Goal: Transaction & Acquisition: Purchase product/service

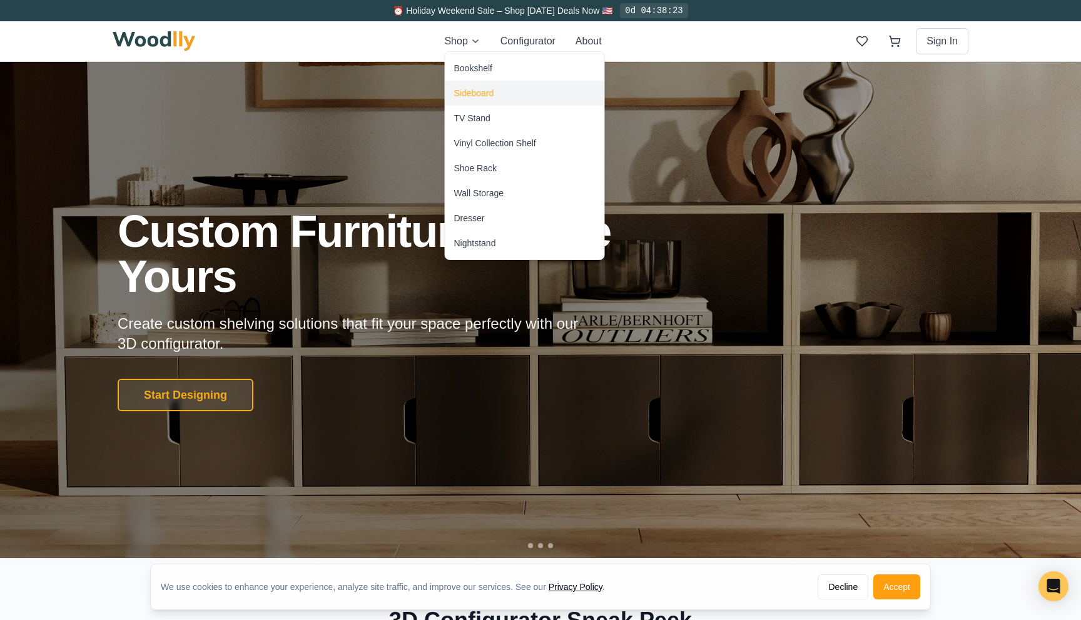
click at [469, 83] on div "Sideboard" at bounding box center [524, 93] width 159 height 25
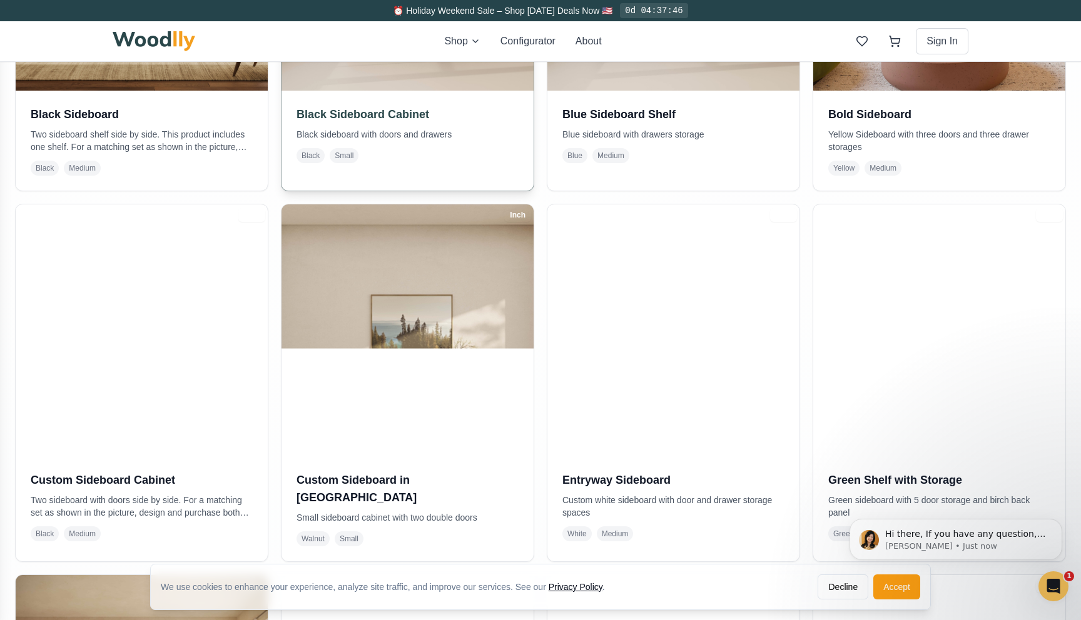
scroll to position [544, 0]
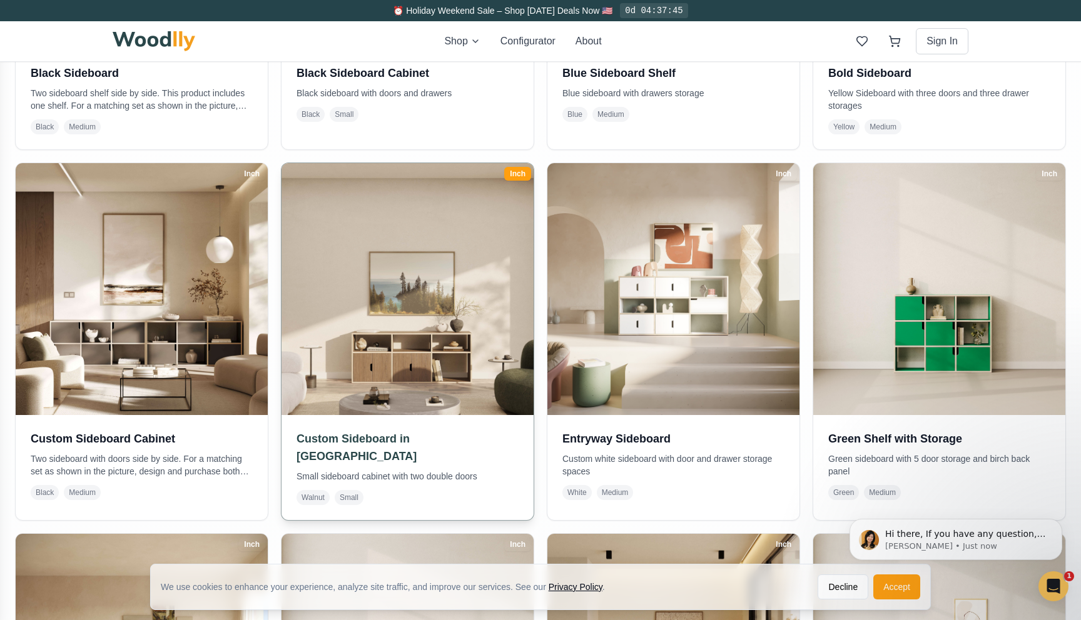
click at [411, 348] on img at bounding box center [407, 289] width 265 height 265
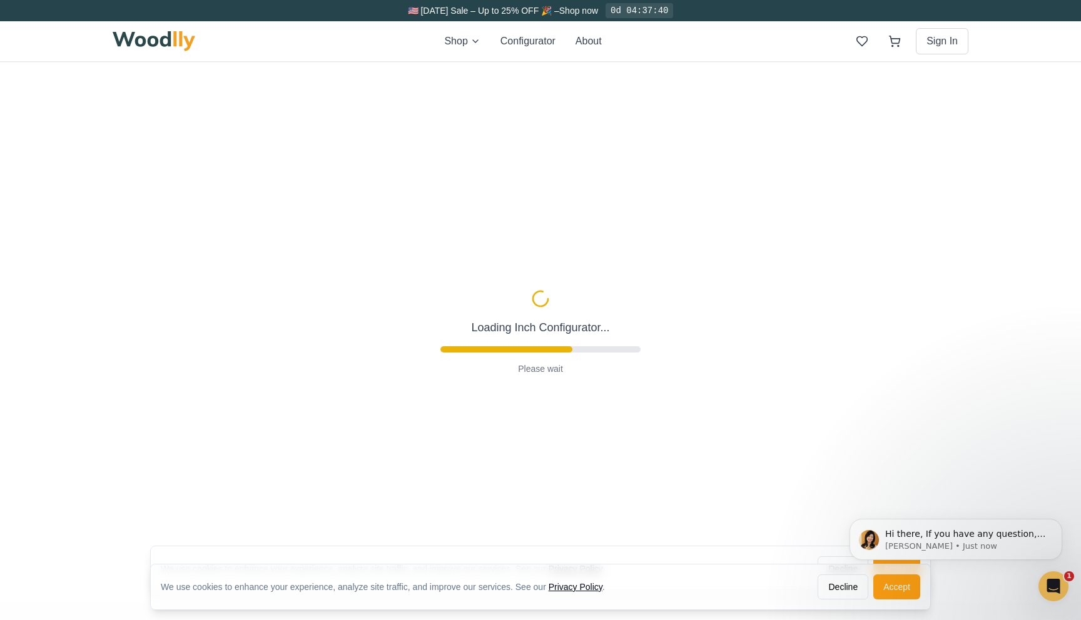
type input "62"
type input "2"
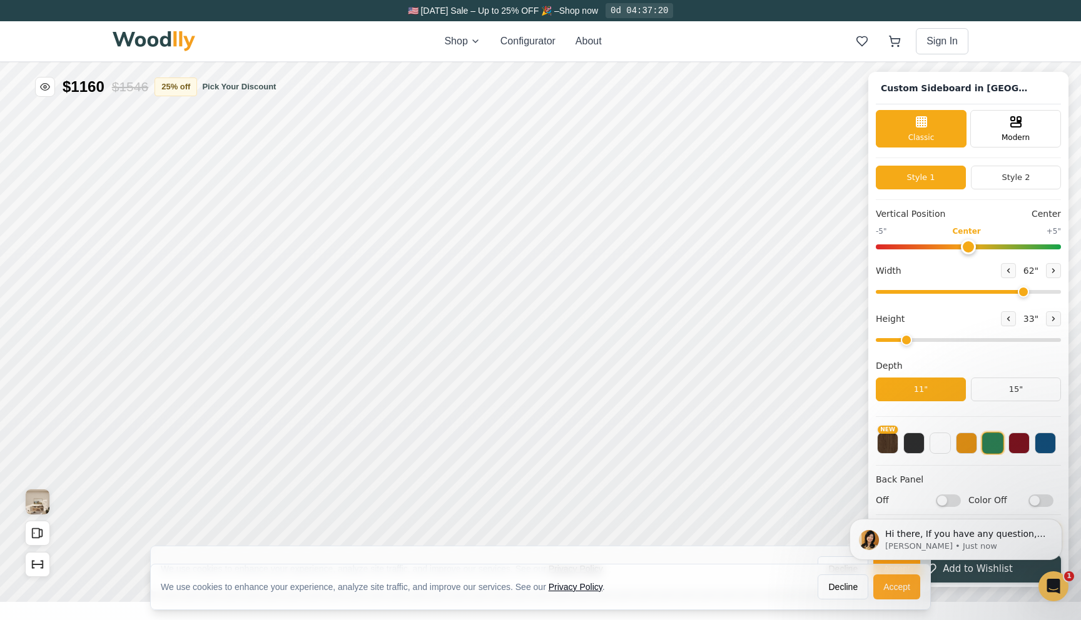
click at [887, 587] on button "Accept" at bounding box center [896, 587] width 47 height 25
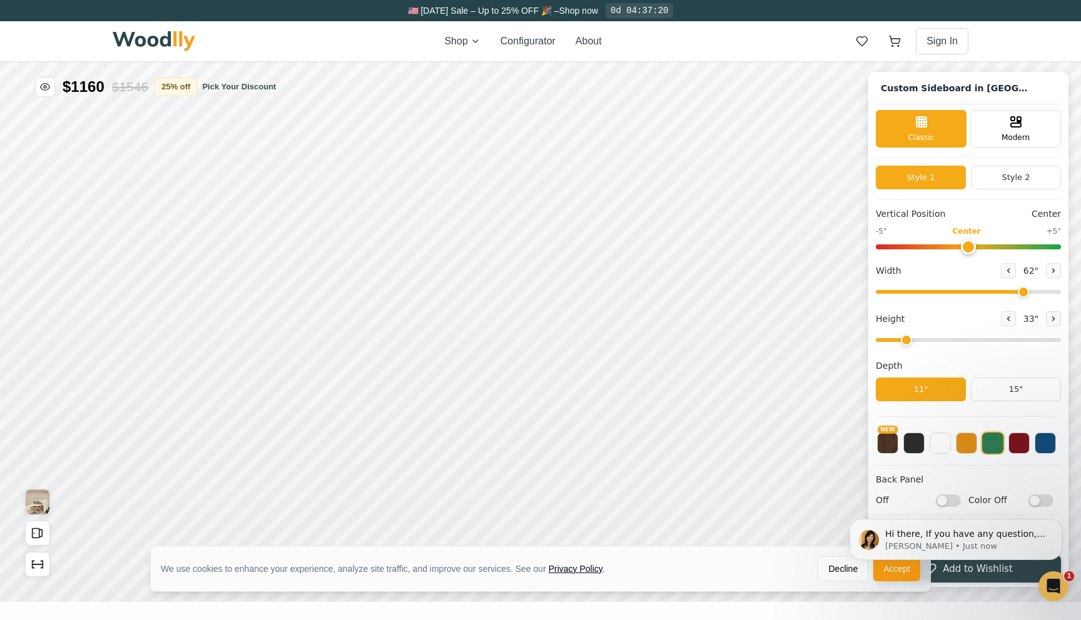
click at [879, 577] on body "Hi there, If you have any question, we are right here for you. 😊 [PERSON_NAME] …" at bounding box center [956, 540] width 240 height 84
click at [878, 572] on body "Hi there, If you have any question, we are right here for you. 😊 [PERSON_NAME] …" at bounding box center [956, 540] width 240 height 84
click at [899, 572] on body "Hi there, If you have any question, we are right here for you. 😊 [PERSON_NAME] …" at bounding box center [956, 540] width 240 height 84
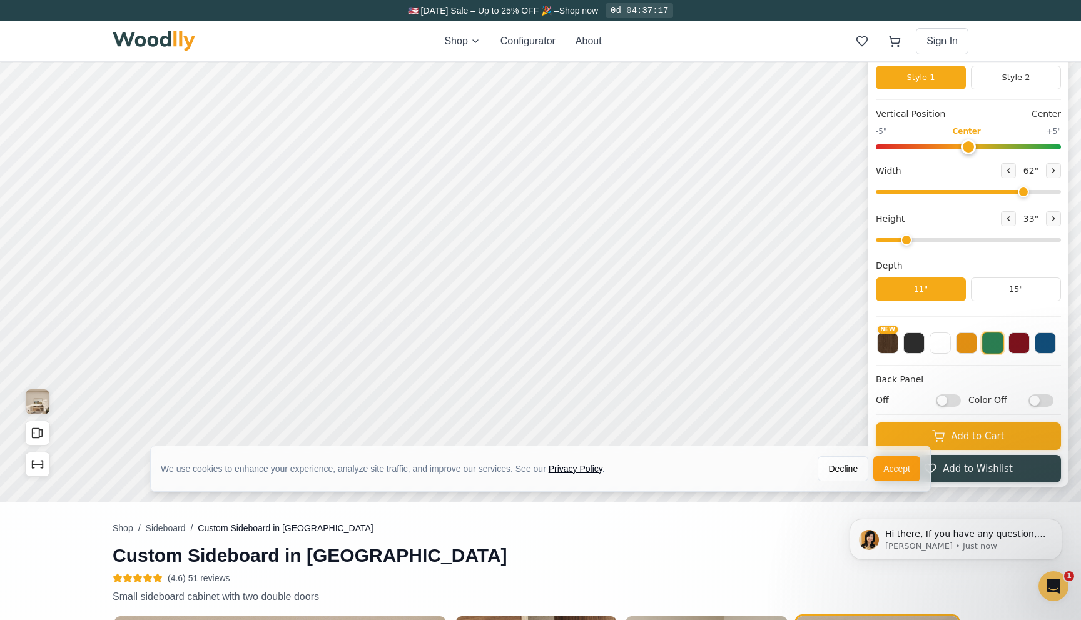
scroll to position [139, 0]
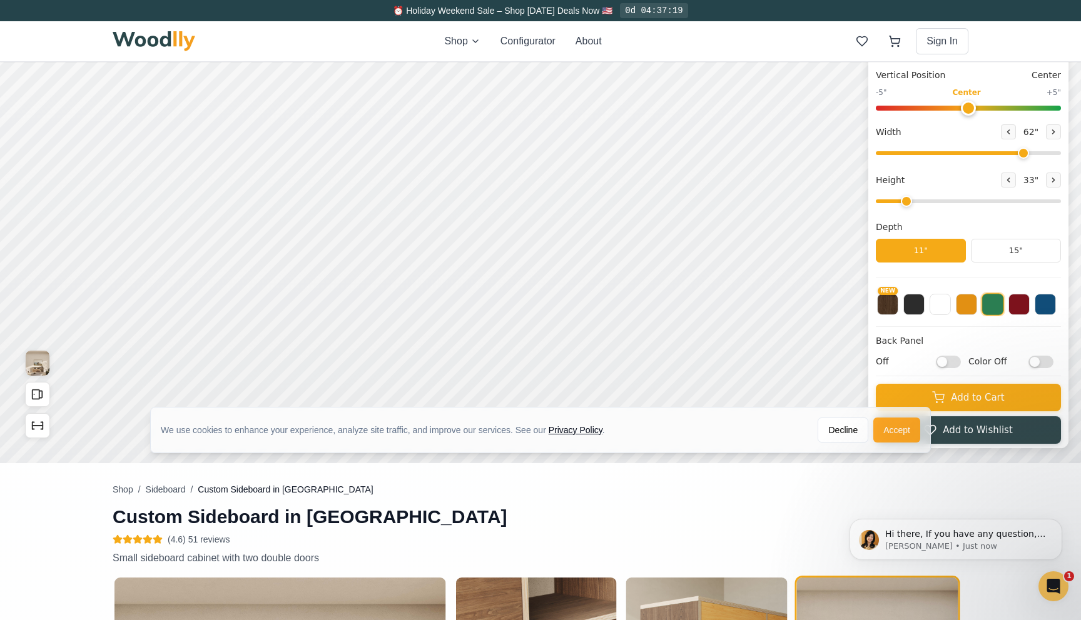
click at [894, 432] on button "Accept" at bounding box center [896, 430] width 47 height 25
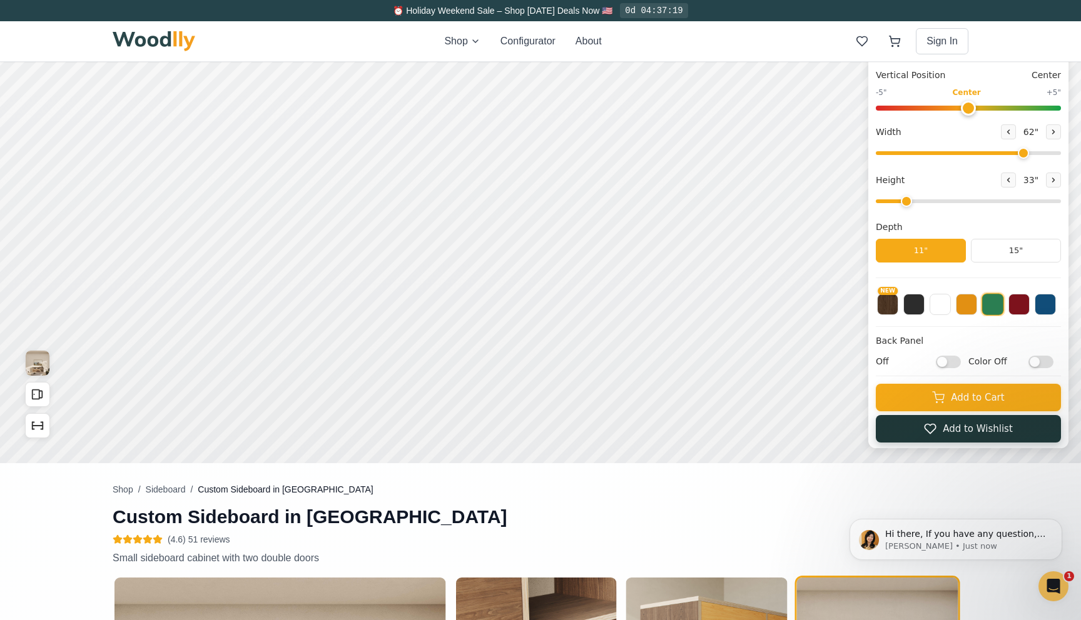
scroll to position [0, 0]
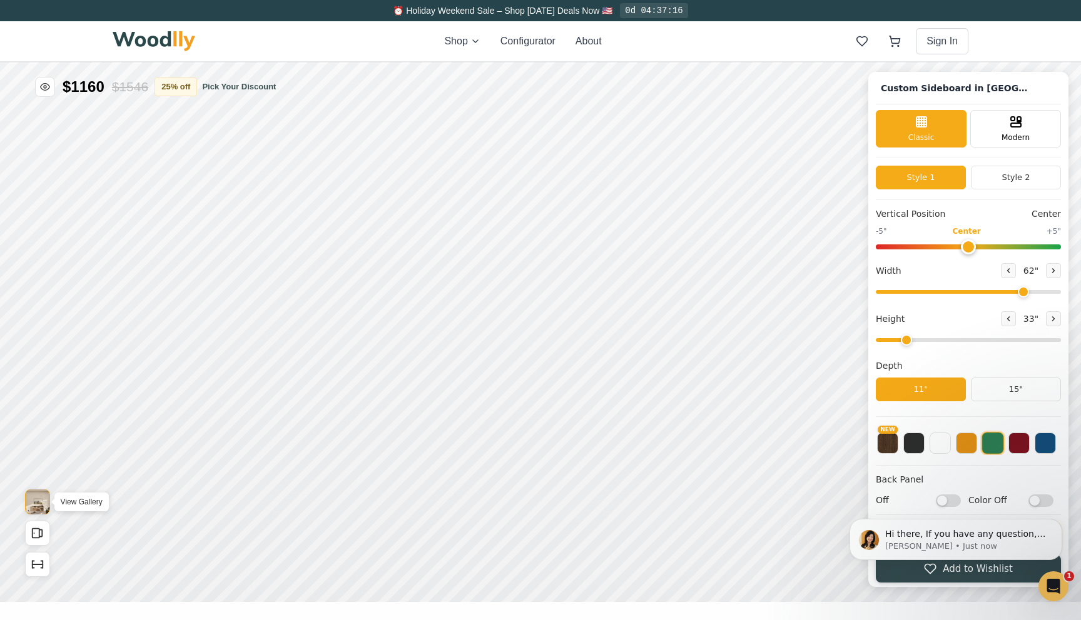
click at [38, 510] on img "View Gallery" at bounding box center [38, 502] width 24 height 25
click at [38, 530] on icon "Open All Doors and Drawers" at bounding box center [38, 534] width 14 height 14
click at [43, 565] on icon "Show Dimensions" at bounding box center [38, 565] width 11 height 0
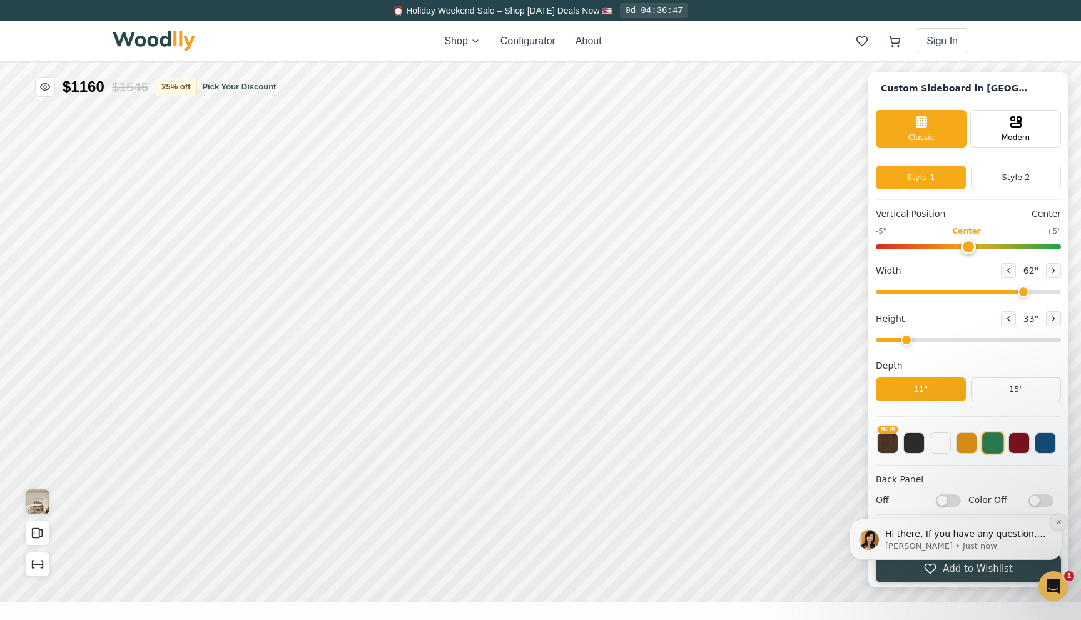
click at [1059, 524] on icon "Dismiss notification" at bounding box center [1058, 522] width 4 height 4
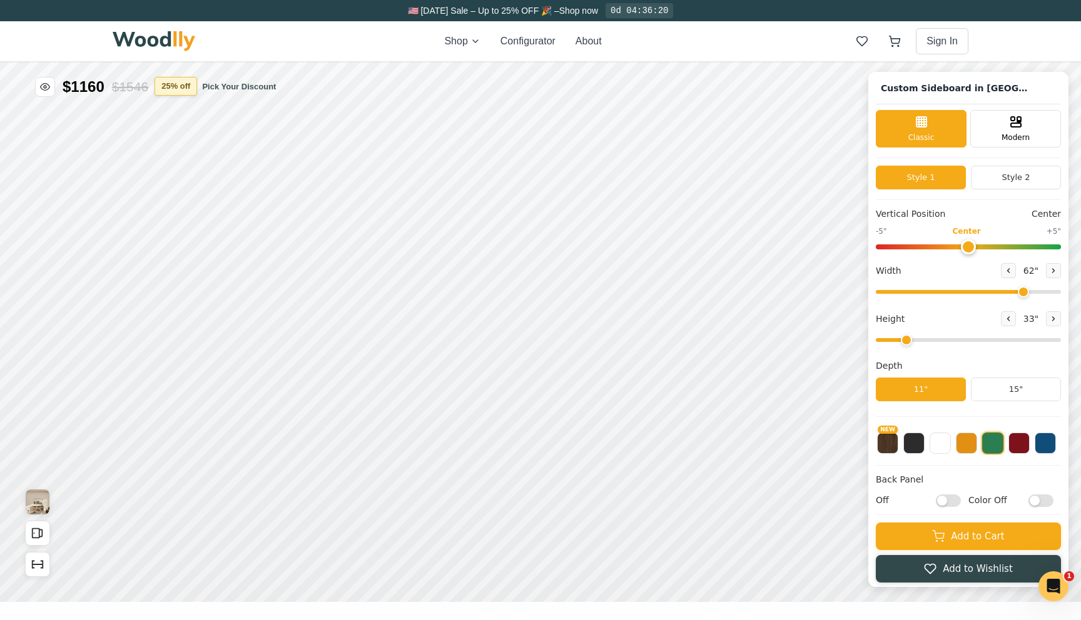
click at [196, 91] on button "25 % off" at bounding box center [175, 86] width 43 height 19
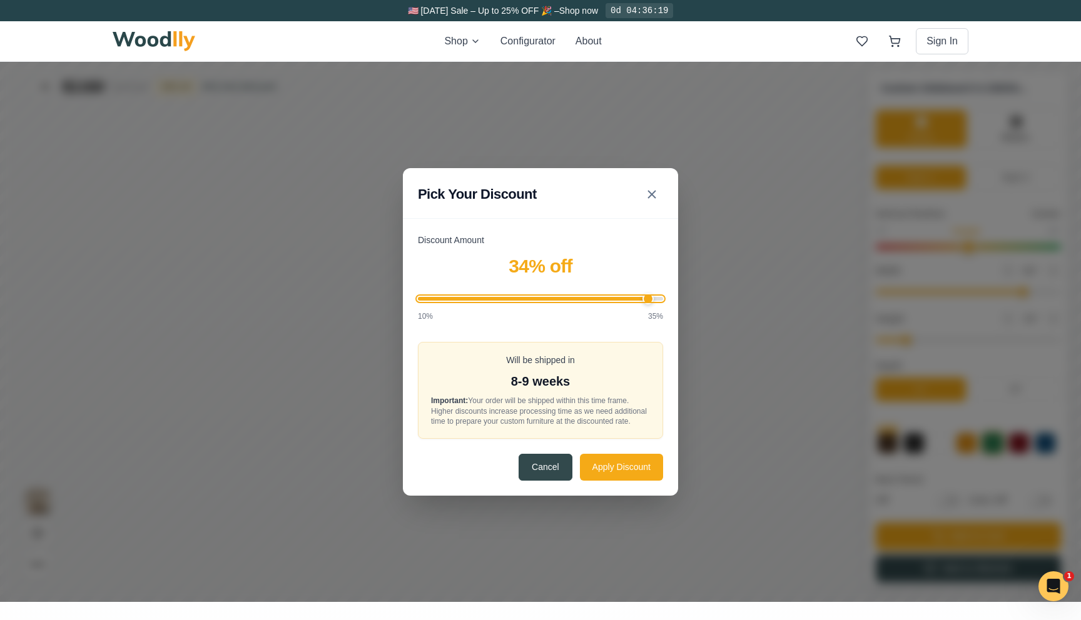
drag, startPoint x: 564, startPoint y: 291, endPoint x: 645, endPoint y: 292, distance: 80.7
type input "34"
click at [645, 297] on input "Discount Amount" at bounding box center [540, 299] width 245 height 4
click at [610, 464] on button "Apply Discount" at bounding box center [621, 466] width 83 height 27
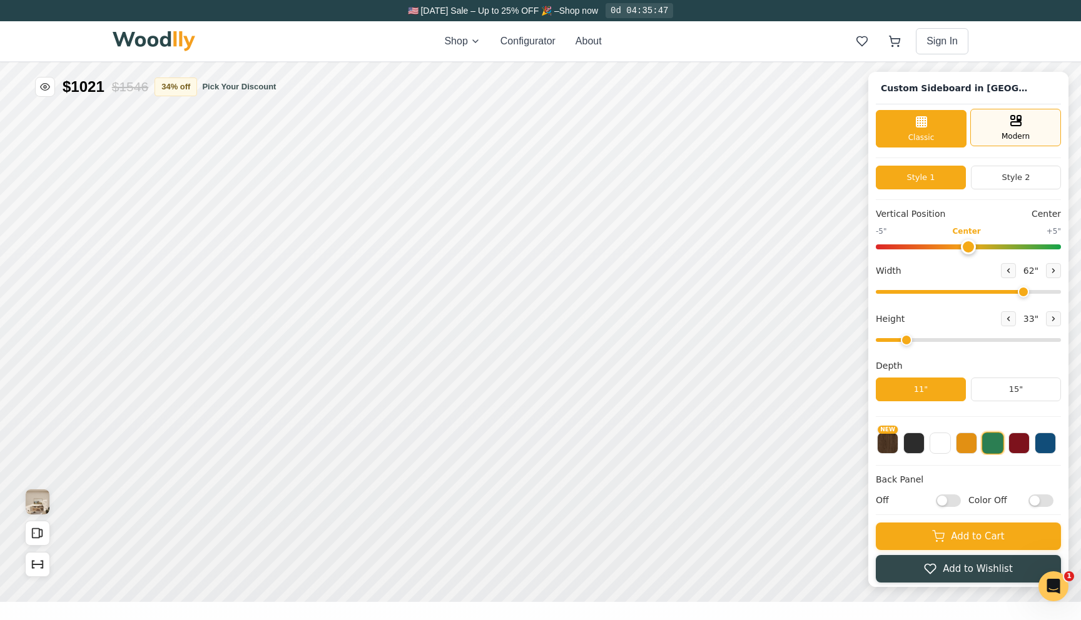
click at [996, 137] on div "Modern" at bounding box center [1015, 128] width 91 height 38
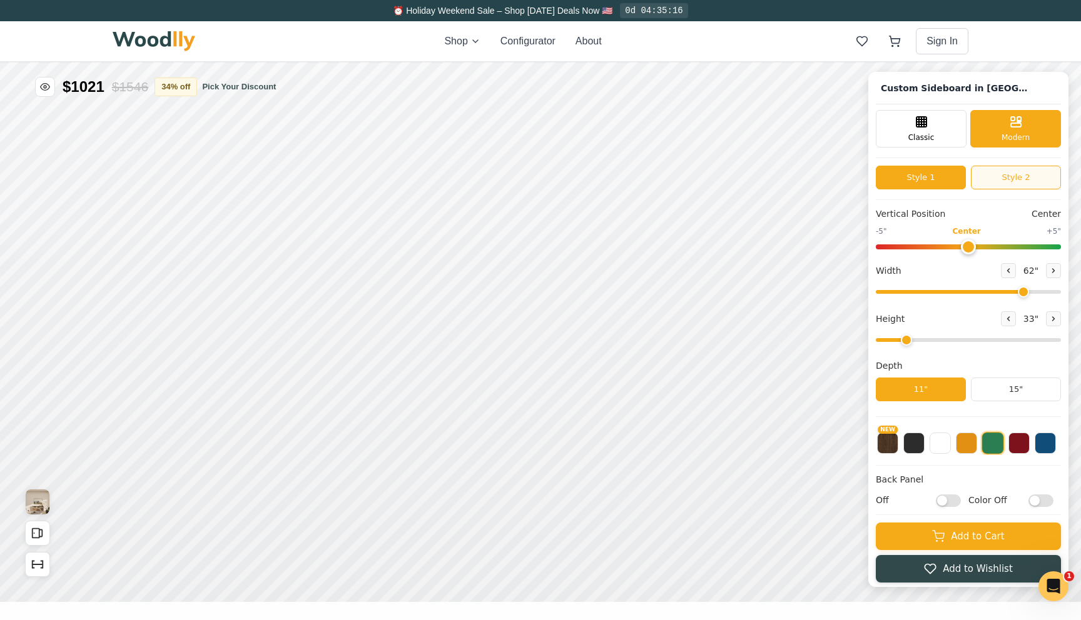
click at [996, 179] on button "Style 2" at bounding box center [1016, 178] width 90 height 24
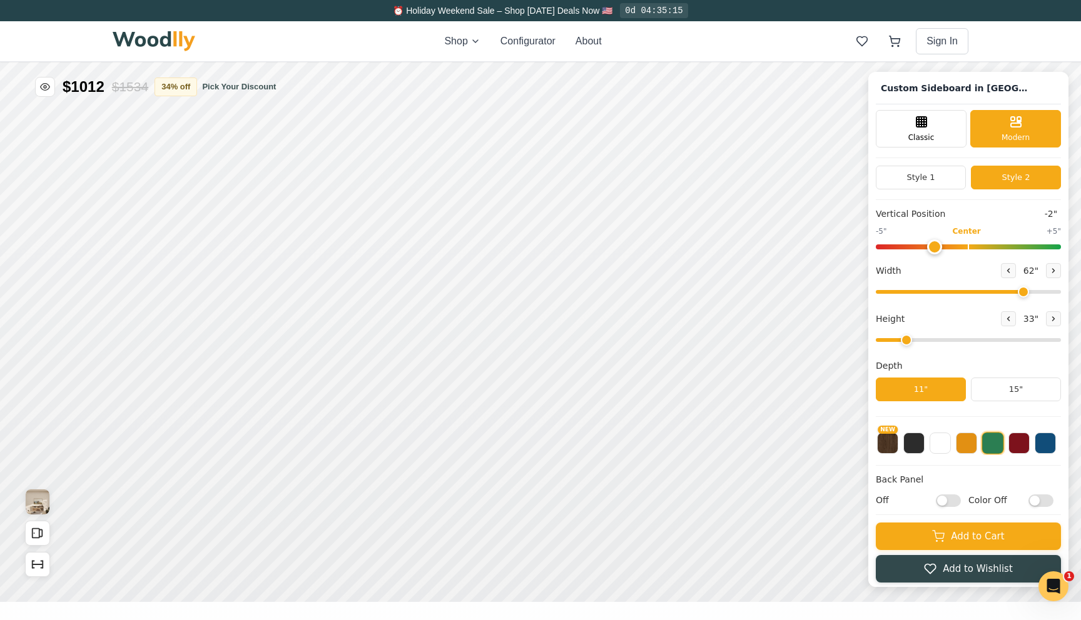
drag, startPoint x: 971, startPoint y: 246, endPoint x: 935, endPoint y: 246, distance: 35.7
type input "-2"
click at [935, 246] on input "range" at bounding box center [968, 247] width 185 height 5
drag, startPoint x: 954, startPoint y: 291, endPoint x: 928, endPoint y: 293, distance: 26.3
click at [928, 293] on input "range" at bounding box center [968, 292] width 185 height 4
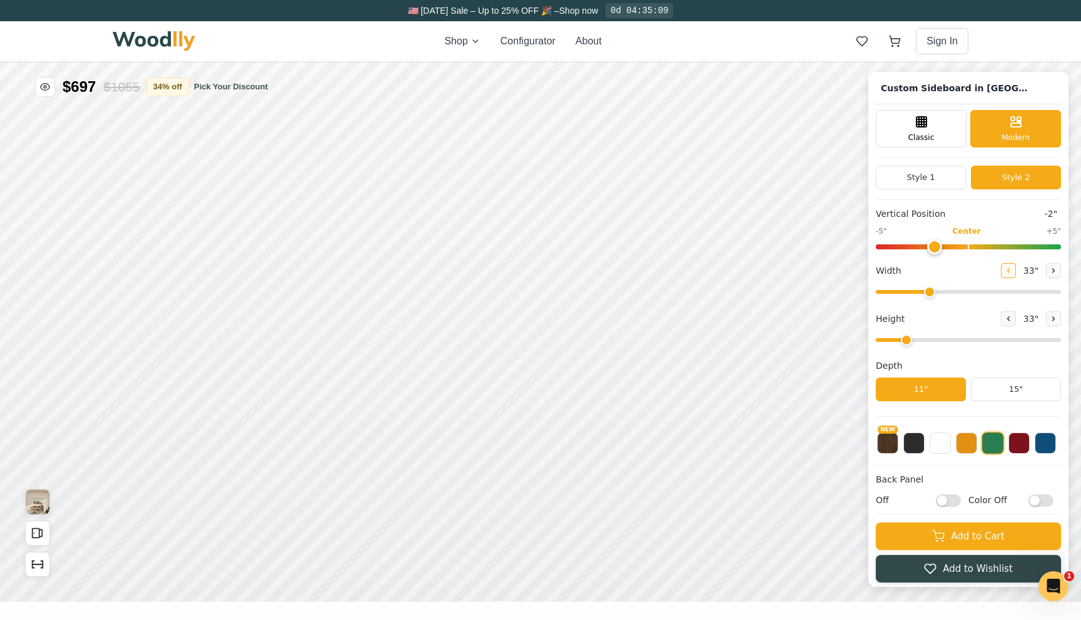
click at [1005, 267] on icon at bounding box center [1008, 271] width 8 height 8
type input "31"
click at [1054, 317] on button at bounding box center [1053, 318] width 15 height 15
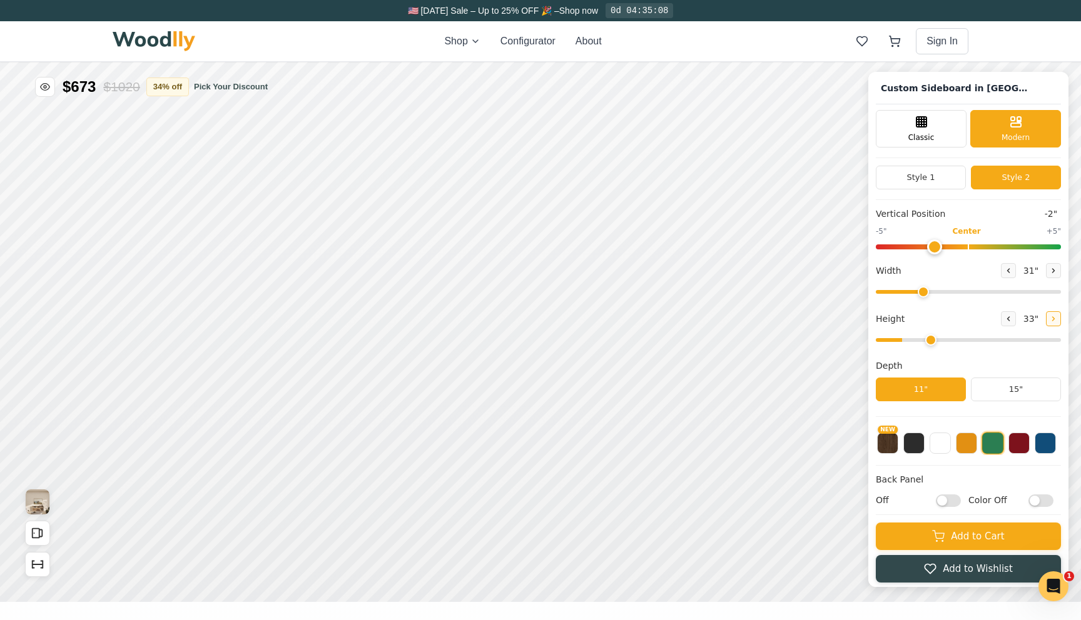
type input "4"
click at [1011, 383] on button "15"" at bounding box center [1016, 390] width 90 height 24
click at [939, 392] on button "11"" at bounding box center [921, 390] width 90 height 24
click at [944, 448] on button at bounding box center [939, 442] width 21 height 21
click at [961, 448] on button at bounding box center [966, 442] width 21 height 21
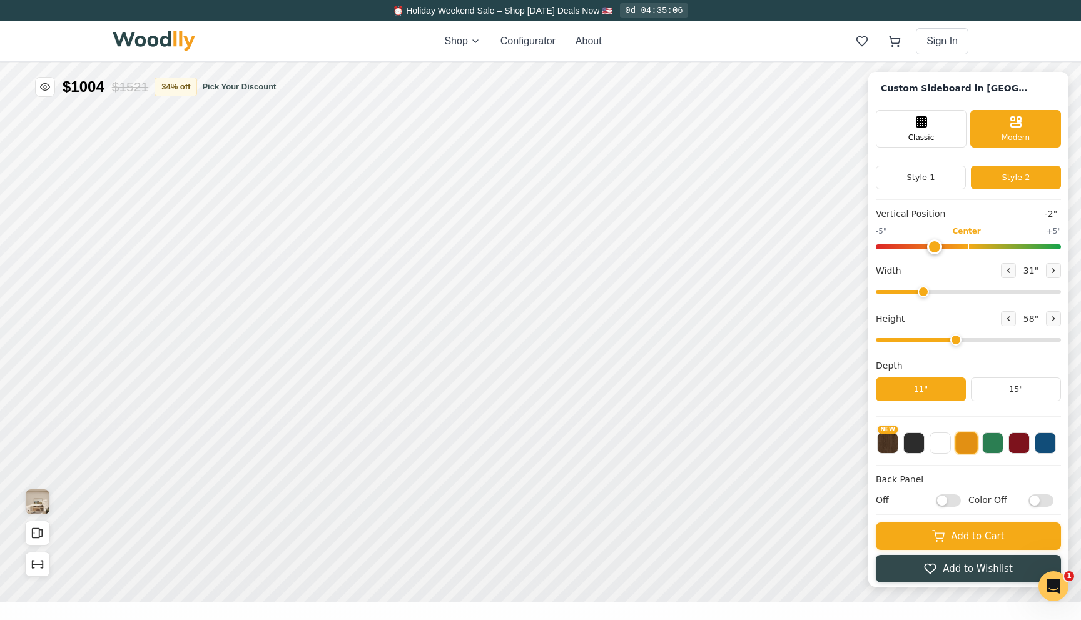
click at [951, 499] on input "Off" at bounding box center [948, 501] width 25 height 13
checkbox input "true"
click at [1033, 504] on input "Color Off" at bounding box center [1040, 501] width 25 height 13
checkbox input "true"
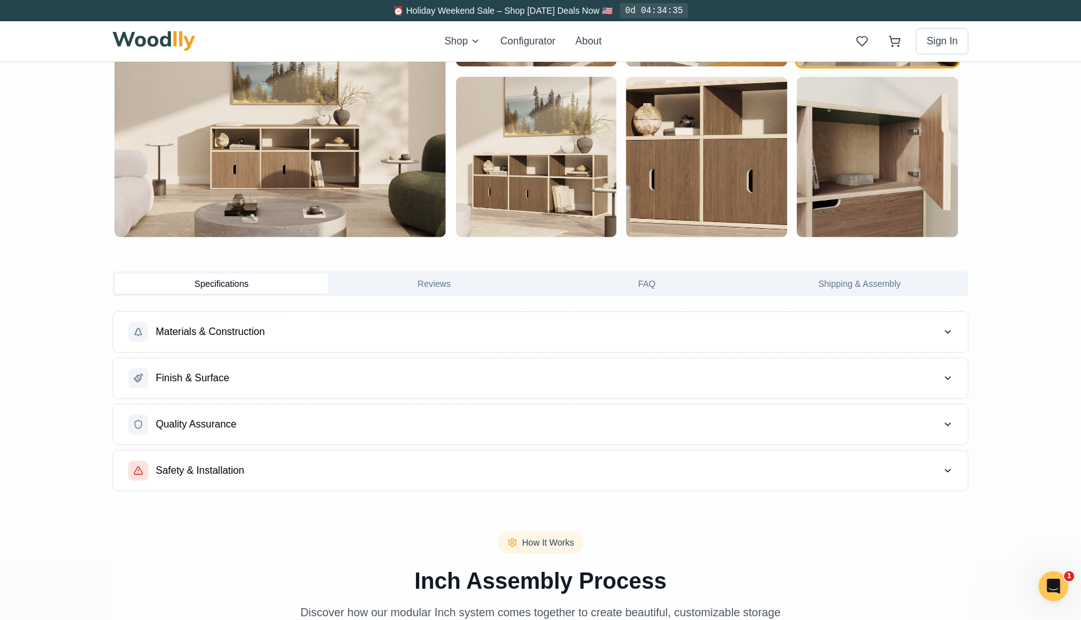
scroll to position [907, 0]
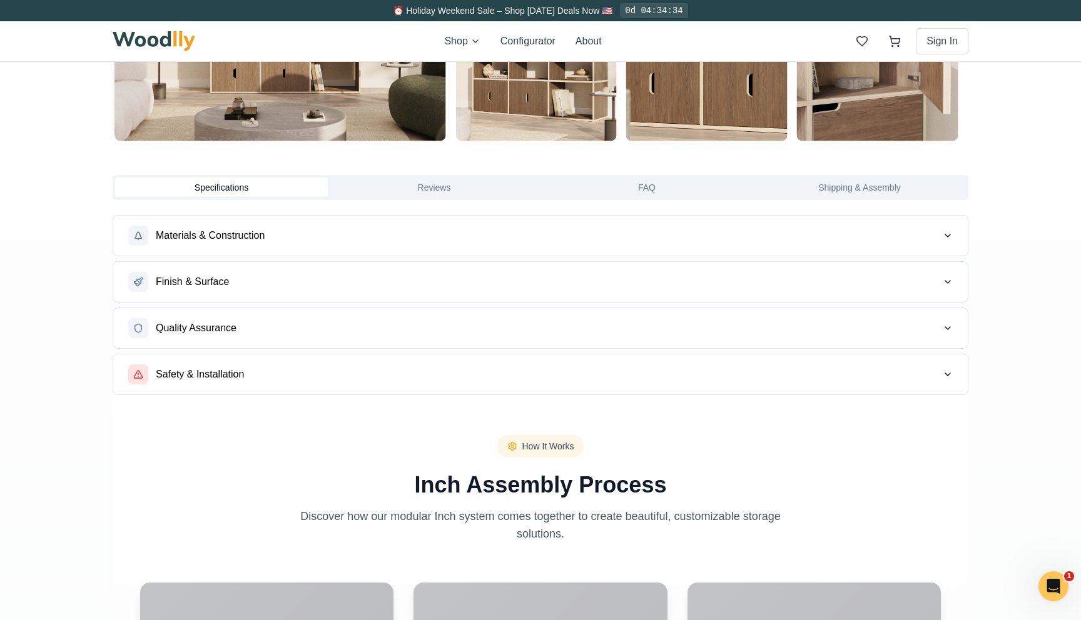
click at [420, 182] on button "Reviews" at bounding box center [434, 188] width 213 height 20
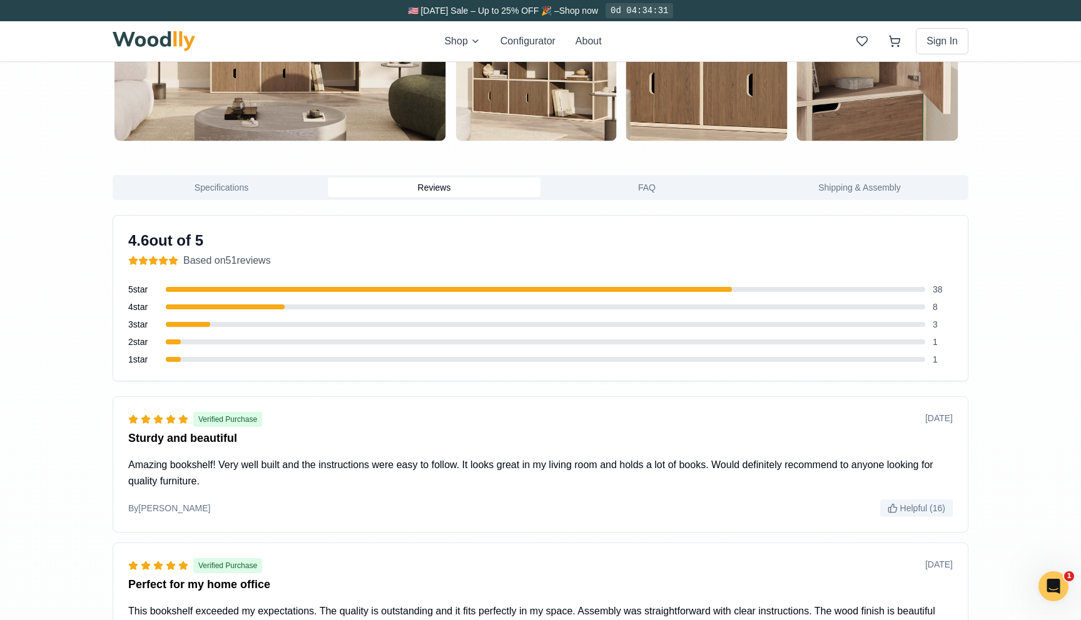
click at [605, 185] on button "FAQ" at bounding box center [646, 188] width 213 height 20
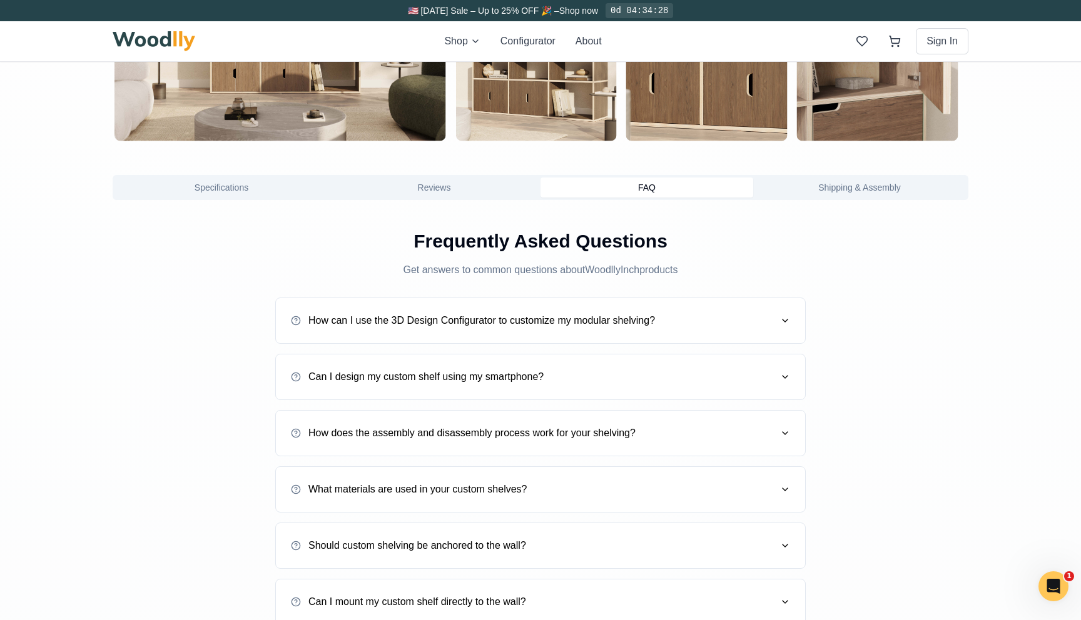
click at [816, 188] on button "Shipping & Assembly" at bounding box center [859, 188] width 213 height 20
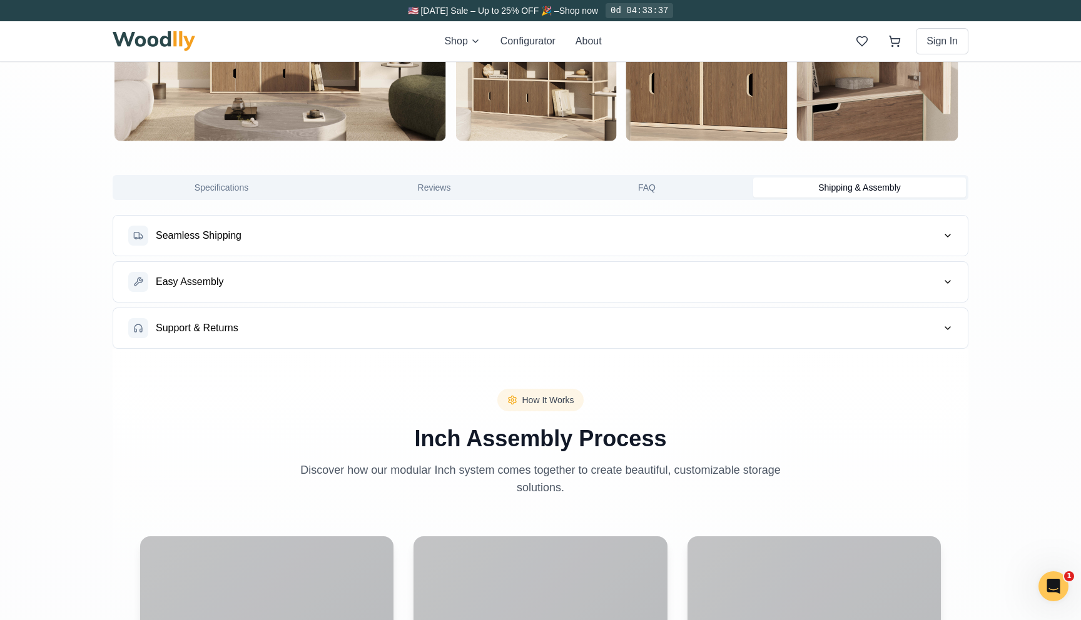
click at [442, 248] on button "Seamless Shipping" at bounding box center [540, 236] width 854 height 40
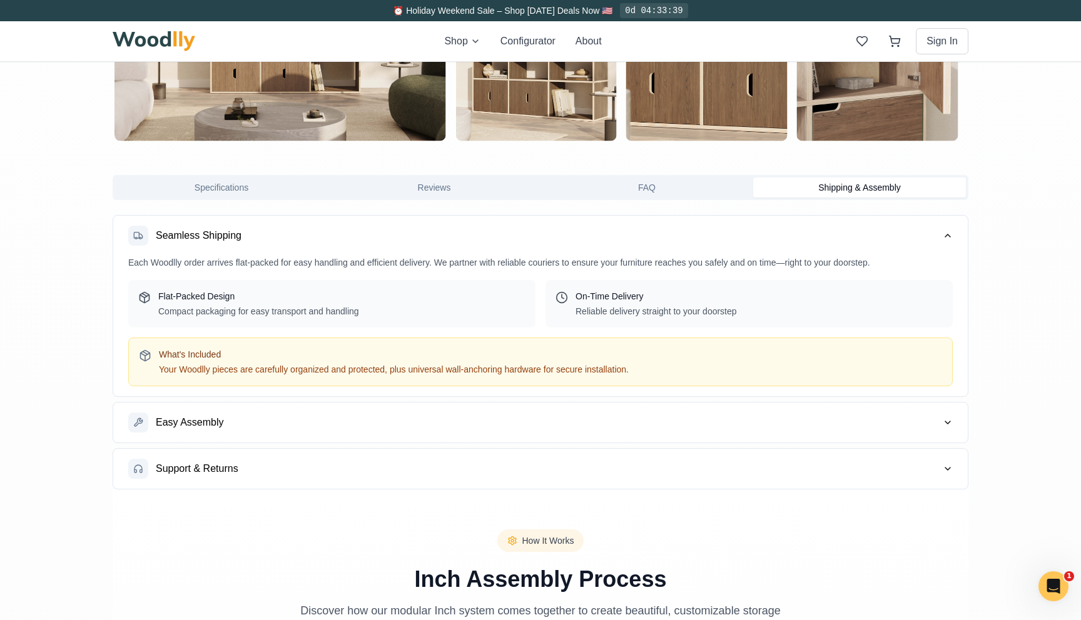
click at [367, 427] on button "Easy Assembly" at bounding box center [540, 423] width 854 height 40
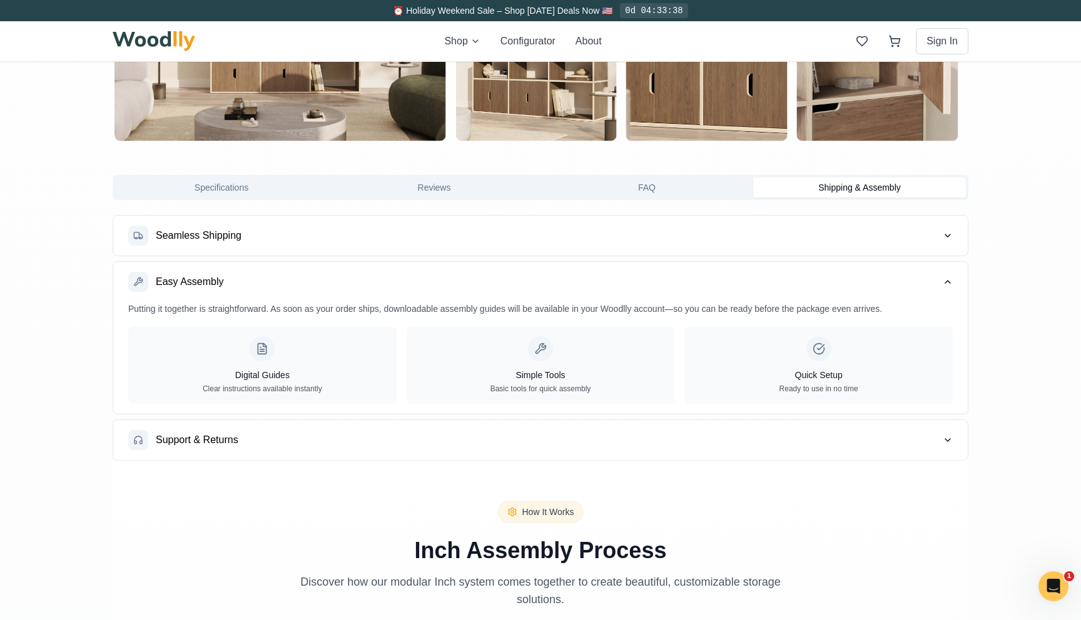
click at [341, 429] on button "Support & Returns" at bounding box center [540, 440] width 854 height 40
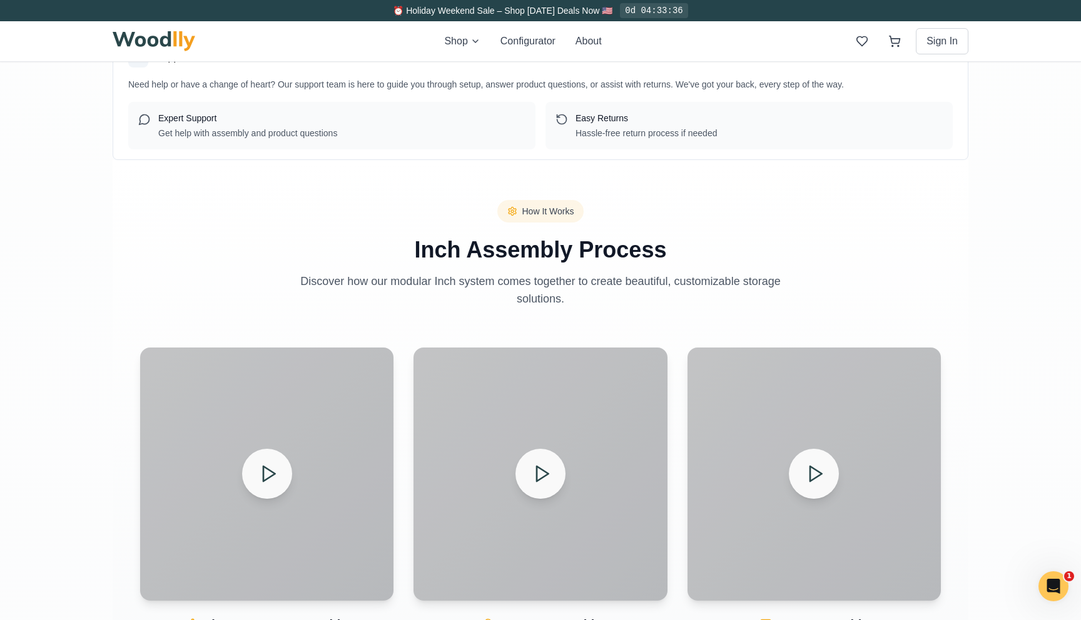
scroll to position [1333, 0]
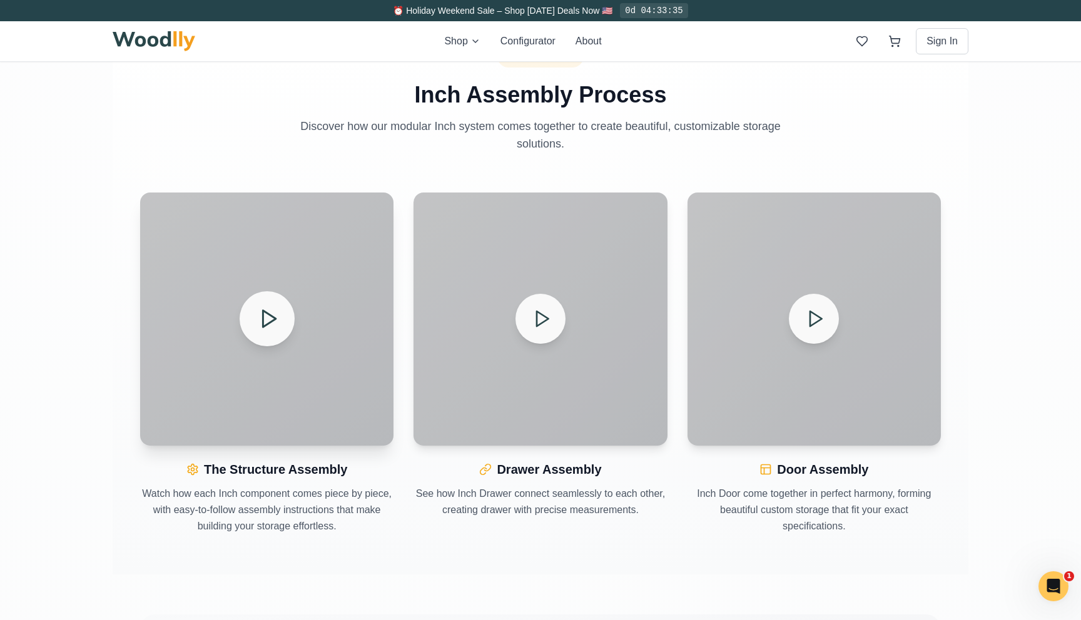
click at [303, 324] on div at bounding box center [266, 319] width 253 height 253
click at [276, 323] on icon at bounding box center [268, 319] width 22 height 22
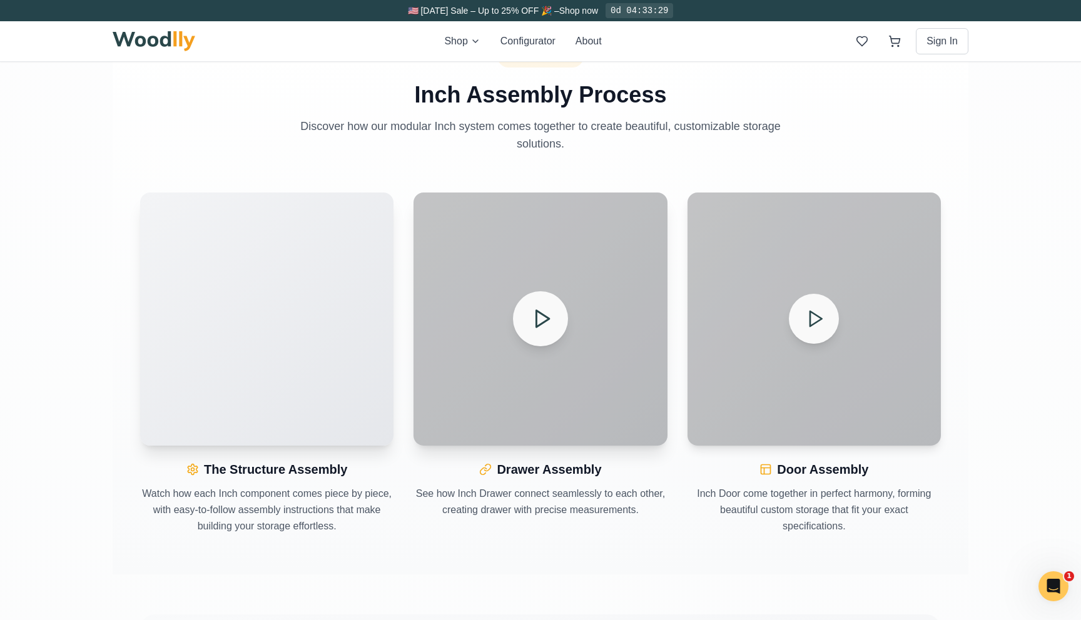
click at [511, 342] on div at bounding box center [539, 319] width 253 height 253
click at [536, 326] on polygon at bounding box center [542, 319] width 13 height 16
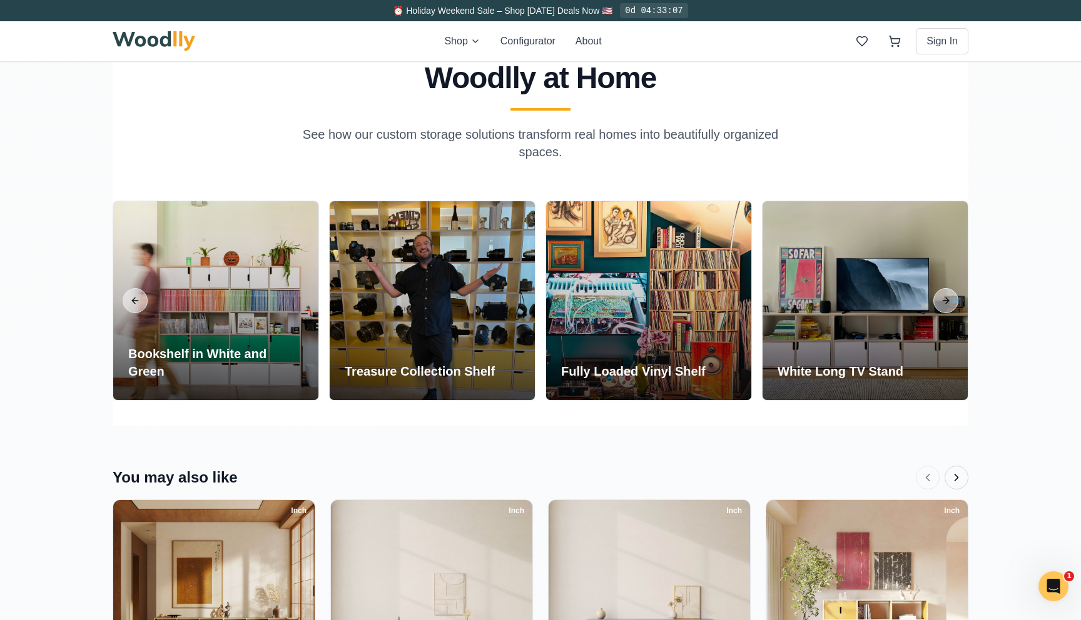
scroll to position [2401, 0]
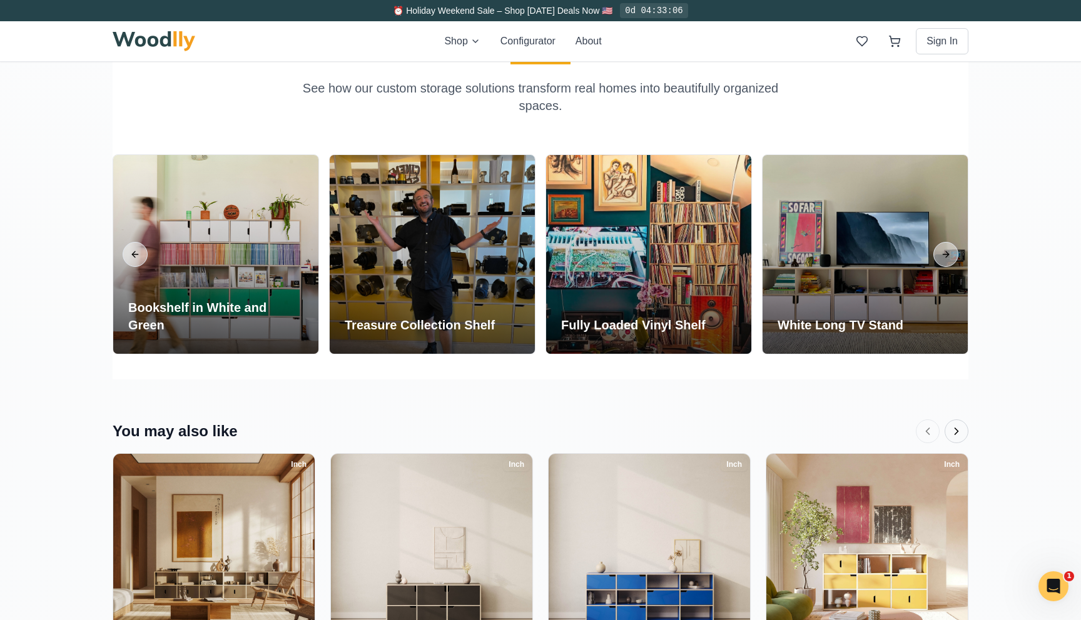
click at [963, 430] on button "Next products" at bounding box center [956, 432] width 24 height 24
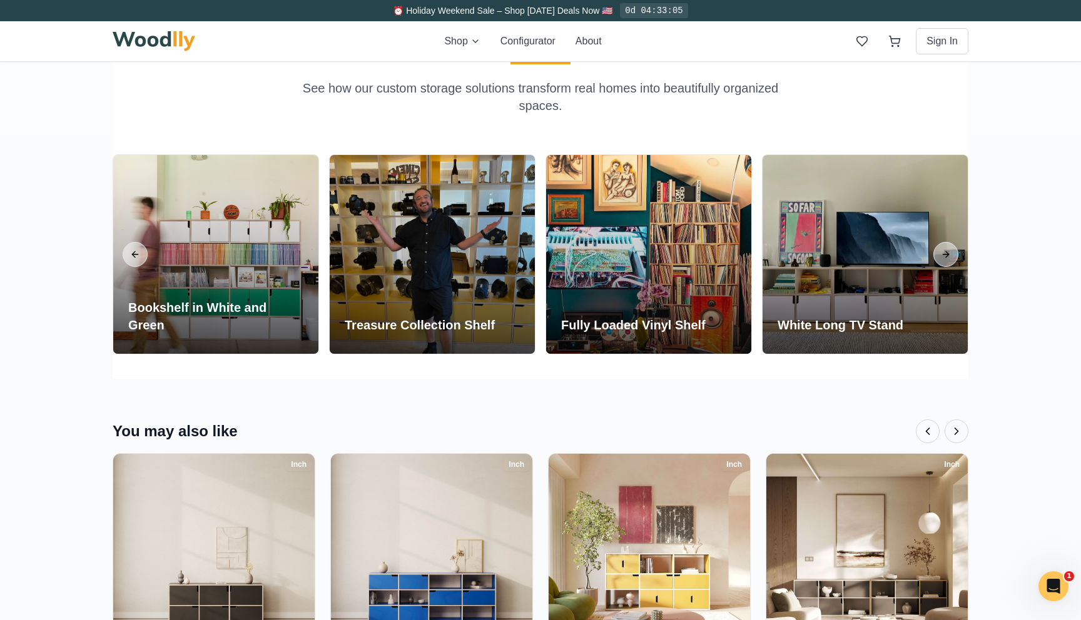
click at [963, 430] on button "Next products" at bounding box center [956, 432] width 24 height 24
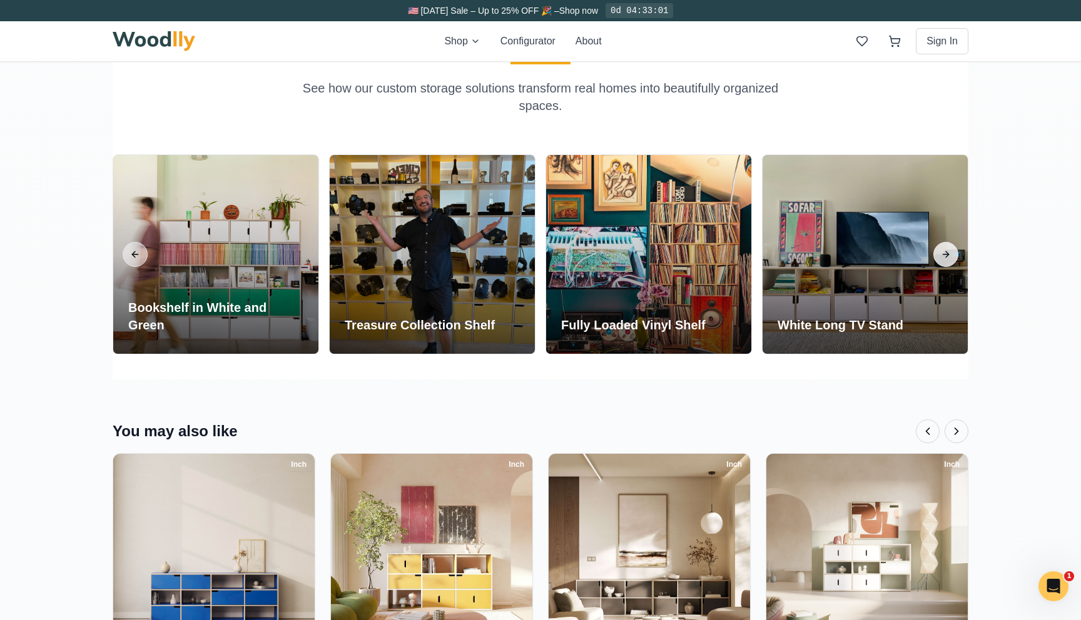
click at [951, 248] on button "Next slide" at bounding box center [945, 254] width 25 height 25
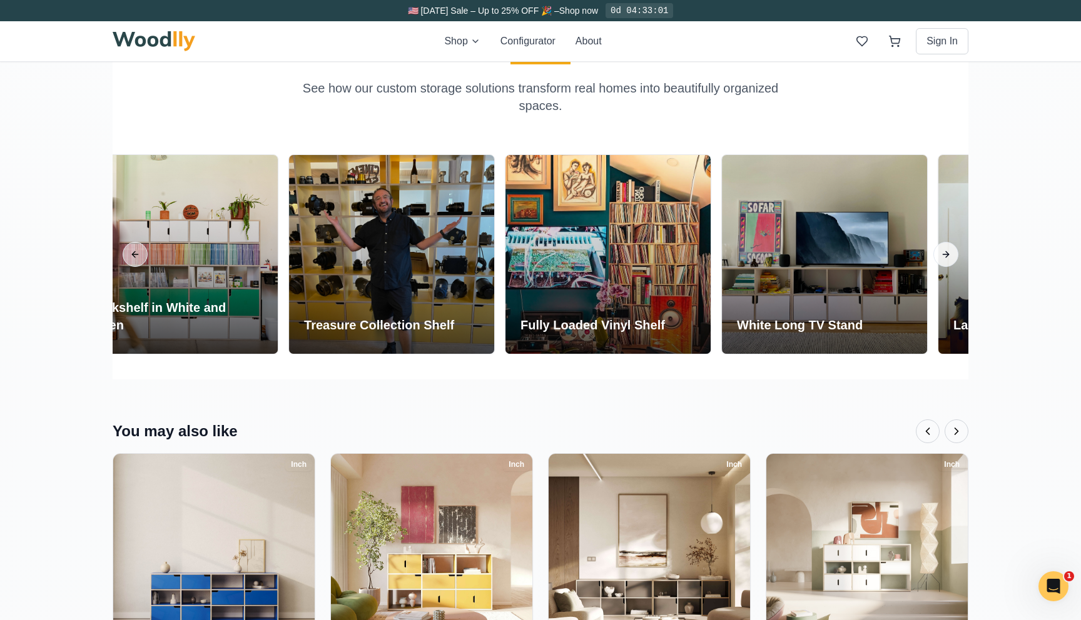
click at [951, 248] on button "Next slide" at bounding box center [945, 254] width 25 height 25
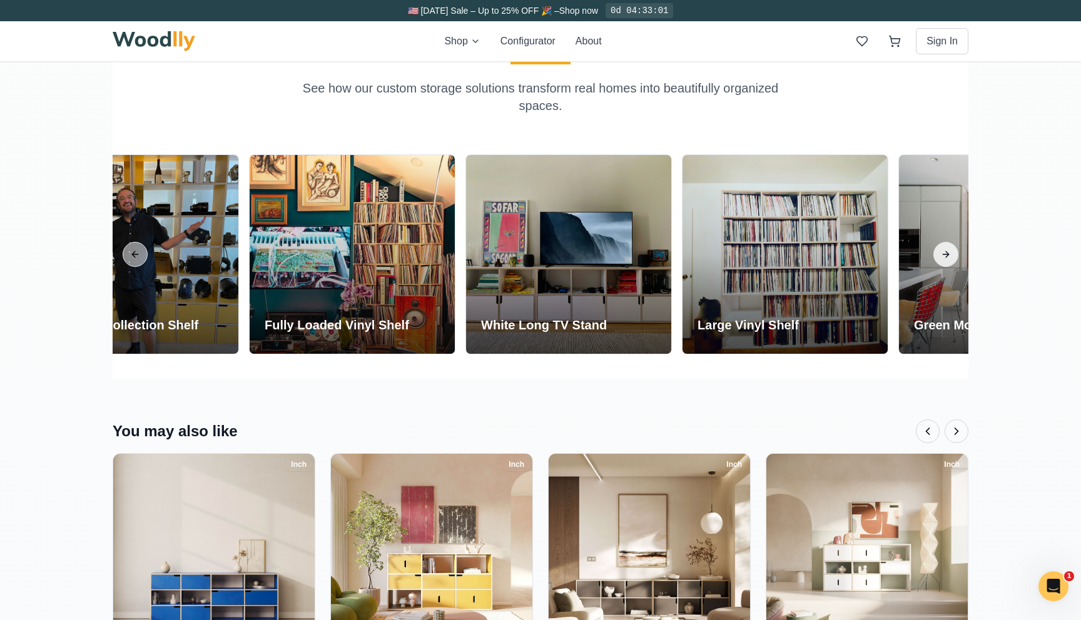
click at [951, 248] on button "Next slide" at bounding box center [945, 254] width 25 height 25
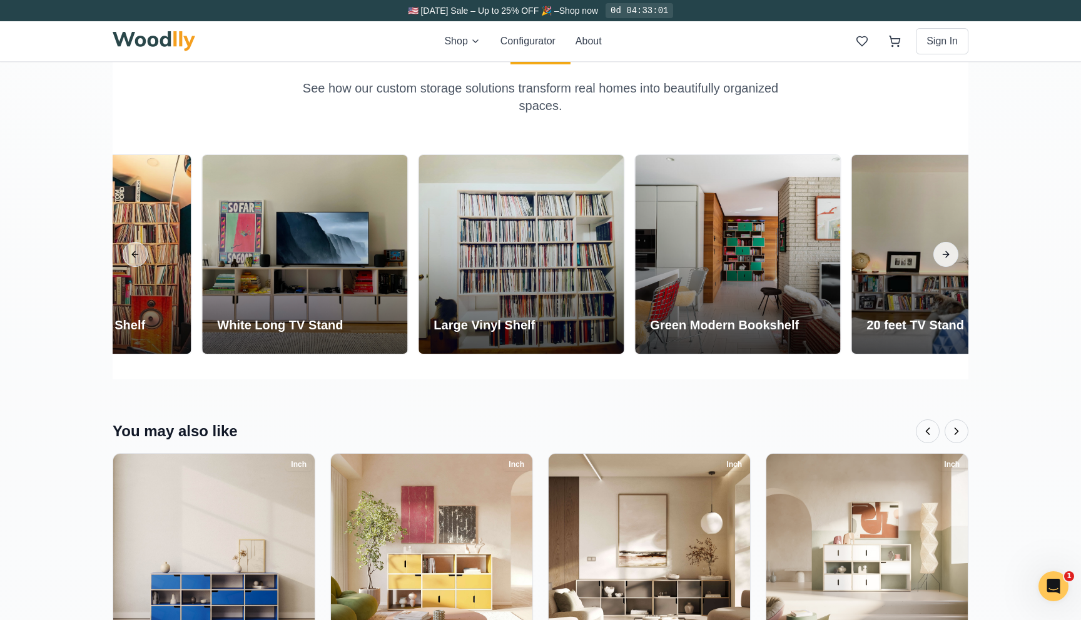
click at [951, 248] on button "Next slide" at bounding box center [945, 254] width 25 height 25
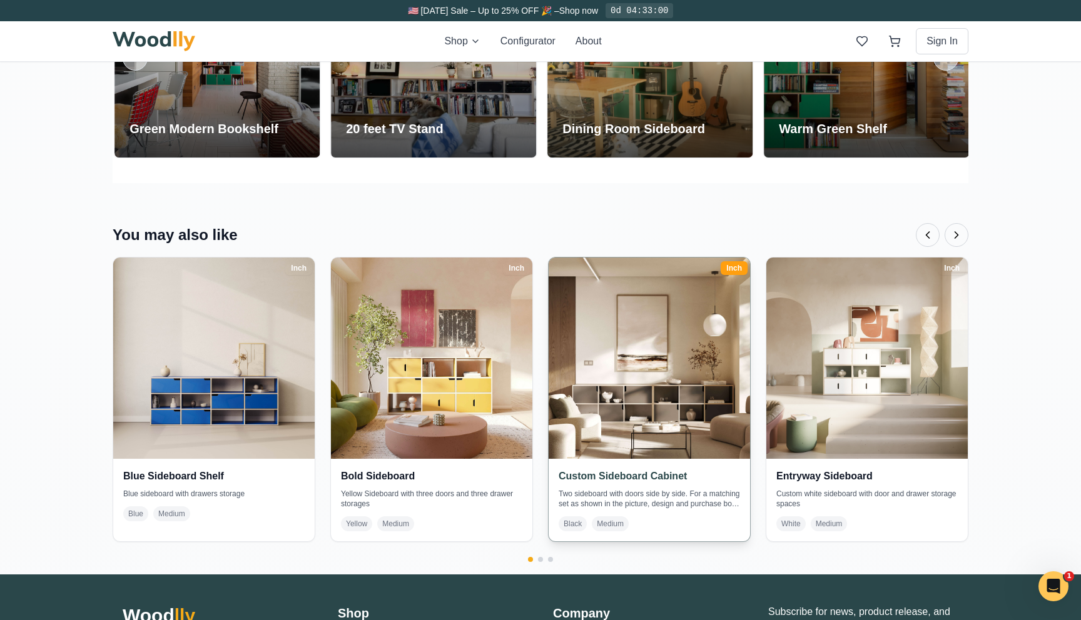
scroll to position [2603, 0]
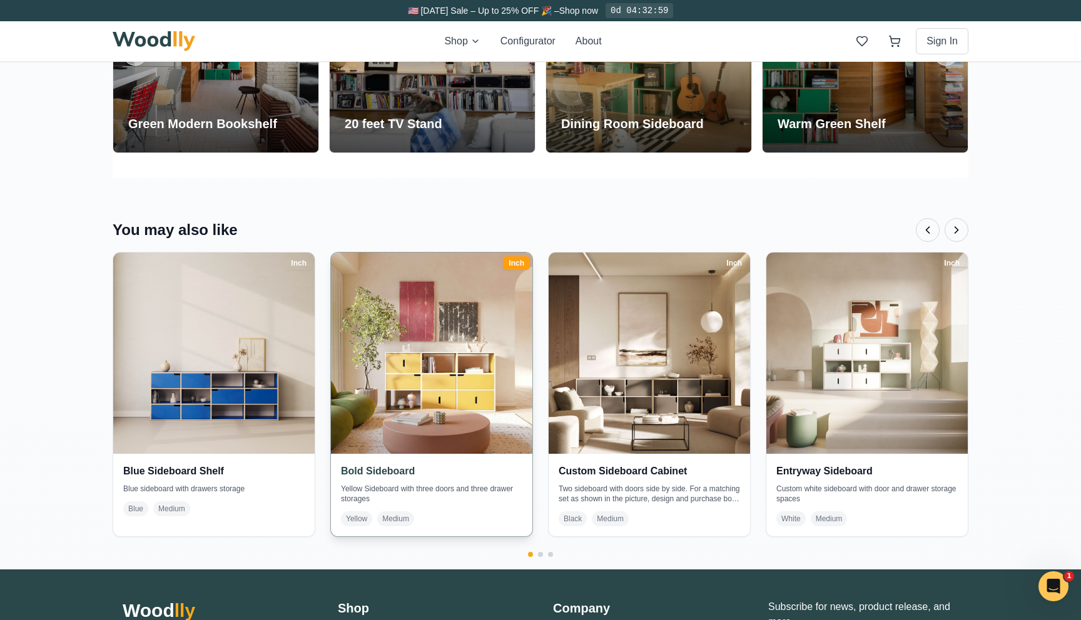
click at [473, 388] on img at bounding box center [431, 353] width 211 height 211
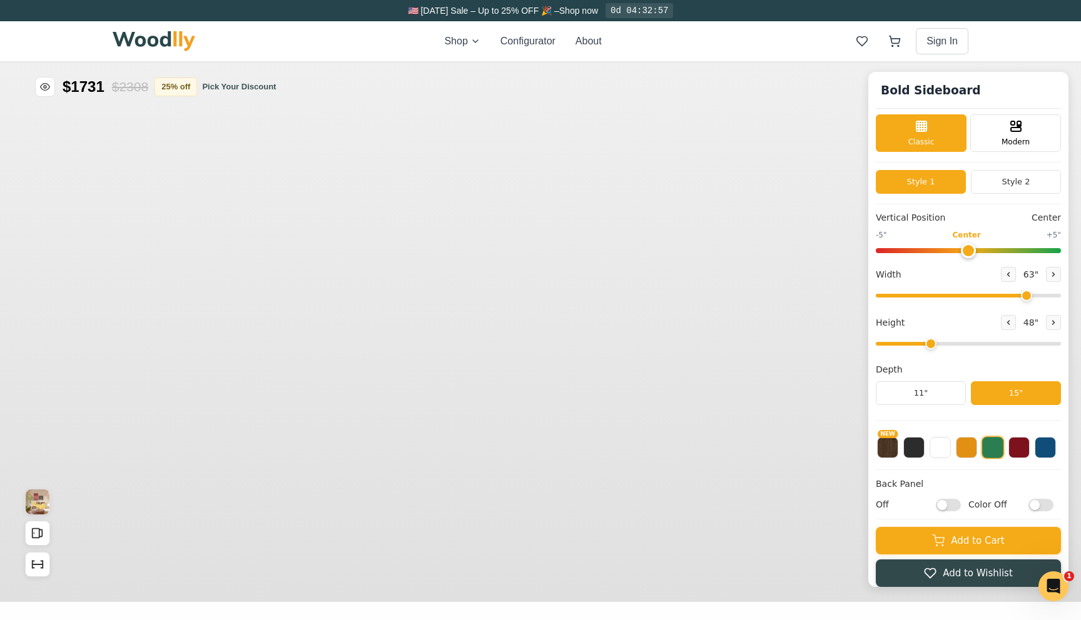
type input "63"
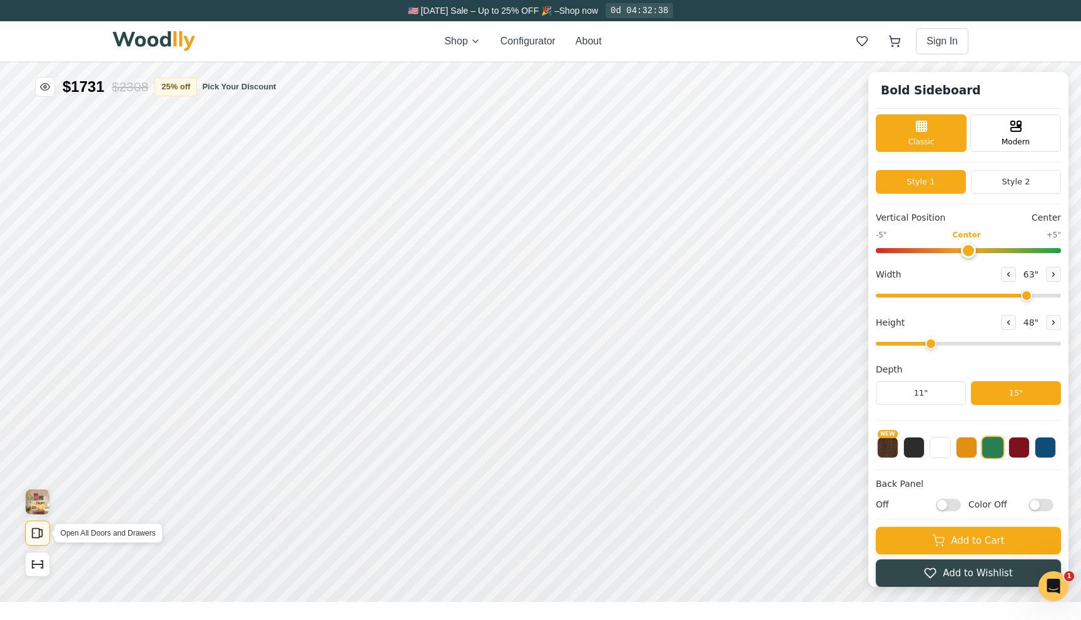
click at [44, 537] on button "Open All Doors and Drawers" at bounding box center [37, 533] width 25 height 25
click at [43, 537] on icon "Open All Doors and Drawers" at bounding box center [38, 534] width 14 height 14
click at [43, 557] on button "Show Dimensions" at bounding box center [37, 564] width 25 height 25
click at [43, 558] on icon "Show Dimensions" at bounding box center [38, 565] width 14 height 14
click at [453, 390] on icon at bounding box center [454, 387] width 15 height 15
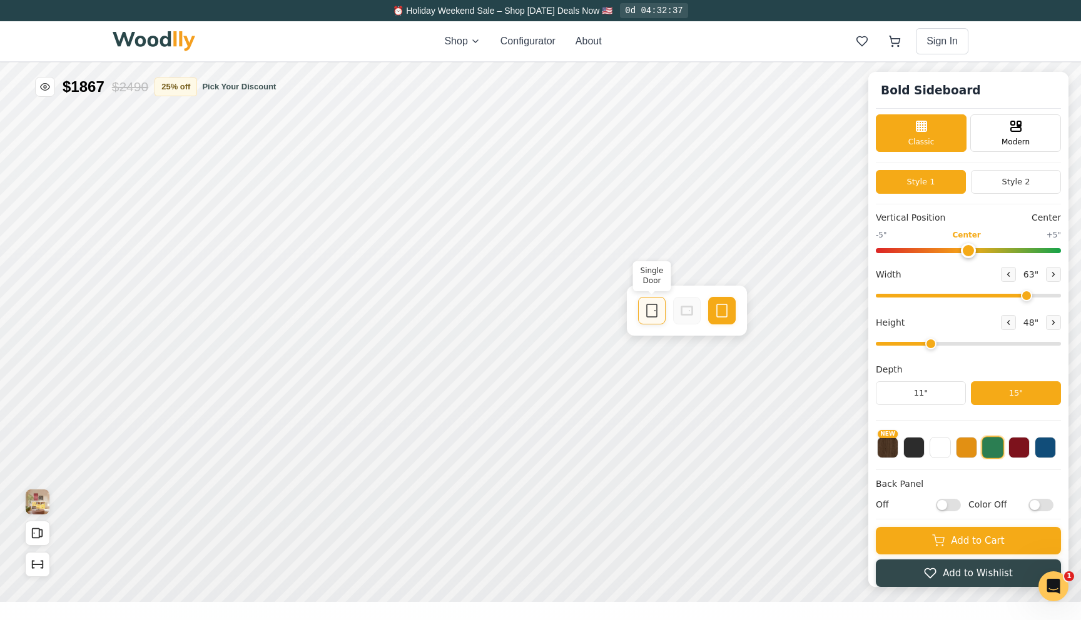
click at [650, 317] on rect at bounding box center [652, 311] width 10 height 13
click at [314, 323] on div "12"" at bounding box center [310, 323] width 14 height 14
click at [1005, 326] on icon at bounding box center [1008, 323] width 8 height 8
type input "2"
click at [1050, 277] on icon at bounding box center [1054, 275] width 8 height 8
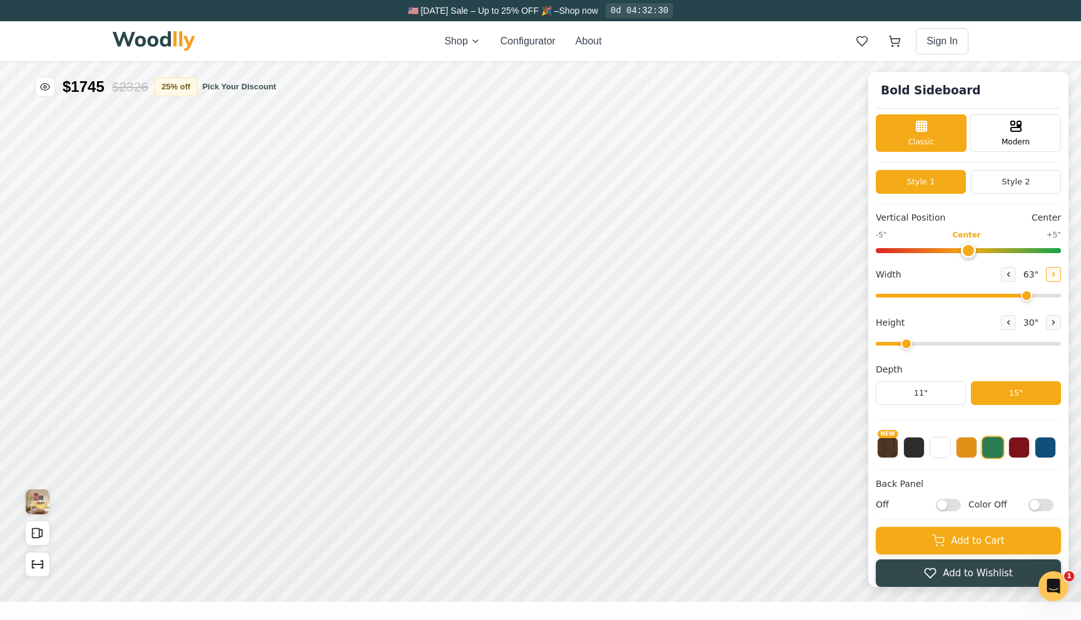
type input "64"
click at [994, 192] on button "Style 2" at bounding box center [1016, 182] width 90 height 24
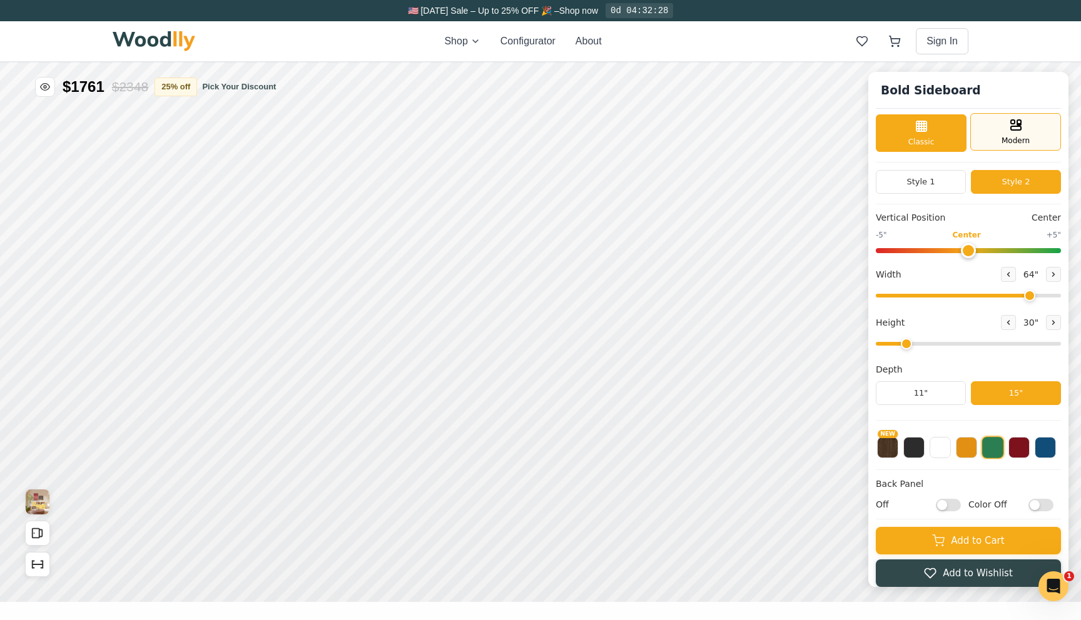
click at [994, 138] on div "Modern" at bounding box center [1015, 132] width 91 height 38
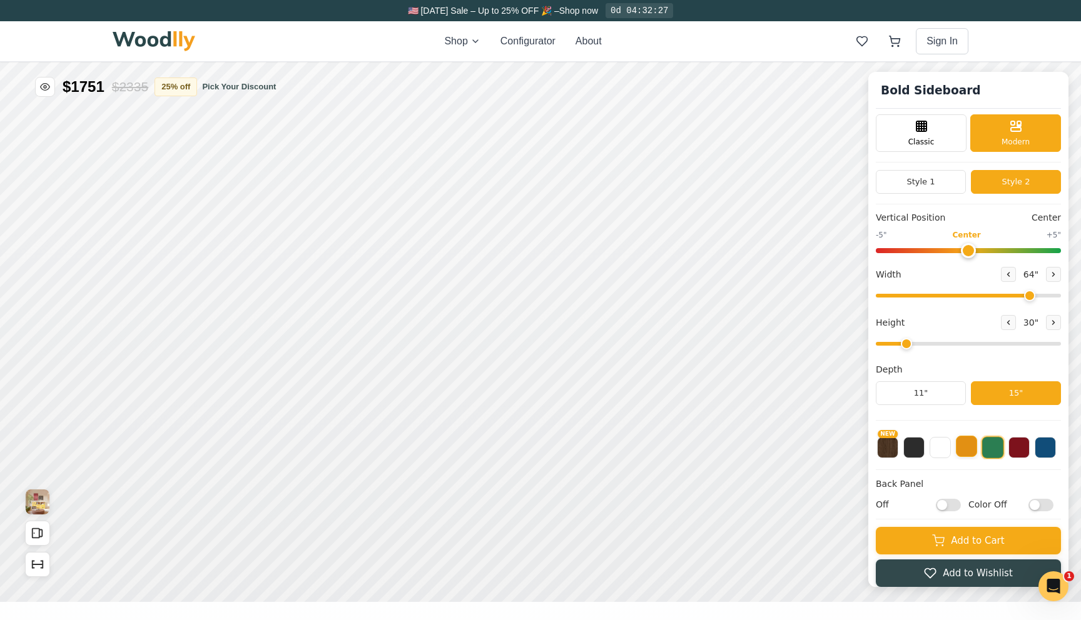
click at [964, 447] on button at bounding box center [966, 446] width 21 height 21
click at [947, 503] on input "Off" at bounding box center [948, 504] width 25 height 13
checkbox input "true"
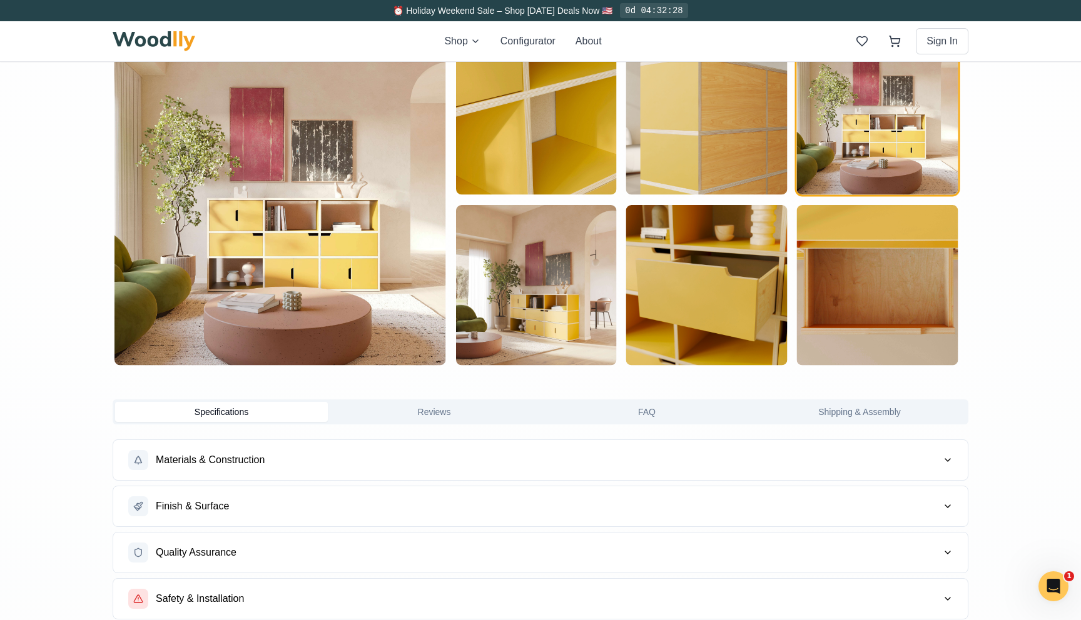
scroll to position [904, 0]
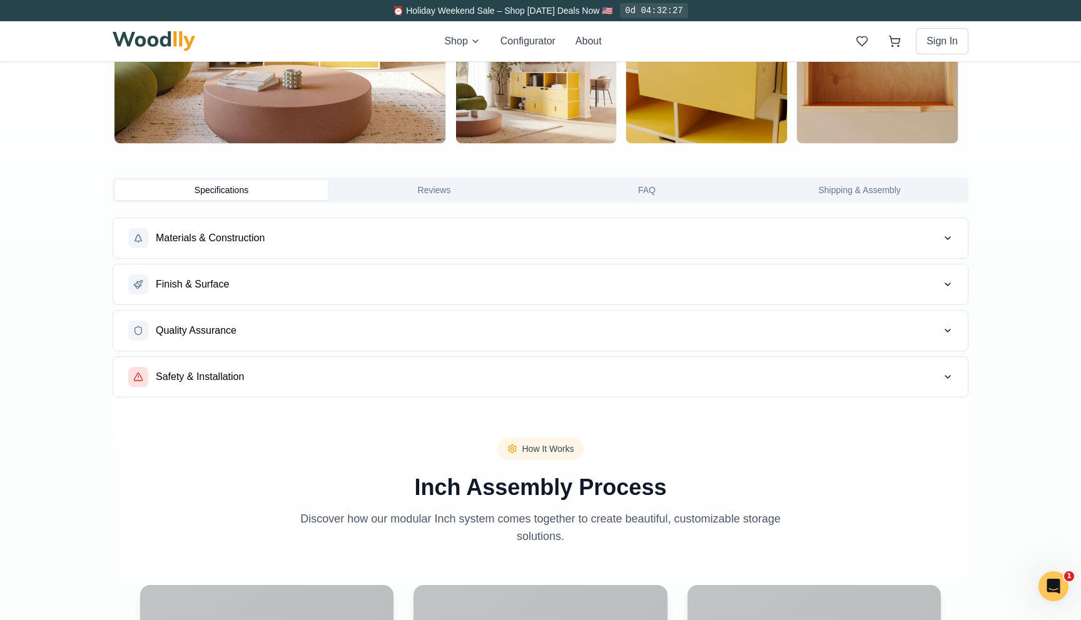
click at [440, 178] on div "Specifications Reviews FAQ Shipping & Assembly" at bounding box center [541, 190] width 856 height 25
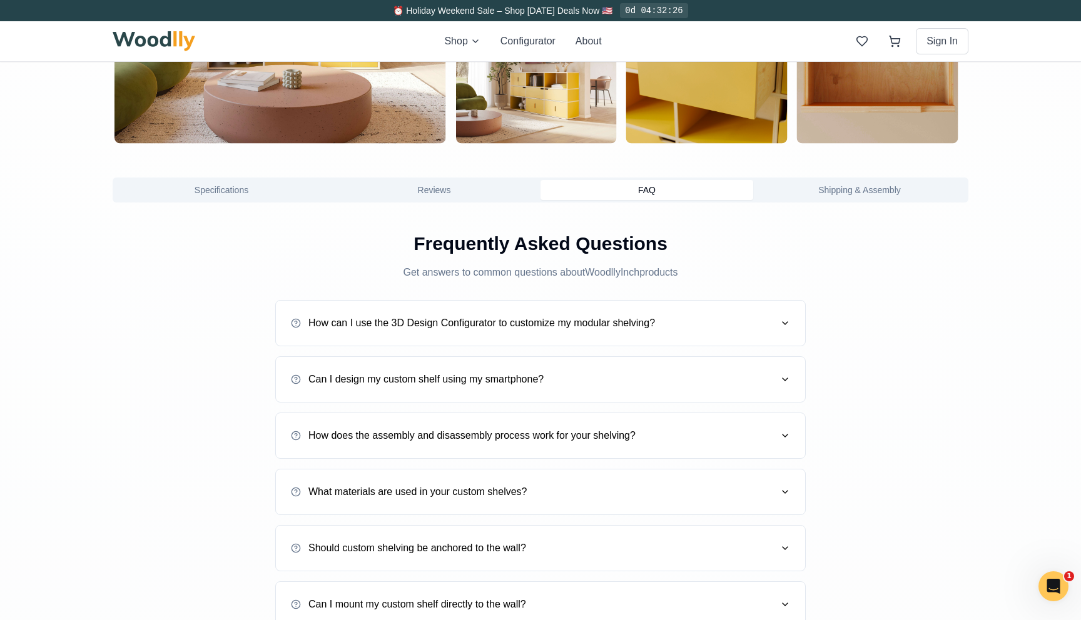
click at [624, 185] on button "FAQ" at bounding box center [646, 190] width 213 height 20
click at [505, 333] on button "How can I use the 3D Design Configurator to customize my modular shelving?" at bounding box center [540, 323] width 499 height 35
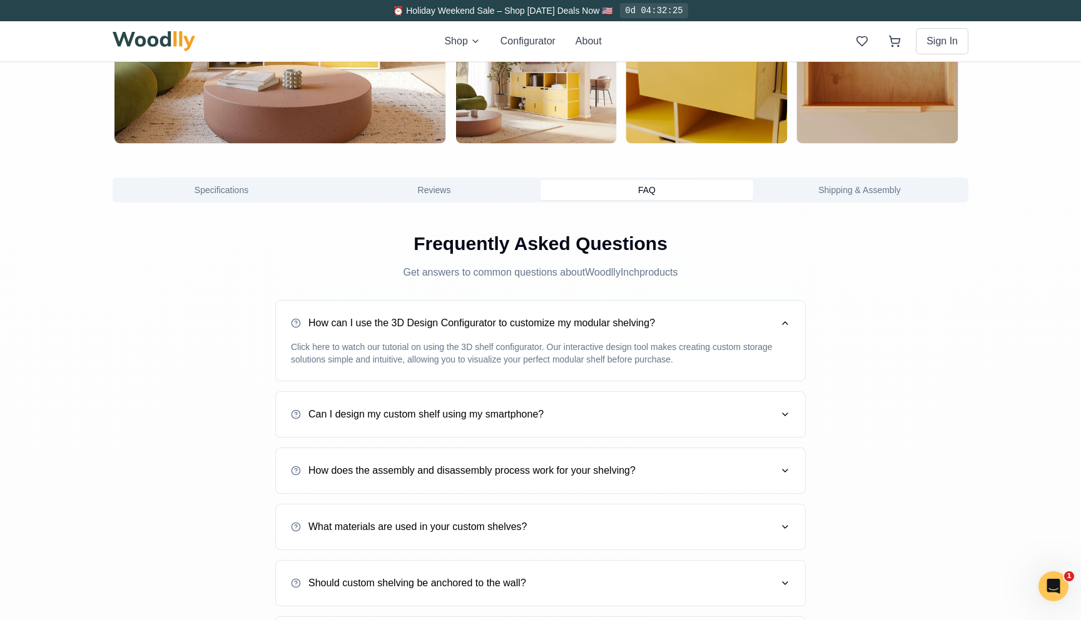
click at [422, 403] on button "Can I design my custom shelf using my smartphone?" at bounding box center [540, 414] width 499 height 35
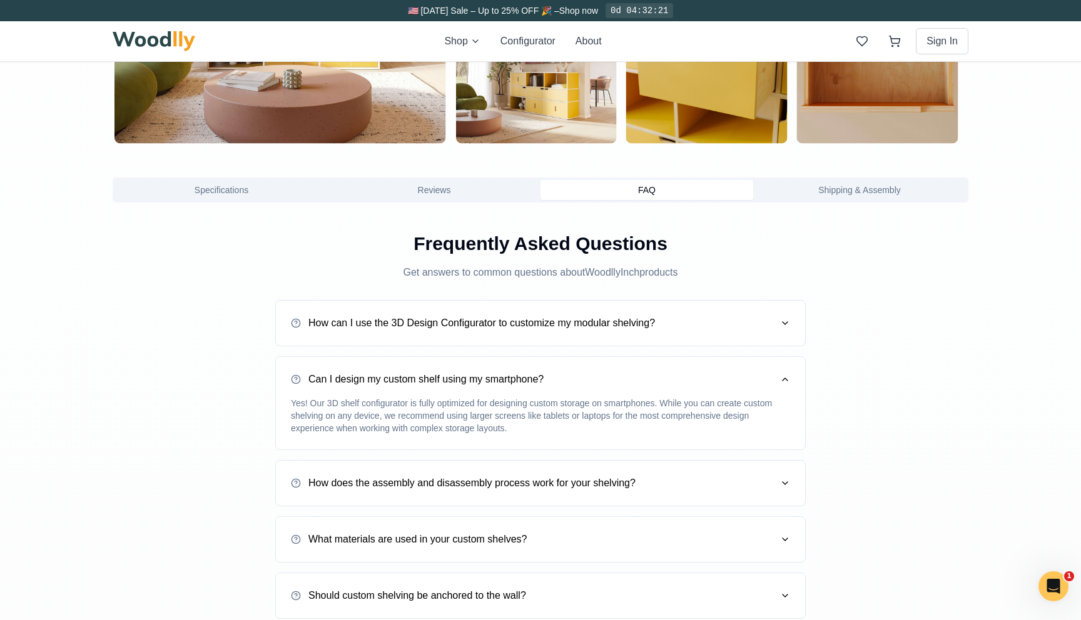
click at [205, 193] on button "Specifications" at bounding box center [221, 190] width 213 height 20
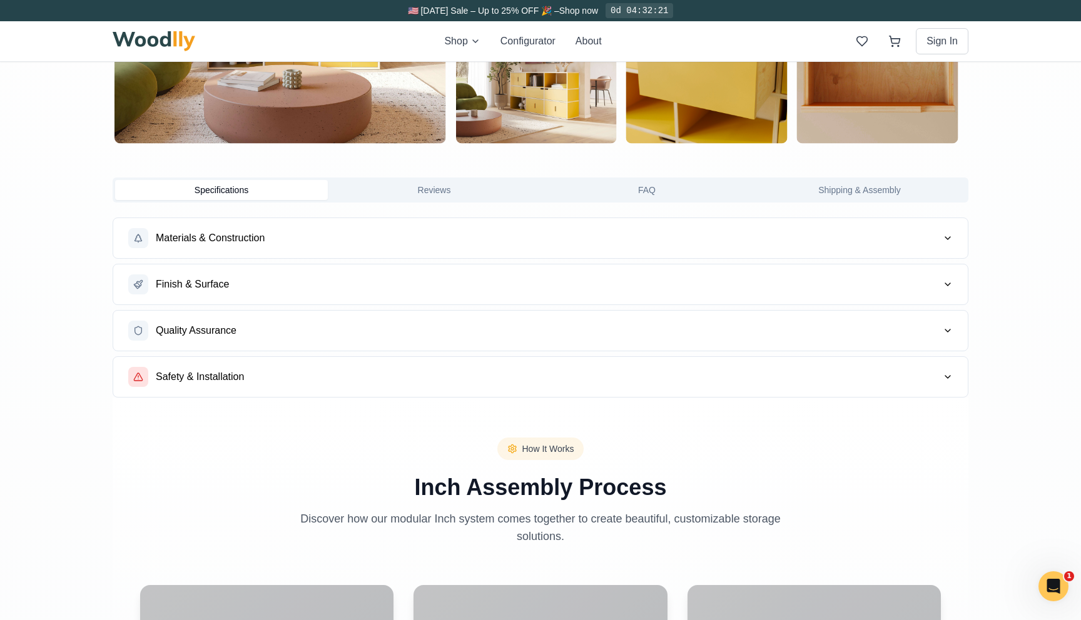
click at [241, 285] on button "Finish & Surface" at bounding box center [540, 285] width 854 height 40
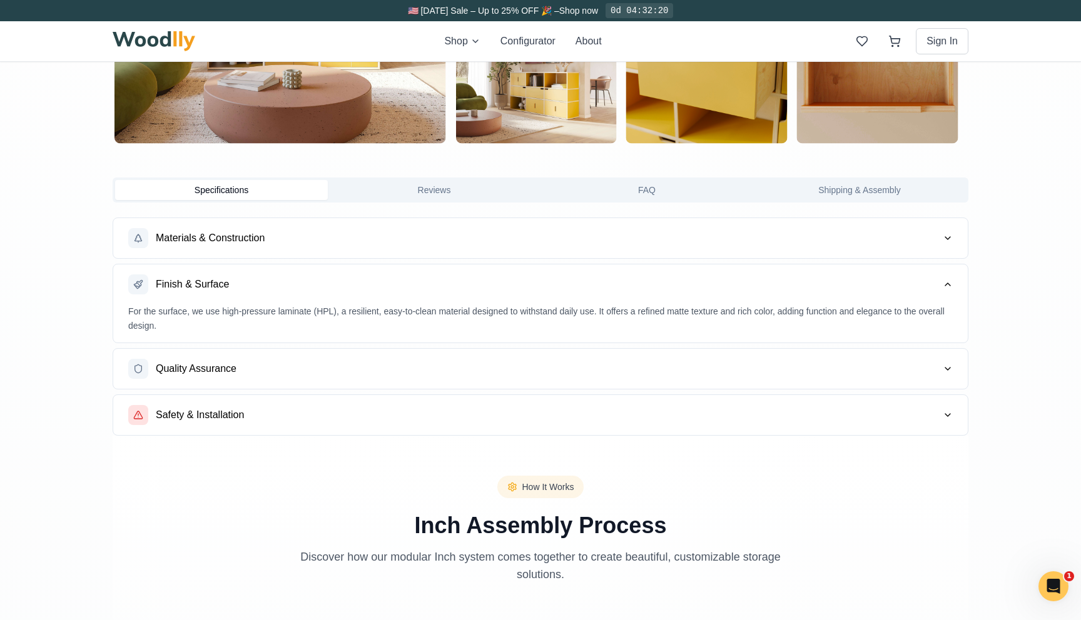
click at [870, 201] on div "Specifications Reviews FAQ Shipping & Assembly" at bounding box center [541, 190] width 856 height 25
click at [864, 195] on button "Shipping & Assembly" at bounding box center [859, 190] width 213 height 20
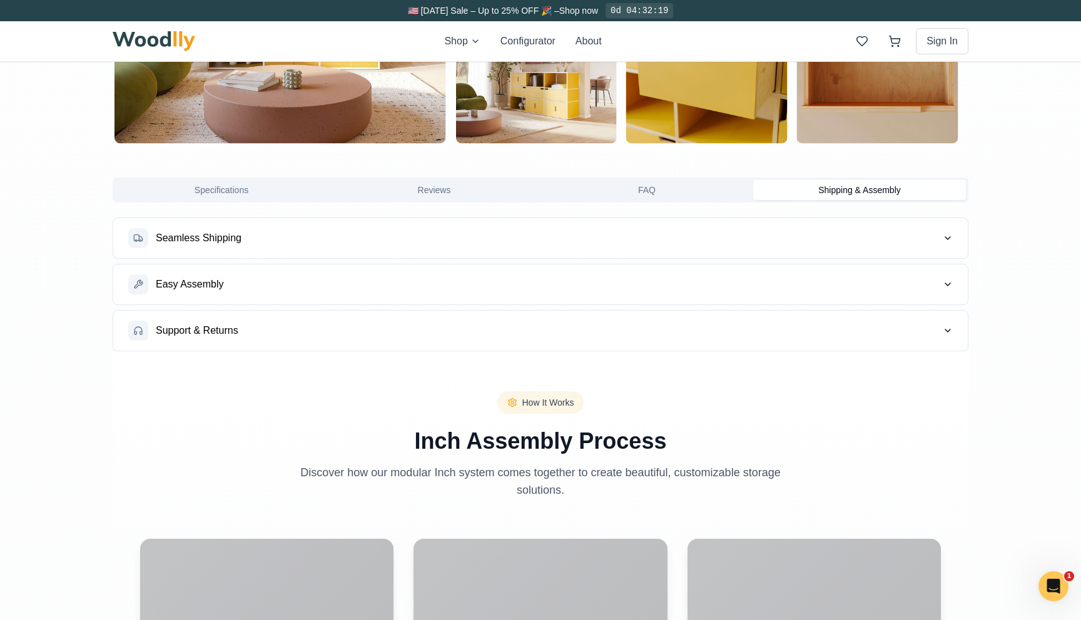
click at [737, 312] on button "Support & Returns" at bounding box center [540, 331] width 854 height 40
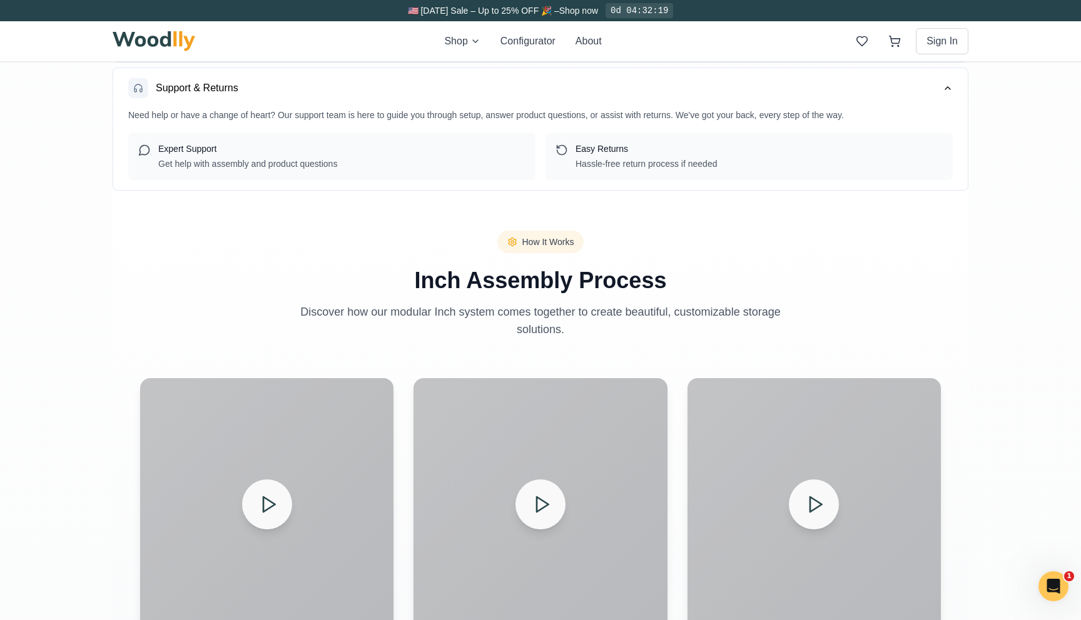
scroll to position [1232, 0]
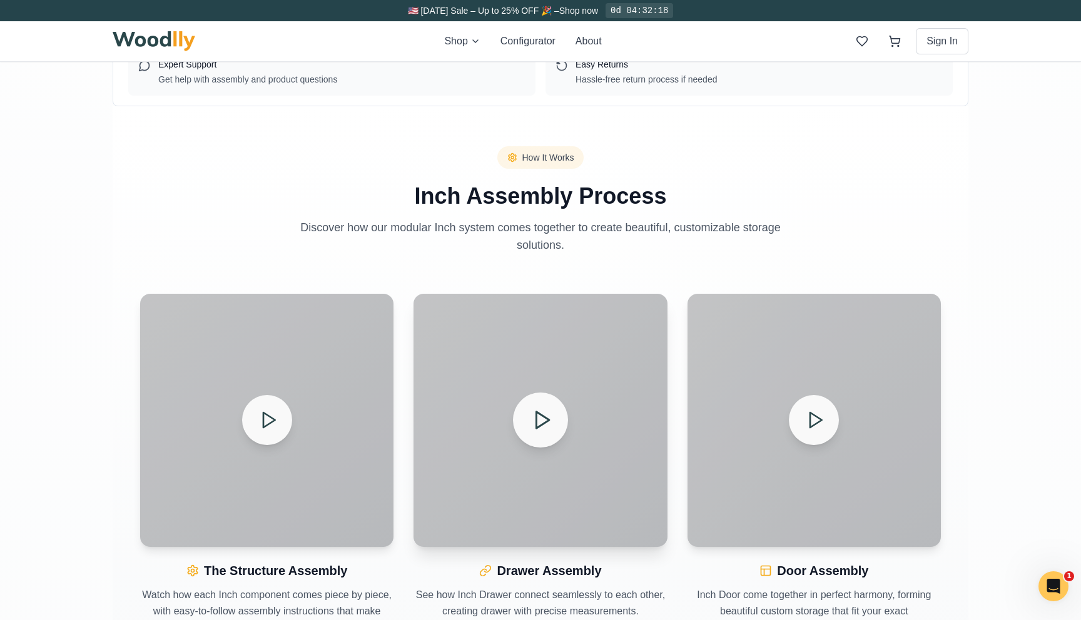
click at [573, 342] on div at bounding box center [539, 420] width 253 height 253
click at [546, 423] on icon at bounding box center [542, 421] width 22 height 22
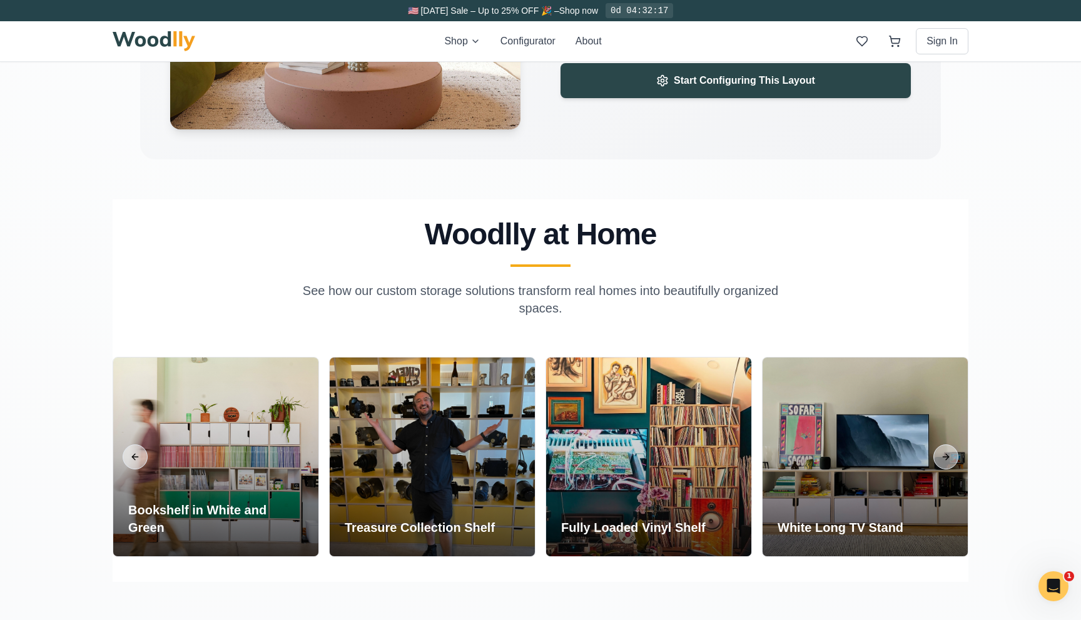
scroll to position [2217, 0]
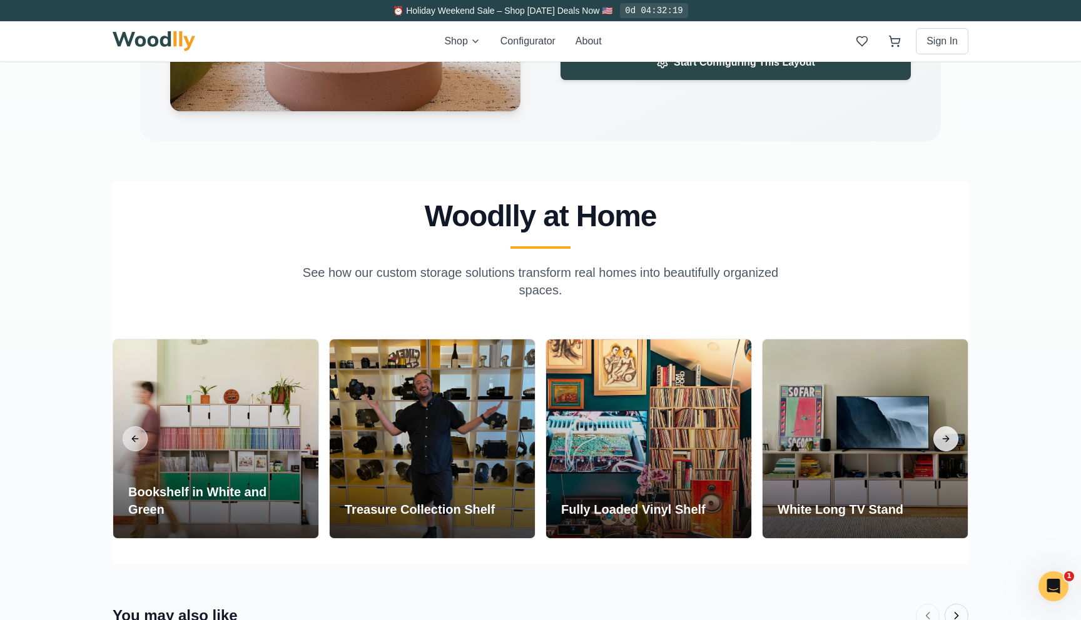
click at [954, 440] on button "Next slide" at bounding box center [945, 439] width 25 height 25
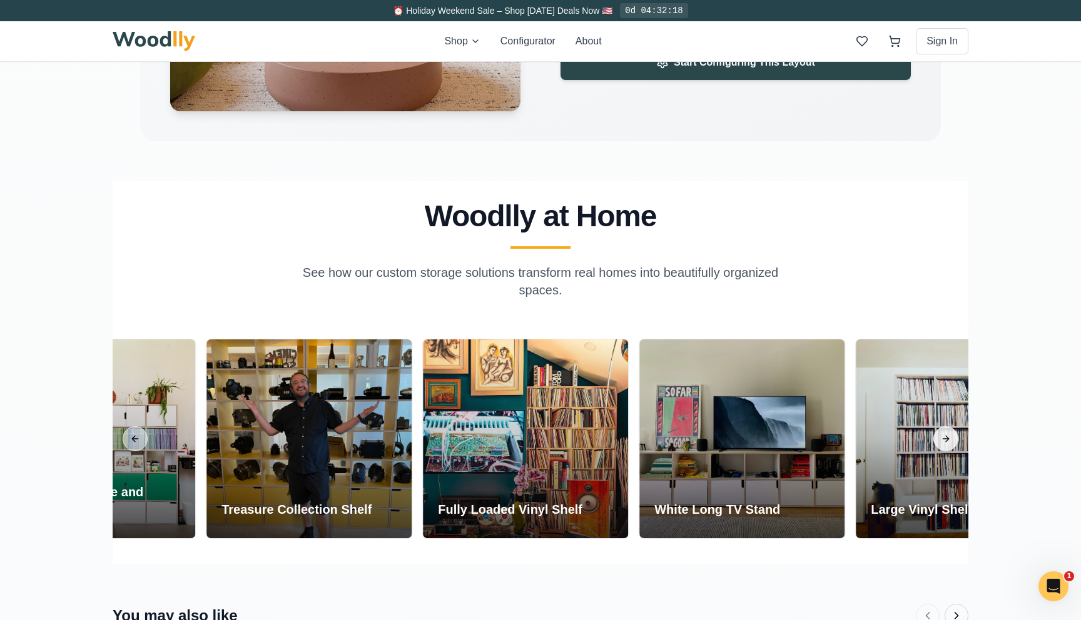
click at [954, 440] on button "Next slide" at bounding box center [945, 439] width 25 height 25
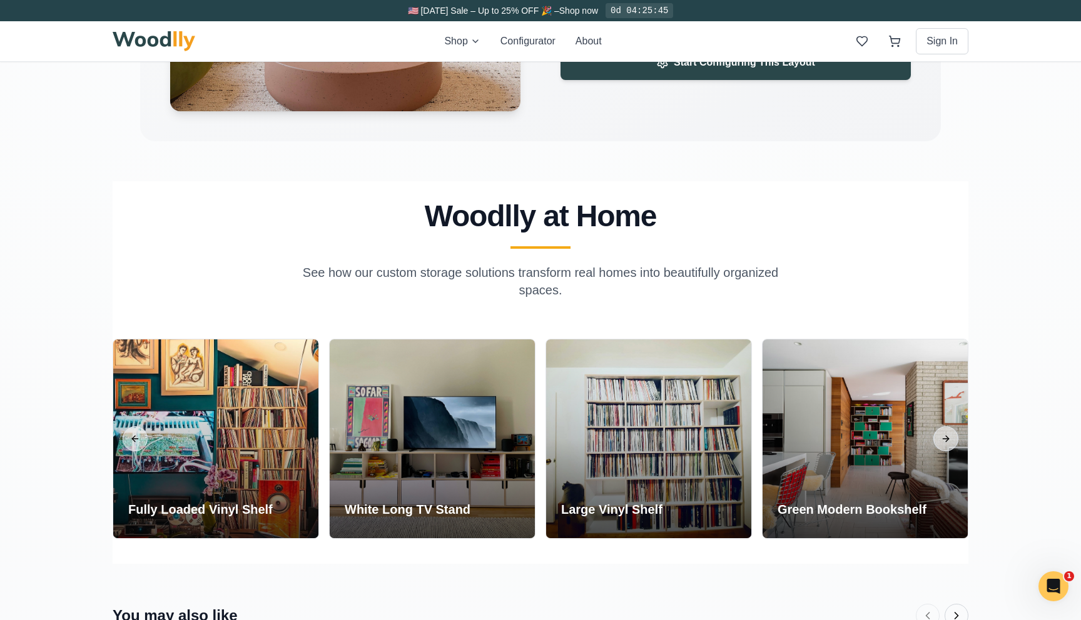
scroll to position [2825, 0]
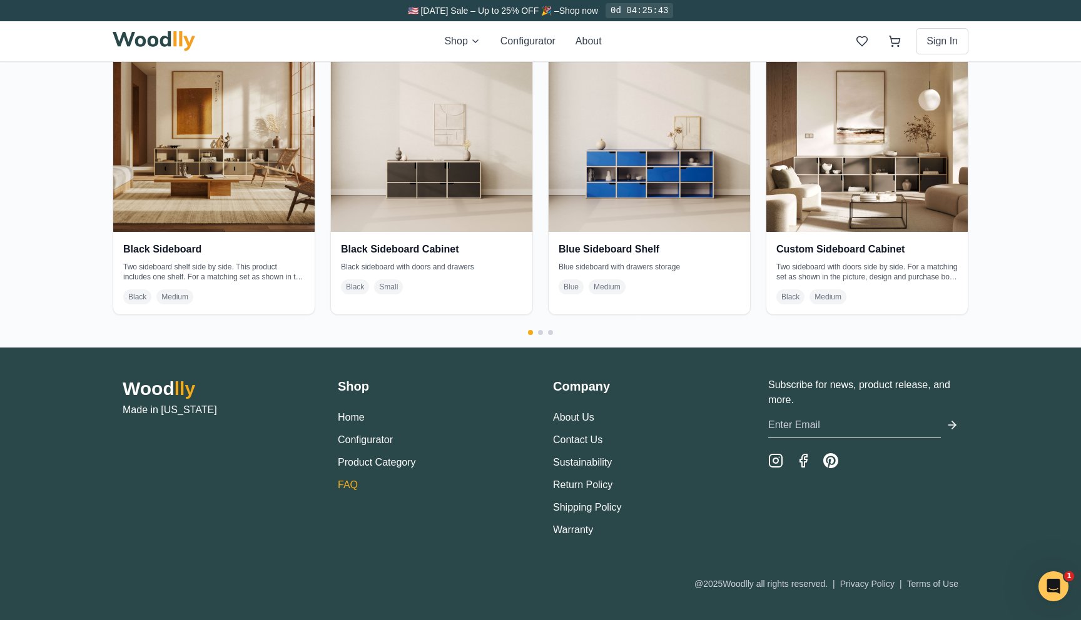
click at [345, 483] on link "FAQ" at bounding box center [348, 485] width 20 height 11
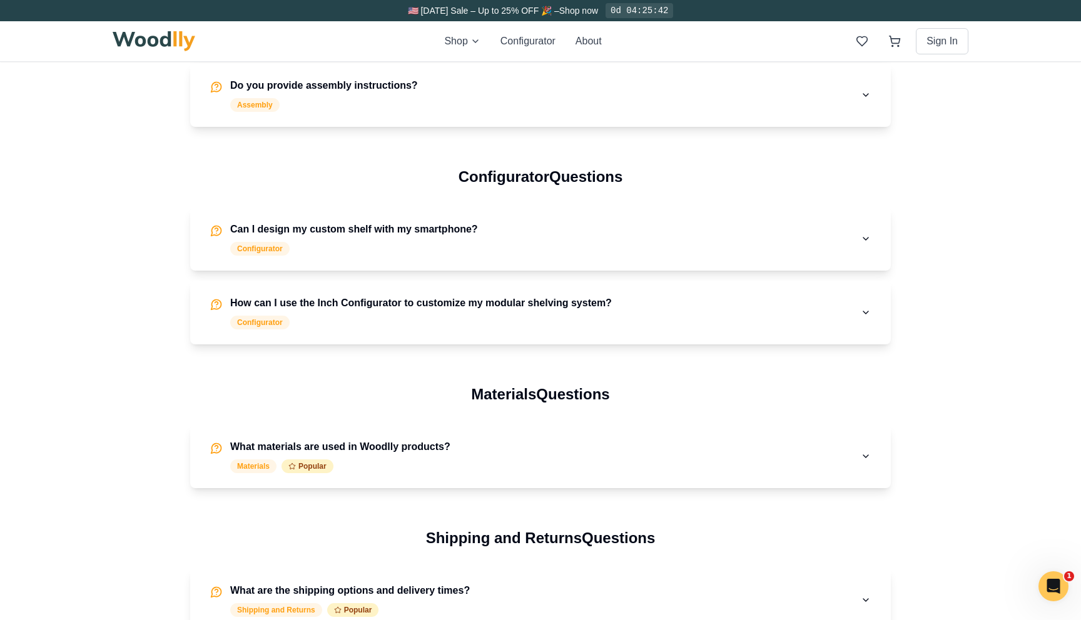
scroll to position [880, 0]
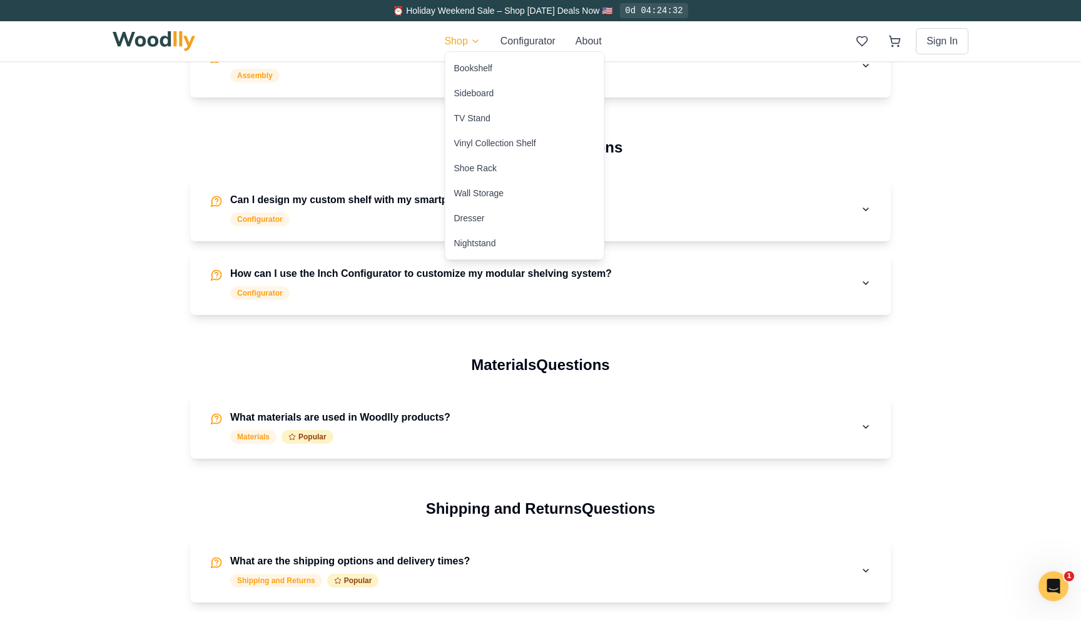
click at [454, 43] on html "⏰ Holiday Weekend Sale – Shop Labor Day Deals Now 🇺🇸 0d 04:24:32 Shop Configura…" at bounding box center [540, 546] width 1081 height 2852
click at [531, 40] on html "🇺🇸 Labor Day Sale – Up to 25% OFF 🎉 – Shop now 0d 04:24:28 Shop Configurator Ab…" at bounding box center [540, 546] width 1081 height 2852
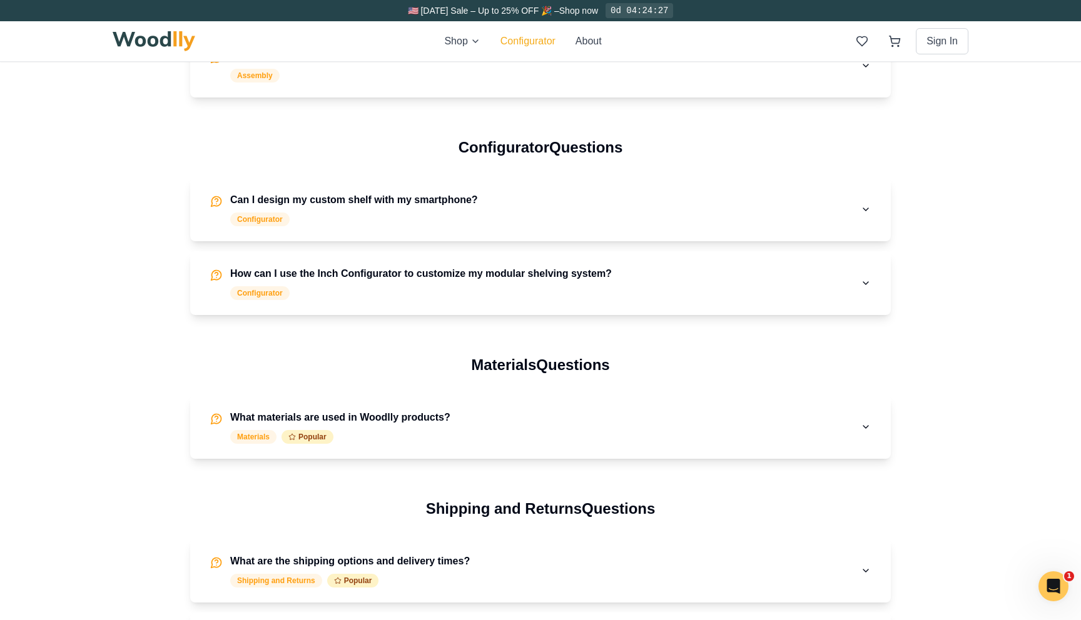
click at [515, 40] on button "Configurator" at bounding box center [527, 41] width 55 height 15
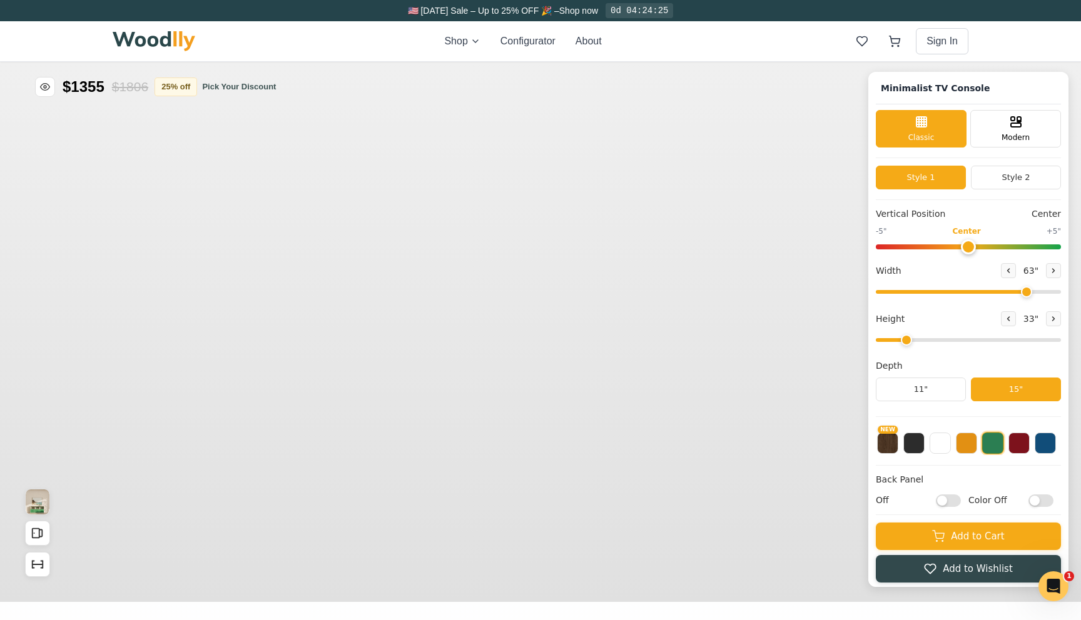
type input "63"
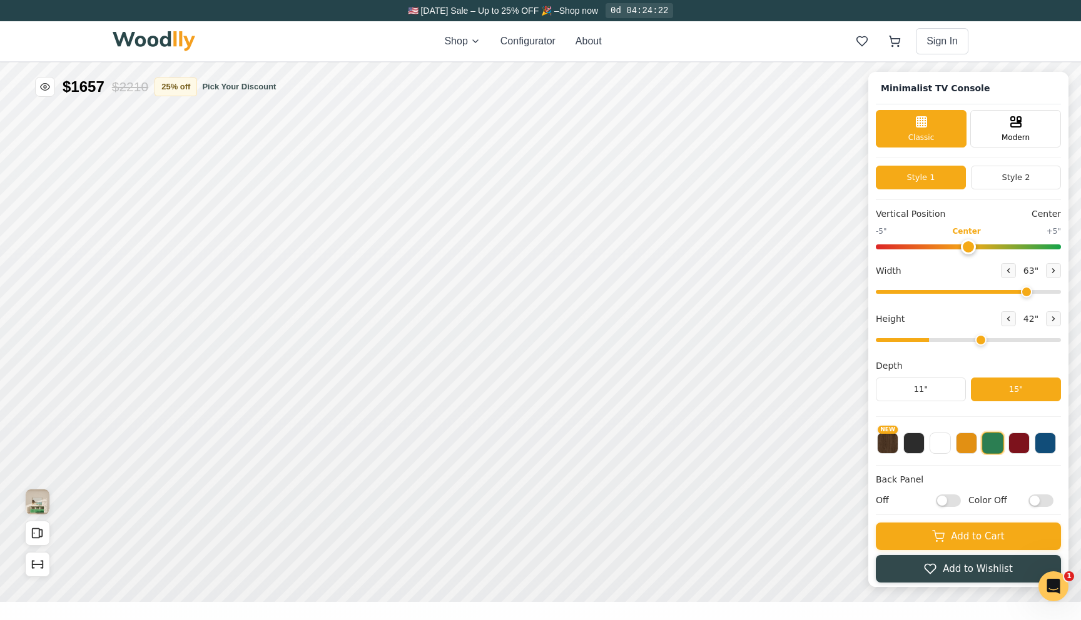
drag, startPoint x: 928, startPoint y: 341, endPoint x: 968, endPoint y: 341, distance: 40.7
type input "5"
click at [968, 341] on input "range" at bounding box center [968, 340] width 185 height 4
click at [640, 342] on icon at bounding box center [640, 343] width 15 height 15
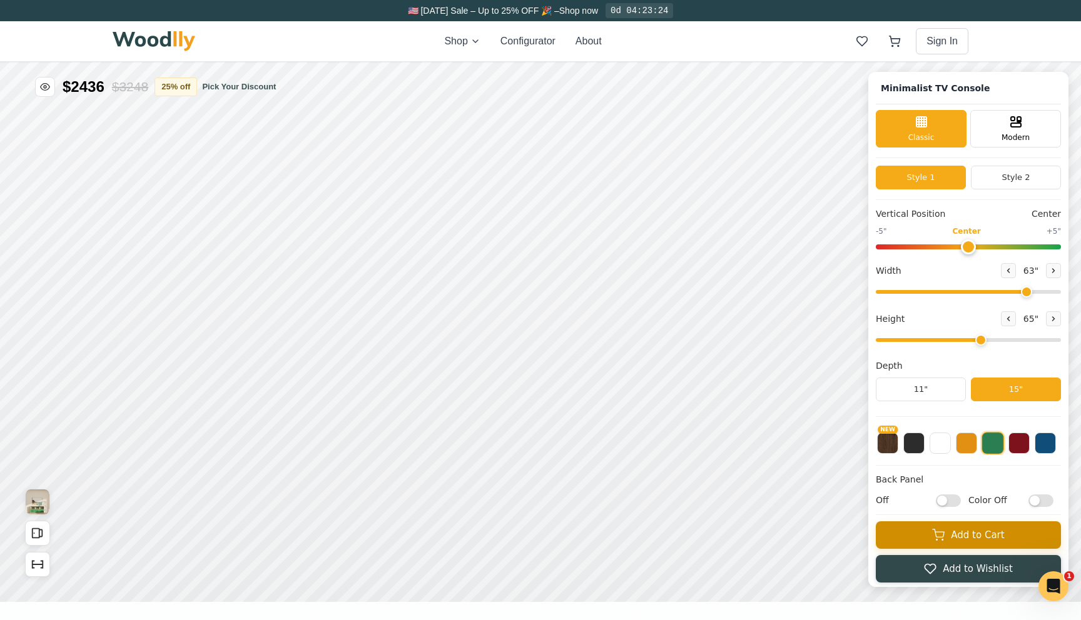
click at [932, 527] on button "Add to Cart" at bounding box center [968, 536] width 185 height 28
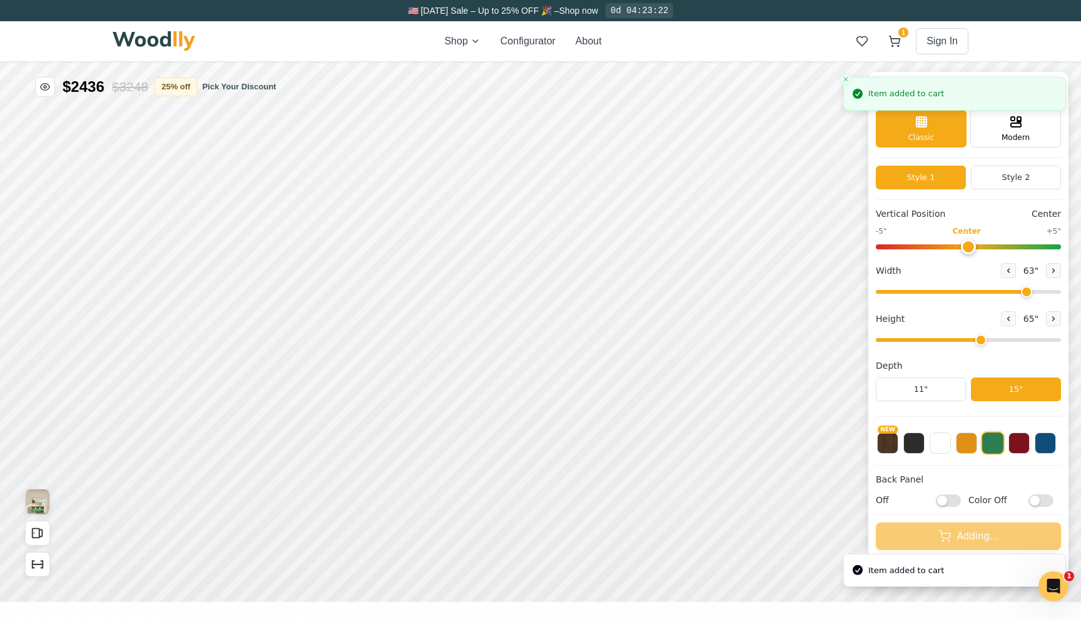
click at [831, 46] on div "Shop Configurator About 1 Sign In 1" at bounding box center [541, 41] width 856 height 40
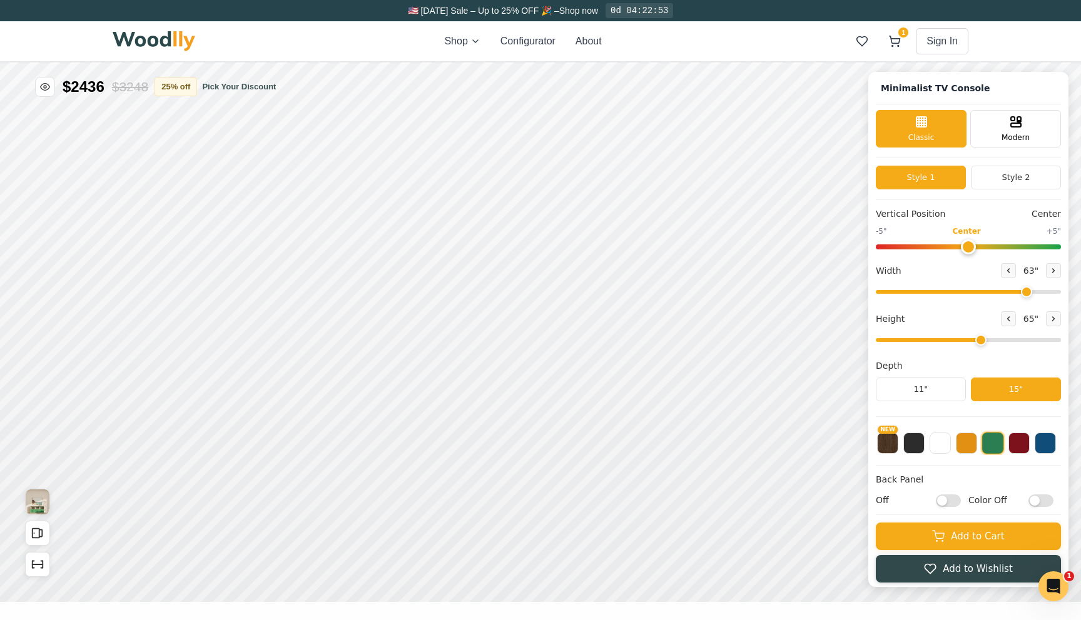
click at [811, 39] on div "Shop Configurator About 1 Sign In 1" at bounding box center [541, 41] width 856 height 40
click at [891, 42] on icon at bounding box center [894, 41] width 13 height 13
click at [753, 44] on div "Shop Configurator About 1 Sign In 1" at bounding box center [541, 41] width 856 height 40
click at [856, 43] on icon at bounding box center [862, 41] width 13 height 13
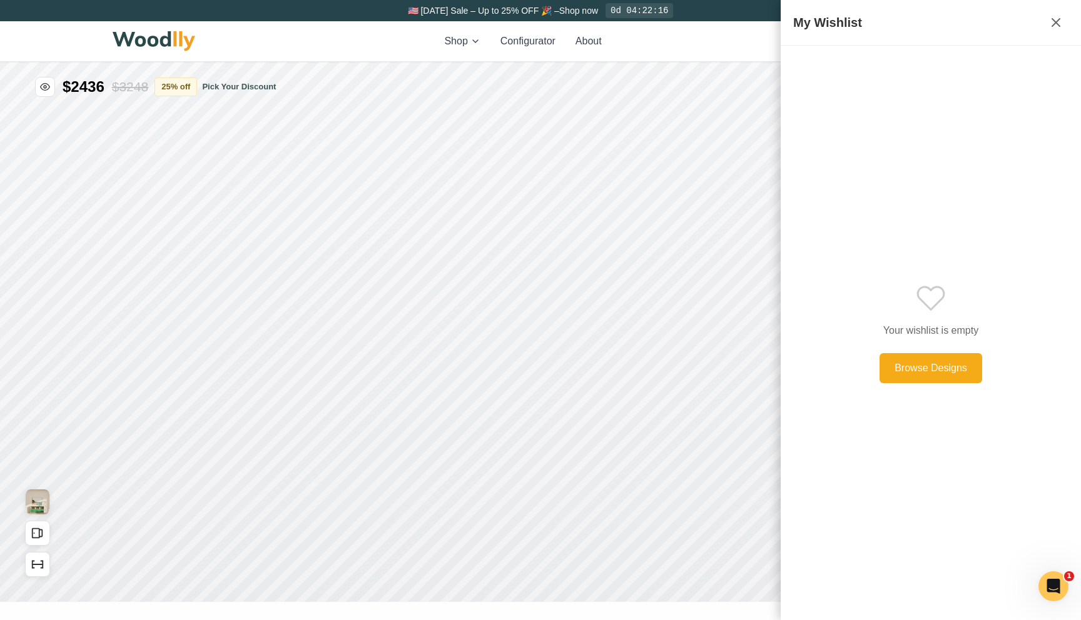
click at [874, 258] on div "Your wishlist is empty Browse Designs" at bounding box center [930, 333] width 275 height 550
click at [1066, 23] on button at bounding box center [1055, 22] width 25 height 25
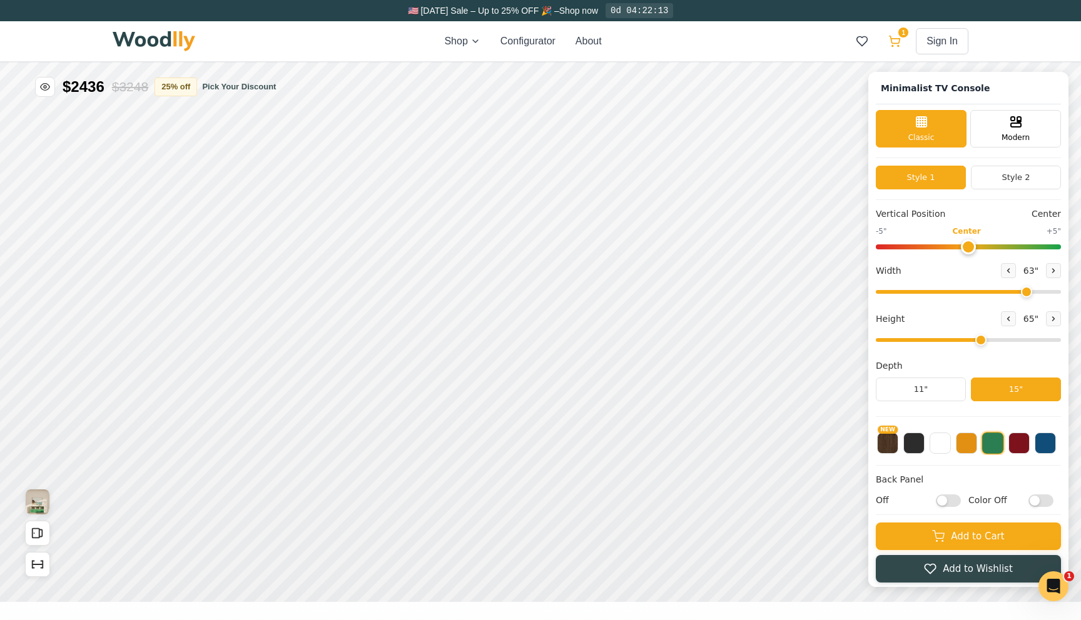
click at [901, 41] on button "1" at bounding box center [894, 41] width 23 height 23
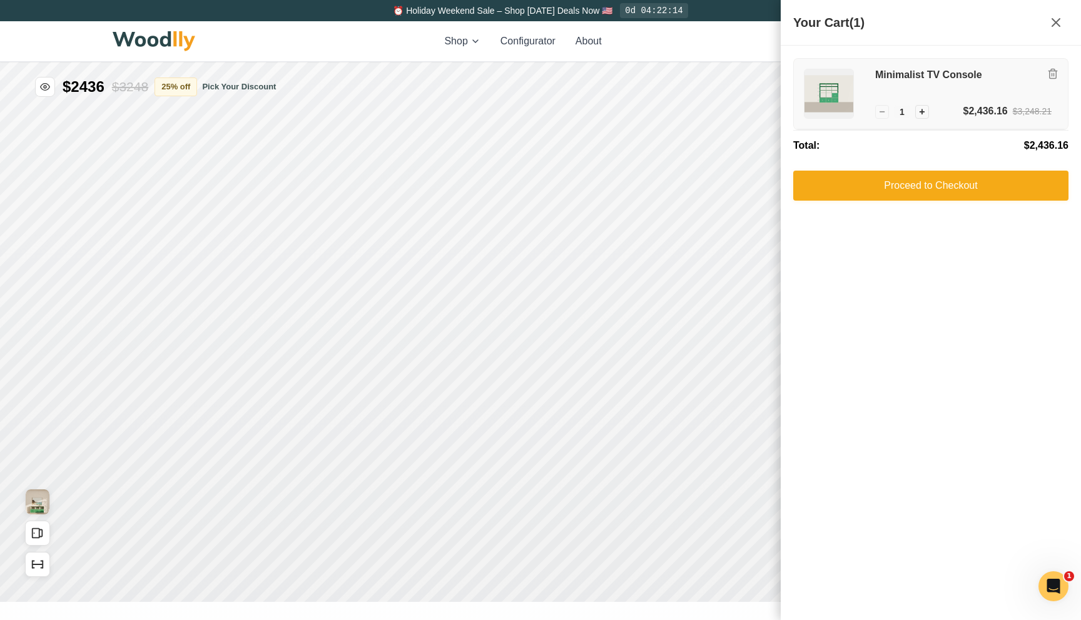
click at [936, 102] on div "Minimalist TV Console" at bounding box center [963, 86] width 176 height 35
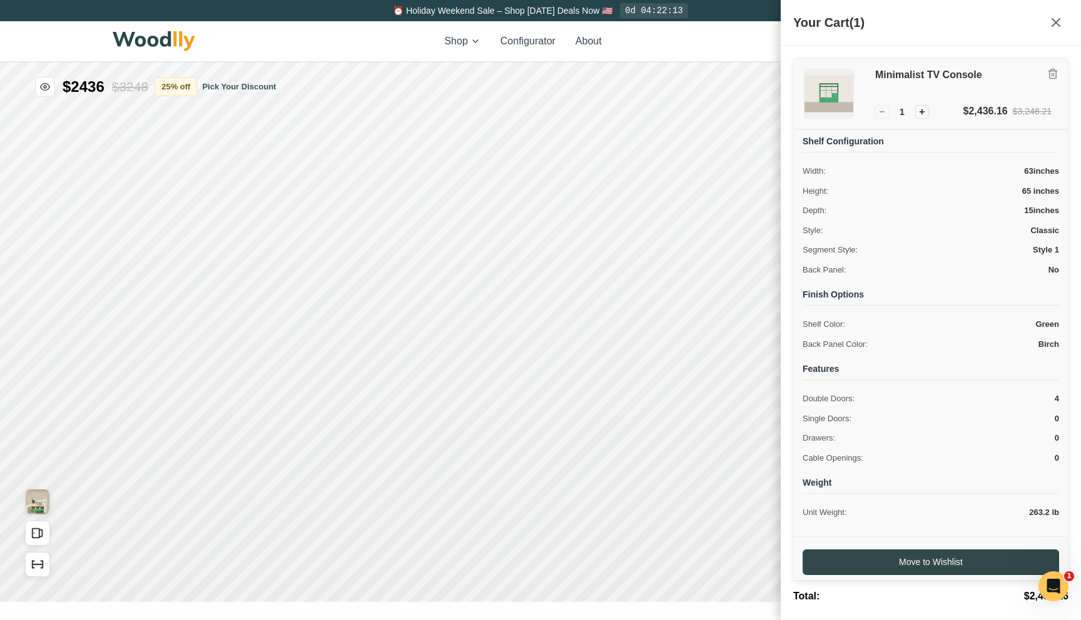
click at [936, 102] on div "Minimalist TV Console" at bounding box center [963, 86] width 176 height 35
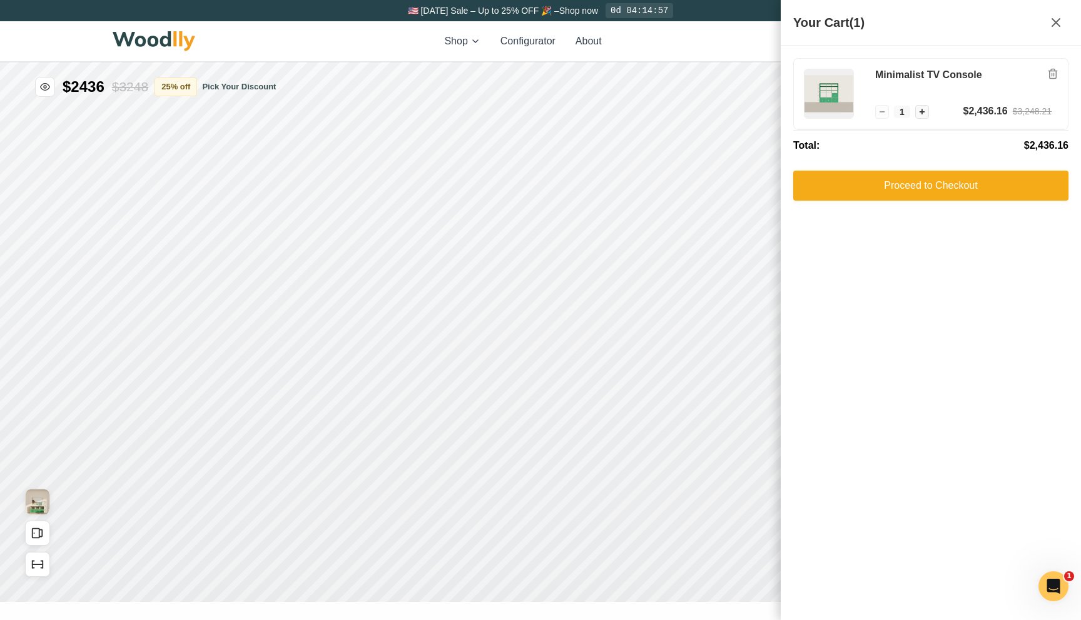
click at [713, 46] on div "Shop Configurator About 1 Sign In 1" at bounding box center [541, 41] width 856 height 40
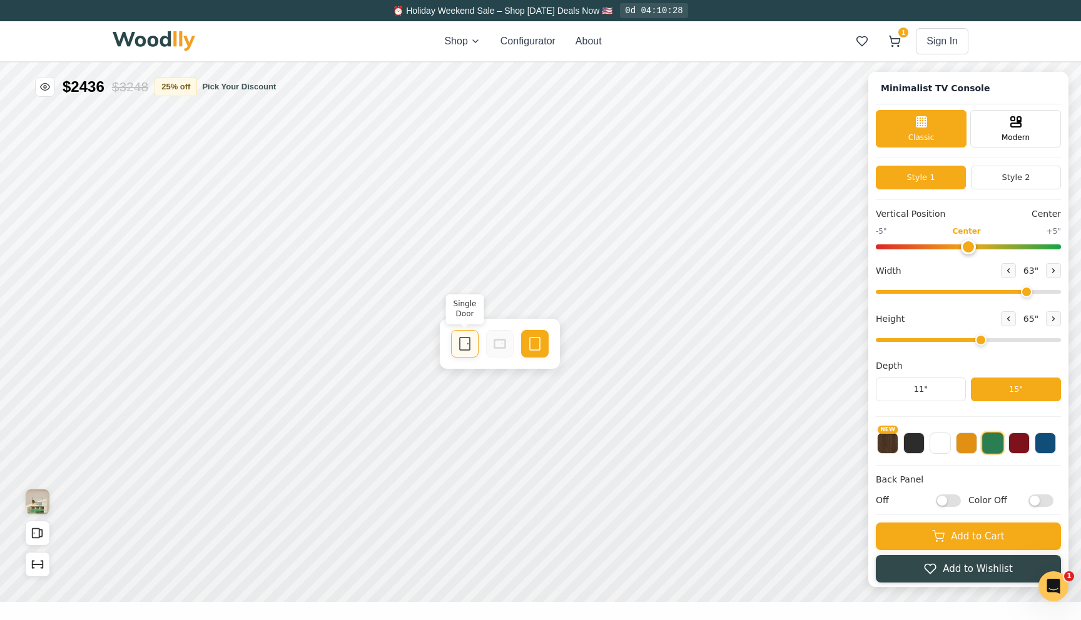
click at [456, 342] on div "Single Door" at bounding box center [465, 344] width 28 height 28
click at [295, 321] on div "9"" at bounding box center [292, 320] width 9 height 14
click at [928, 86] on h1 "Minimalist TV Console" at bounding box center [935, 88] width 119 height 18
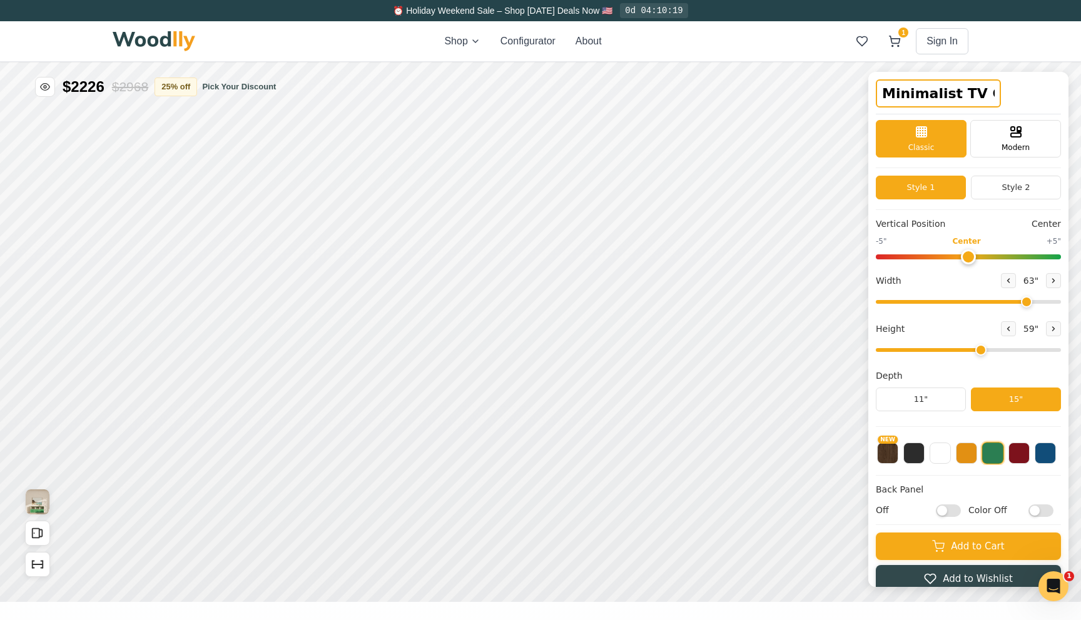
scroll to position [0, 26]
click at [1036, 96] on div "Minimalist TV Console" at bounding box center [968, 96] width 185 height 35
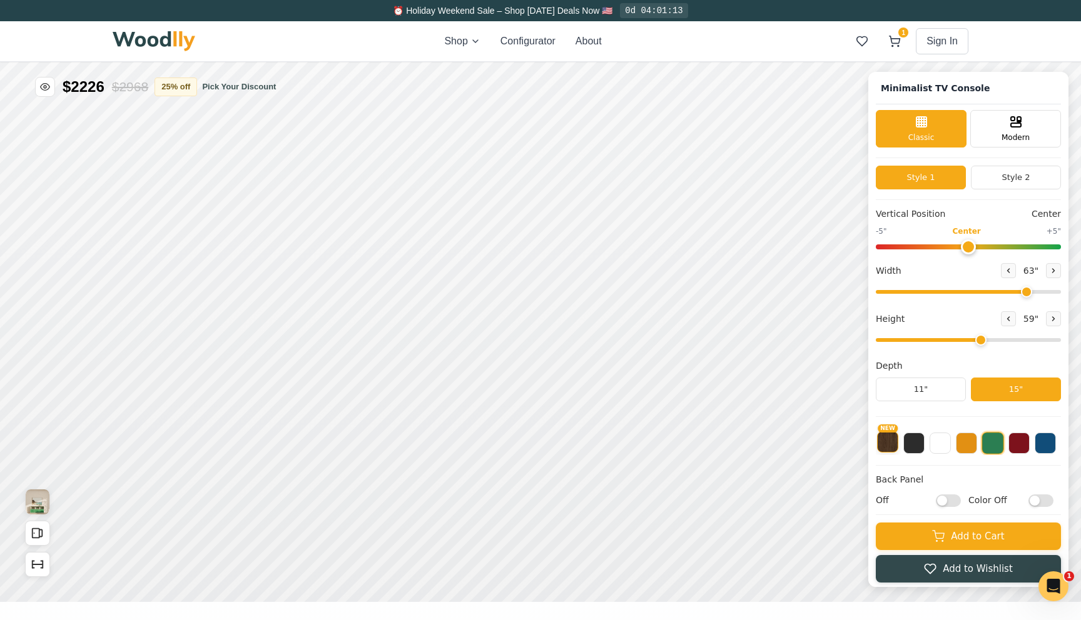
click at [890, 440] on button "NEW" at bounding box center [887, 442] width 21 height 21
type input "63"
type input "2"
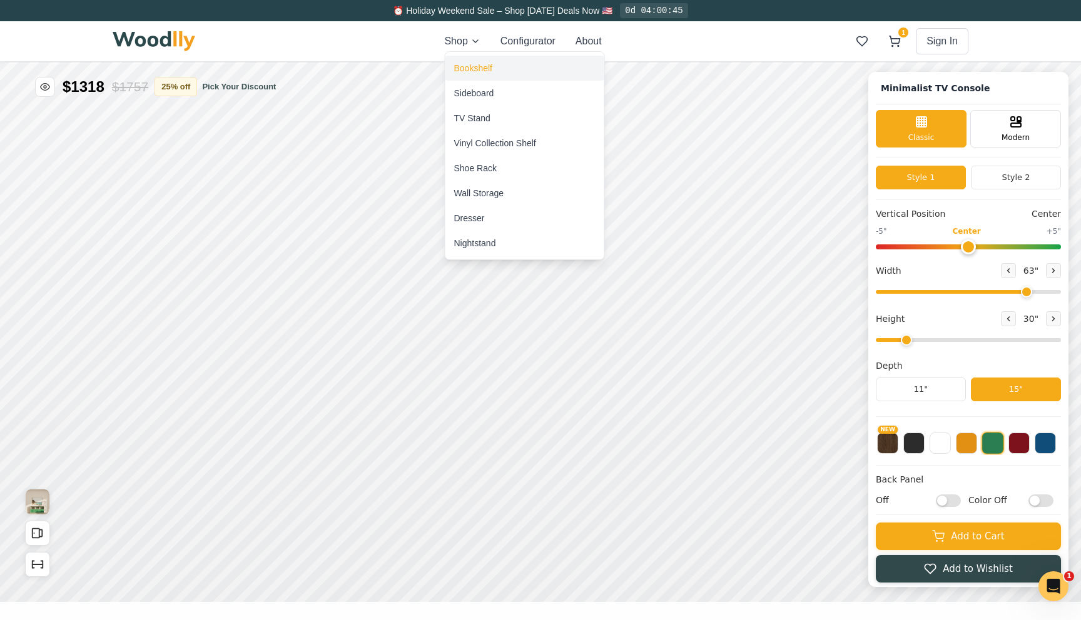
click at [478, 73] on div "Bookshelf" at bounding box center [473, 68] width 38 height 13
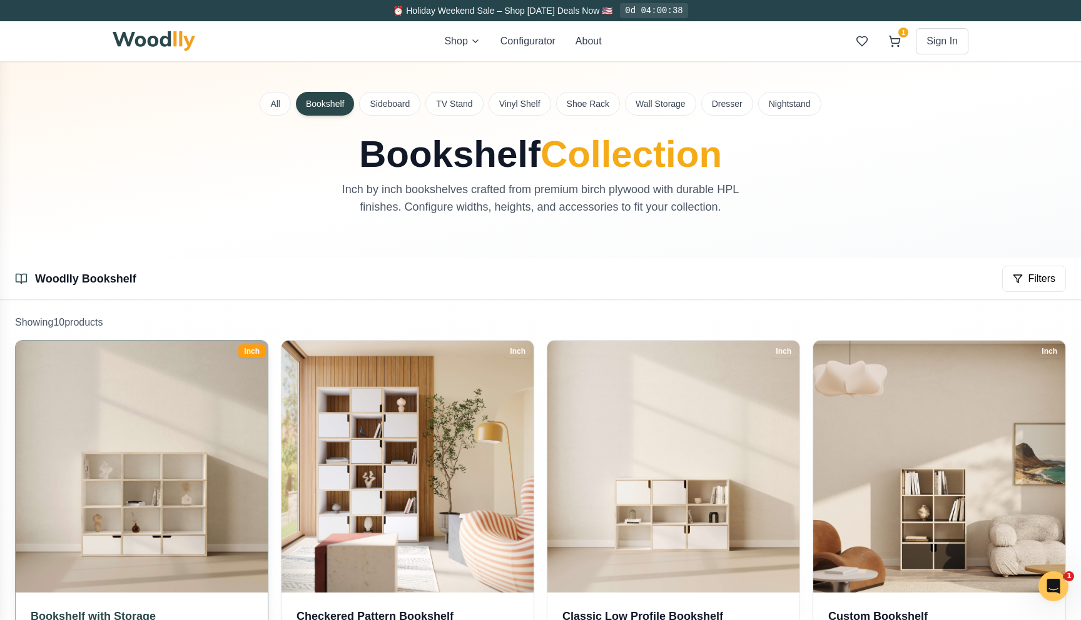
click at [146, 494] on img at bounding box center [141, 467] width 265 height 265
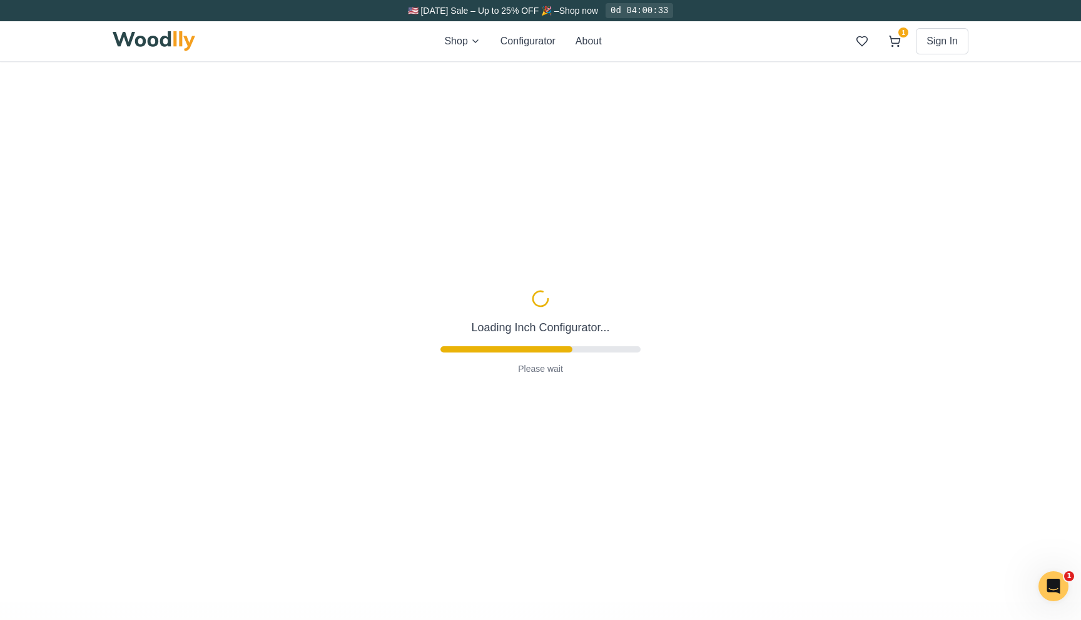
type input "57"
type input "4"
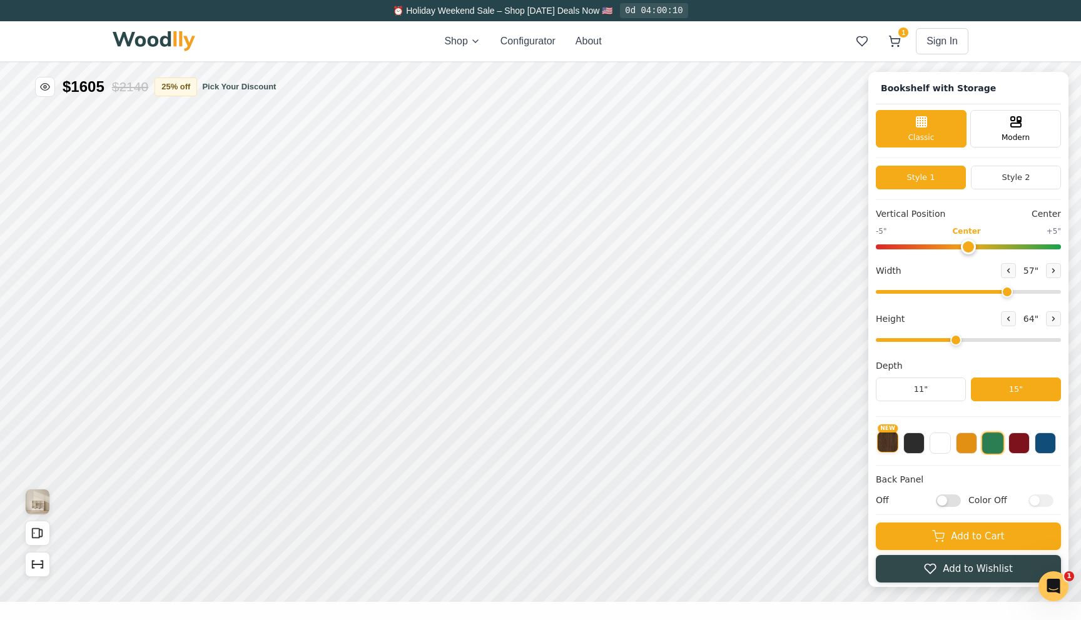
click at [884, 443] on button "NEW" at bounding box center [887, 442] width 21 height 21
click at [913, 450] on button at bounding box center [913, 442] width 21 height 21
click at [943, 450] on button at bounding box center [939, 442] width 21 height 21
click at [968, 450] on button at bounding box center [966, 442] width 21 height 21
click at [883, 442] on button "NEW" at bounding box center [887, 442] width 21 height 21
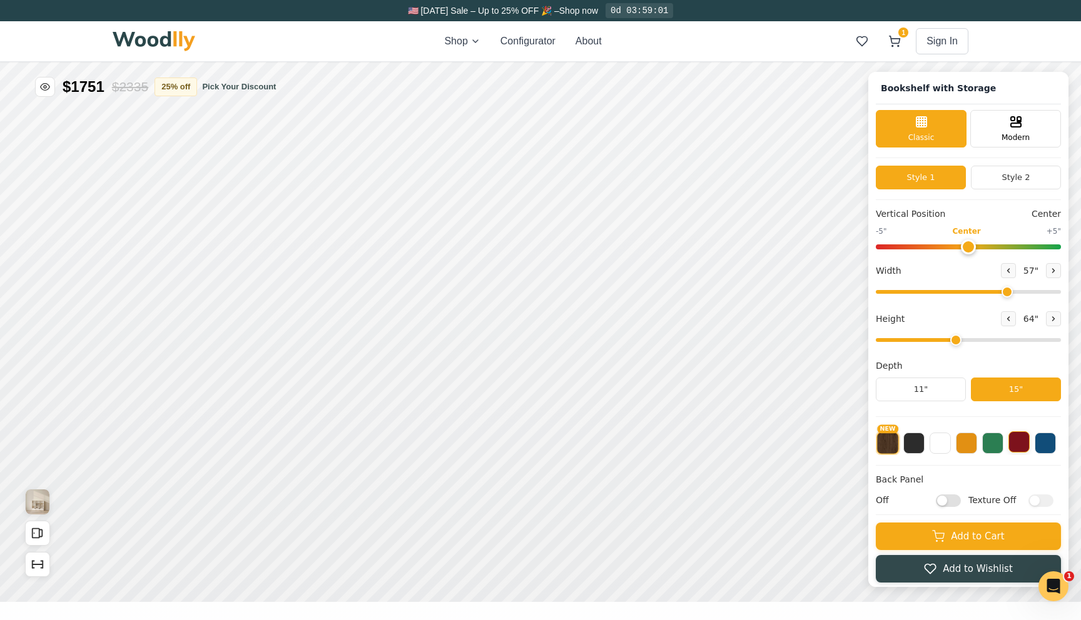
click at [1020, 443] on button at bounding box center [1018, 442] width 21 height 21
click at [301, 397] on div "9" Compact" at bounding box center [305, 389] width 29 height 29
click at [464, 362] on icon at bounding box center [469, 360] width 15 height 15
drag, startPoint x: 1008, startPoint y: 293, endPoint x: 1080, endPoint y: 302, distance: 73.2
type input "72"
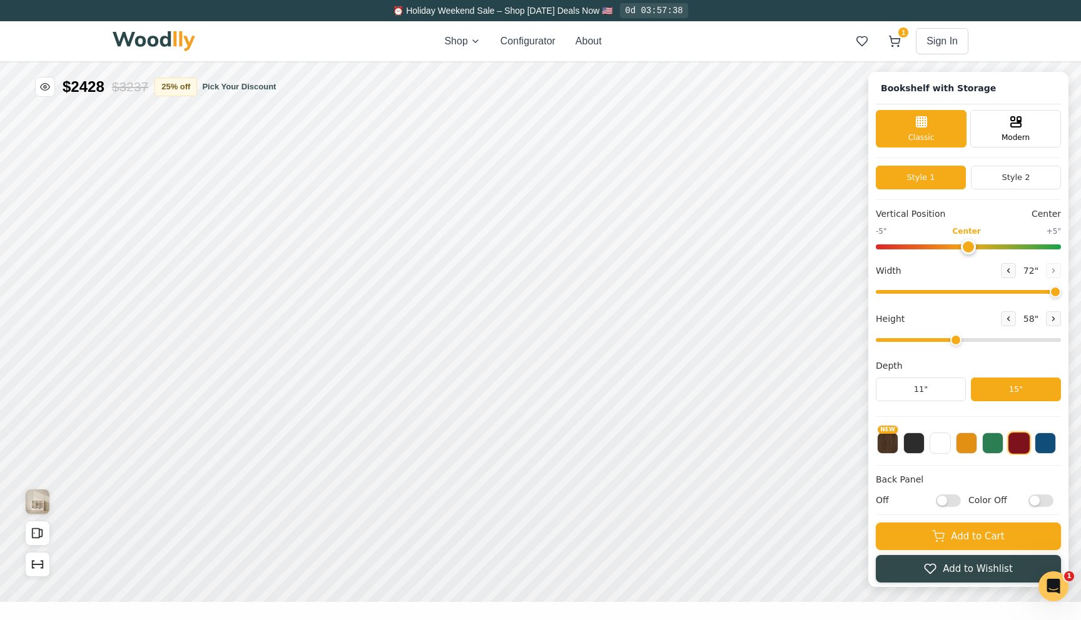
click at [1061, 294] on input "range" at bounding box center [968, 292] width 185 height 4
drag, startPoint x: 958, startPoint y: 340, endPoint x: 928, endPoint y: 342, distance: 29.4
type input "3"
click at [928, 342] on input "range" at bounding box center [968, 340] width 185 height 4
drag, startPoint x: 1050, startPoint y: 295, endPoint x: 836, endPoint y: 298, distance: 213.9
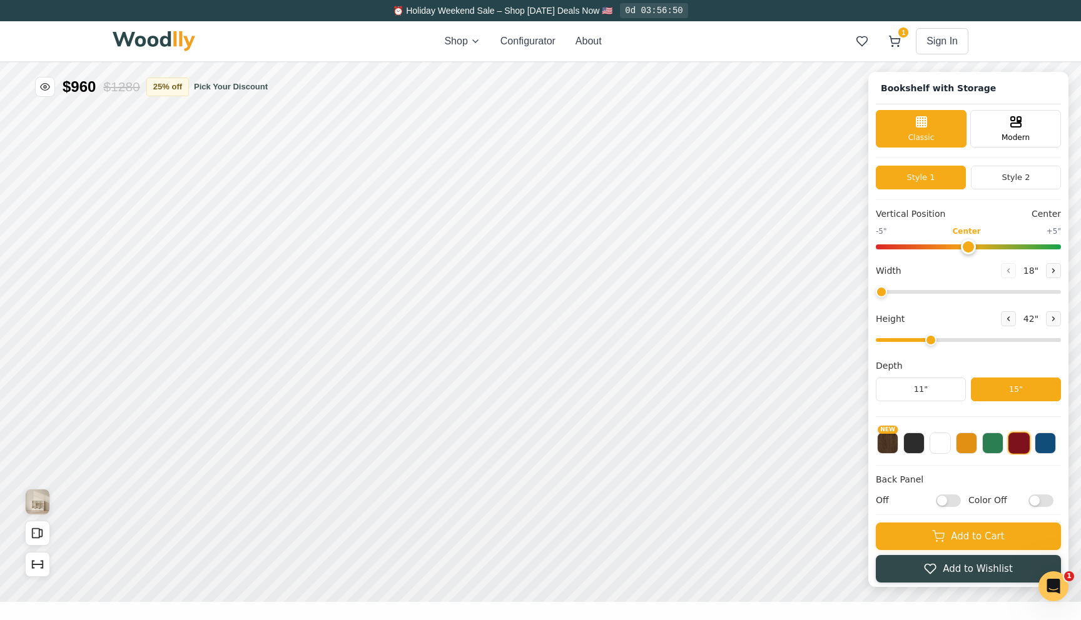
click at [876, 294] on input "range" at bounding box center [968, 292] width 185 height 4
click at [971, 362] on div "Depth" at bounding box center [968, 366] width 185 height 13
drag, startPoint x: 884, startPoint y: 291, endPoint x: 904, endPoint y: 291, distance: 20.0
click at [904, 291] on input "range" at bounding box center [968, 292] width 185 height 4
click at [1051, 274] on icon at bounding box center [1054, 271] width 8 height 8
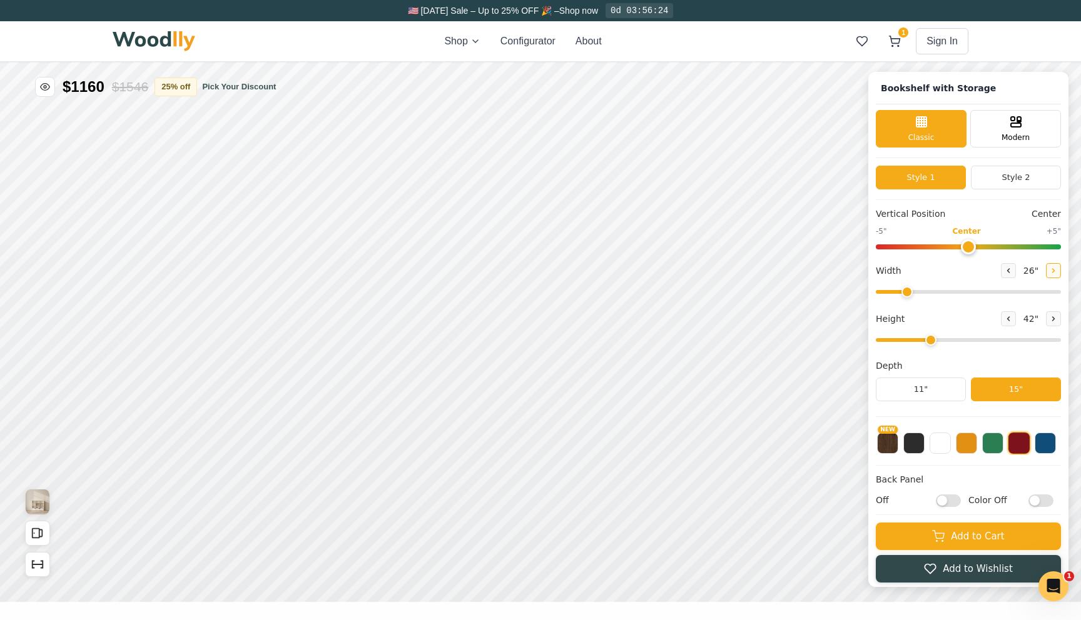
click at [1051, 274] on icon at bounding box center [1054, 271] width 8 height 8
type input "30"
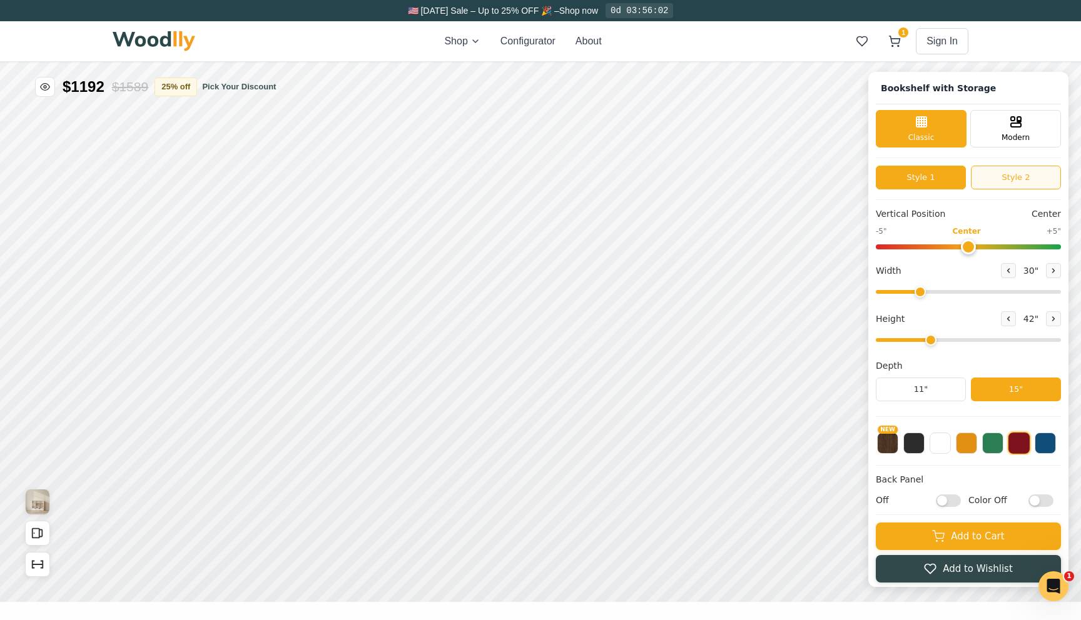
click at [1009, 181] on button "Style 2" at bounding box center [1016, 178] width 90 height 24
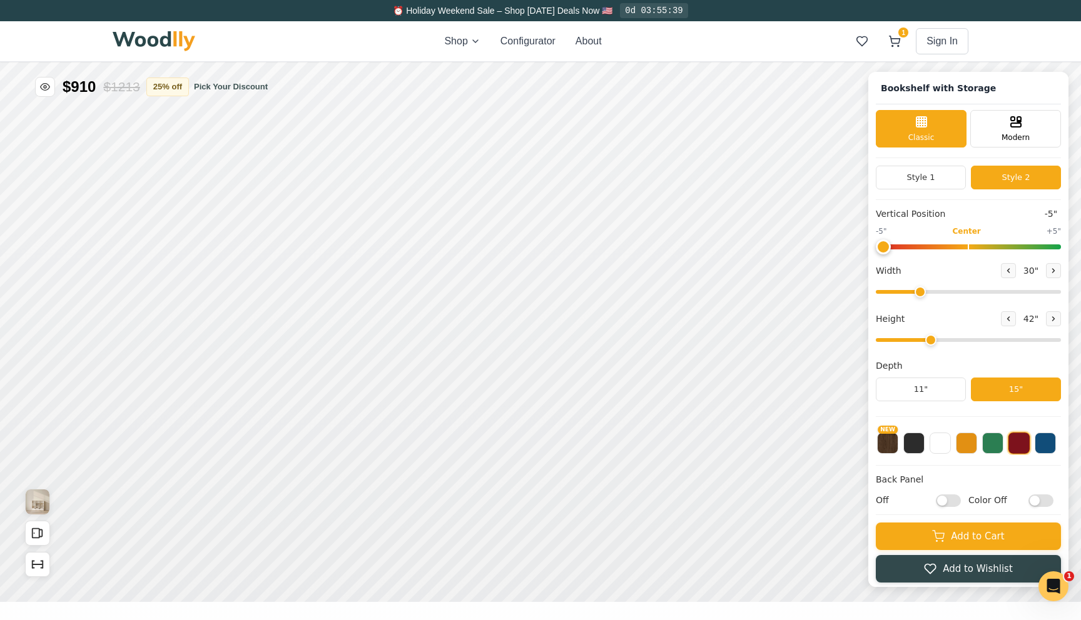
drag, startPoint x: 966, startPoint y: 246, endPoint x: 852, endPoint y: 251, distance: 113.9
click at [876, 250] on input "range" at bounding box center [968, 247] width 185 height 5
click at [1018, 128] on div "Modern" at bounding box center [1015, 128] width 91 height 38
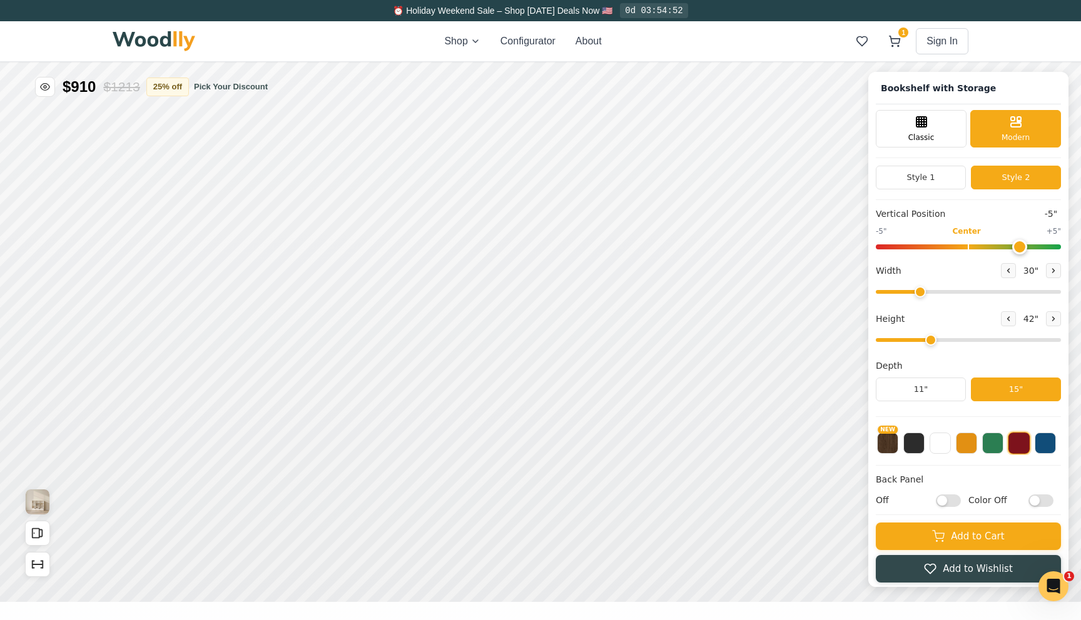
type input "3"
click at [1009, 247] on input "range" at bounding box center [968, 247] width 185 height 5
click at [948, 88] on h1 "Bookshelf with Storage" at bounding box center [938, 88] width 125 height 18
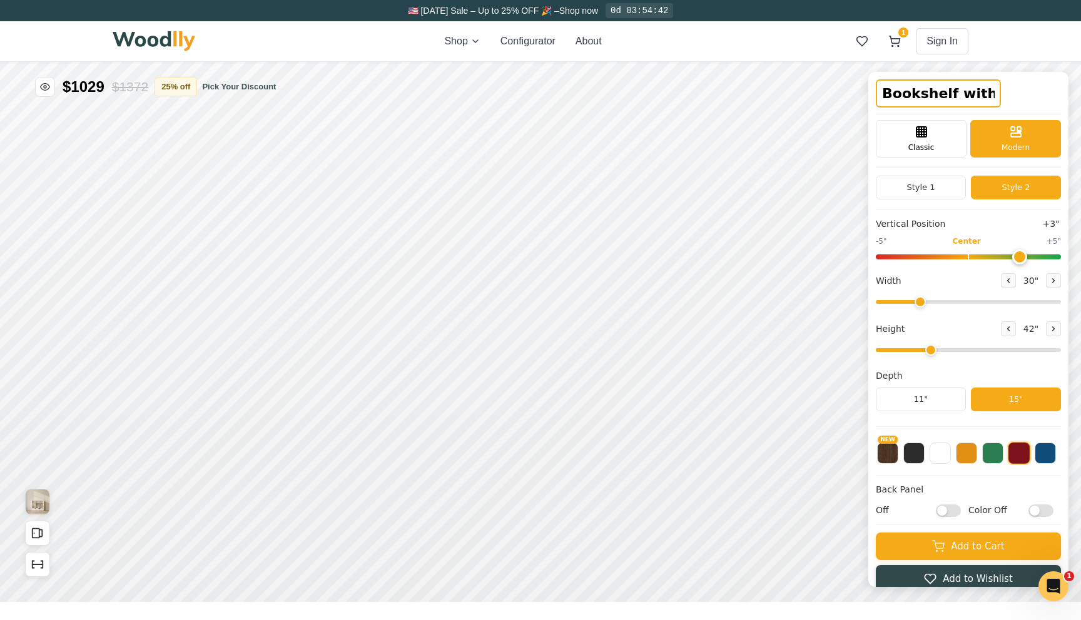
scroll to position [0, 32]
click at [993, 93] on input "Bookshelf with Storage" at bounding box center [938, 93] width 125 height 28
type input "Bookshelf with Storagee"
click at [1017, 93] on div "Bookshelf with Storagee" at bounding box center [968, 96] width 185 height 35
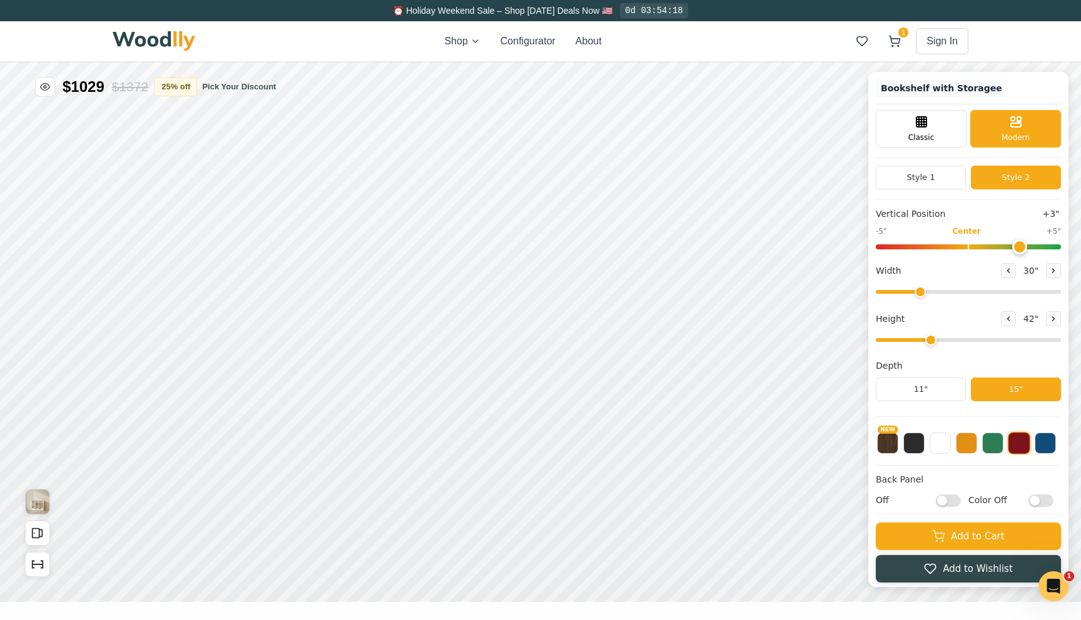
click at [954, 91] on h1 "Bookshelf with Storagee" at bounding box center [941, 88] width 131 height 18
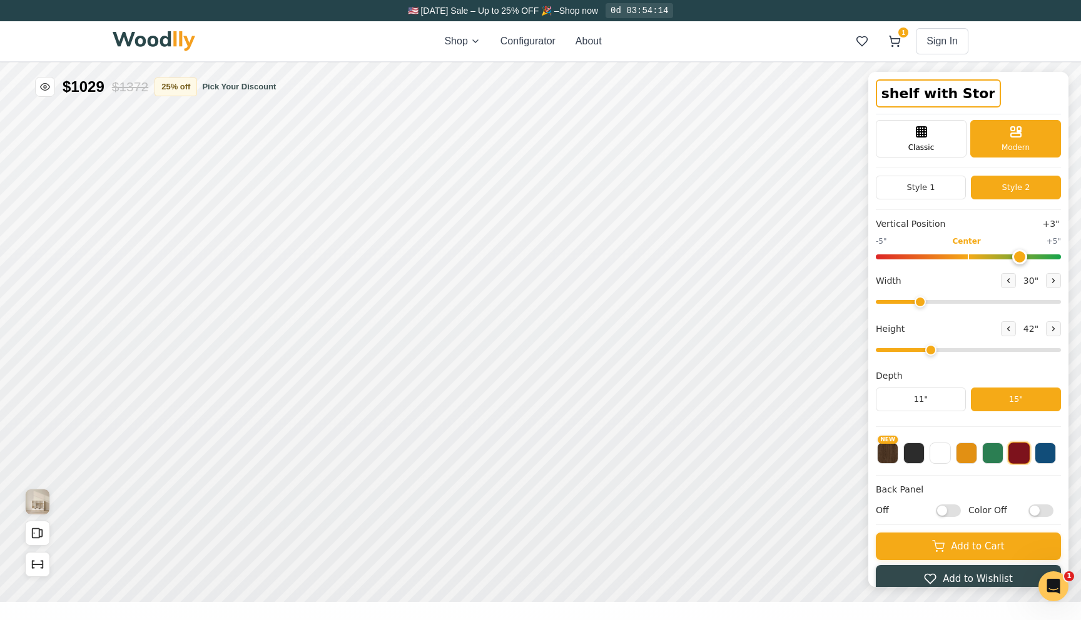
click at [1026, 92] on div "Bookshelf with Storagee" at bounding box center [968, 96] width 185 height 35
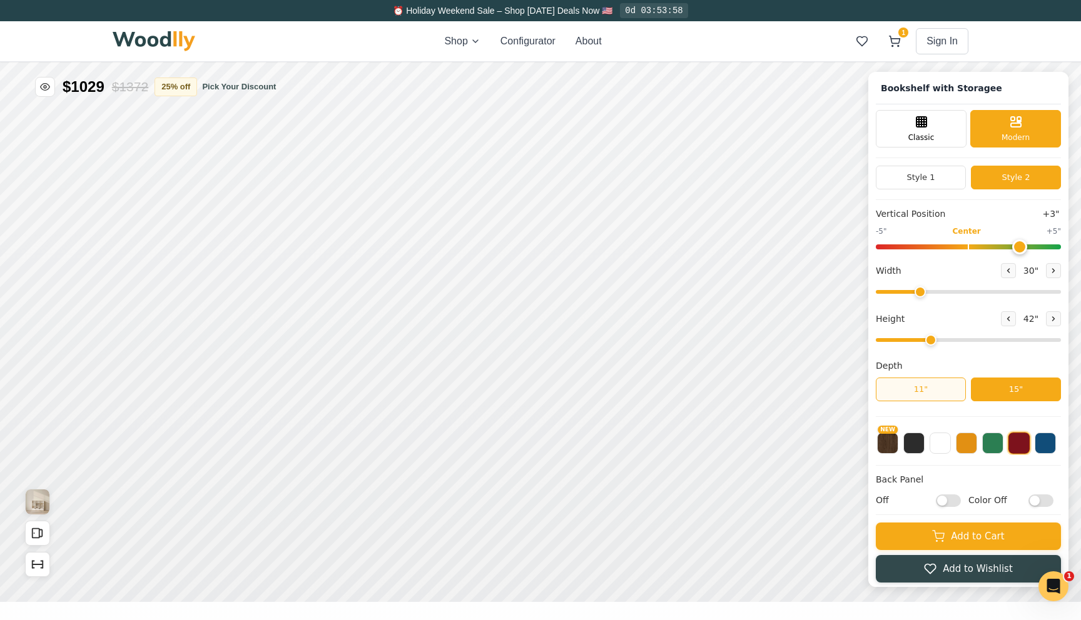
click at [929, 389] on button "11"" at bounding box center [921, 390] width 90 height 24
click at [832, 45] on div "Shop Configurator About 1 Sign In 1" at bounding box center [541, 41] width 856 height 40
click at [941, 503] on input "Off" at bounding box center [948, 501] width 25 height 13
checkbox input "true"
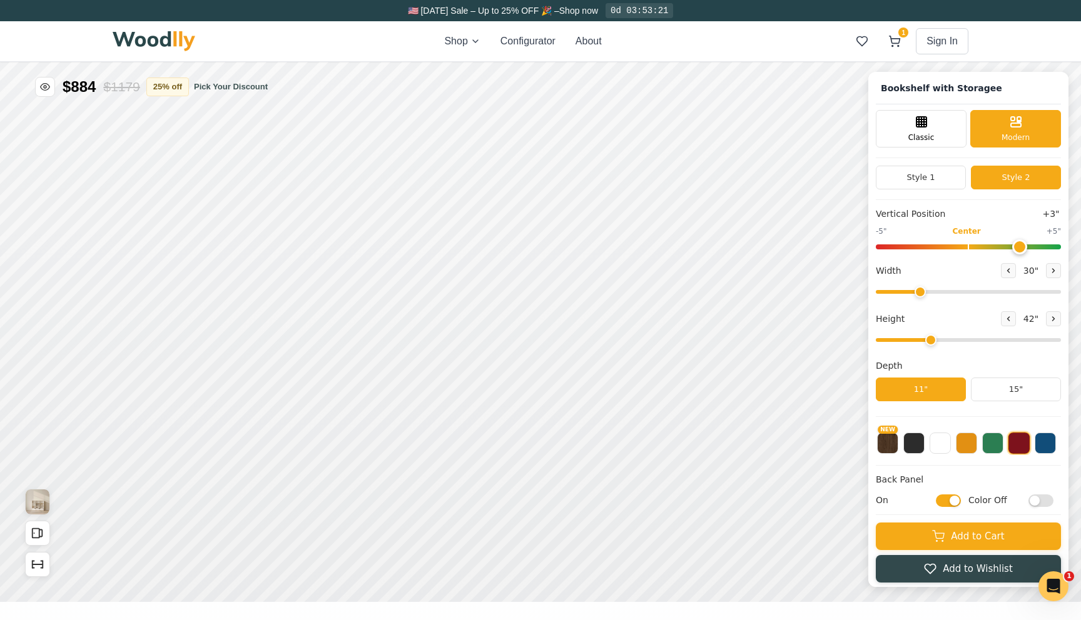
click at [1036, 501] on input "Color Off" at bounding box center [1040, 501] width 25 height 13
checkbox input "true"
click at [36, 497] on img "View Gallery" at bounding box center [38, 502] width 24 height 25
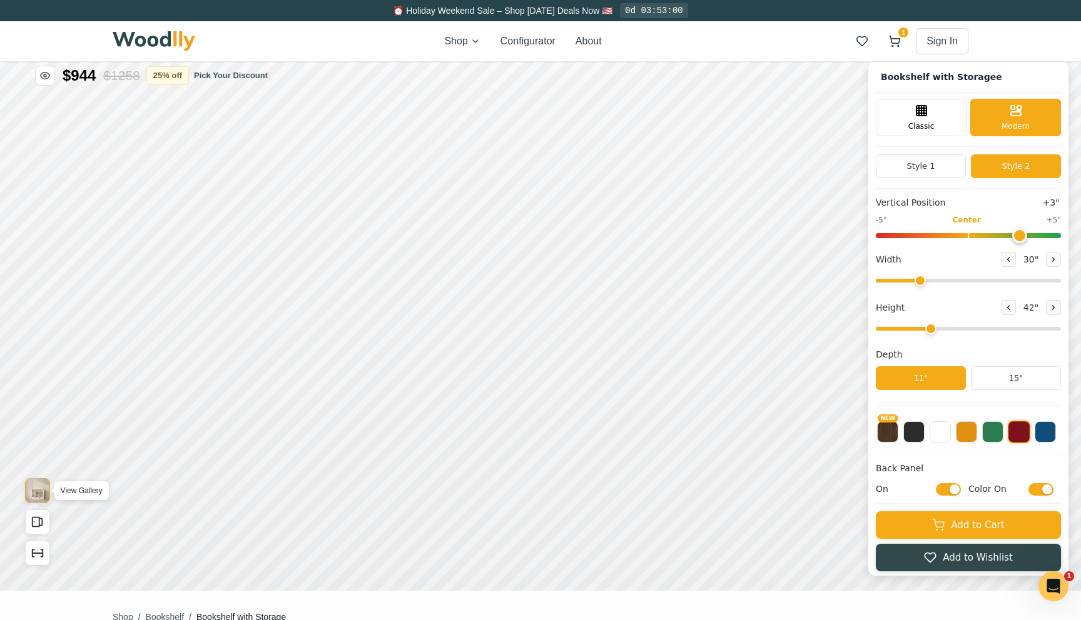
scroll to position [0, 0]
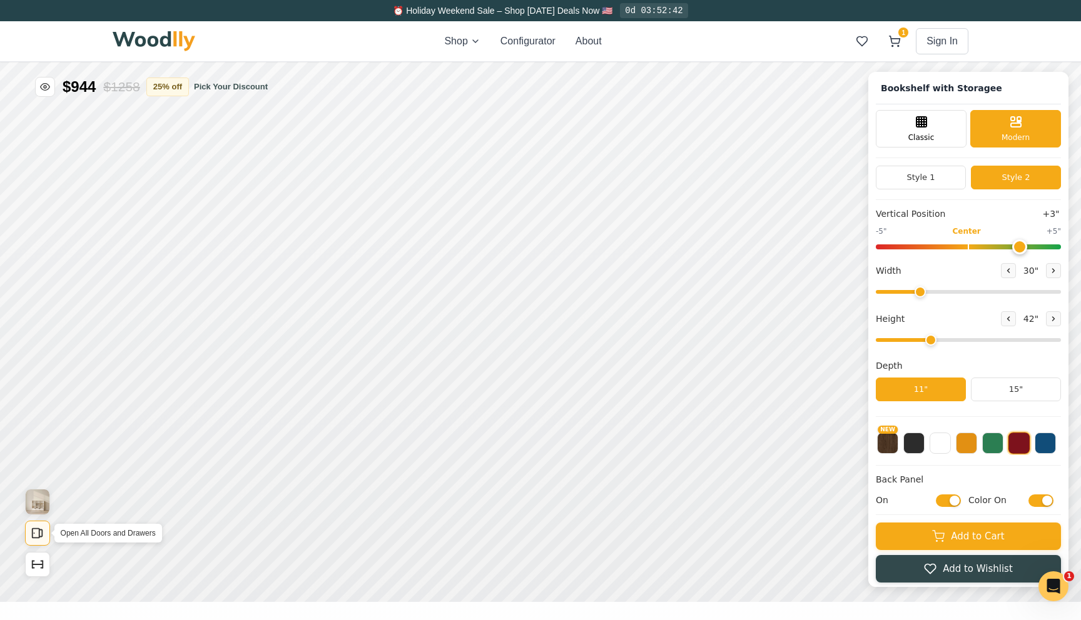
click at [40, 531] on icon "Open All Doors and Drawers" at bounding box center [38, 534] width 14 height 14
click at [43, 568] on icon "Show Dimensions" at bounding box center [38, 565] width 14 height 14
click at [39, 84] on button "Hide Price" at bounding box center [45, 87] width 20 height 20
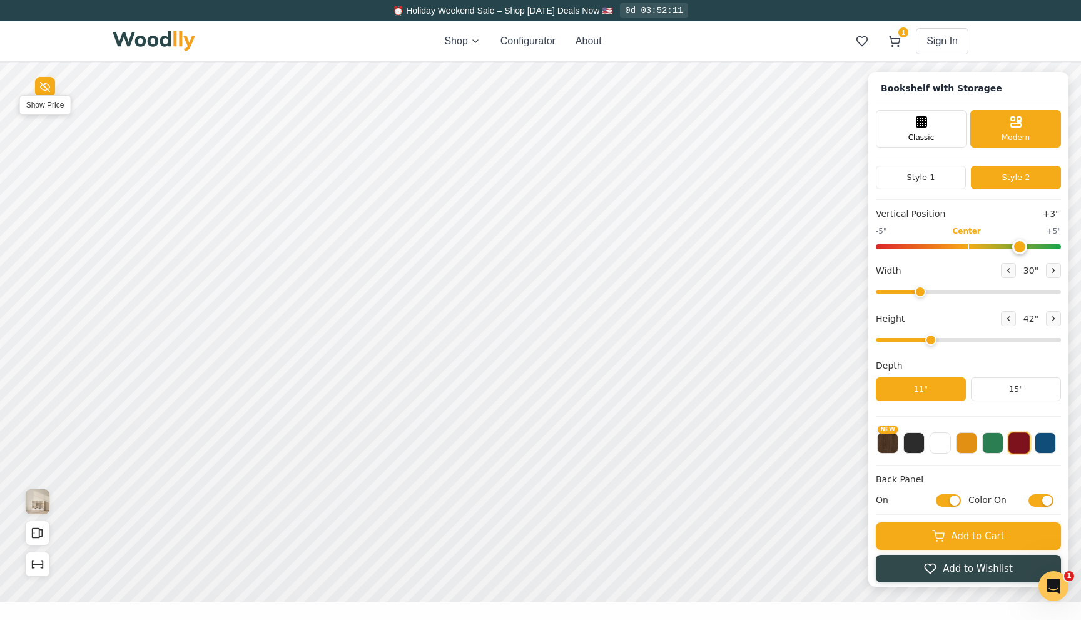
click at [39, 84] on button "Show Price" at bounding box center [45, 87] width 20 height 20
click at [171, 88] on button "25 % off" at bounding box center [167, 86] width 43 height 19
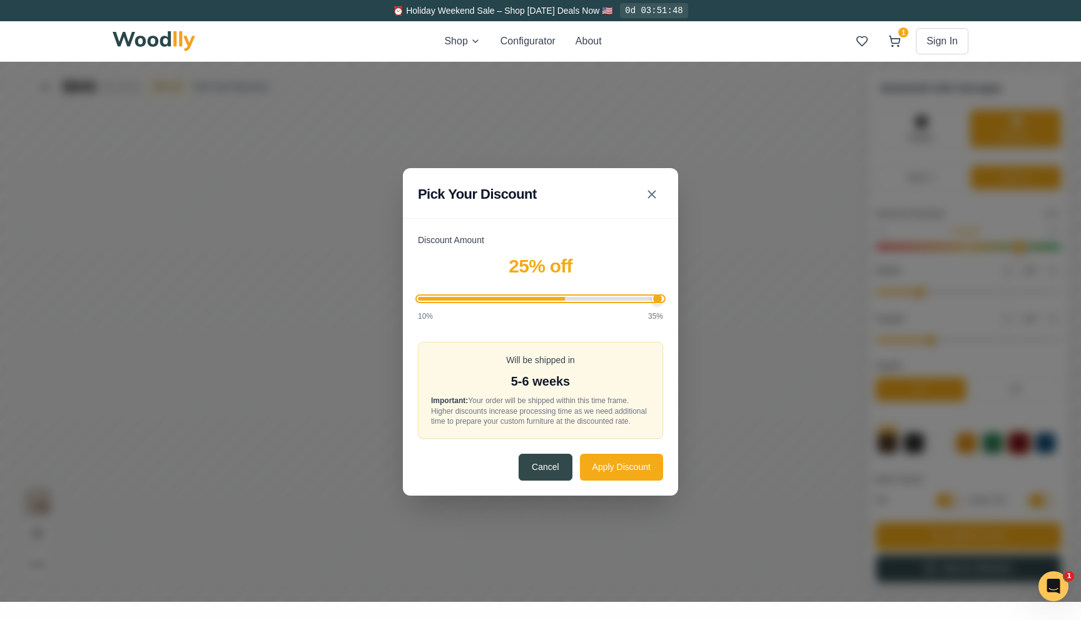
drag, startPoint x: 603, startPoint y: 293, endPoint x: 662, endPoint y: 293, distance: 58.8
type input "35"
click at [662, 297] on input "Discount Amount" at bounding box center [540, 299] width 245 height 4
click at [621, 473] on button "Apply Discount" at bounding box center [621, 466] width 83 height 27
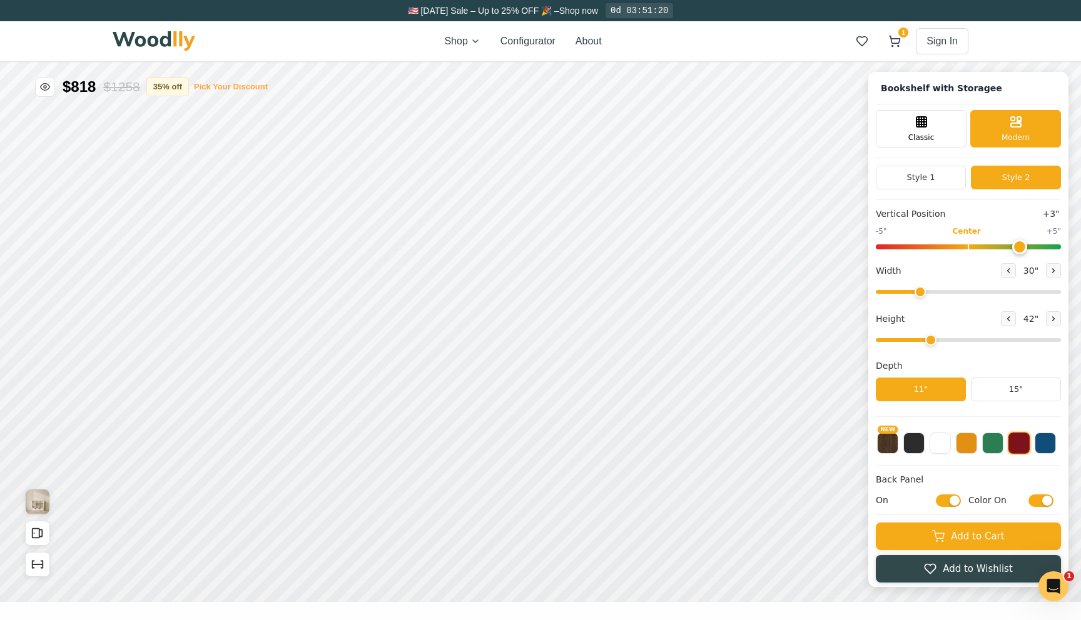
click at [249, 91] on button "Pick Your Discount" at bounding box center [231, 87] width 74 height 13
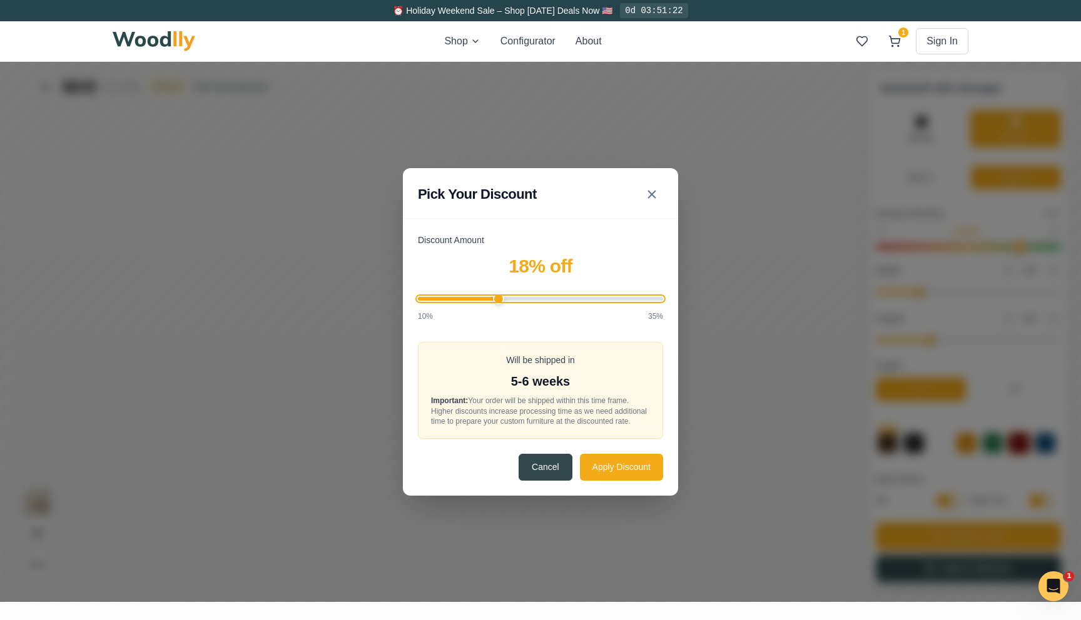
type input "18"
click at [499, 297] on input "Discount Amount" at bounding box center [540, 299] width 245 height 4
click at [628, 474] on button "Apply Discount" at bounding box center [621, 466] width 83 height 27
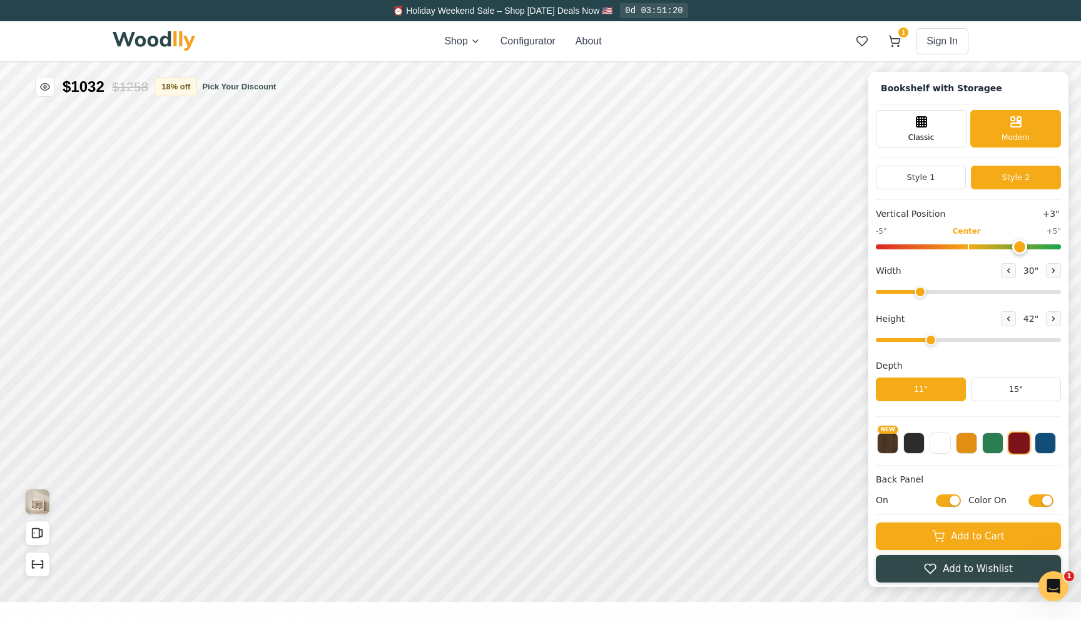
click at [619, 42] on div "Shop Configurator About 1 Sign In 1" at bounding box center [541, 41] width 856 height 40
click at [353, 222] on div "9"" at bounding box center [350, 221] width 9 height 14
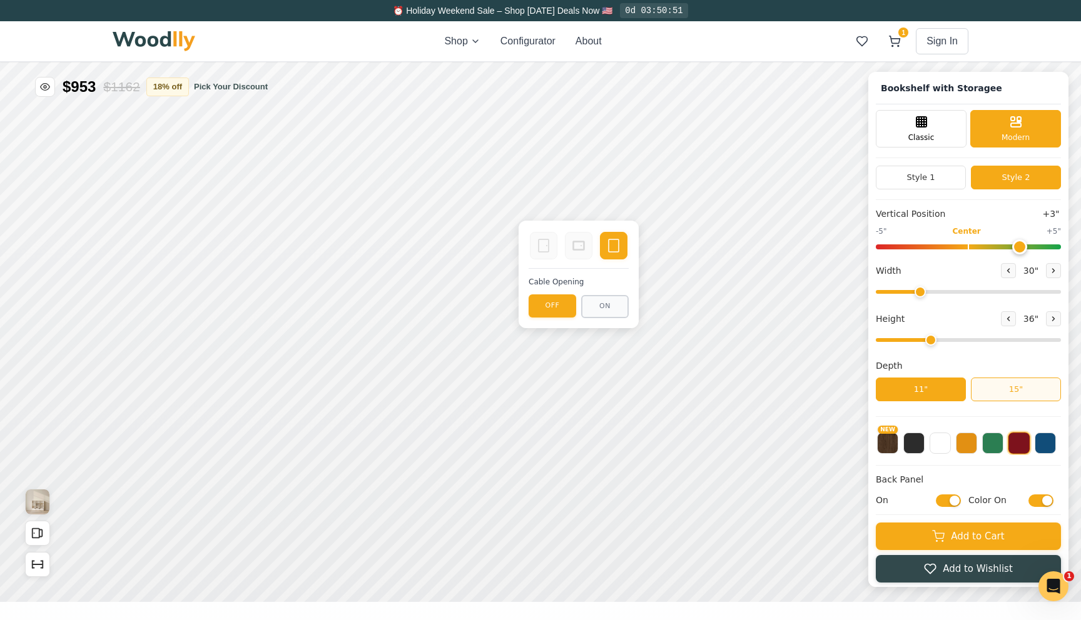
click at [1001, 400] on button "15"" at bounding box center [1016, 390] width 90 height 24
click at [581, 241] on rect at bounding box center [578, 245] width 11 height 9
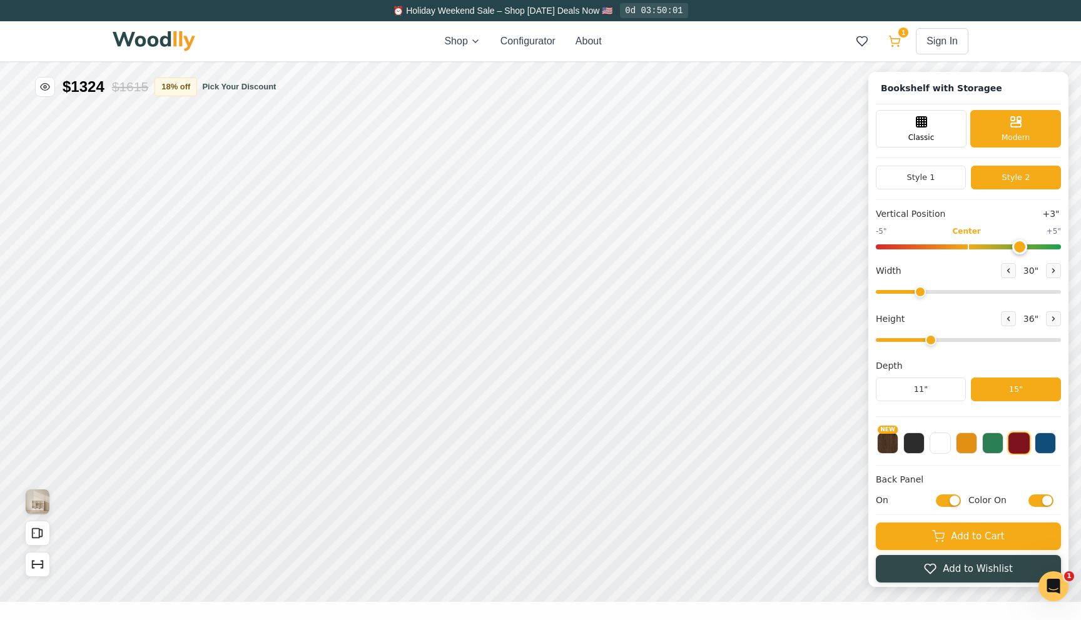
click at [901, 41] on button "1" at bounding box center [894, 41] width 23 height 23
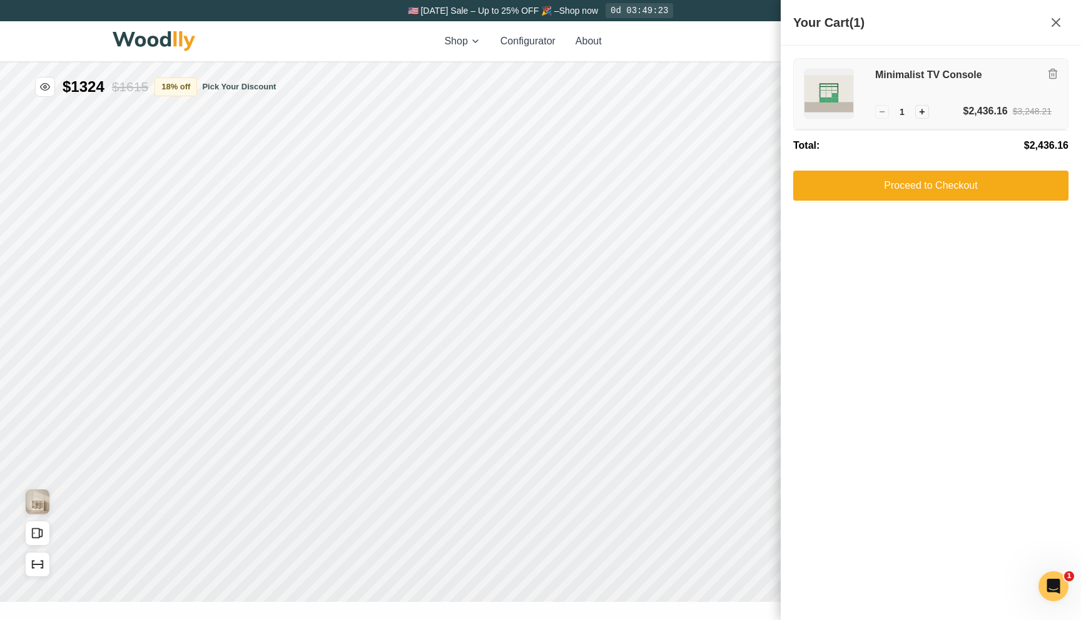
click at [866, 81] on div "Minimalist TV Console − 1 + $2,436.16 $3,248.21" at bounding box center [931, 94] width 274 height 71
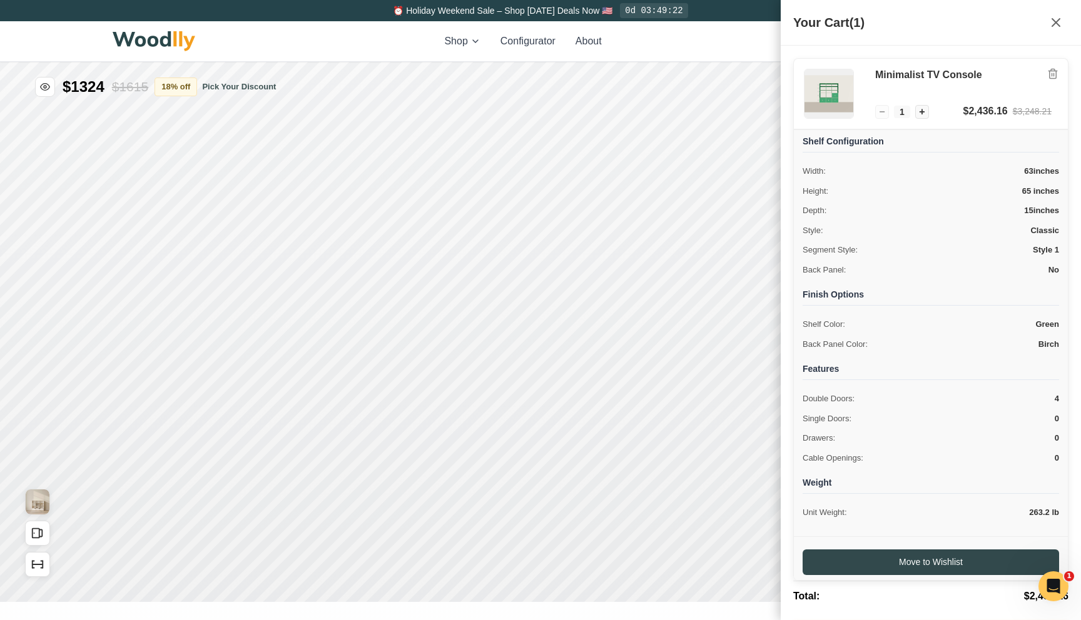
click at [719, 39] on div "Shop Configurator About 1 Sign In 1" at bounding box center [541, 41] width 856 height 40
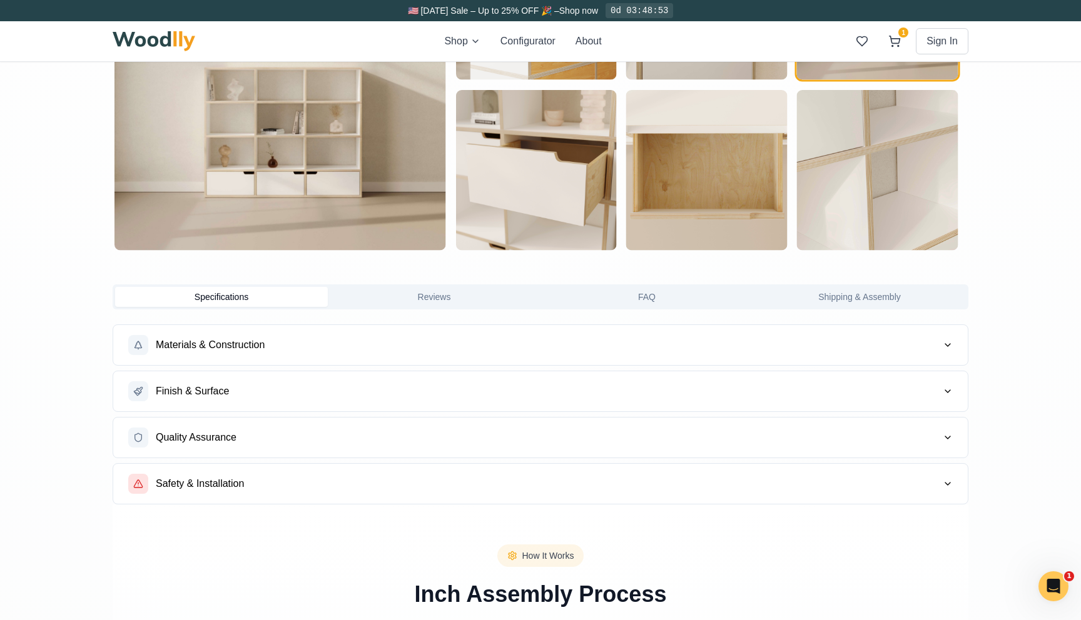
scroll to position [854, 0]
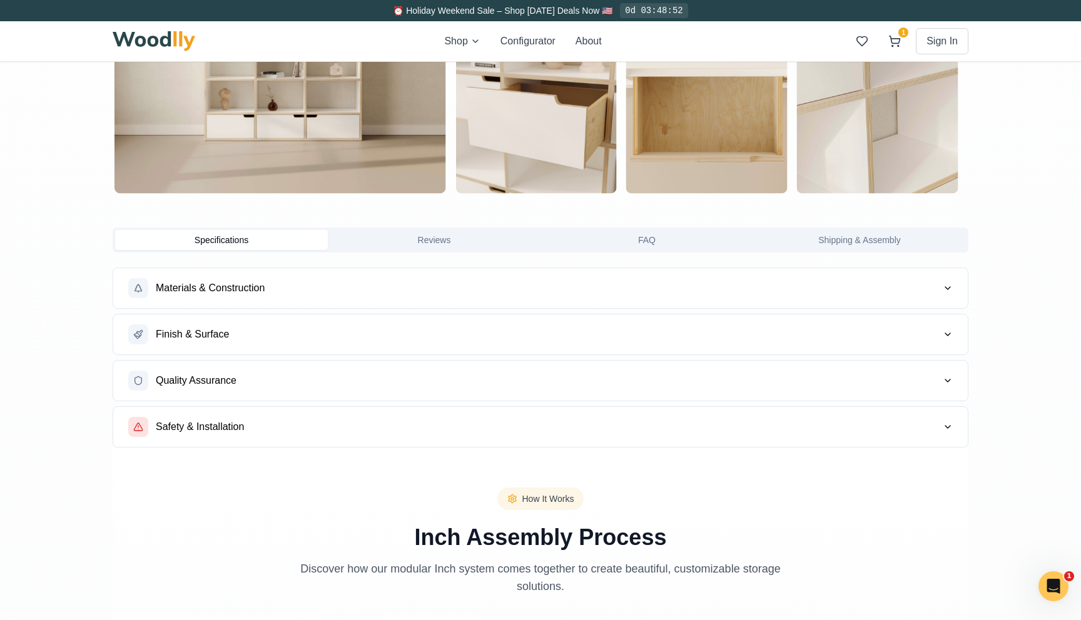
click at [253, 289] on span "Materials & Construction" at bounding box center [210, 288] width 109 height 15
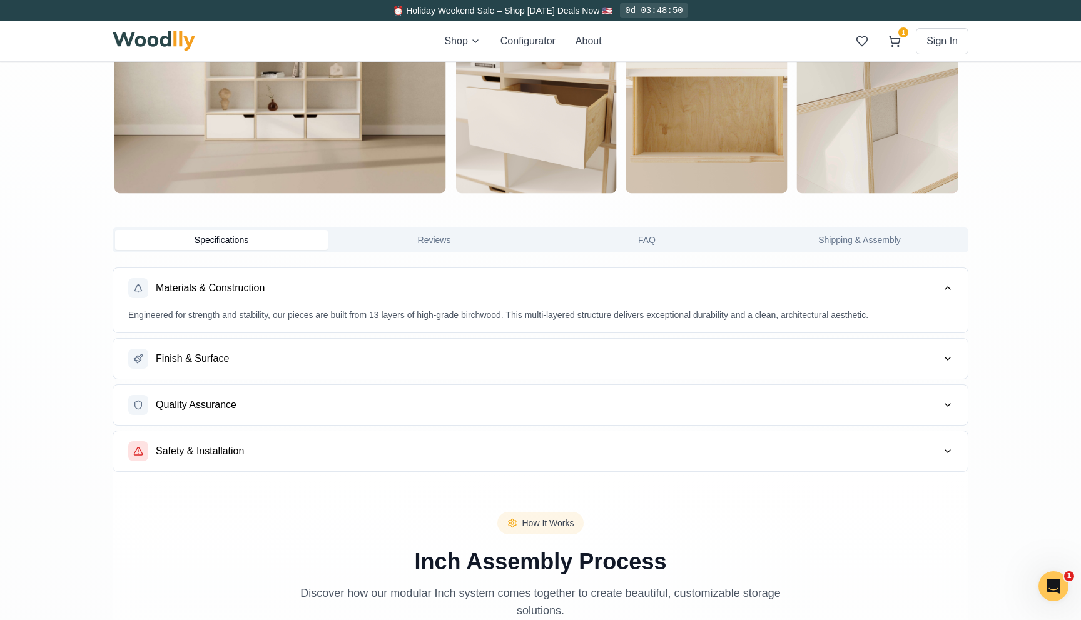
click at [228, 353] on span "Finish & Surface" at bounding box center [192, 359] width 73 height 15
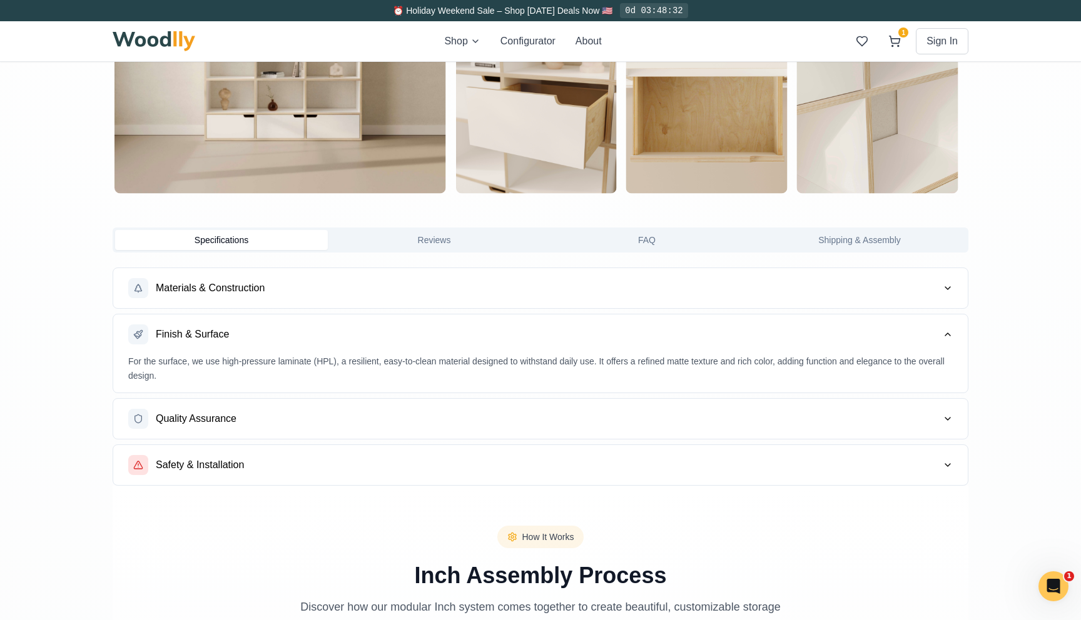
click at [427, 240] on button "Reviews" at bounding box center [434, 240] width 213 height 20
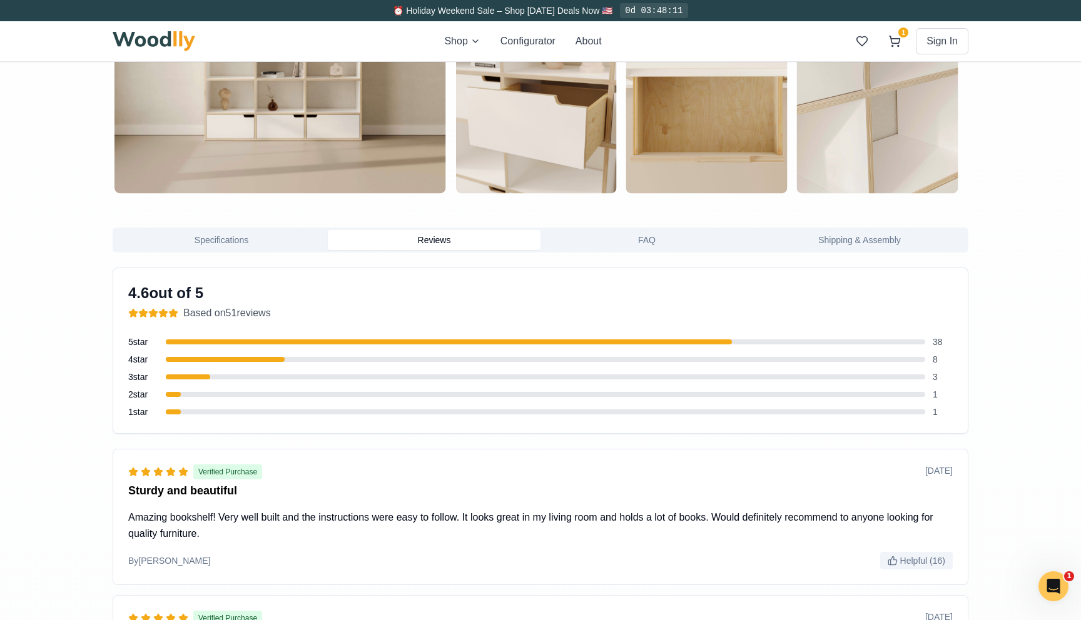
click at [652, 236] on button "FAQ" at bounding box center [646, 240] width 213 height 20
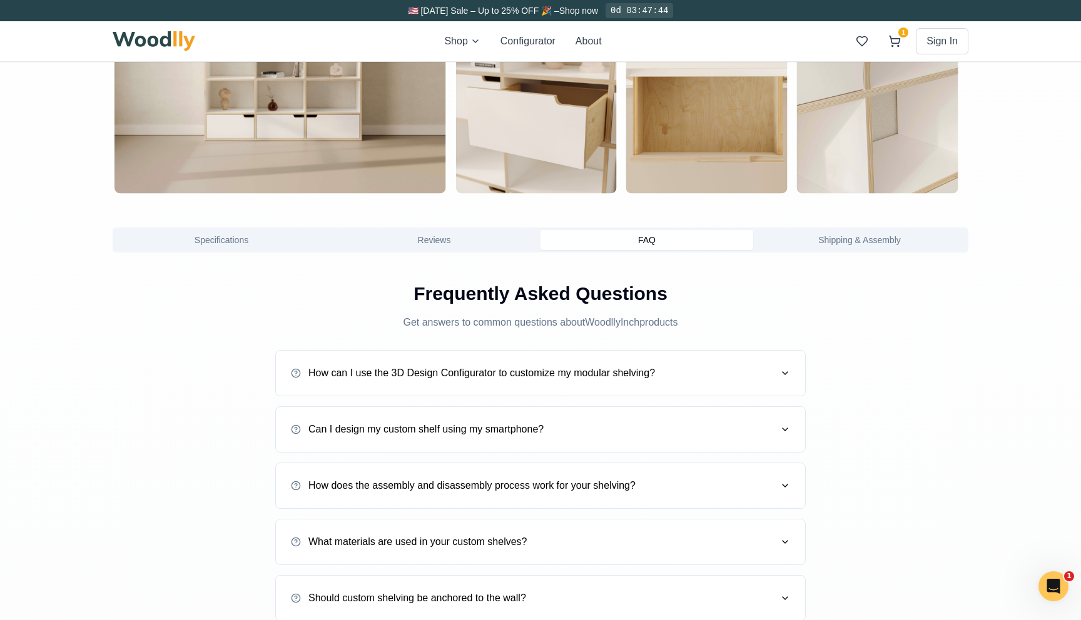
click at [661, 362] on button "How can I use the 3D Design Configurator to customize my modular shelving?" at bounding box center [540, 373] width 499 height 35
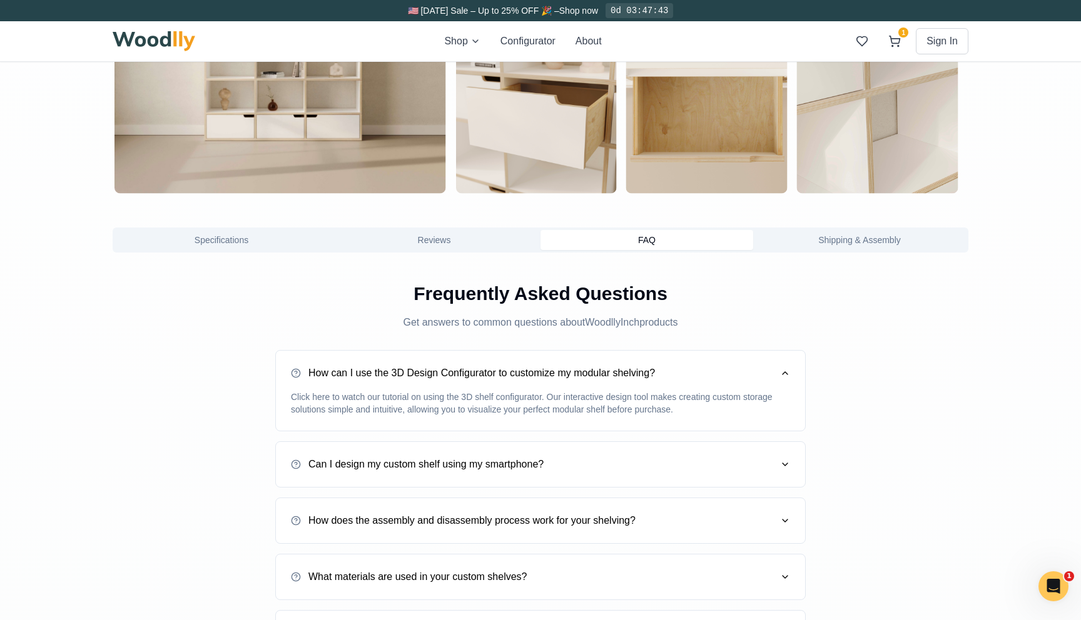
click at [598, 468] on button "Can I design my custom shelf using my smartphone?" at bounding box center [540, 464] width 499 height 35
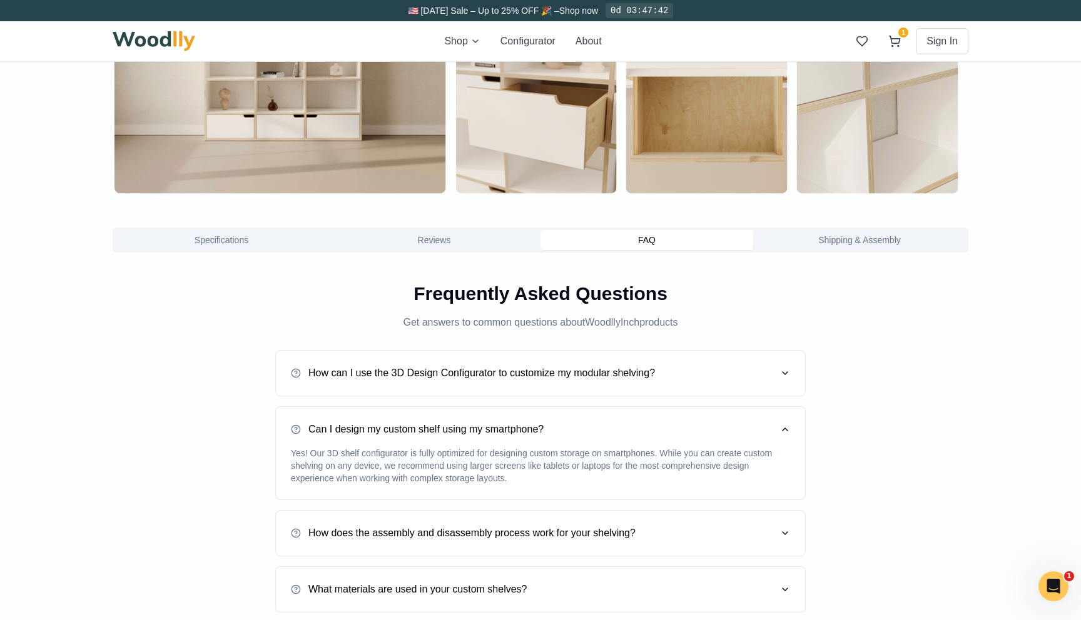
click at [895, 242] on button "Shipping & Assembly" at bounding box center [859, 240] width 213 height 20
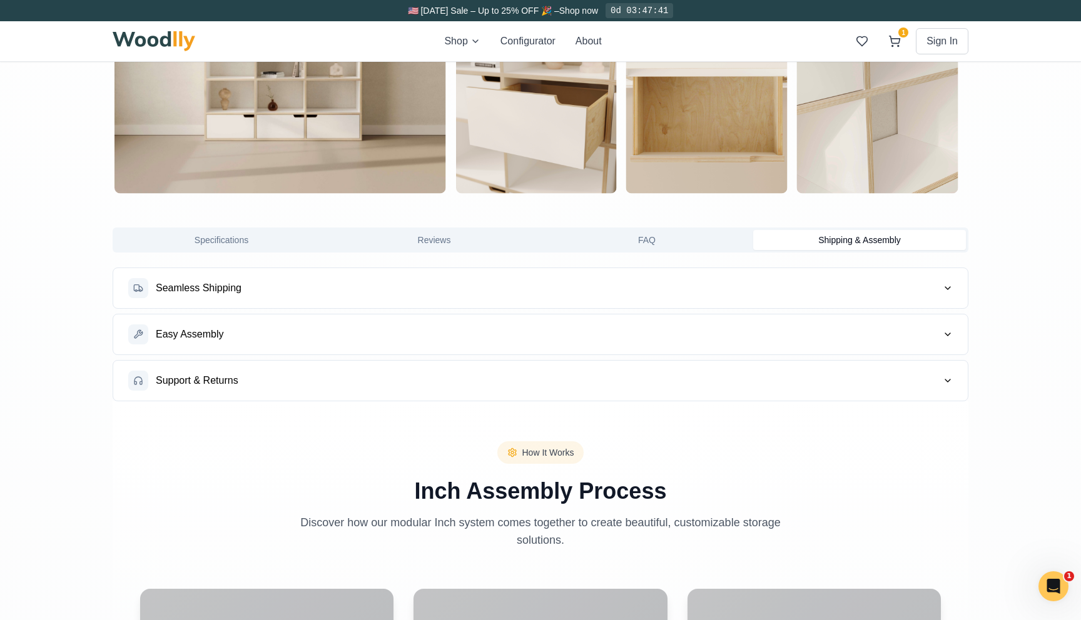
click at [806, 283] on button "Seamless Shipping" at bounding box center [540, 288] width 854 height 40
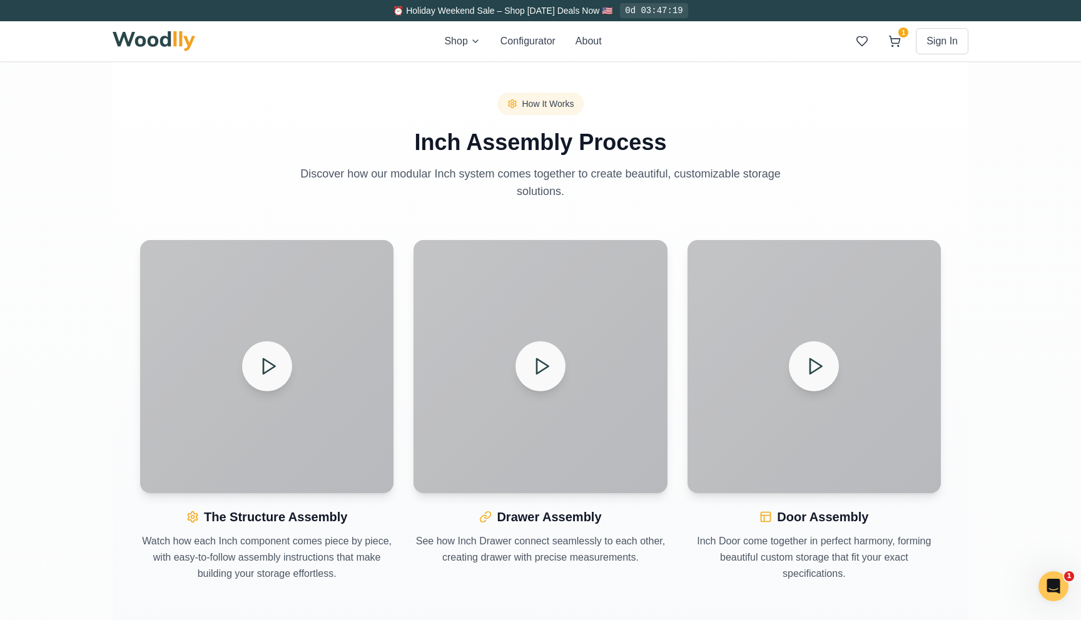
scroll to position [1420, 0]
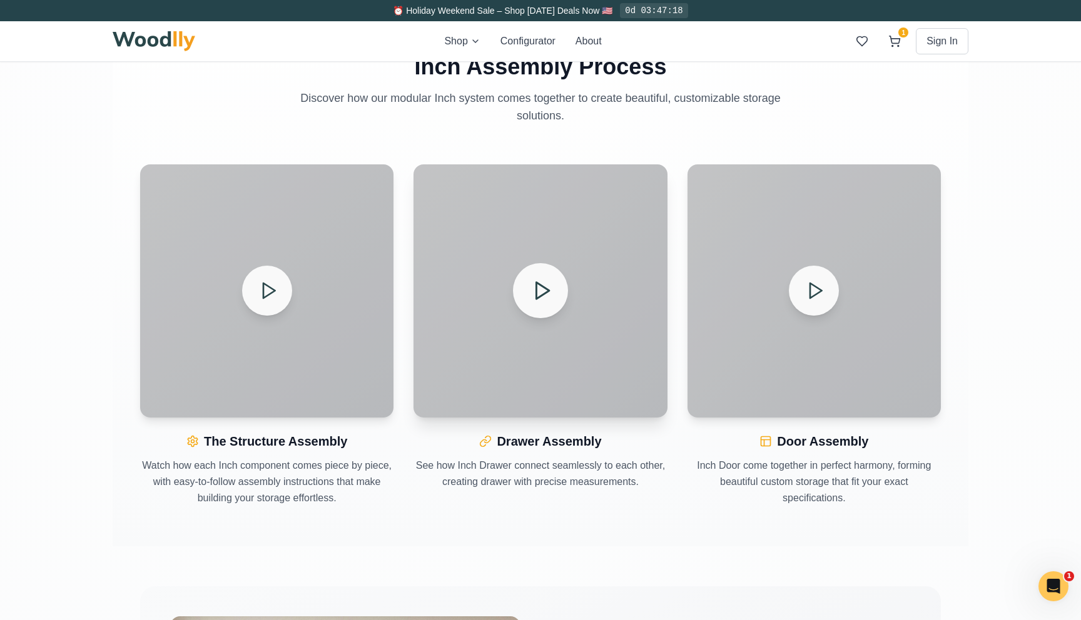
click at [543, 303] on button at bounding box center [540, 290] width 55 height 55
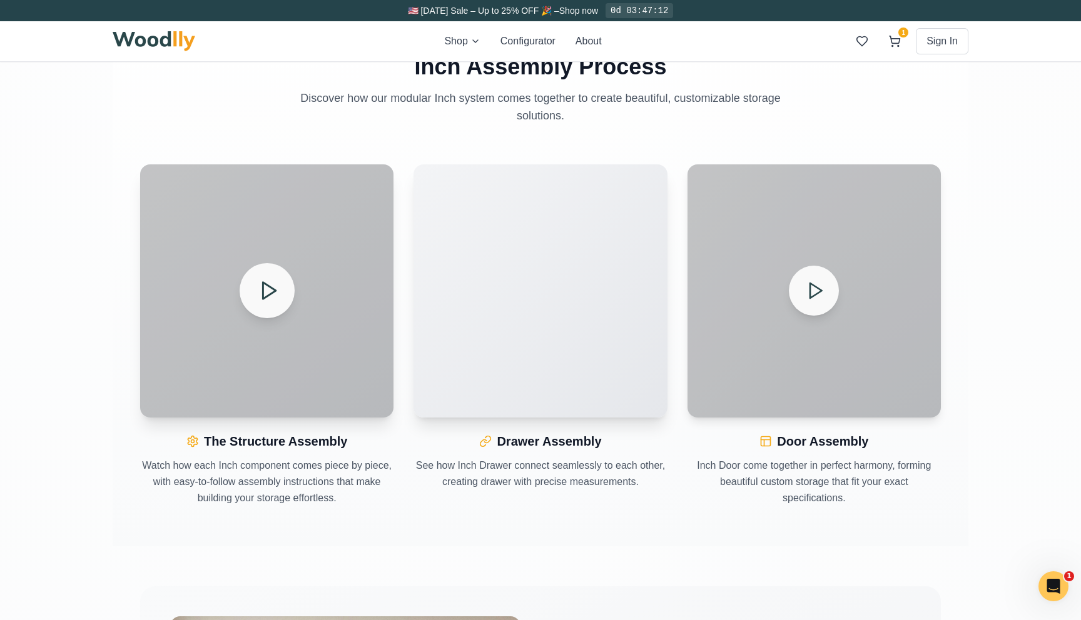
click at [272, 294] on icon at bounding box center [268, 291] width 22 height 22
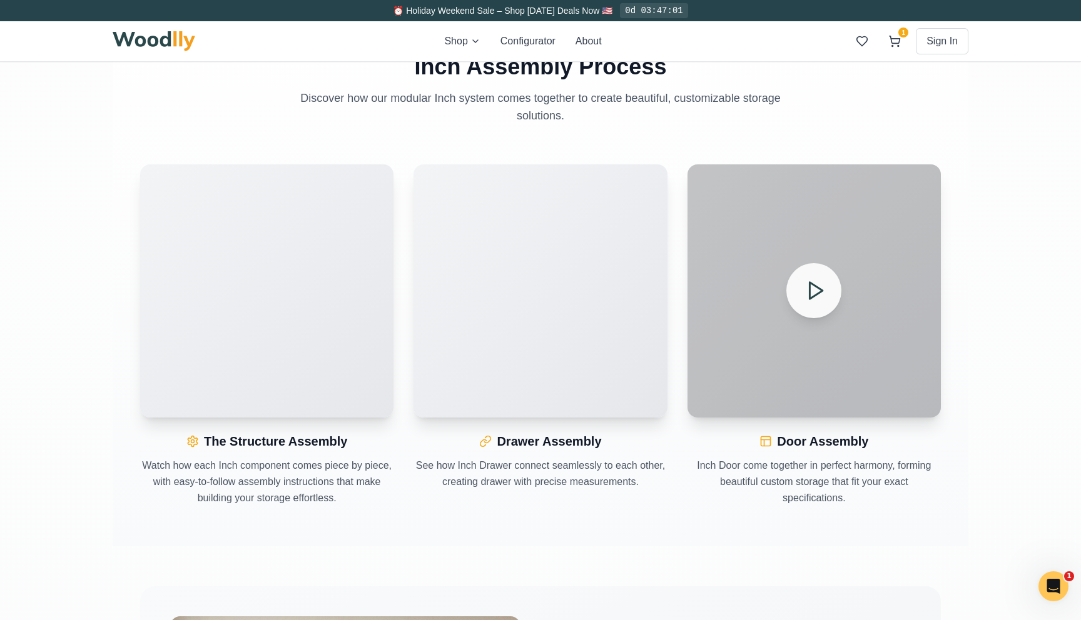
click at [802, 305] on button at bounding box center [813, 290] width 55 height 55
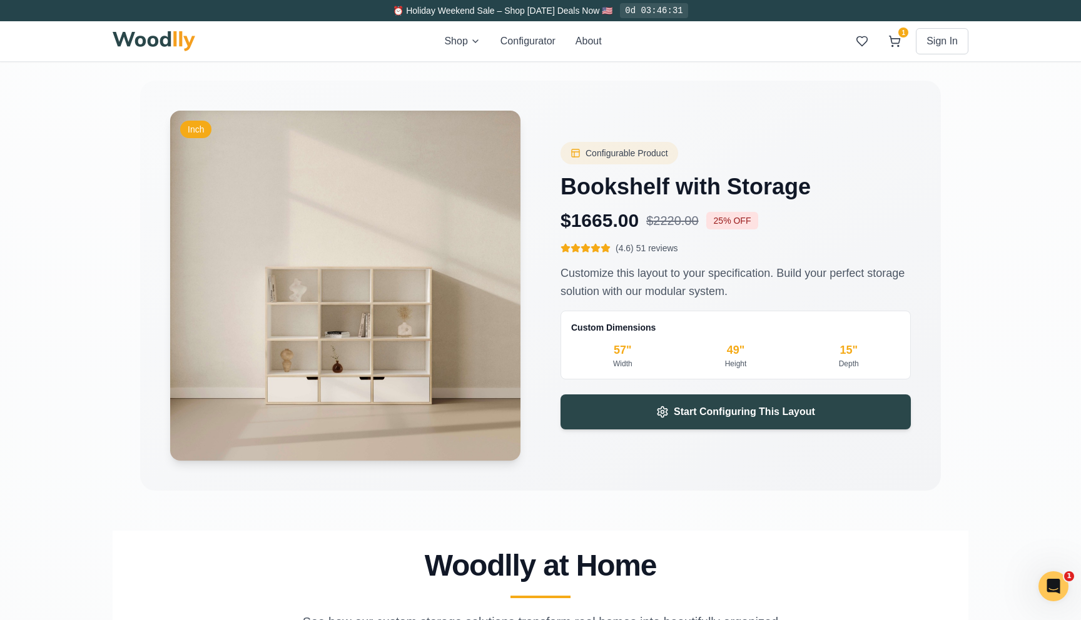
scroll to position [1927, 0]
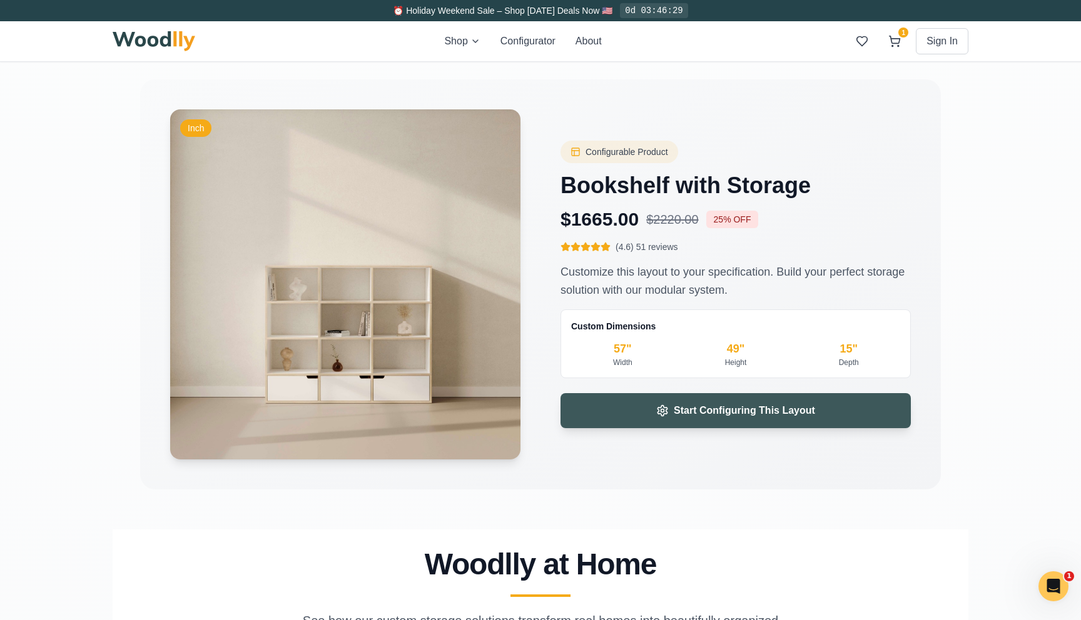
click at [564, 402] on button "Start Configuring This Layout" at bounding box center [735, 410] width 350 height 35
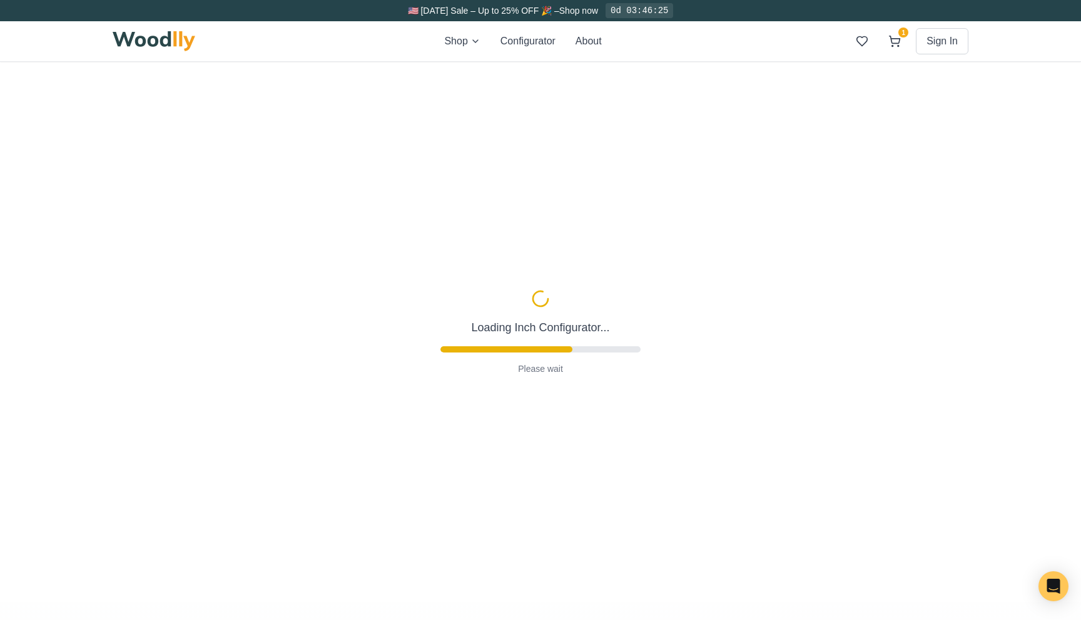
type input "57"
type input "4"
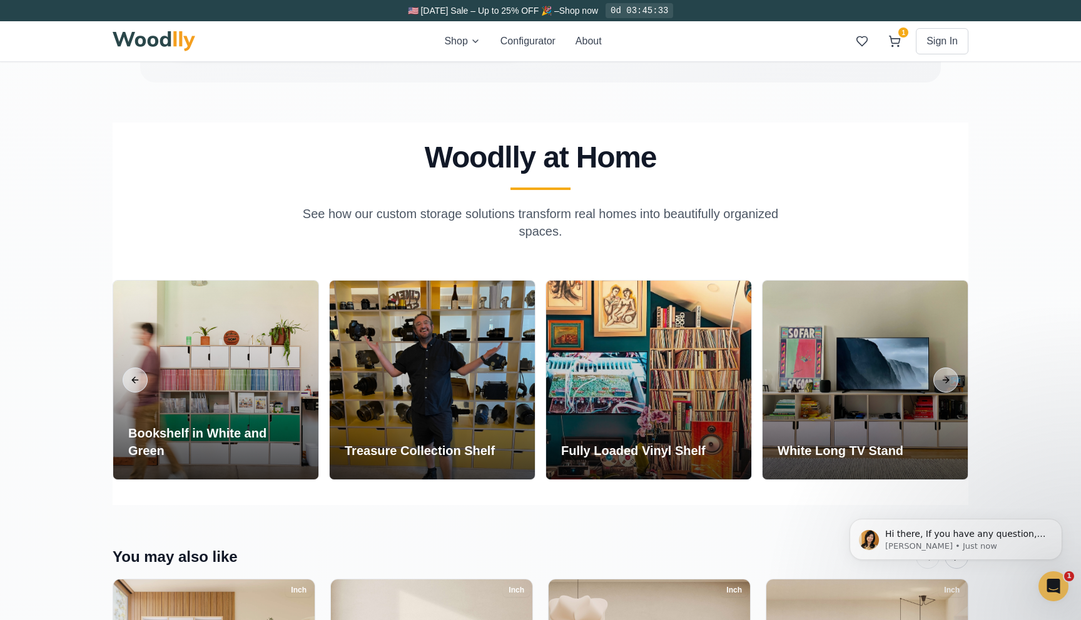
scroll to position [2249, 0]
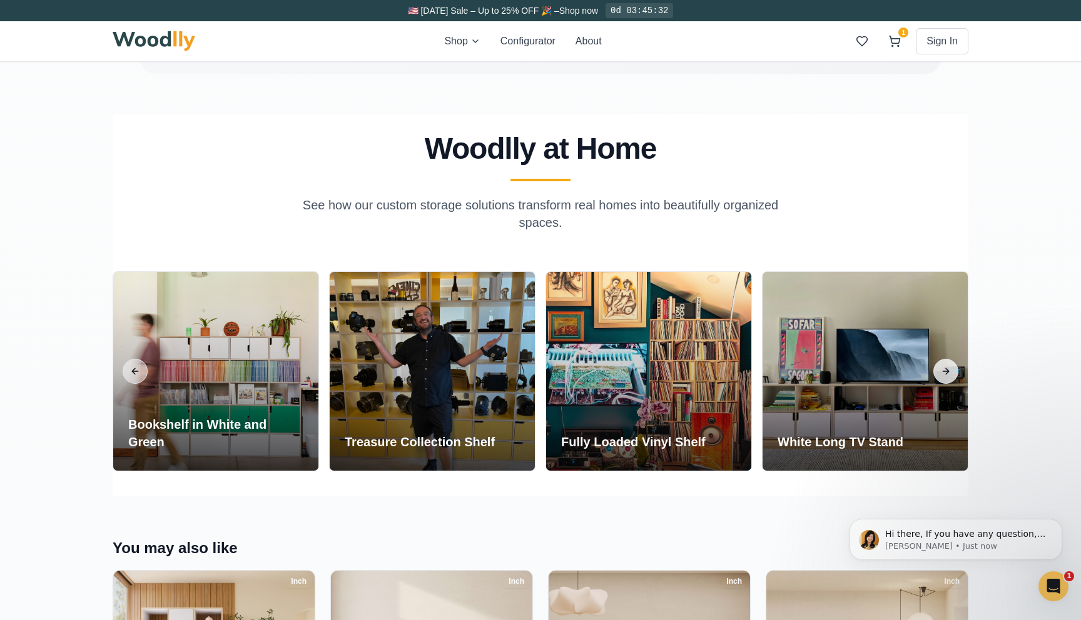
click at [949, 368] on button "Next slide" at bounding box center [945, 371] width 25 height 25
click at [949, 372] on button "Next slide" at bounding box center [945, 371] width 25 height 25
click at [146, 376] on button "Previous slide" at bounding box center [135, 371] width 25 height 25
click at [138, 370] on button "Previous slide" at bounding box center [135, 371] width 25 height 25
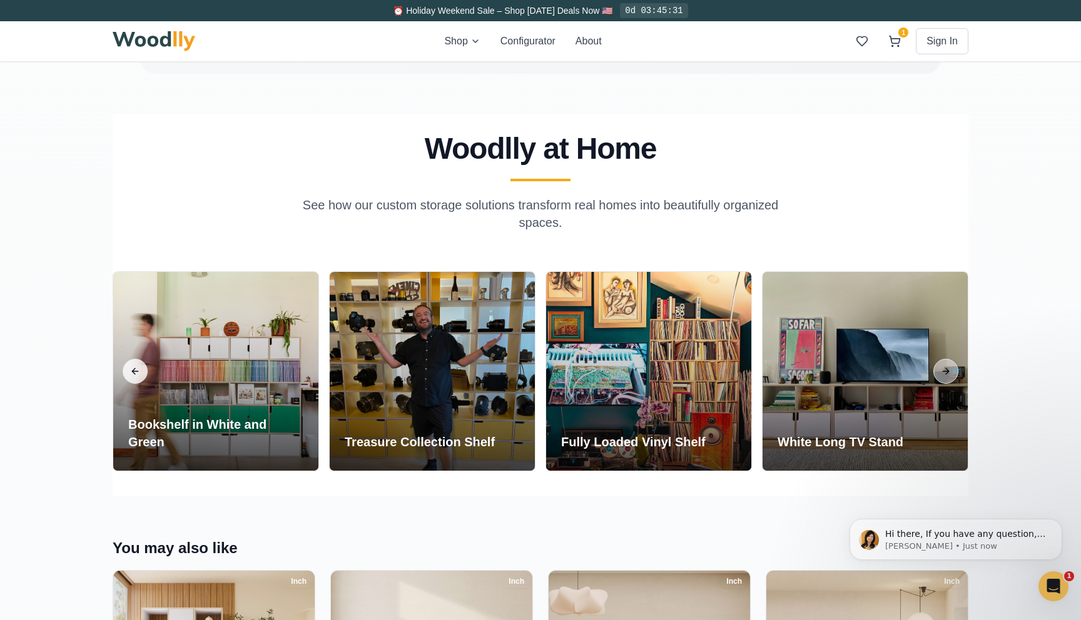
click at [138, 370] on button "Previous slide" at bounding box center [135, 371] width 25 height 25
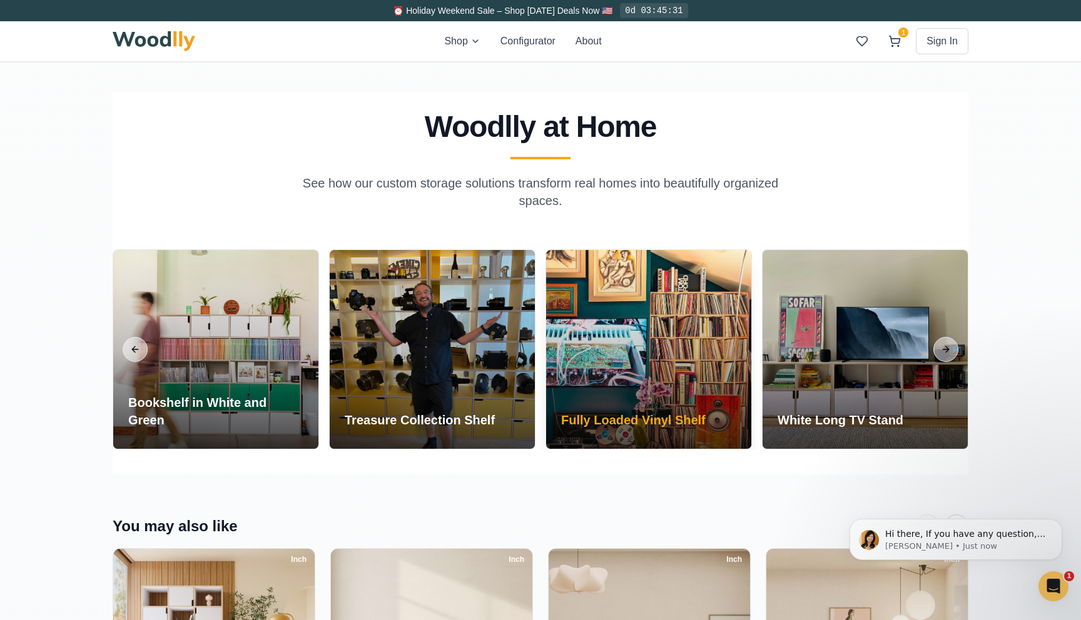
scroll to position [2297, 0]
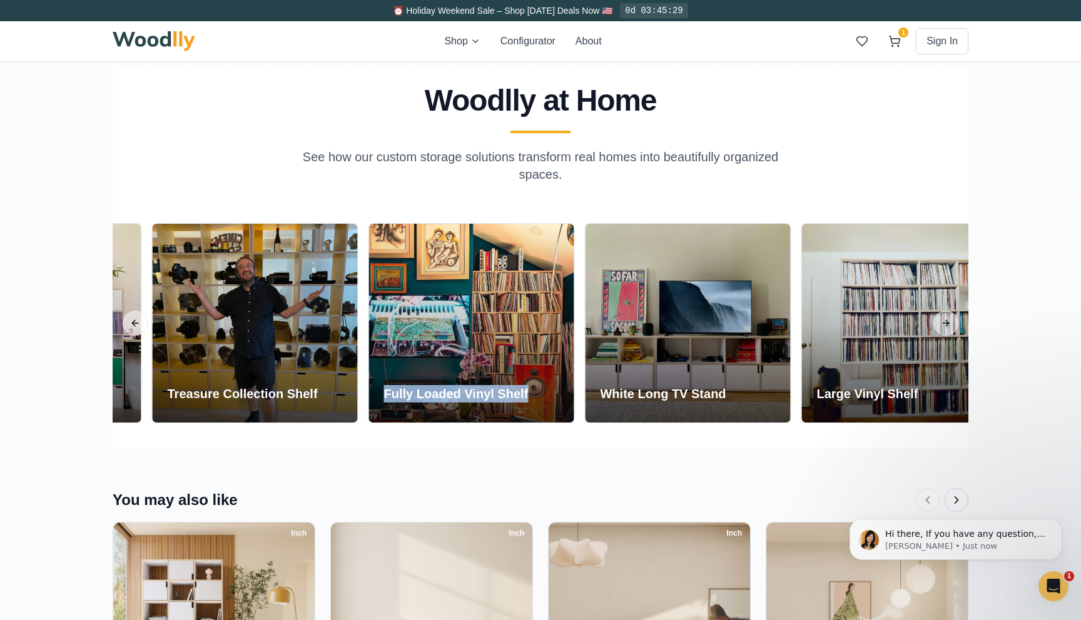
drag, startPoint x: 898, startPoint y: 326, endPoint x: 701, endPoint y: 447, distance: 231.6
click at [701, 447] on section "Woodlly at Home See how our custom storage solutions transform real homes into …" at bounding box center [541, 257] width 856 height 383
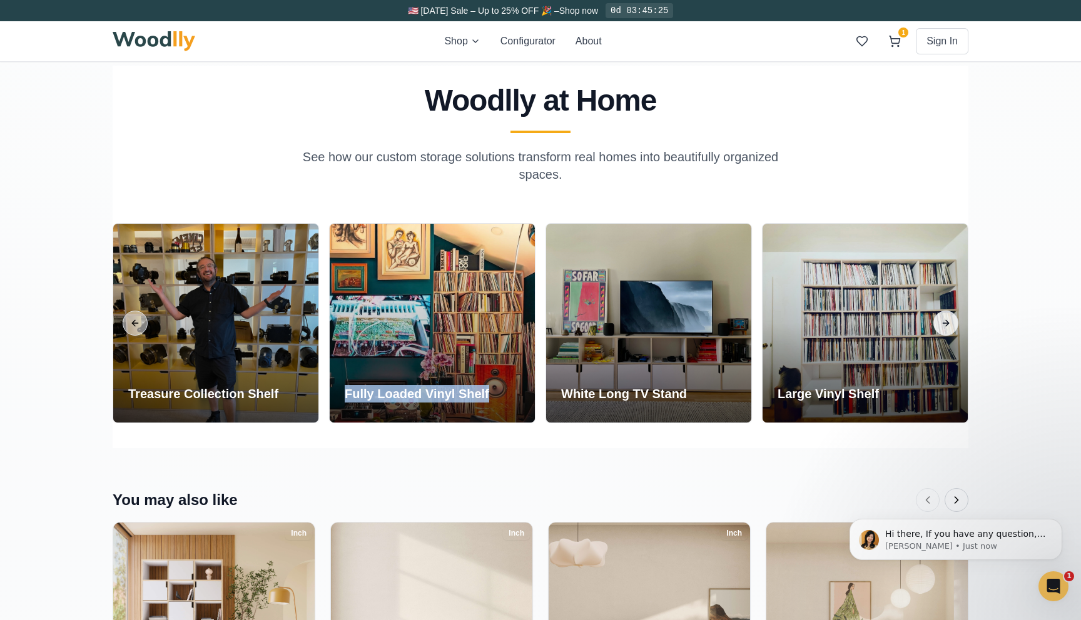
click at [947, 326] on button "Next slide" at bounding box center [945, 323] width 25 height 25
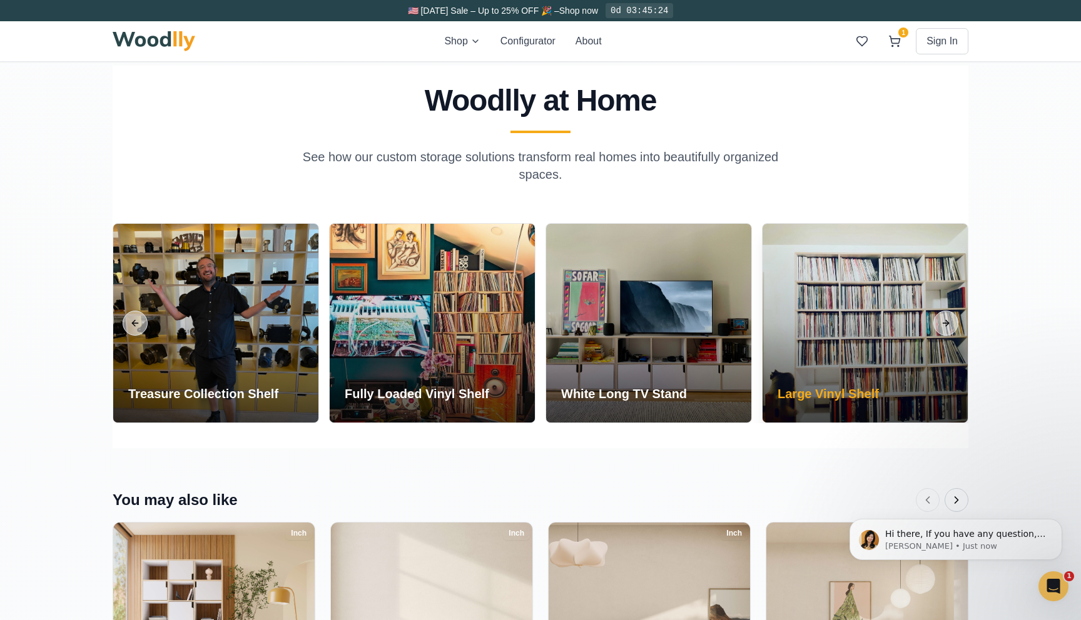
drag, startPoint x: 869, startPoint y: 342, endPoint x: 745, endPoint y: 342, distance: 124.5
click at [762, 342] on div at bounding box center [864, 323] width 205 height 199
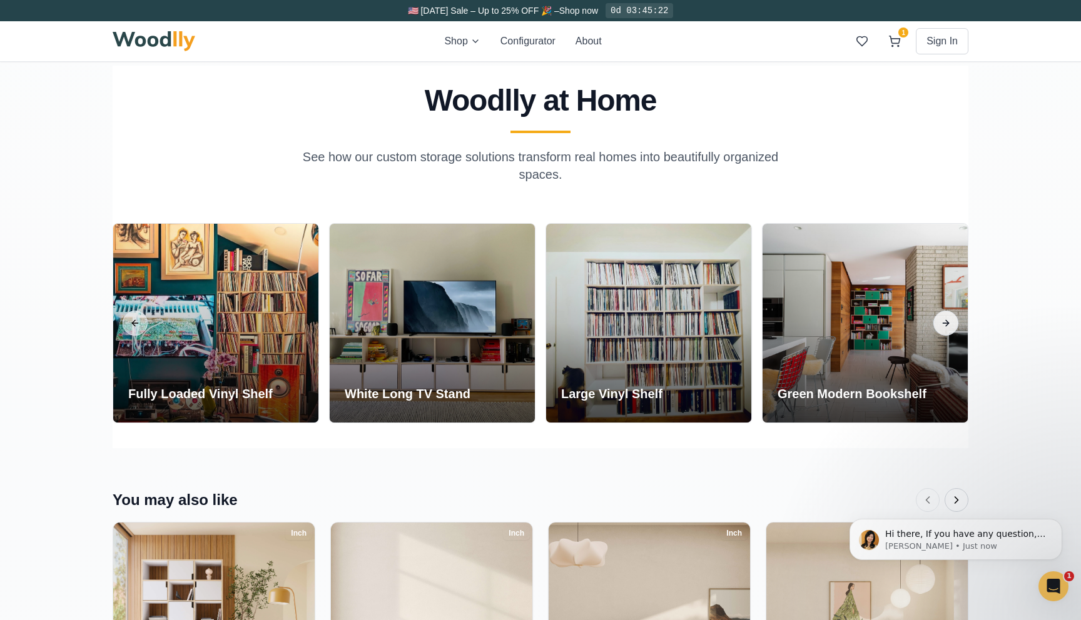
click at [946, 325] on button "Next slide" at bounding box center [945, 323] width 25 height 25
click at [135, 320] on button "Previous slide" at bounding box center [135, 323] width 25 height 25
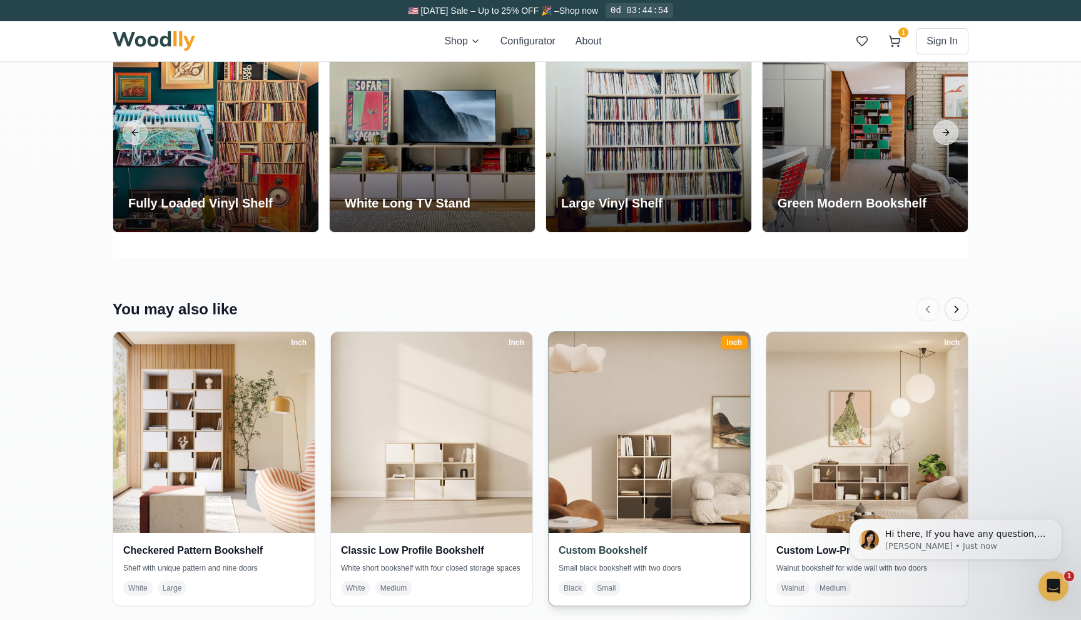
scroll to position [2537, 0]
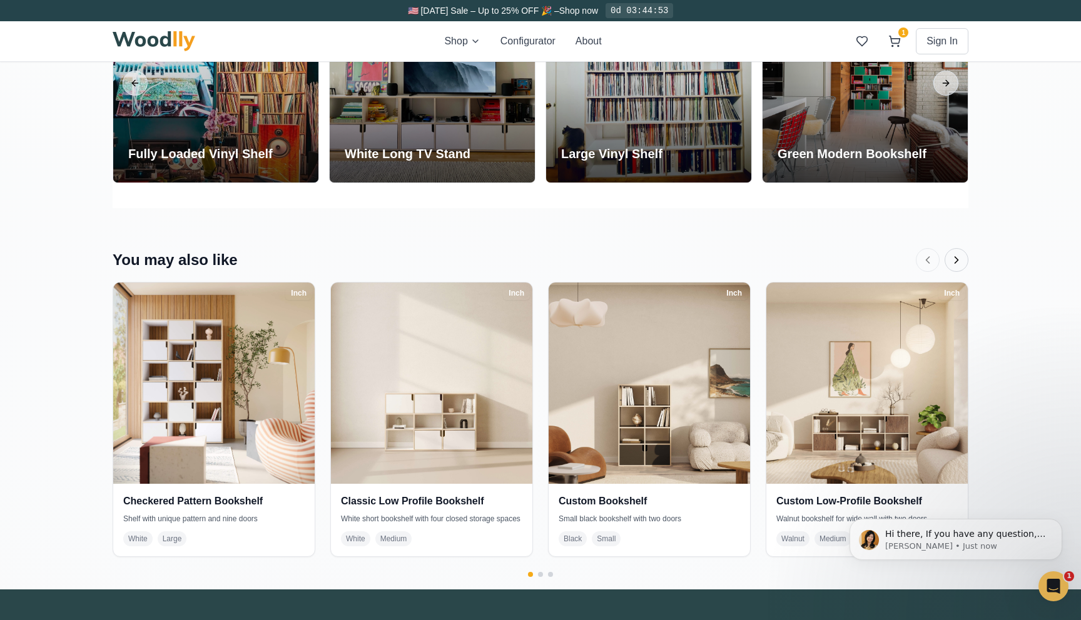
click at [962, 261] on icon "Next products" at bounding box center [956, 260] width 13 height 13
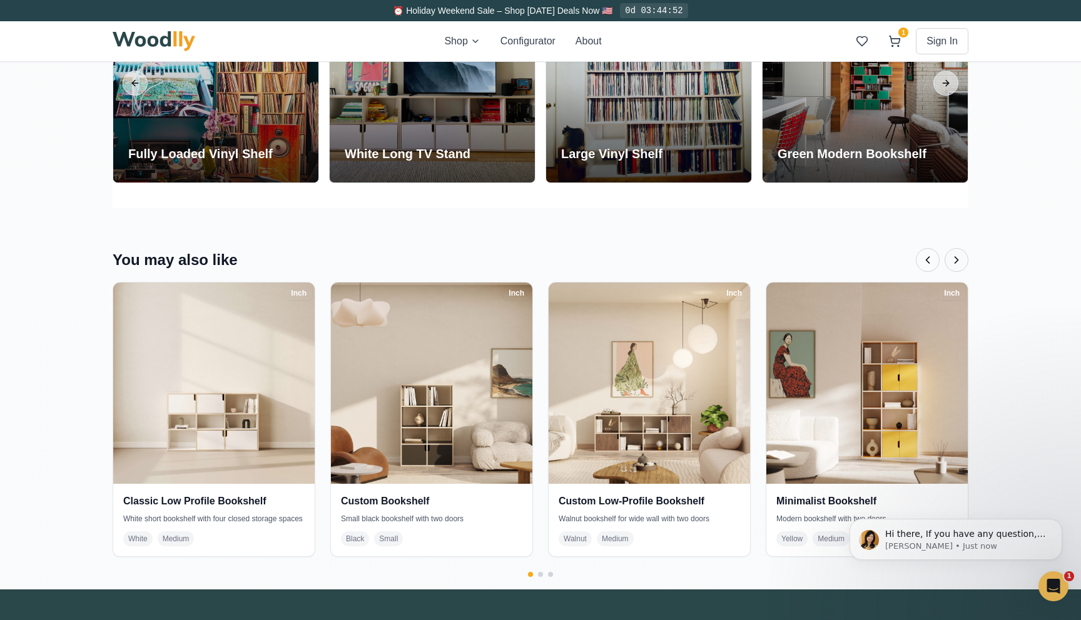
click at [955, 260] on icon "Next products" at bounding box center [956, 260] width 13 height 13
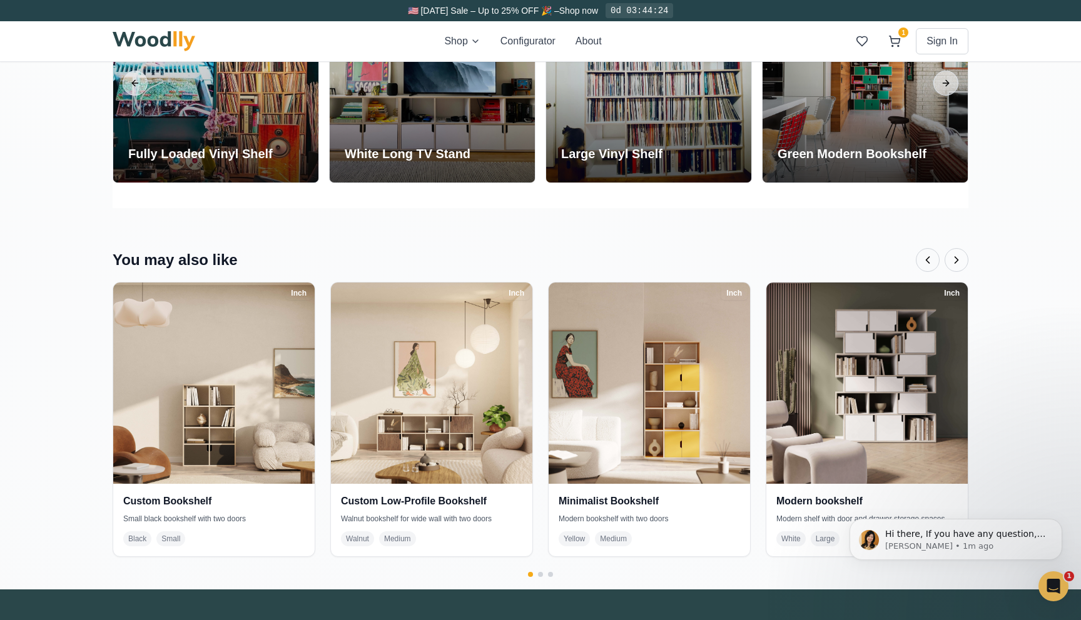
click at [925, 258] on icon "Previous products" at bounding box center [927, 260] width 13 height 13
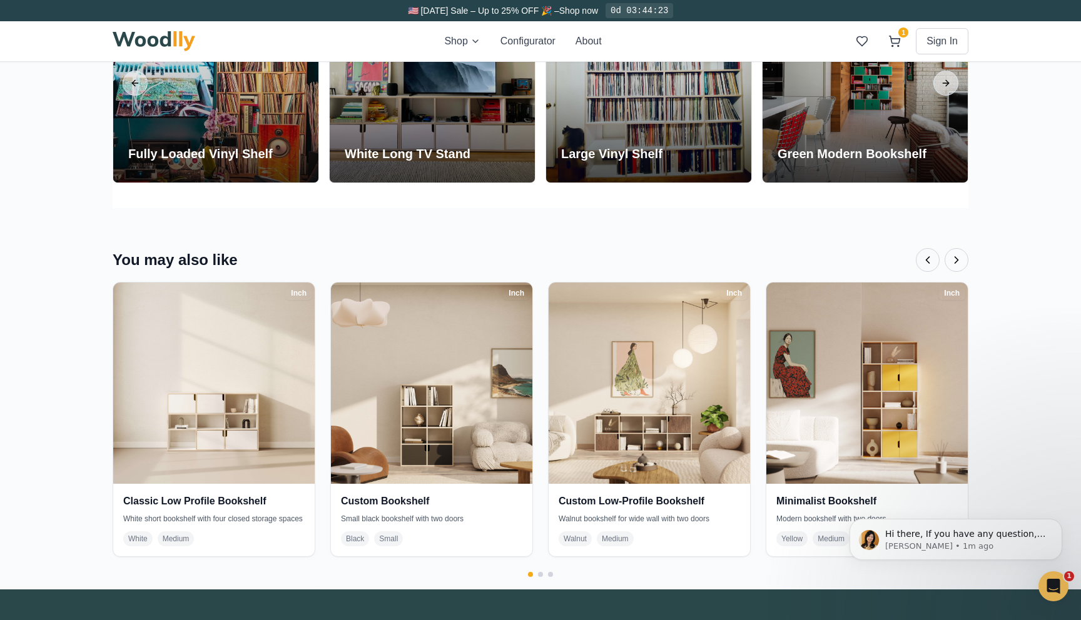
click at [925, 258] on icon "Previous products" at bounding box center [927, 260] width 13 height 13
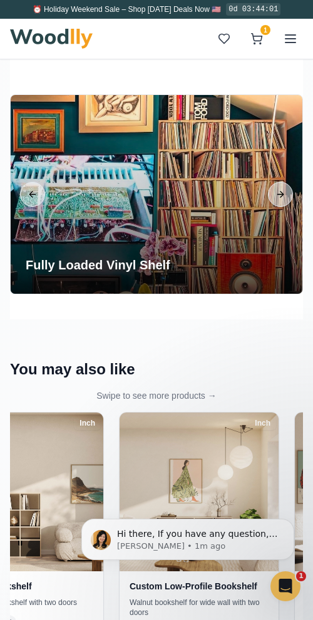
scroll to position [3232, 0]
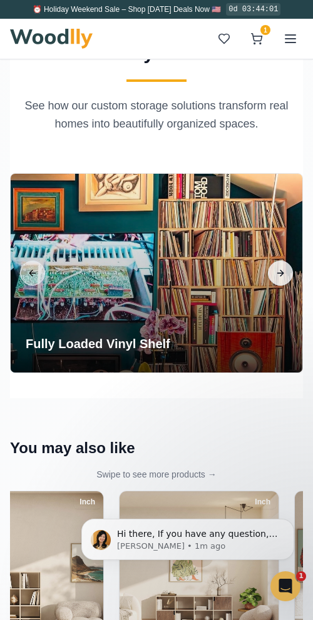
click at [283, 268] on button "Next slide" at bounding box center [280, 273] width 25 height 25
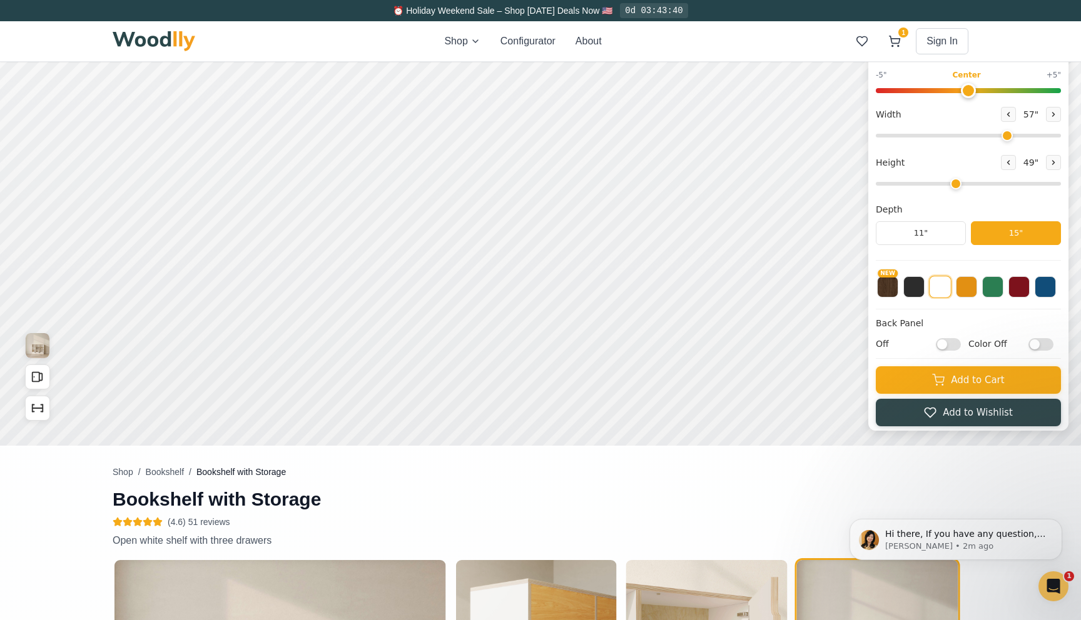
scroll to position [0, 0]
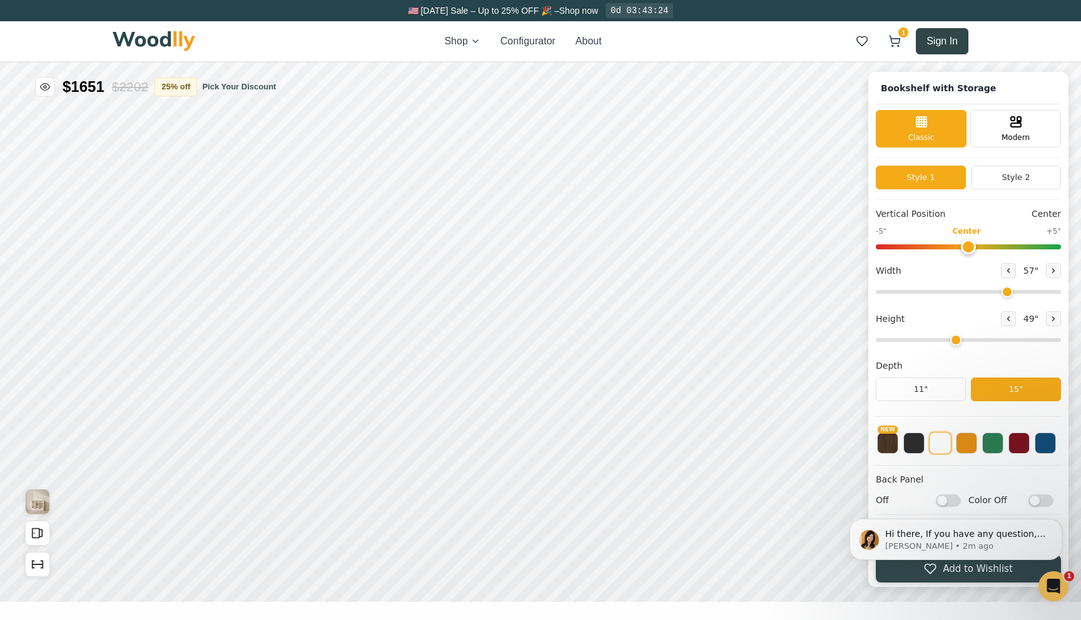
click at [955, 39] on button "Sign In" at bounding box center [942, 41] width 53 height 26
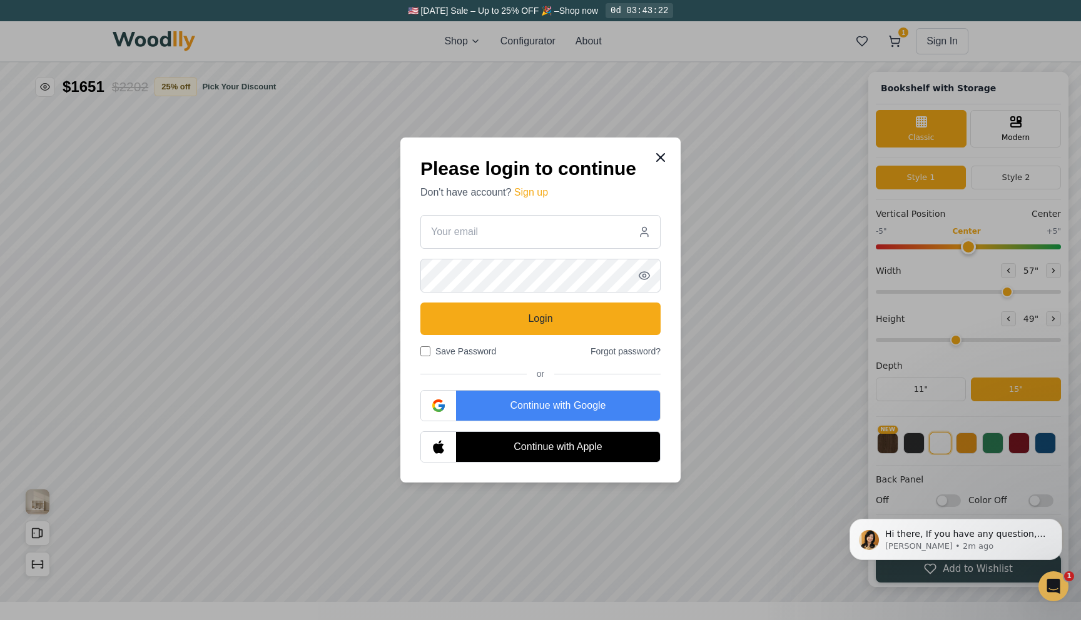
click at [659, 160] on icon at bounding box center [660, 157] width 15 height 15
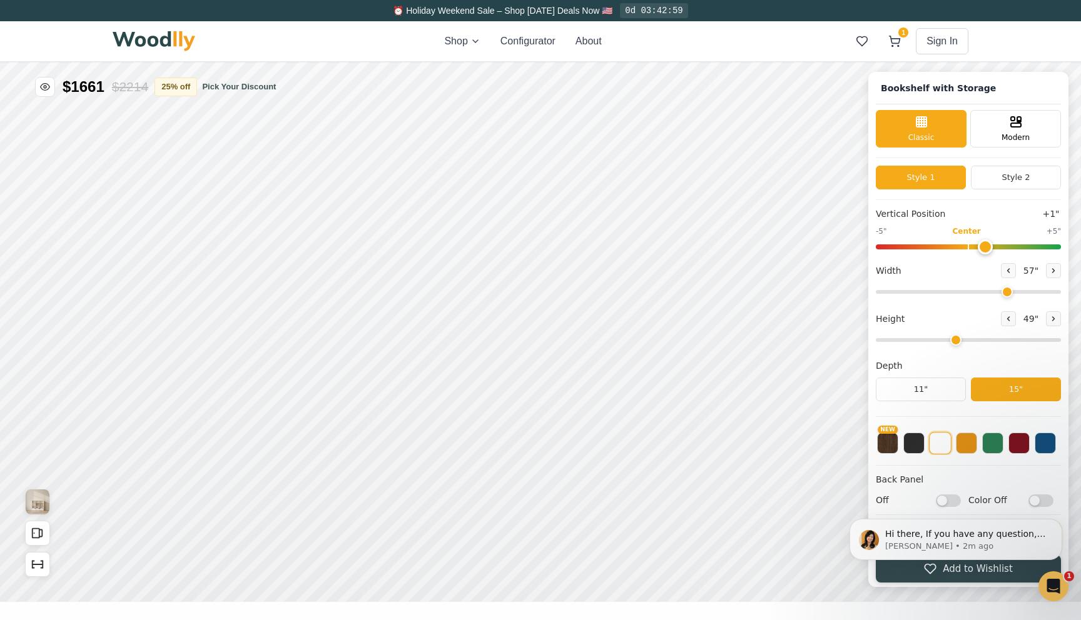
type input "0"
click at [967, 245] on input "range" at bounding box center [968, 247] width 185 height 5
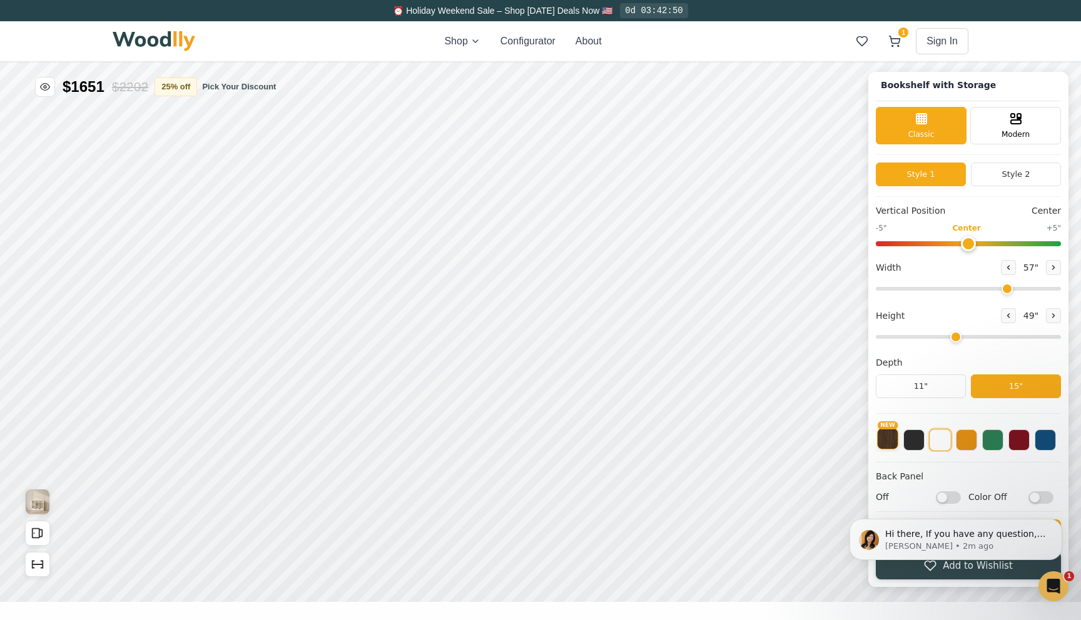
click at [894, 443] on button "NEW" at bounding box center [887, 438] width 21 height 21
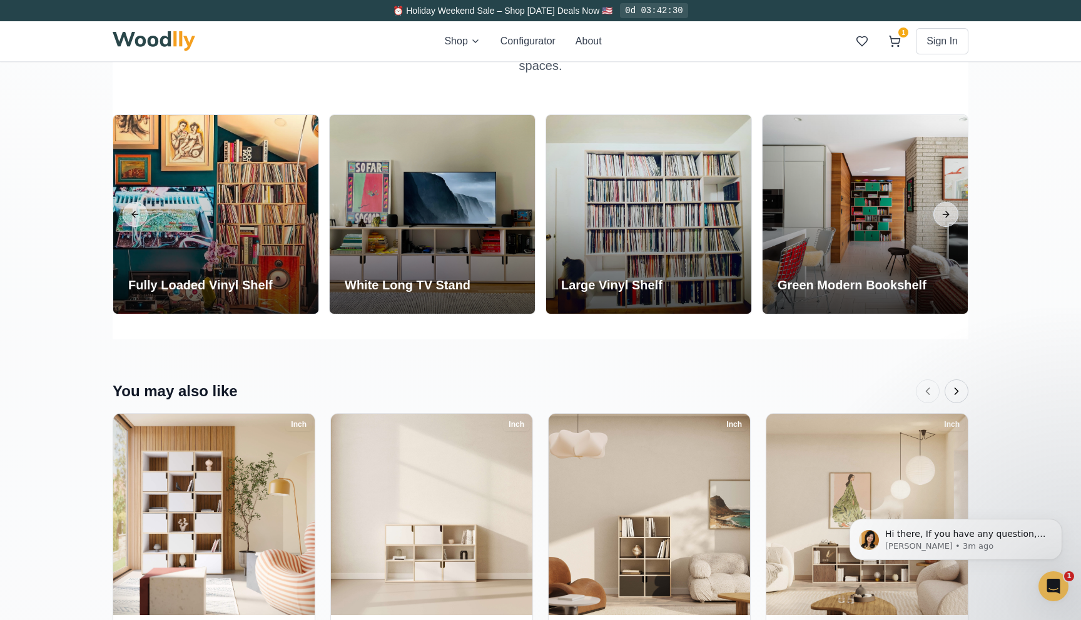
scroll to position [2434, 0]
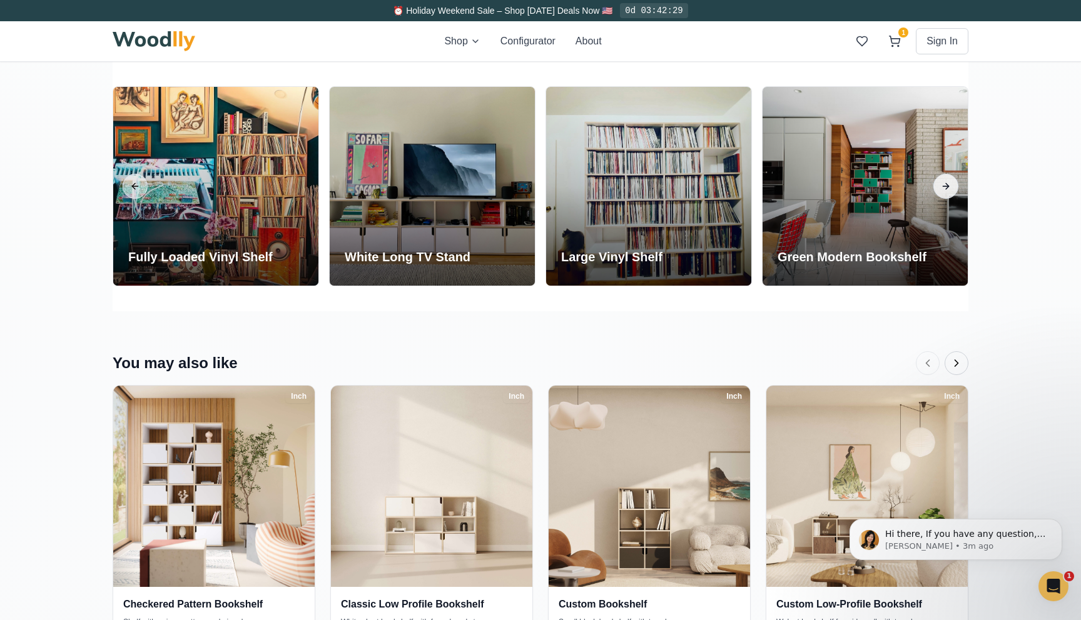
click at [946, 191] on button "Next slide" at bounding box center [945, 186] width 25 height 25
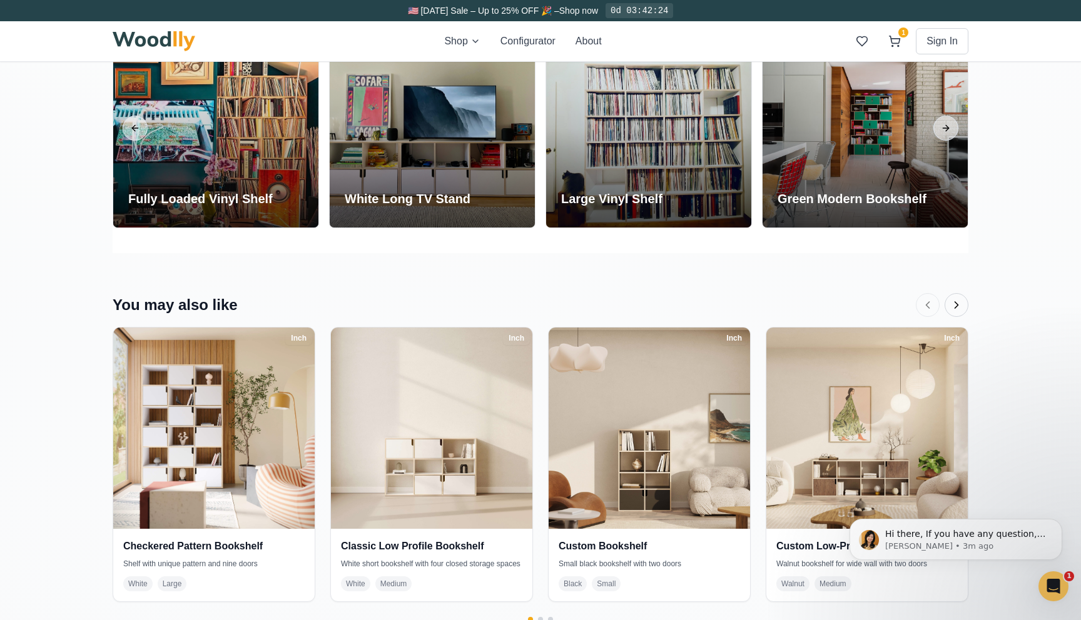
scroll to position [2504, 0]
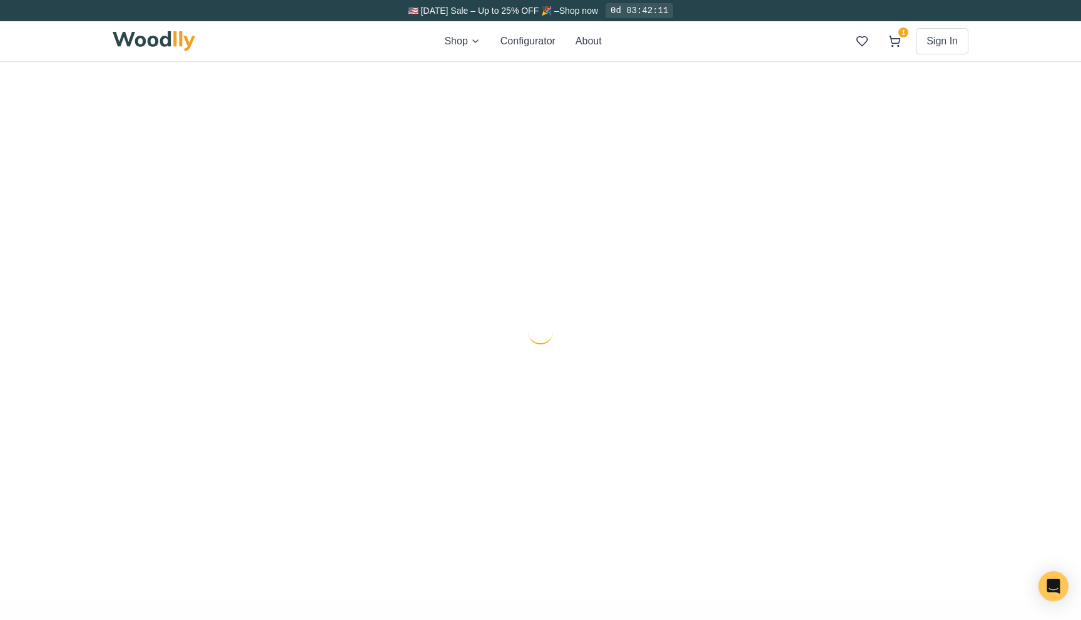
scroll to position [68, 0]
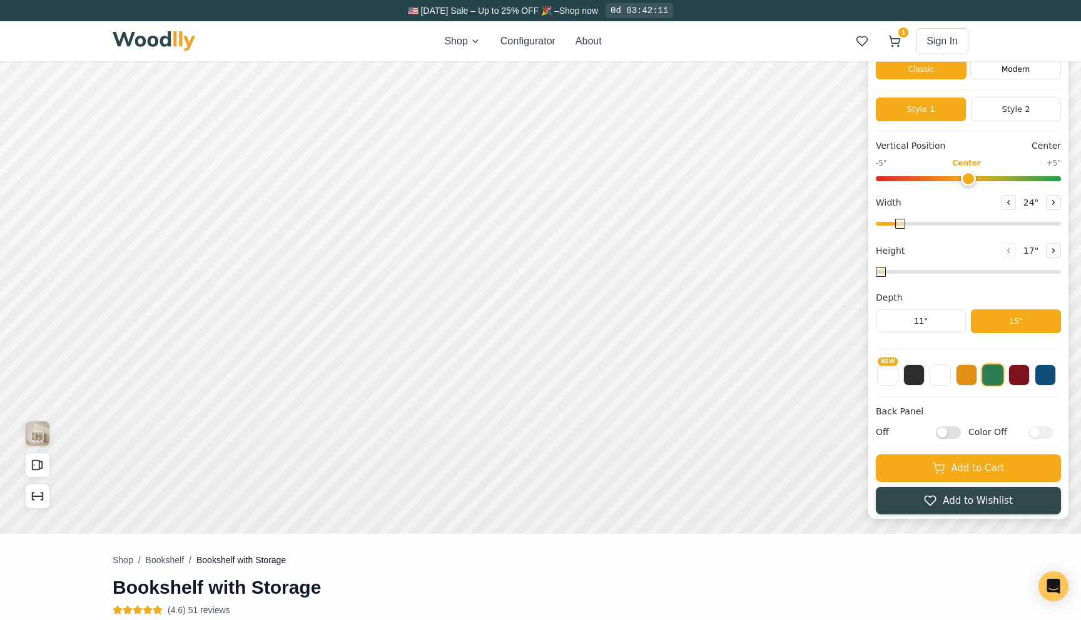
type input "57"
type input "4"
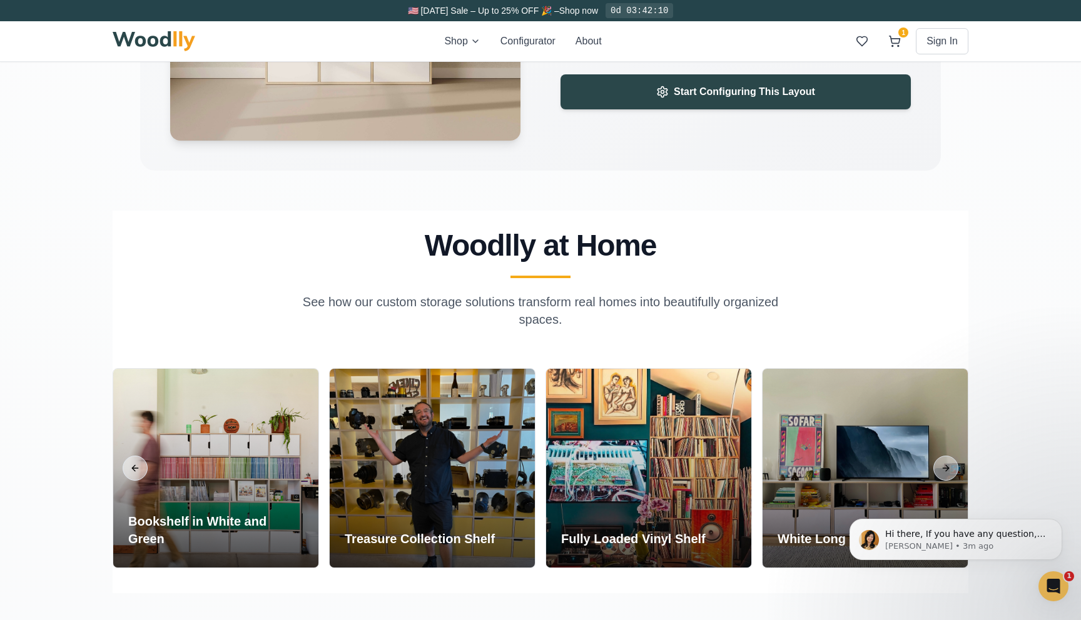
scroll to position [2244, 0]
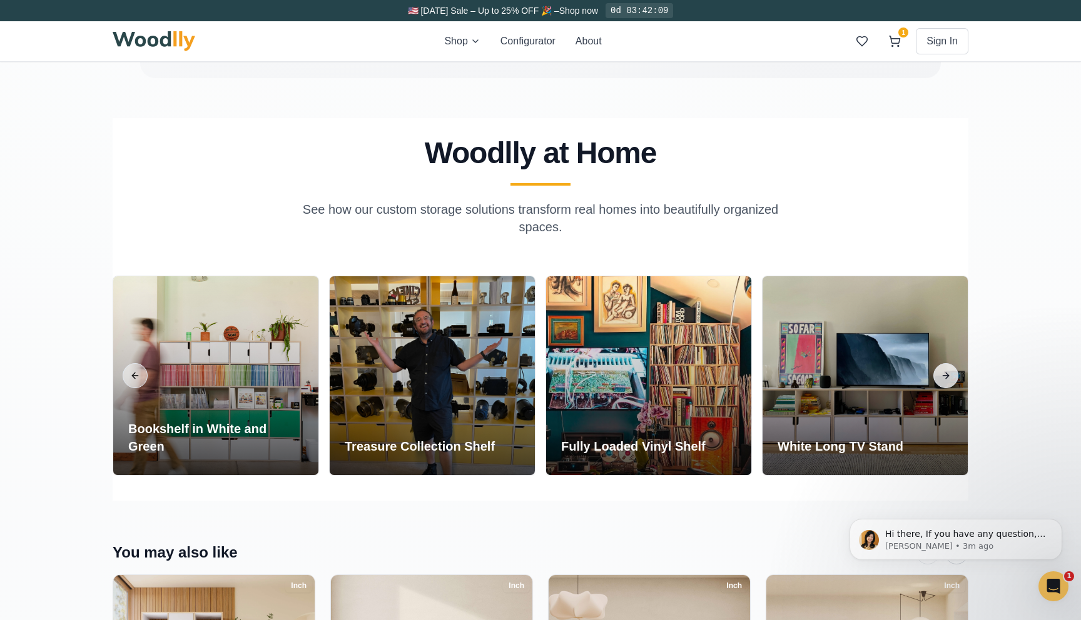
click at [953, 375] on button "Next slide" at bounding box center [945, 375] width 25 height 25
click at [164, 41] on img at bounding box center [154, 41] width 83 height 20
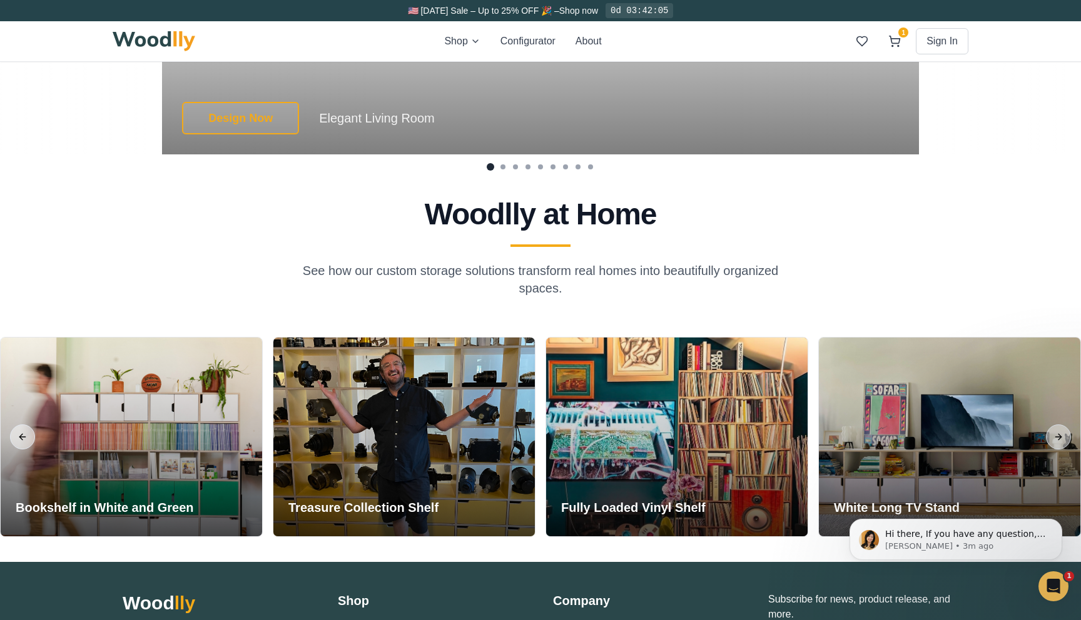
scroll to position [2823, 0]
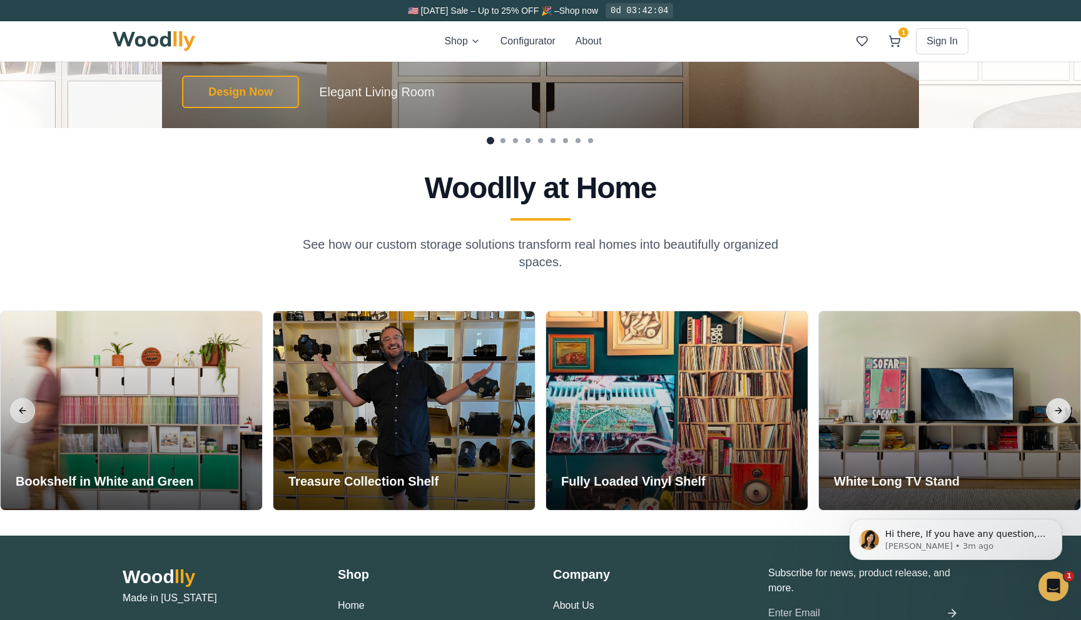
click at [1055, 407] on button "Next slide" at bounding box center [1058, 410] width 25 height 25
click at [1055, 408] on button "Next slide" at bounding box center [1058, 410] width 25 height 25
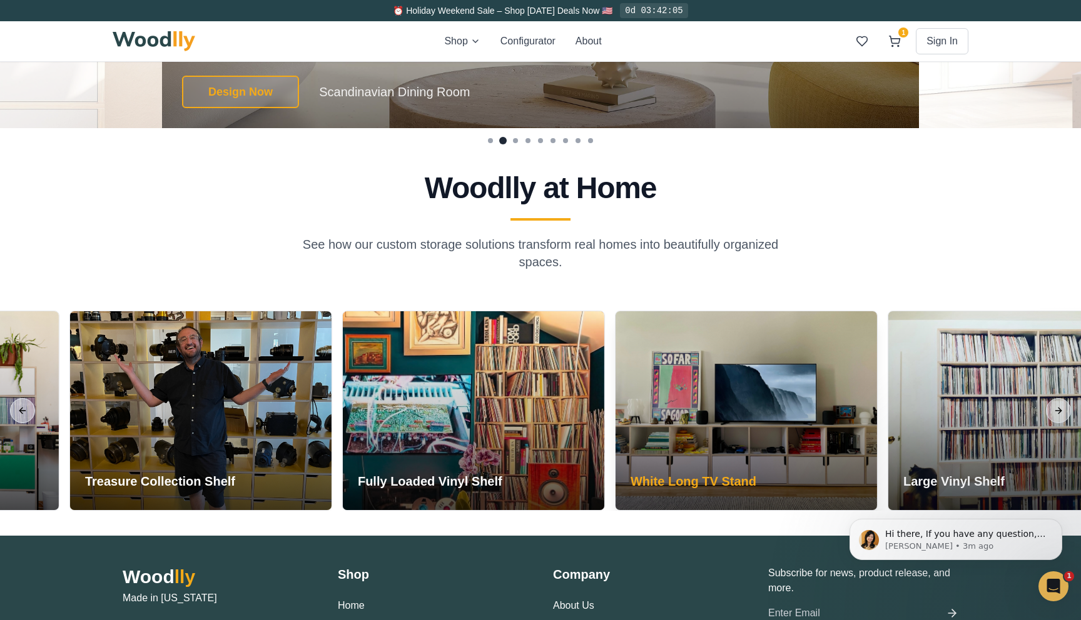
drag, startPoint x: 915, startPoint y: 397, endPoint x: 626, endPoint y: 426, distance: 290.4
click at [626, 426] on div at bounding box center [745, 410] width 261 height 199
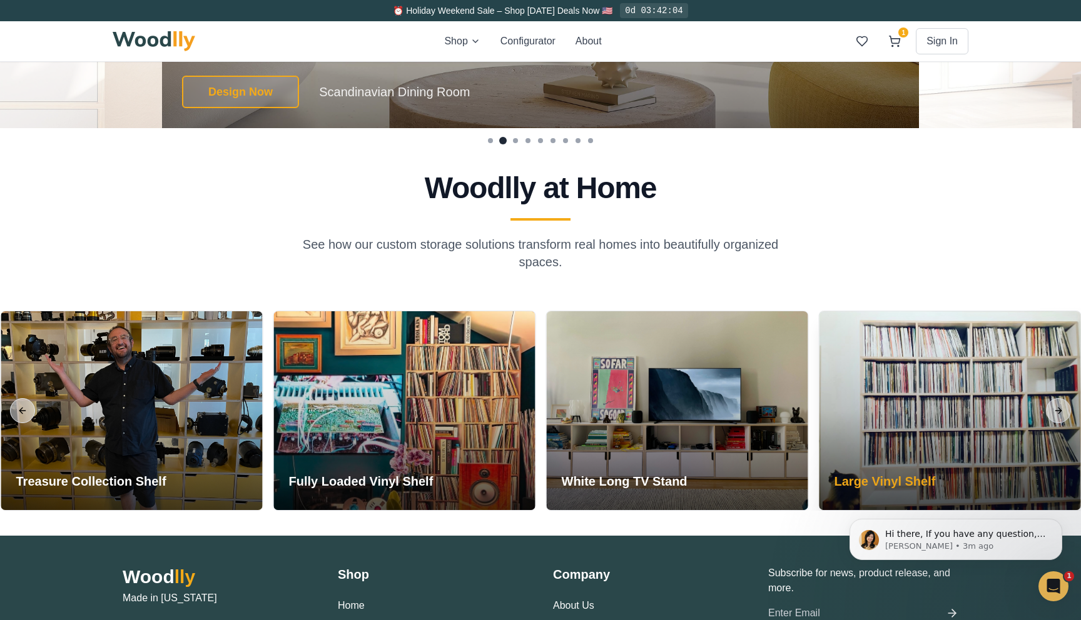
drag, startPoint x: 923, startPoint y: 434, endPoint x: 538, endPoint y: 434, distance: 385.3
click at [819, 434] on div at bounding box center [949, 410] width 261 height 199
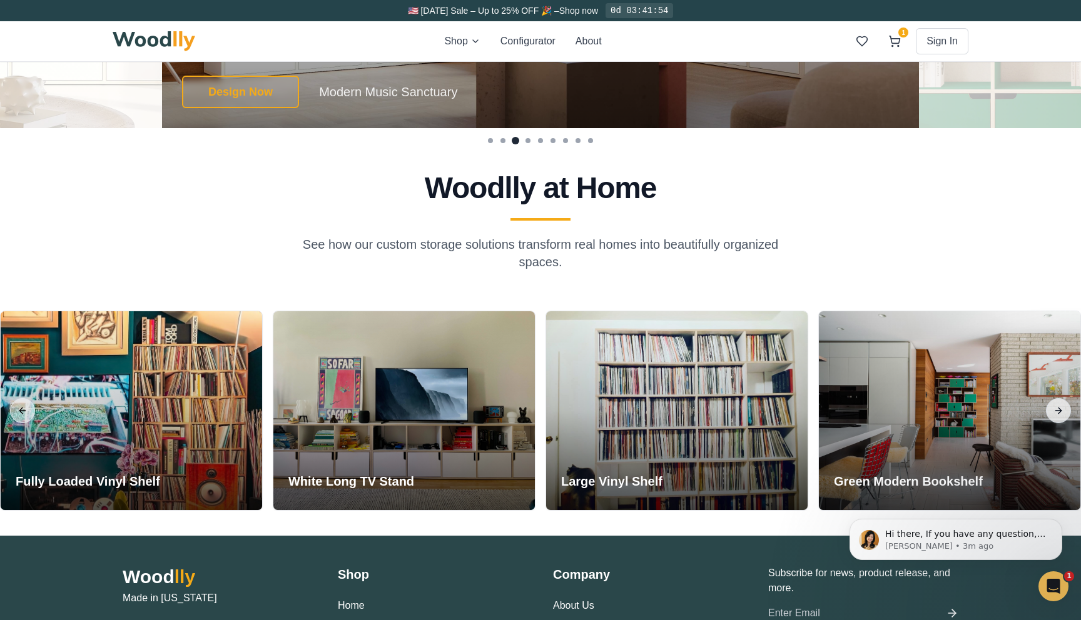
click at [1063, 412] on button "Next slide" at bounding box center [1058, 410] width 25 height 25
click at [27, 405] on button "Previous slide" at bounding box center [22, 410] width 25 height 25
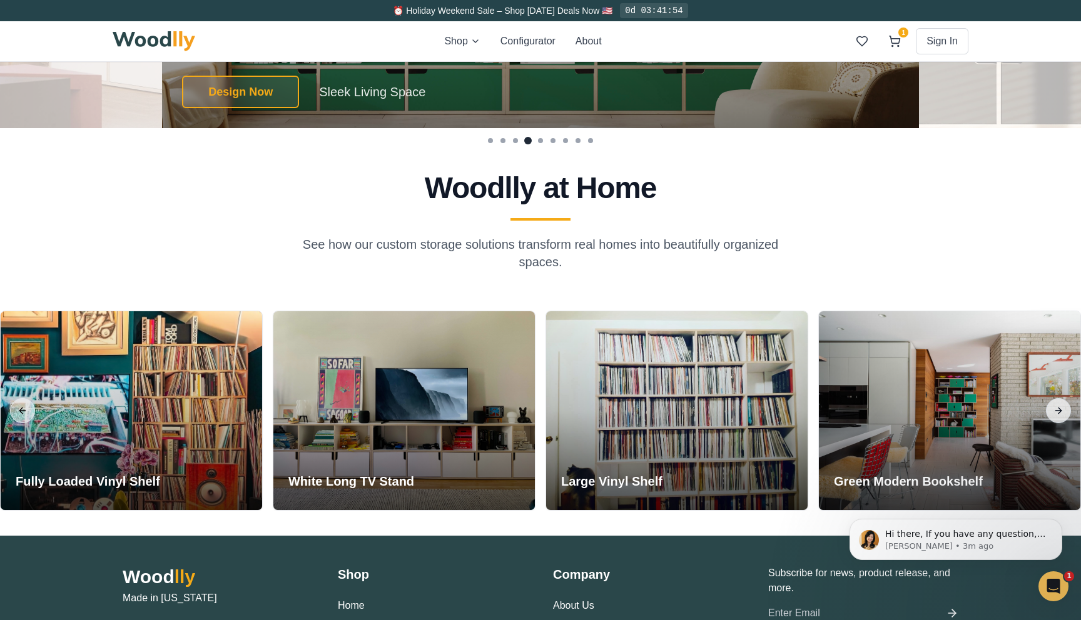
click at [1053, 411] on button "Next slide" at bounding box center [1058, 410] width 25 height 25
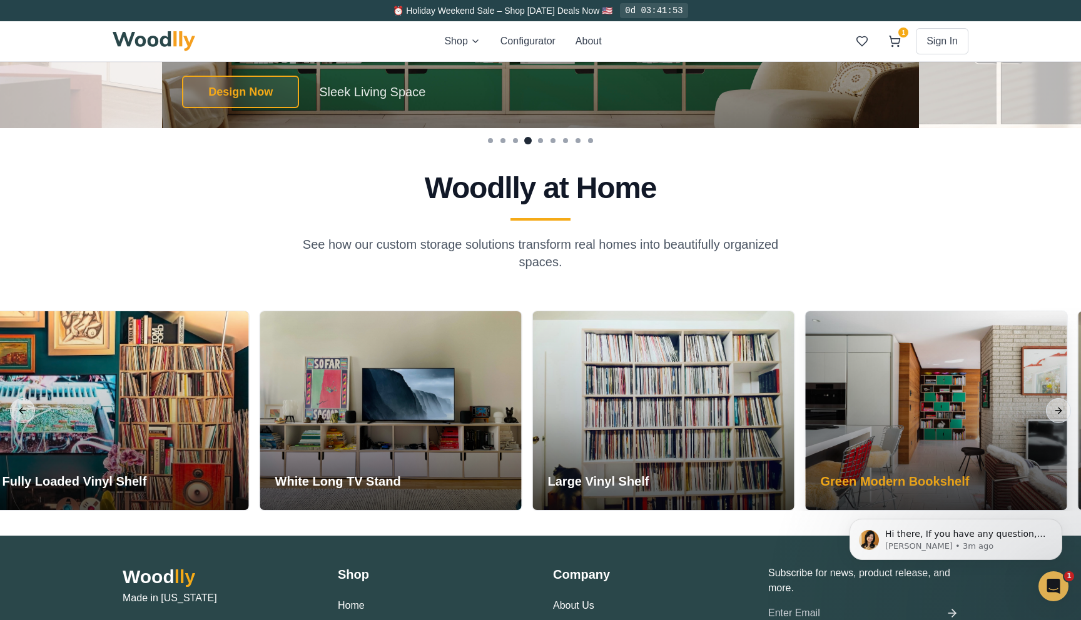
drag, startPoint x: 938, startPoint y: 422, endPoint x: 597, endPoint y: 430, distance: 341.0
click at [806, 431] on div at bounding box center [936, 410] width 261 height 199
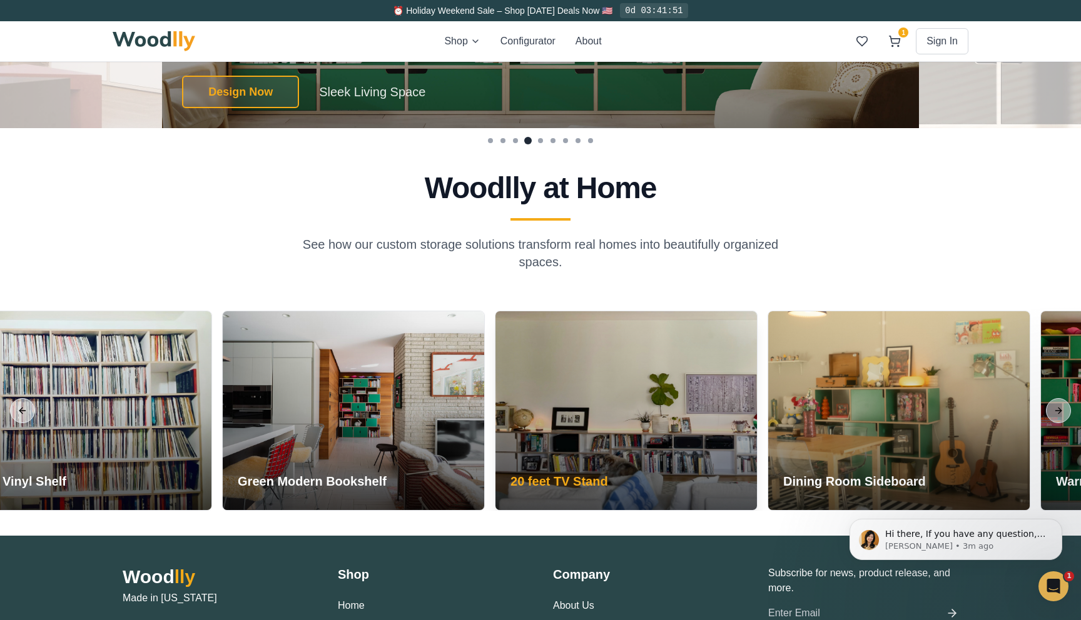
drag, startPoint x: 967, startPoint y: 414, endPoint x: 611, endPoint y: 421, distance: 356.0
click at [611, 421] on div at bounding box center [625, 410] width 261 height 199
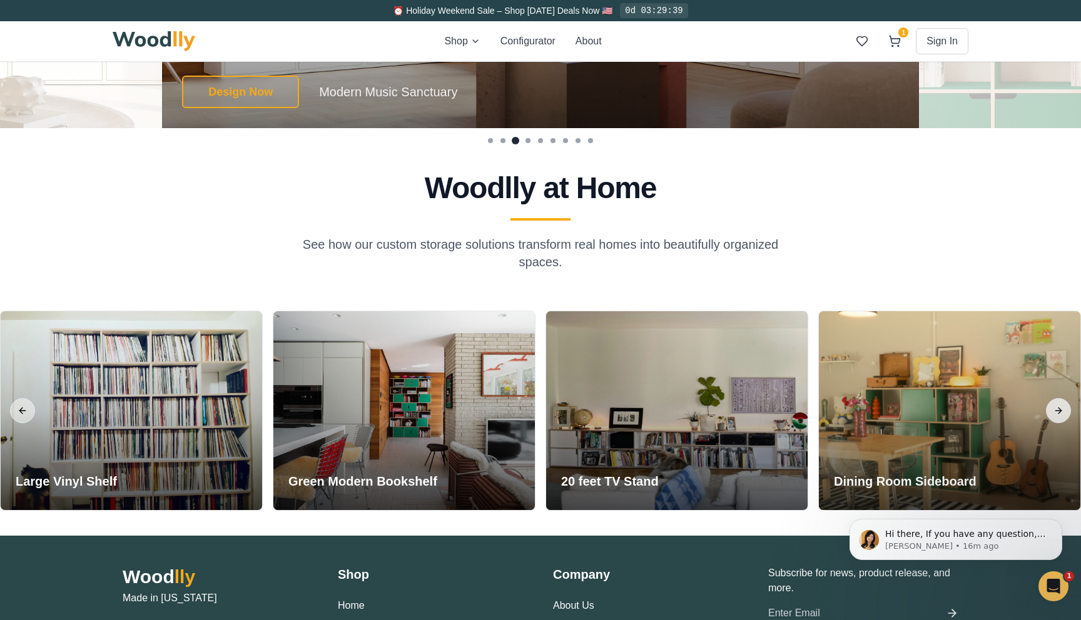
click at [1057, 411] on button "Next slide" at bounding box center [1058, 410] width 25 height 25
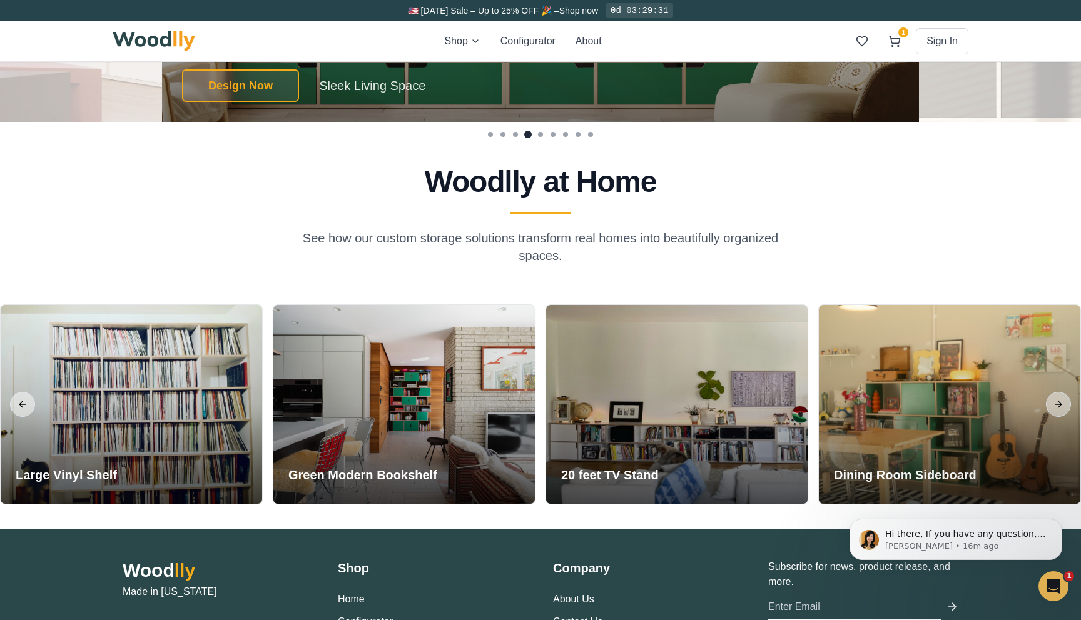
scroll to position [2830, 0]
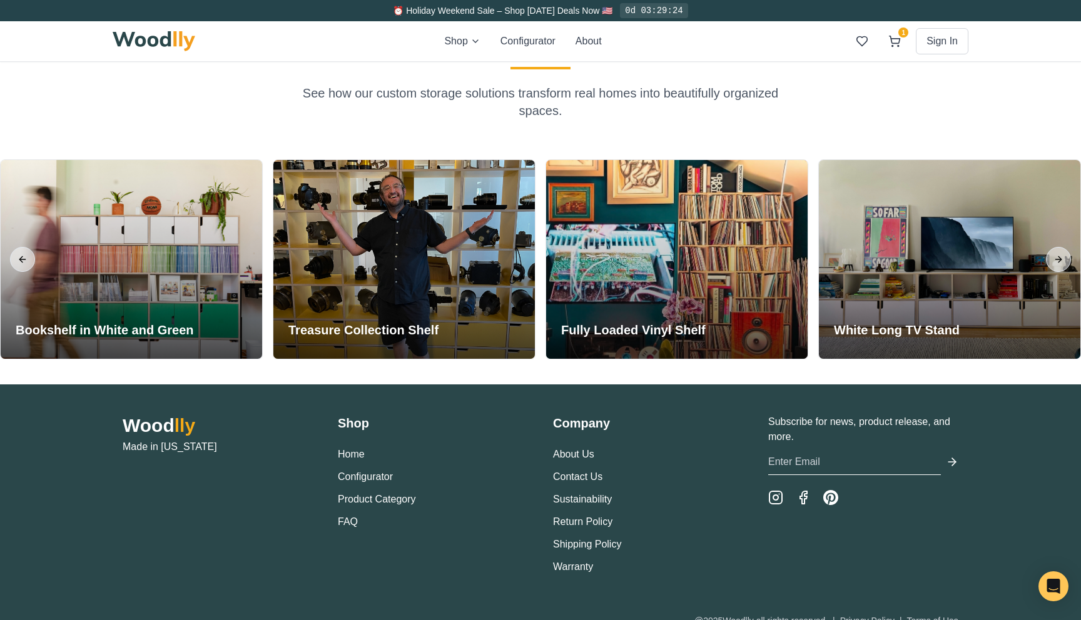
scroll to position [3011, 0]
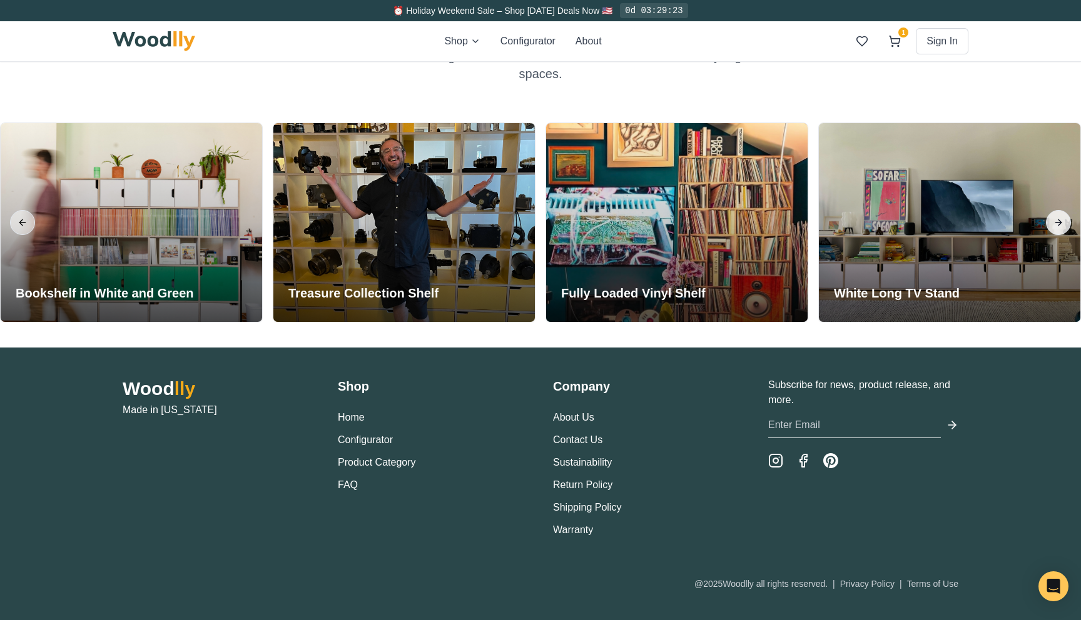
click at [1057, 227] on button "Next slide" at bounding box center [1058, 222] width 25 height 25
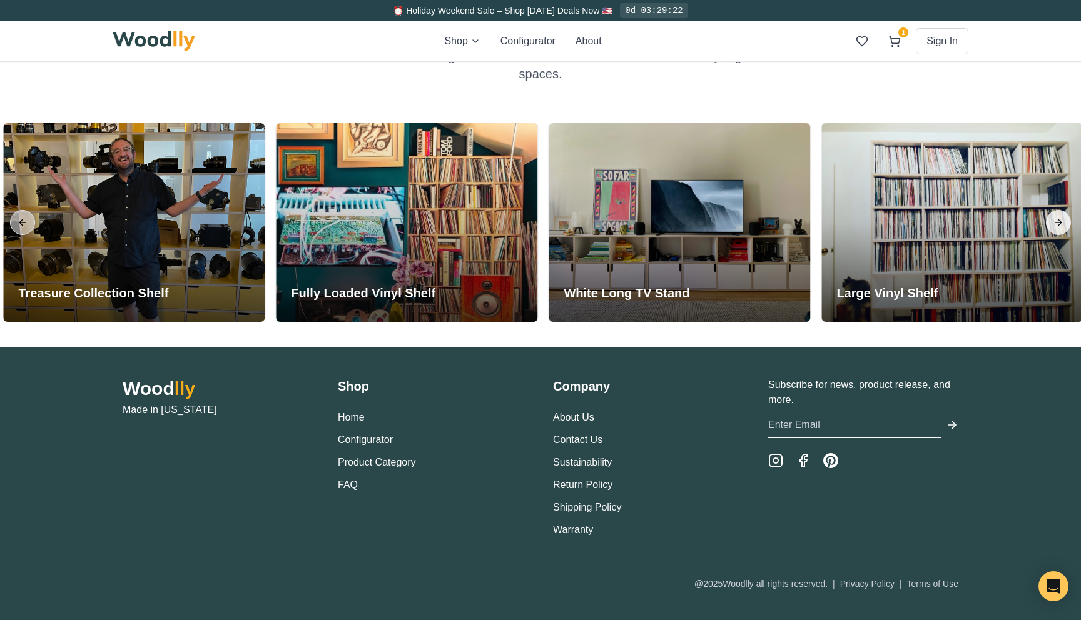
click at [1057, 227] on button "Next slide" at bounding box center [1058, 222] width 25 height 25
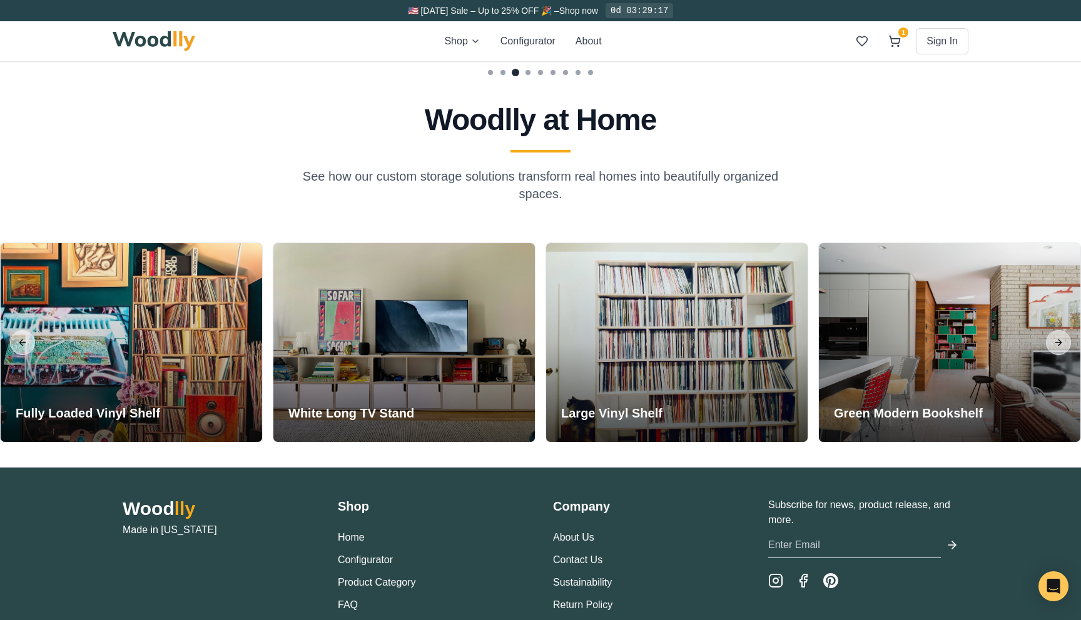
scroll to position [2850, 0]
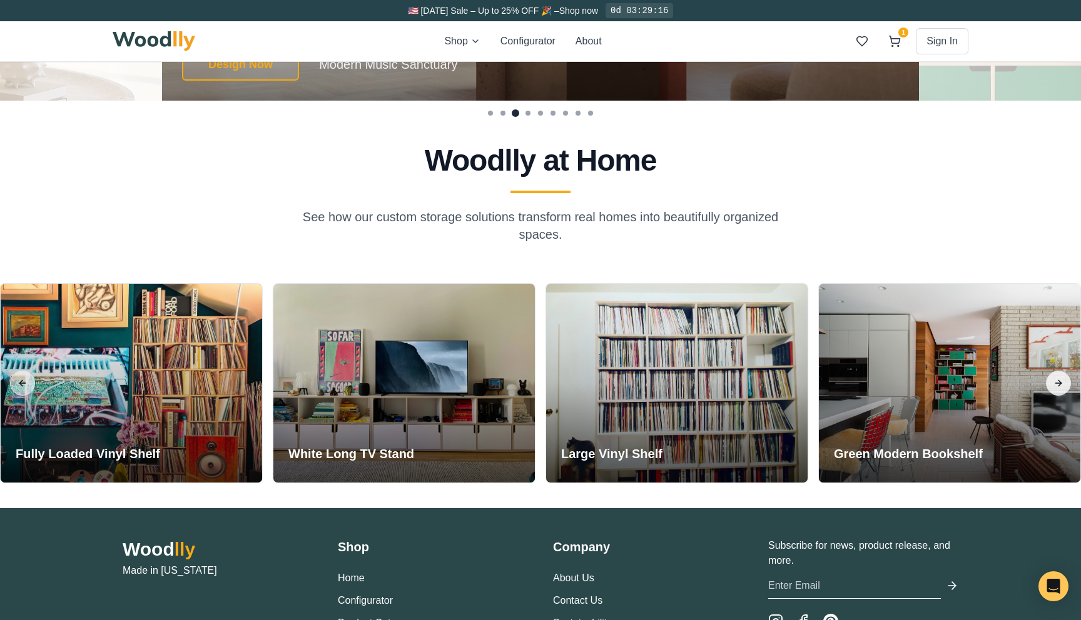
click at [1057, 385] on button "Next slide" at bounding box center [1058, 383] width 25 height 25
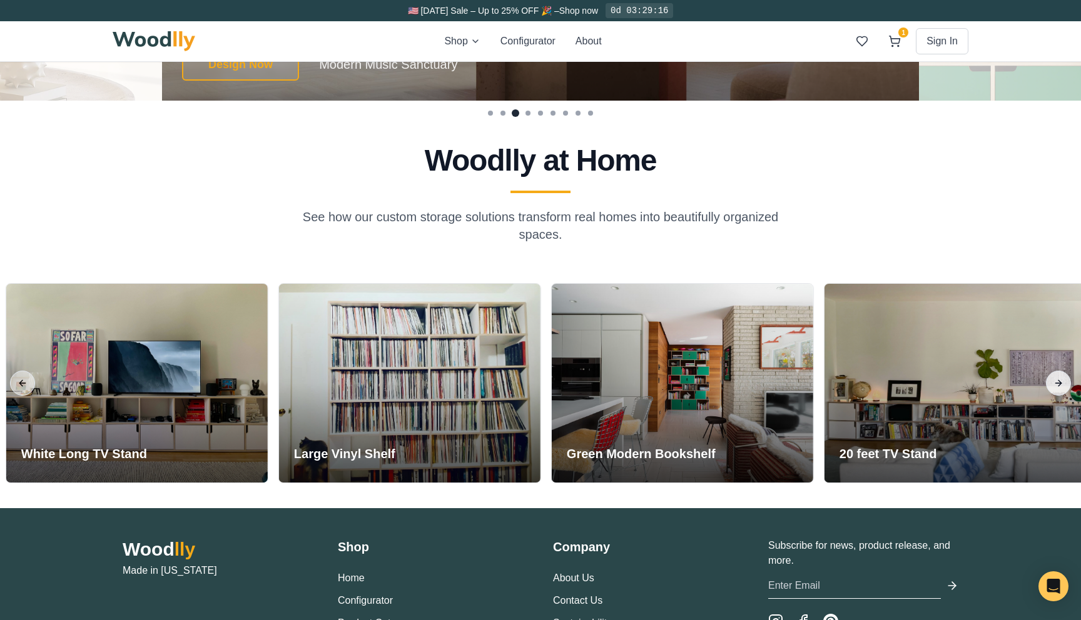
click at [1057, 385] on button "Next slide" at bounding box center [1058, 383] width 25 height 25
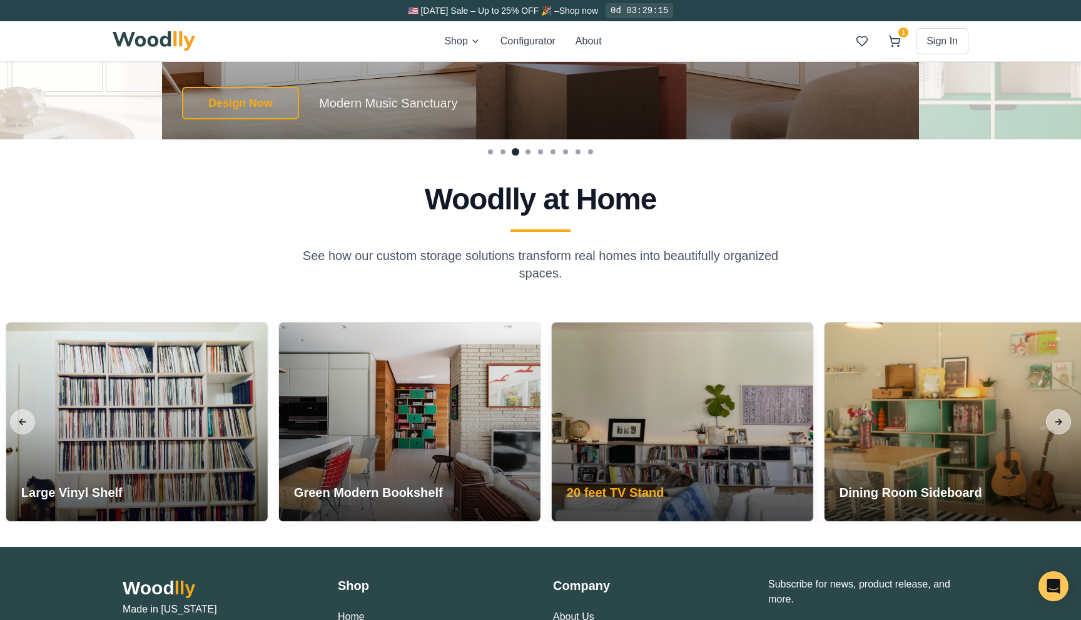
scroll to position [2805, 0]
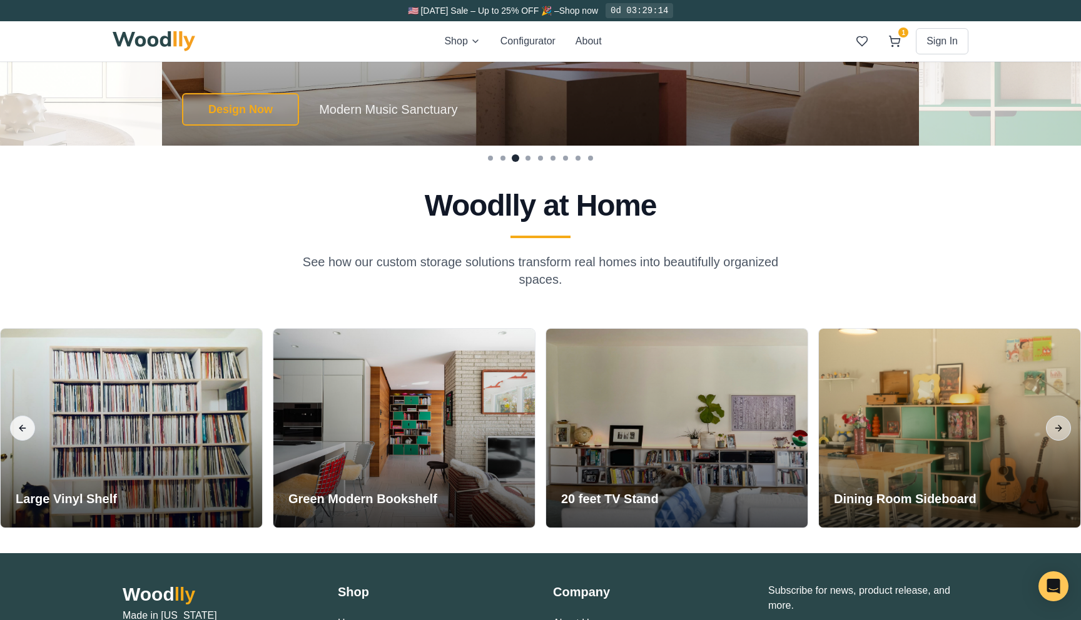
click at [26, 423] on button "Previous slide" at bounding box center [22, 428] width 25 height 25
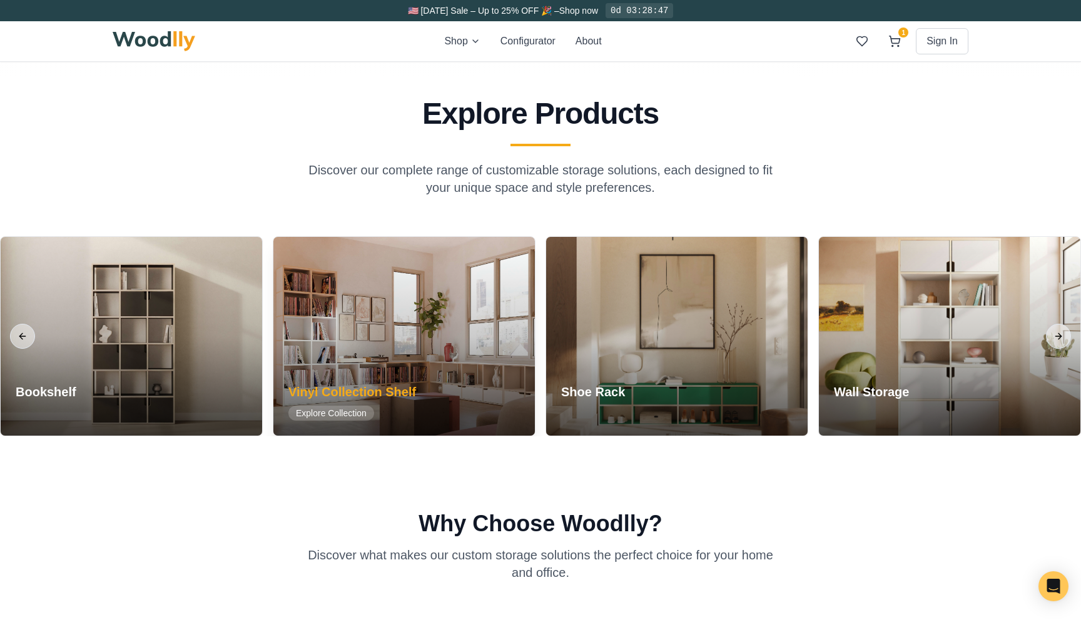
scroll to position [1100, 0]
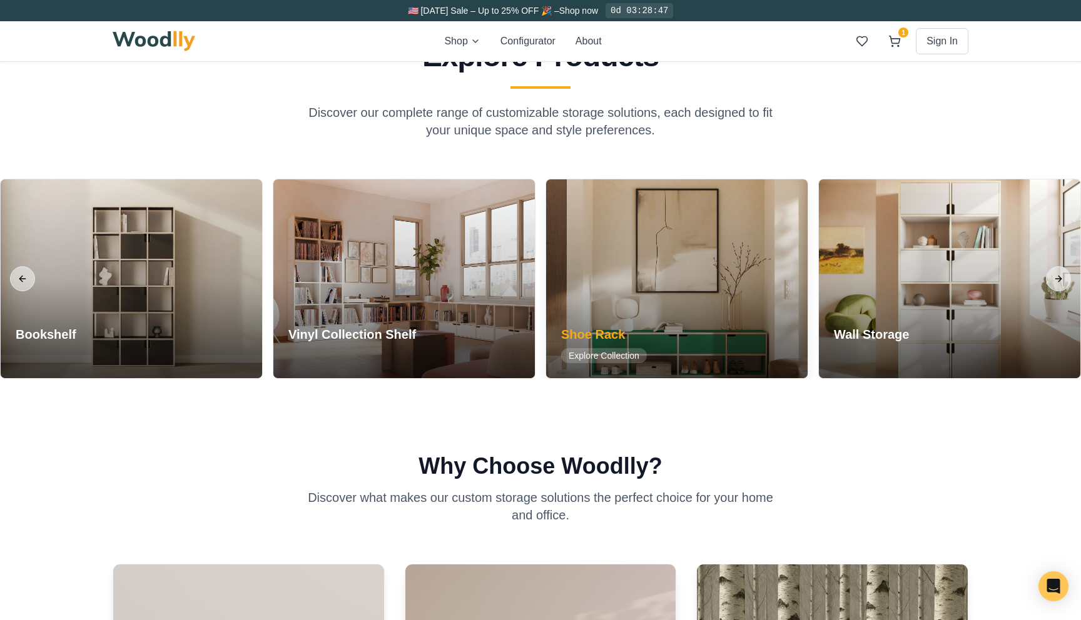
click at [587, 323] on div "Shoe Rack Explore Collection" at bounding box center [604, 345] width 116 height 68
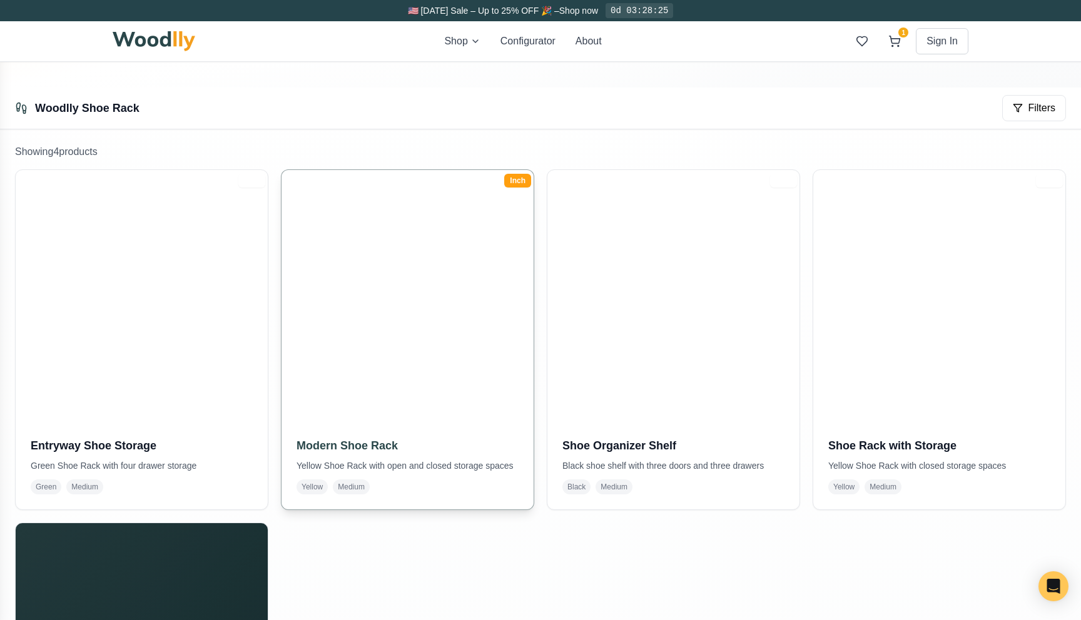
scroll to position [245, 0]
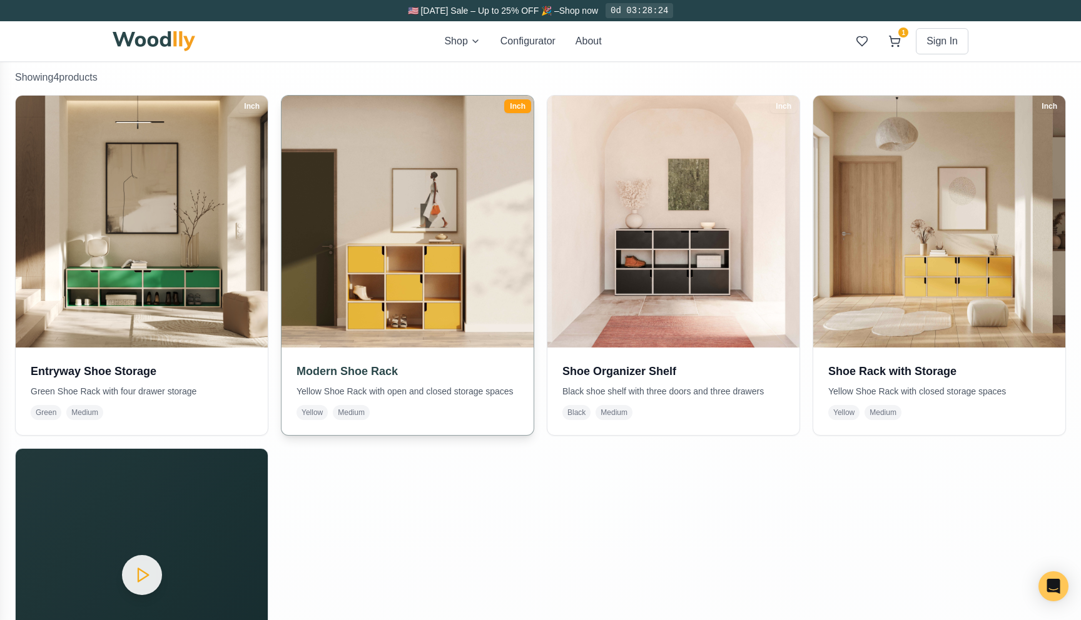
click at [440, 271] on img at bounding box center [407, 221] width 265 height 265
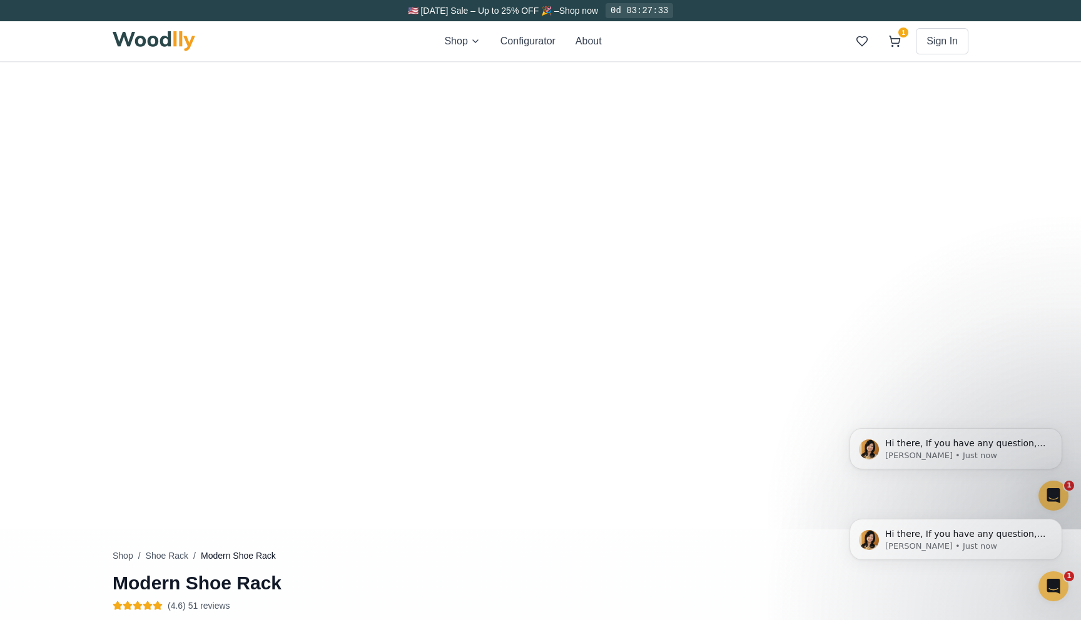
scroll to position [113, 0]
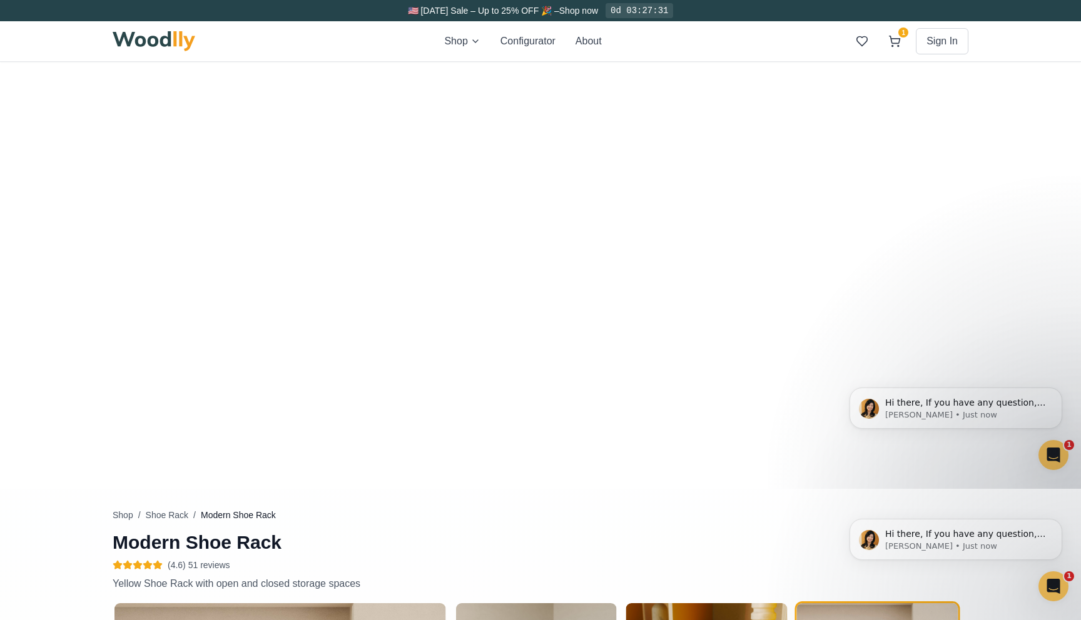
click at [454, 55] on div "Shop Configurator About 1 Sign In 1" at bounding box center [541, 41] width 856 height 40
click at [514, 41] on button "Configurator" at bounding box center [527, 41] width 55 height 15
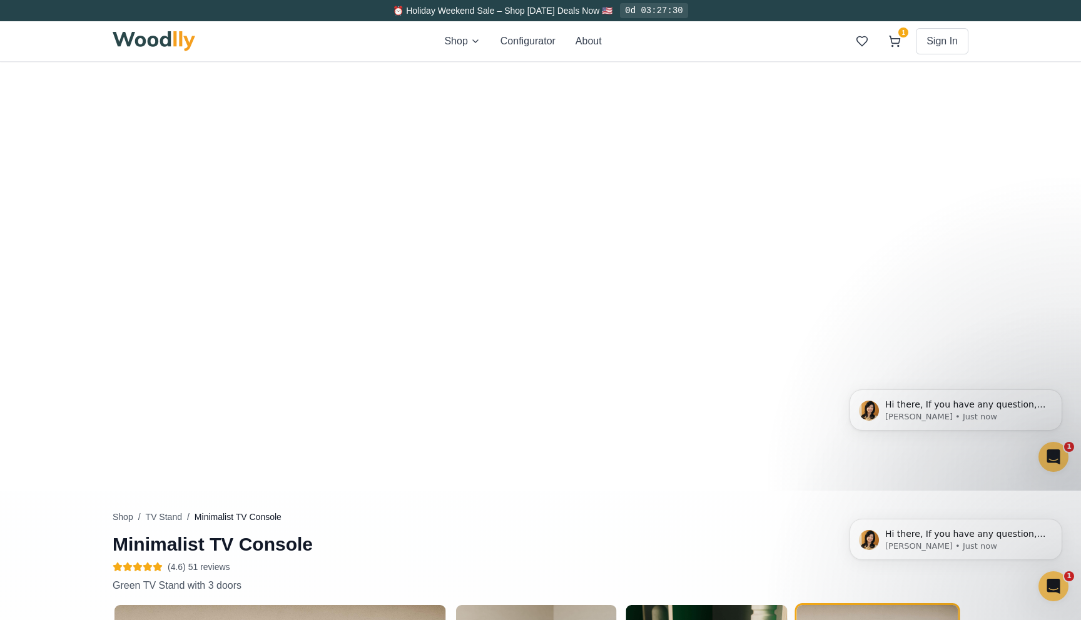
scroll to position [132, 0]
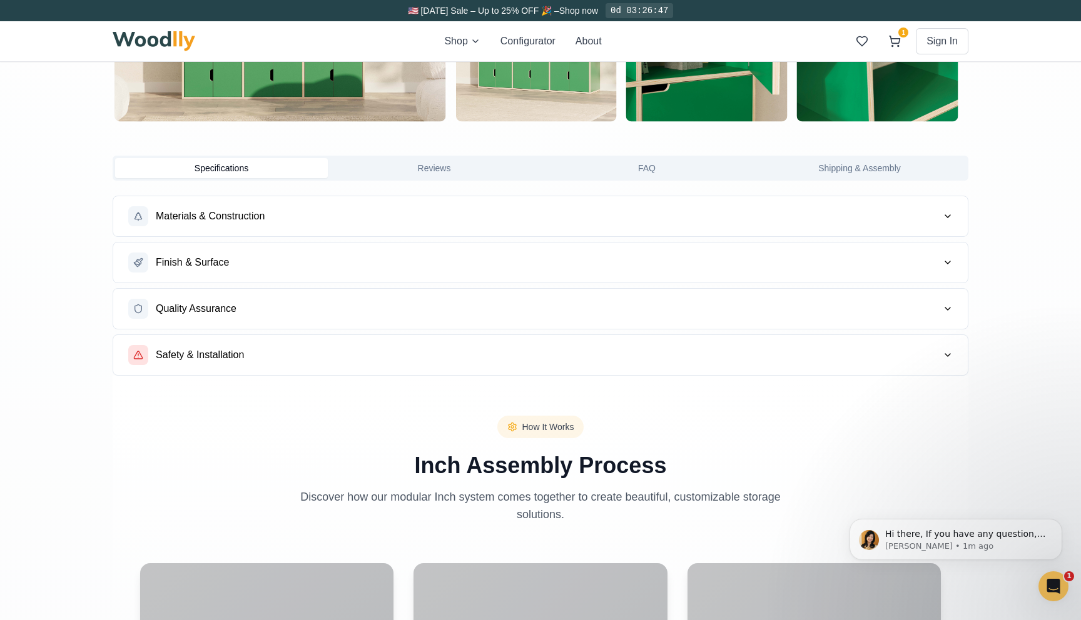
scroll to position [859, 0]
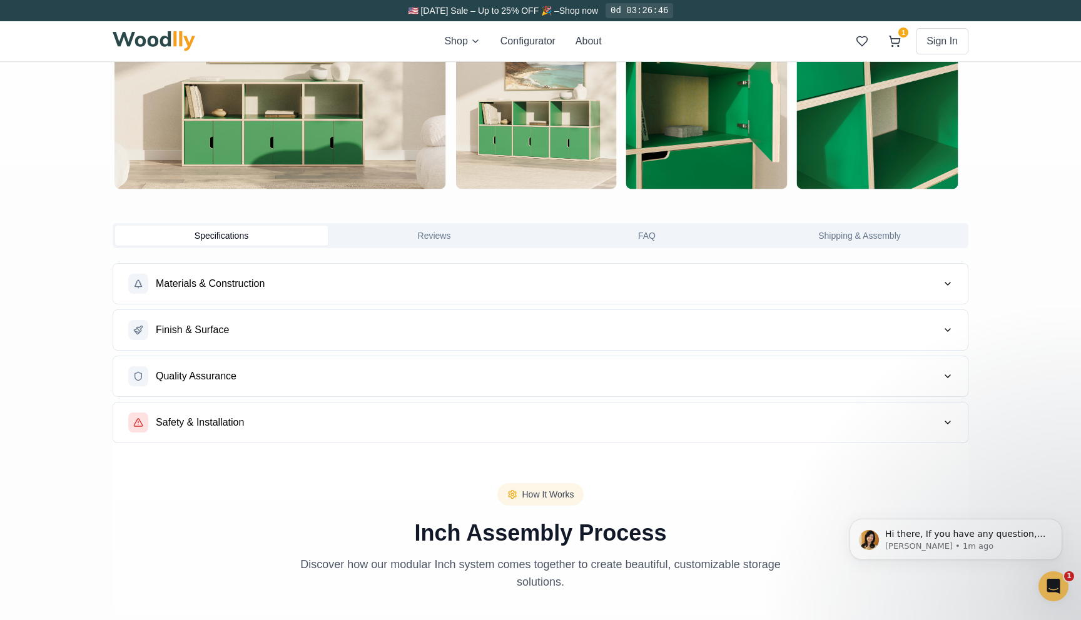
click at [450, 237] on button "Reviews" at bounding box center [434, 236] width 213 height 20
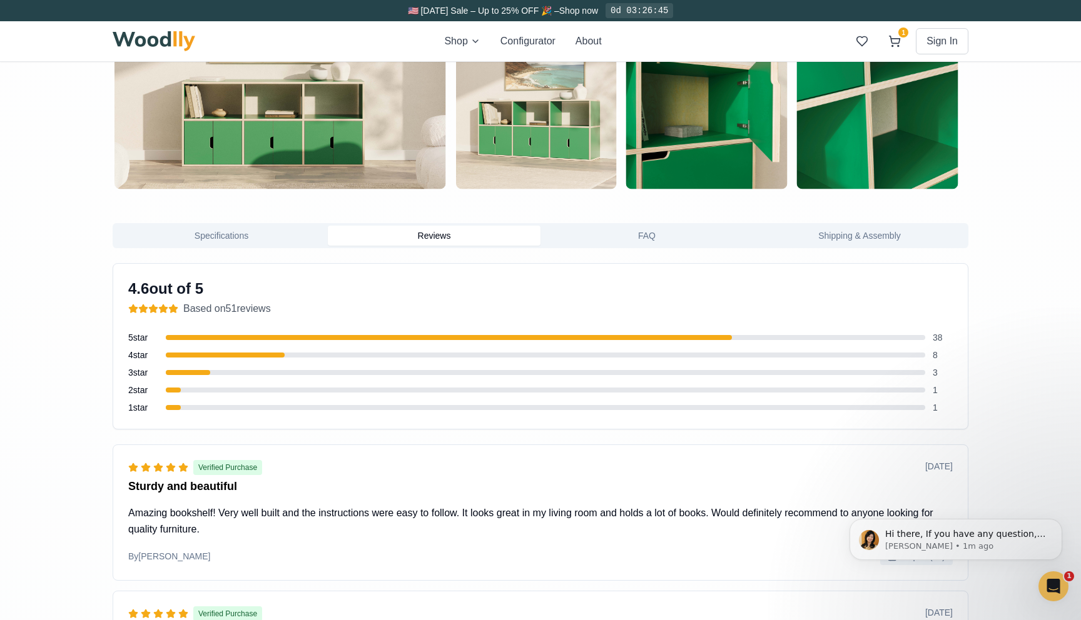
click at [614, 237] on button "FAQ" at bounding box center [646, 236] width 213 height 20
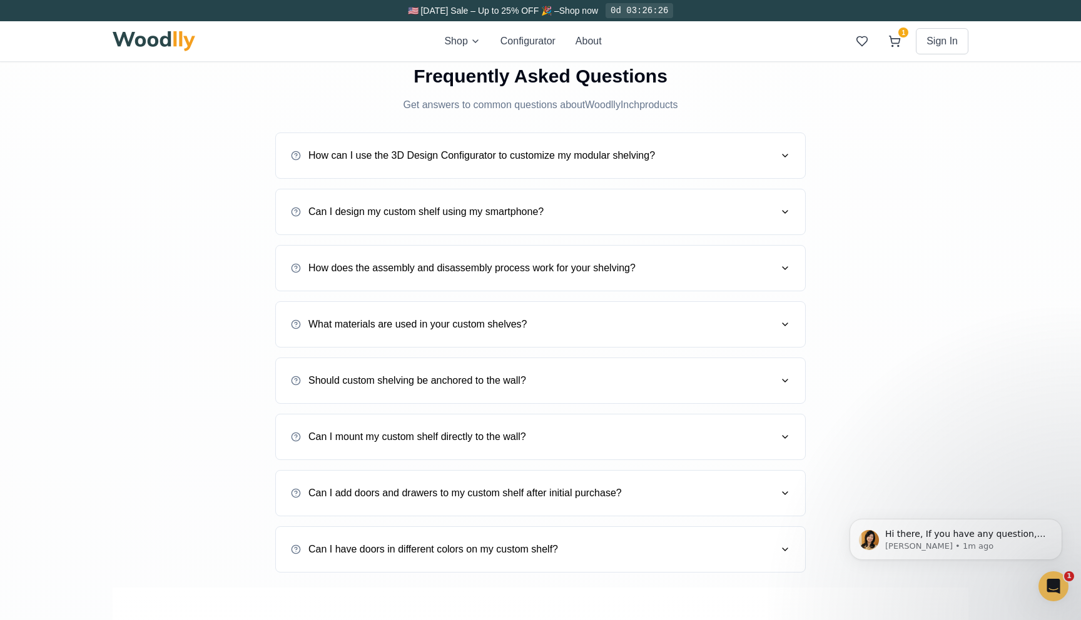
scroll to position [1086, 0]
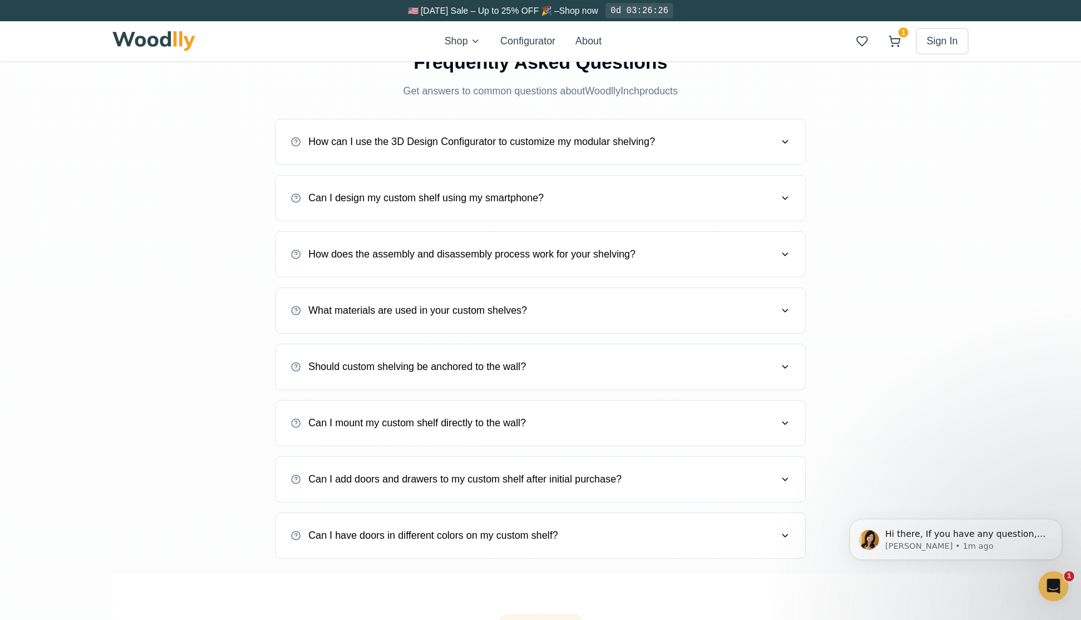
click at [496, 212] on button "Can I design my custom shelf using my smartphone?" at bounding box center [540, 198] width 499 height 35
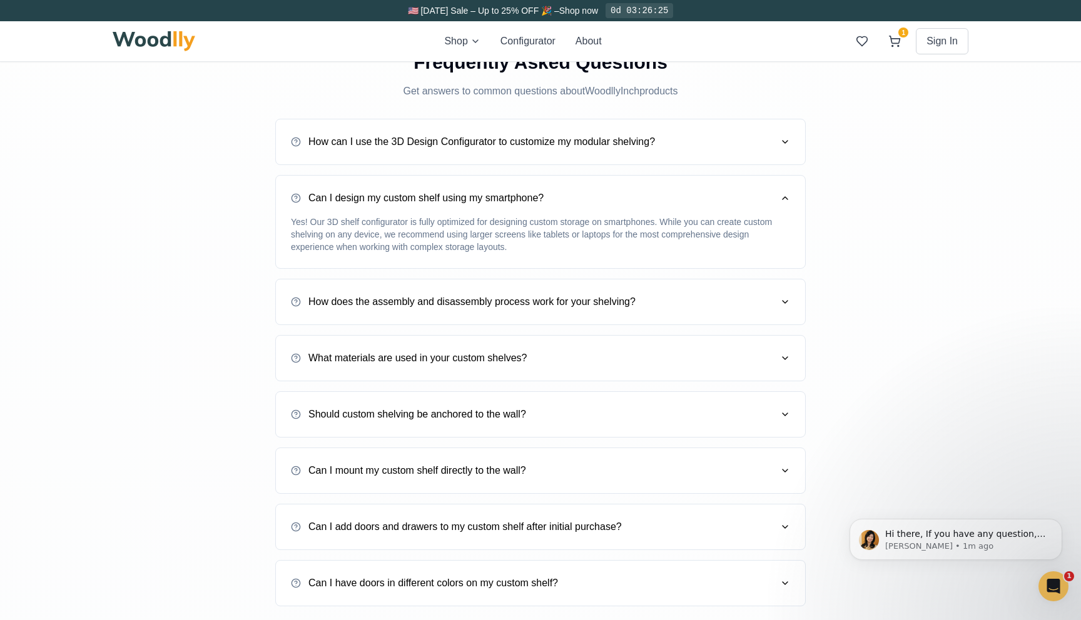
click at [476, 308] on div "How does the assembly and disassembly process work for your shelving?" at bounding box center [463, 302] width 345 height 15
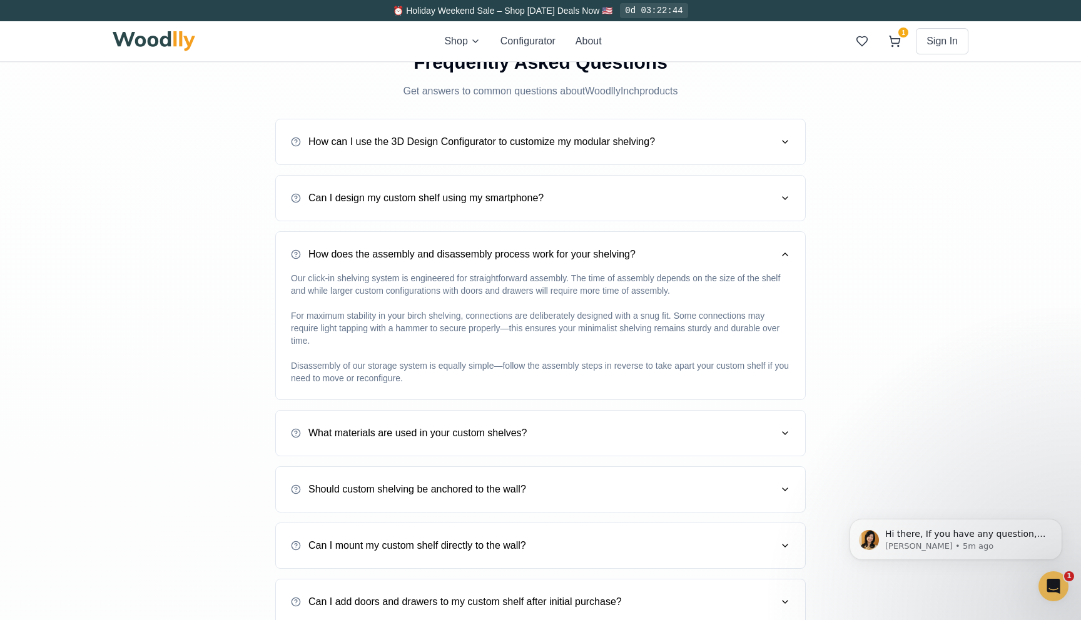
click at [183, 39] on img at bounding box center [154, 41] width 83 height 20
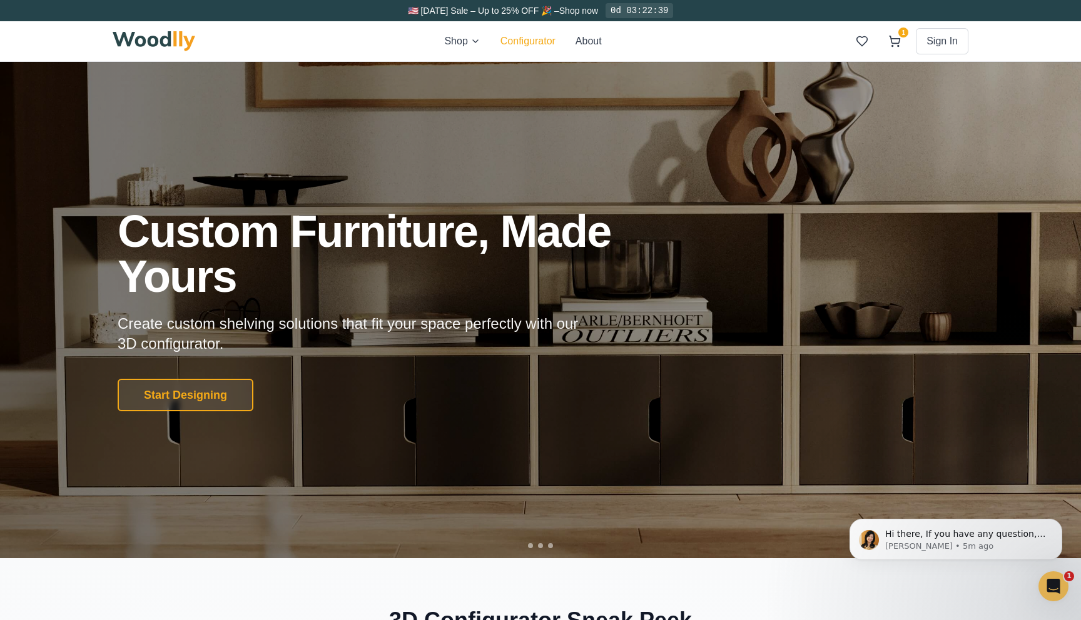
click at [515, 44] on button "Configurator" at bounding box center [527, 41] width 55 height 15
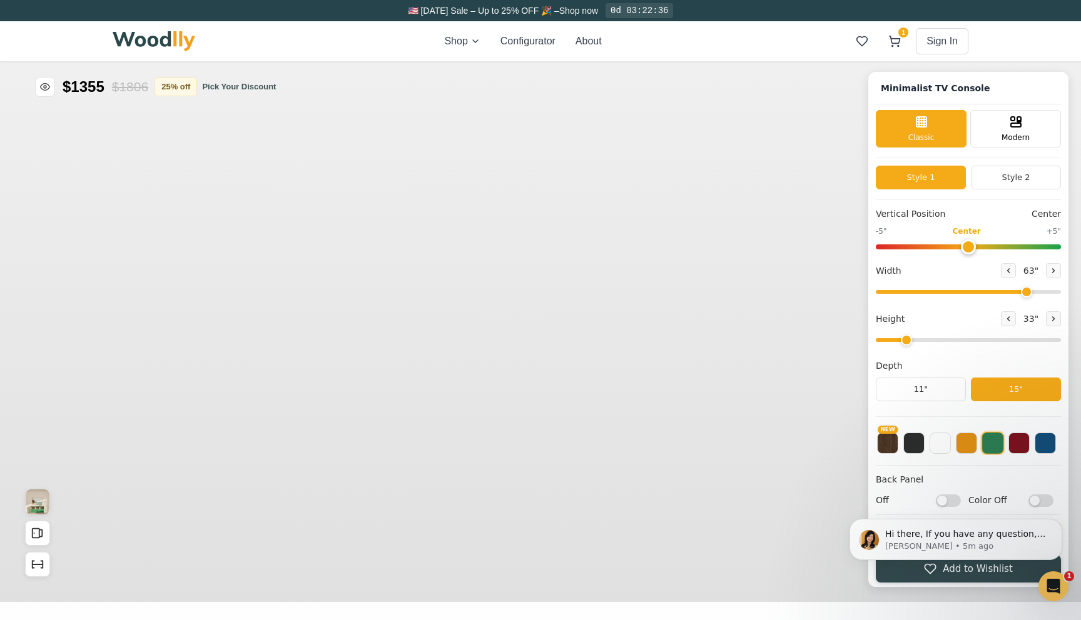
type input "63"
type input "2"
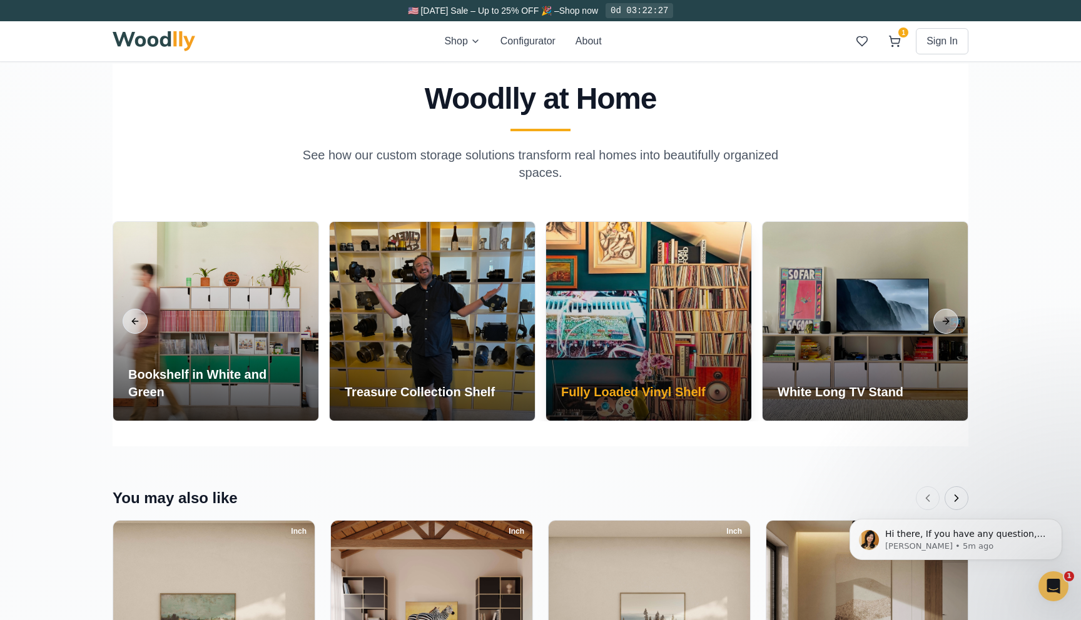
scroll to position [2309, 0]
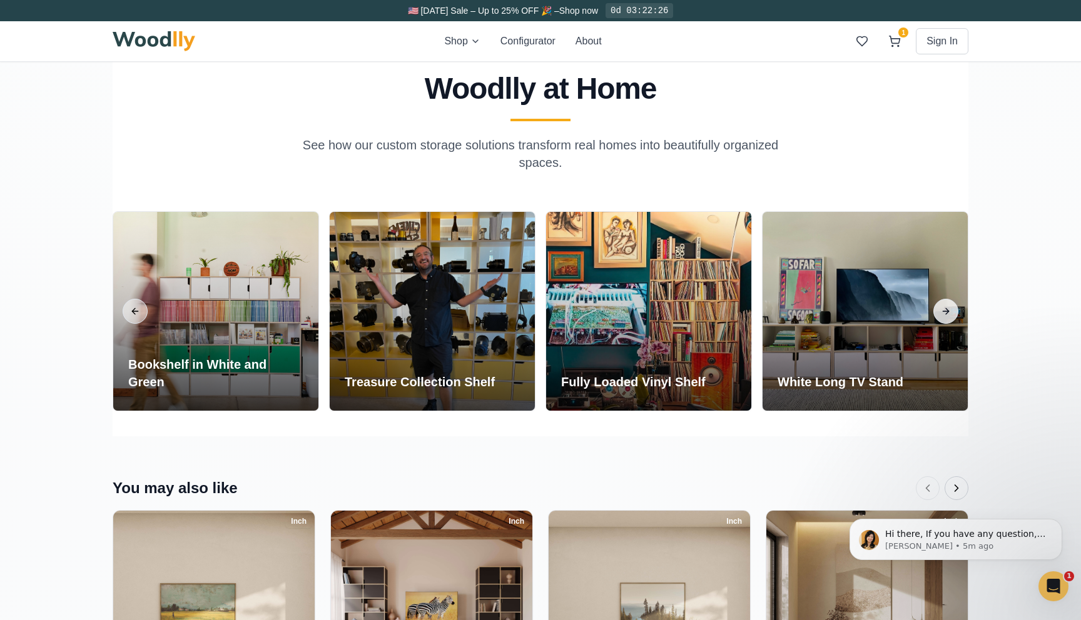
click at [951, 310] on button "Next slide" at bounding box center [945, 311] width 25 height 25
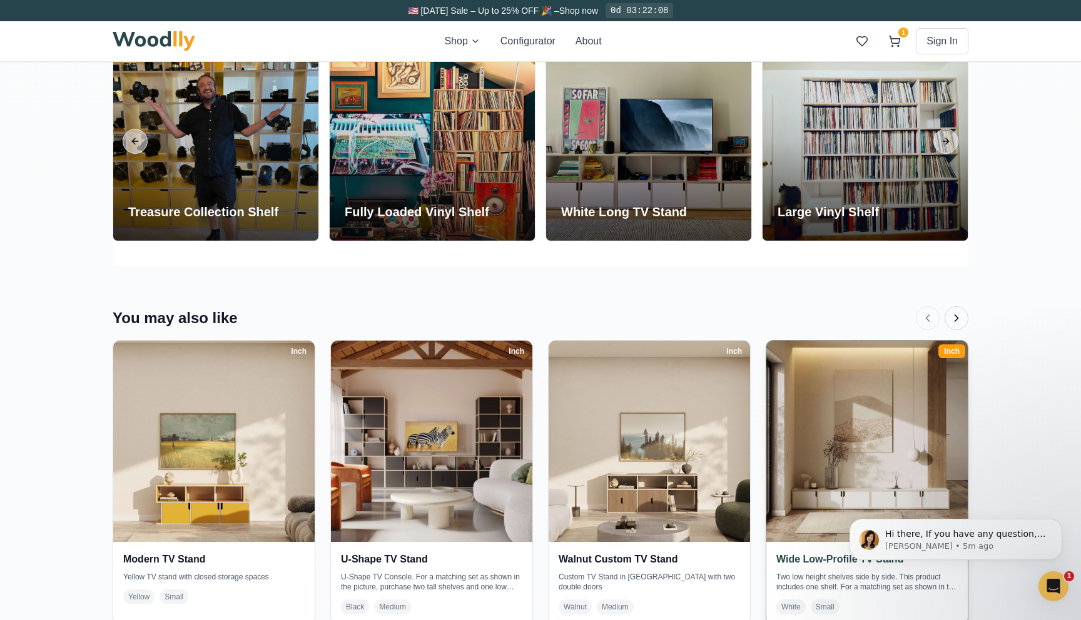
scroll to position [2521, 0]
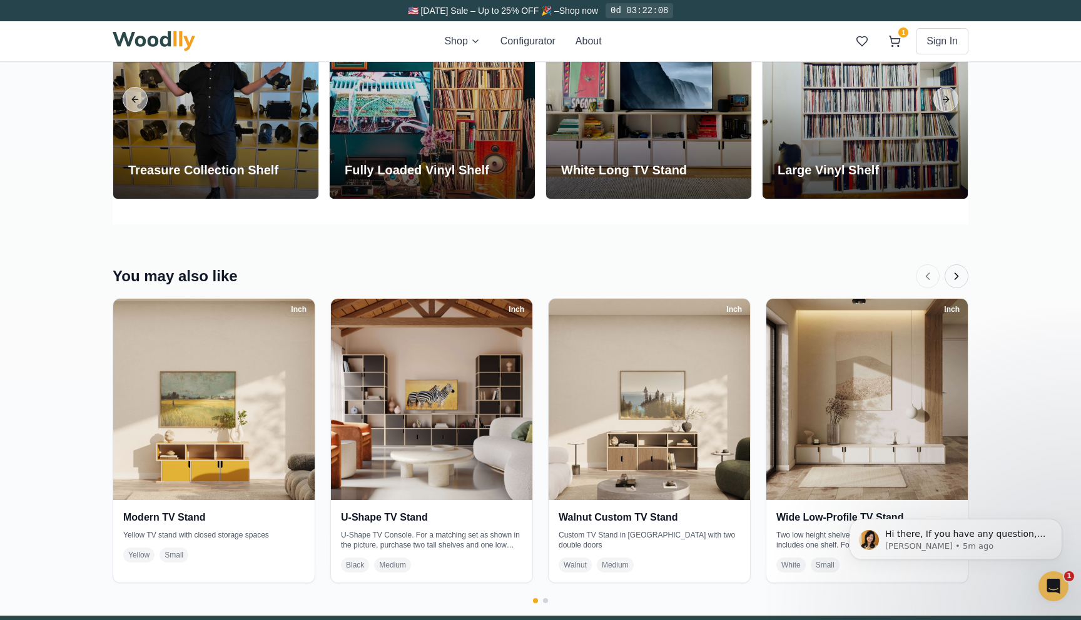
click at [956, 280] on icon "Next products" at bounding box center [956, 276] width 13 height 13
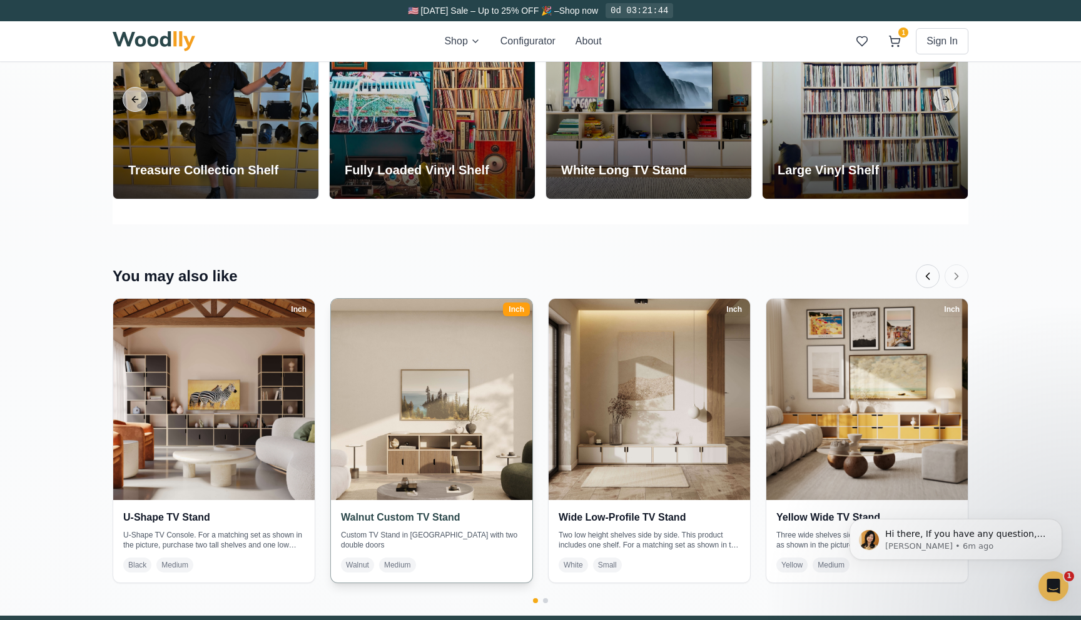
click at [455, 369] on img at bounding box center [431, 399] width 211 height 211
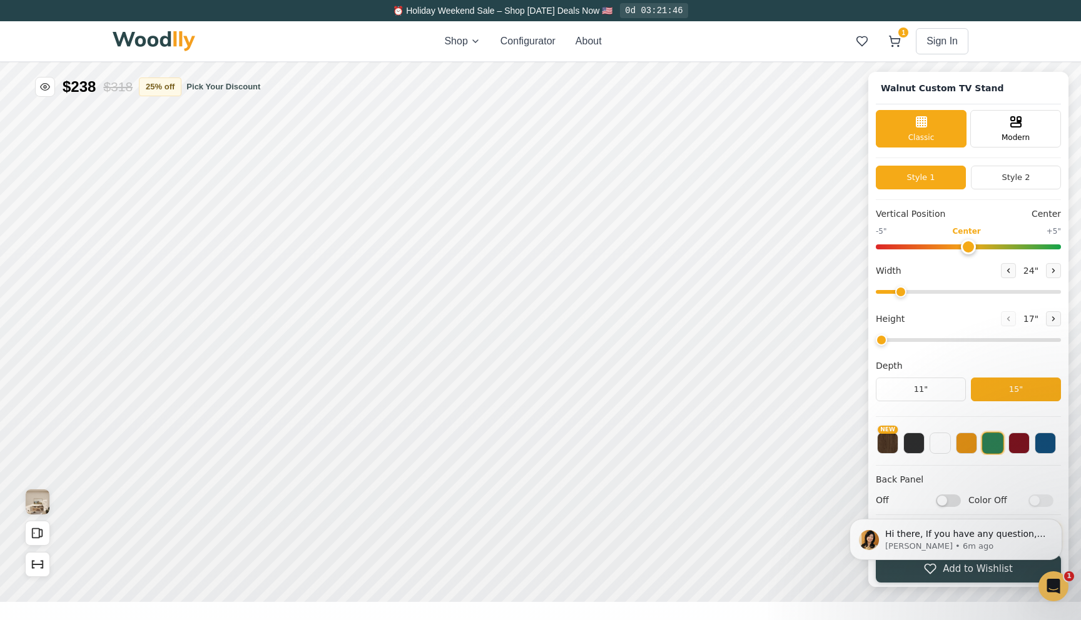
type input "62"
type input "2"
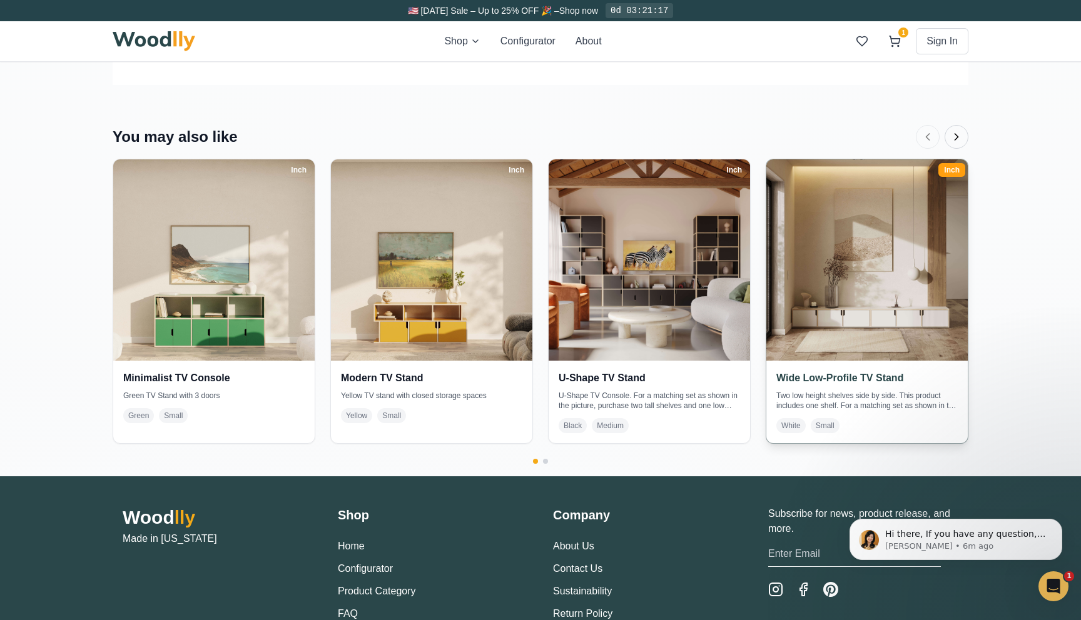
scroll to position [2624, 0]
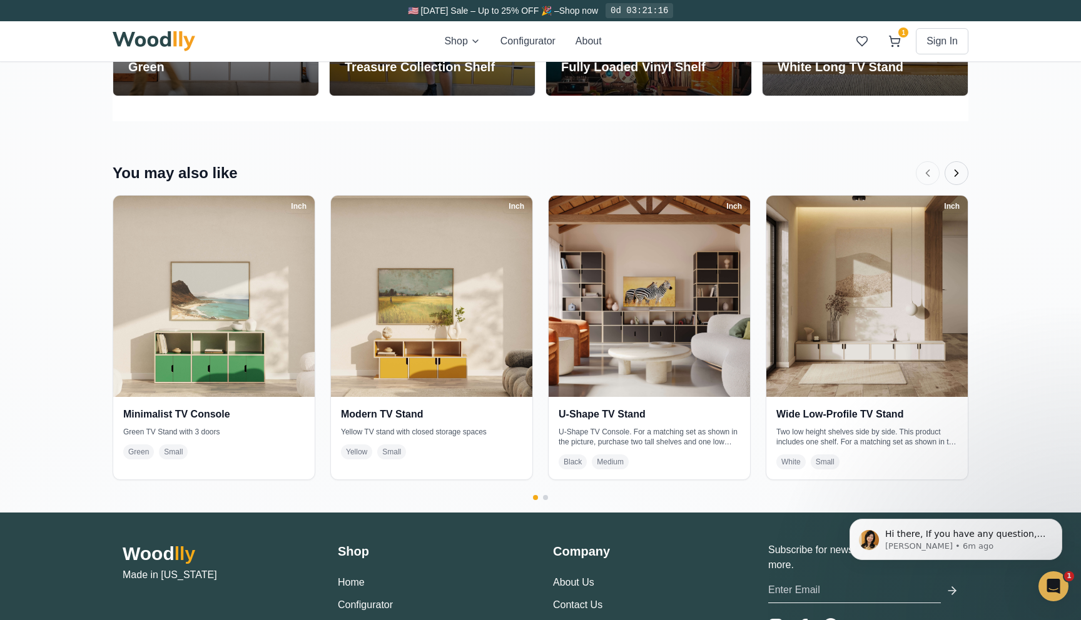
click at [961, 167] on icon "Next products" at bounding box center [956, 173] width 13 height 13
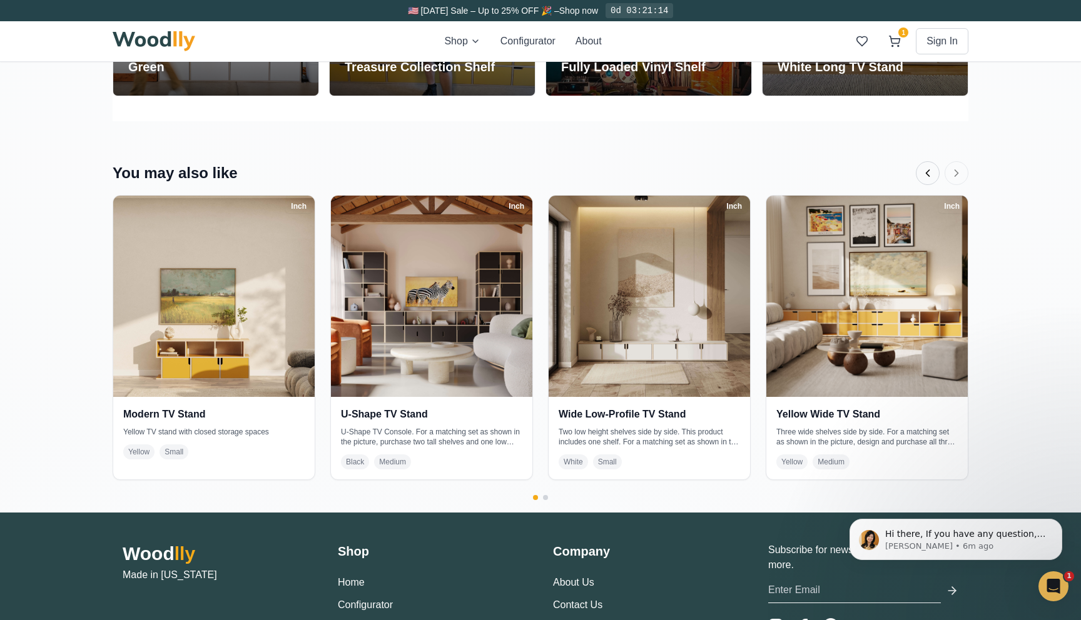
click at [932, 173] on icon "Previous products" at bounding box center [927, 173] width 13 height 13
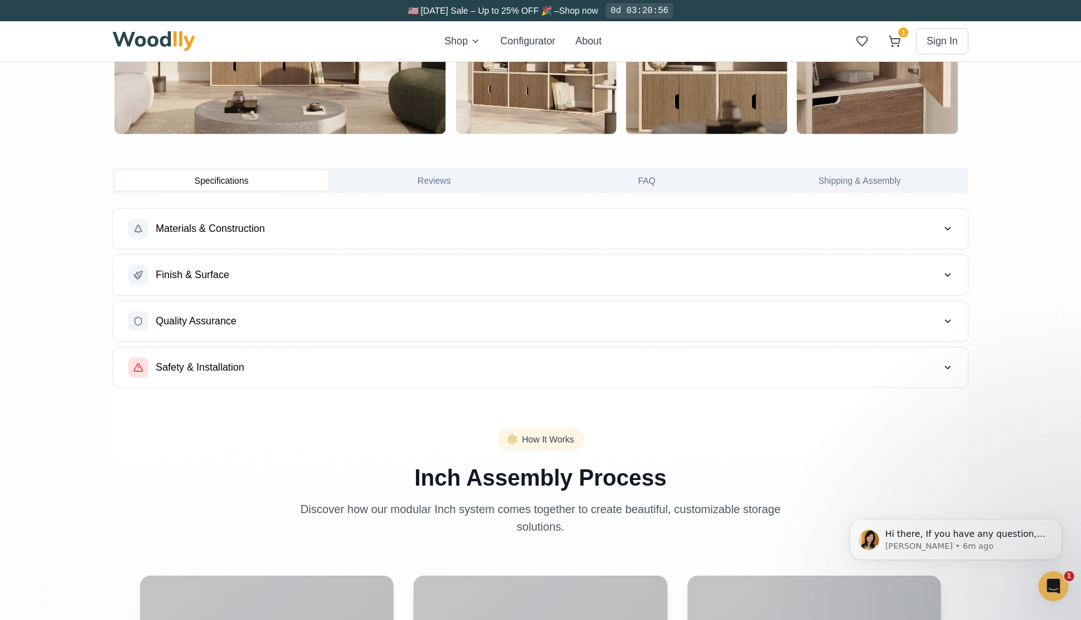
scroll to position [910, 0]
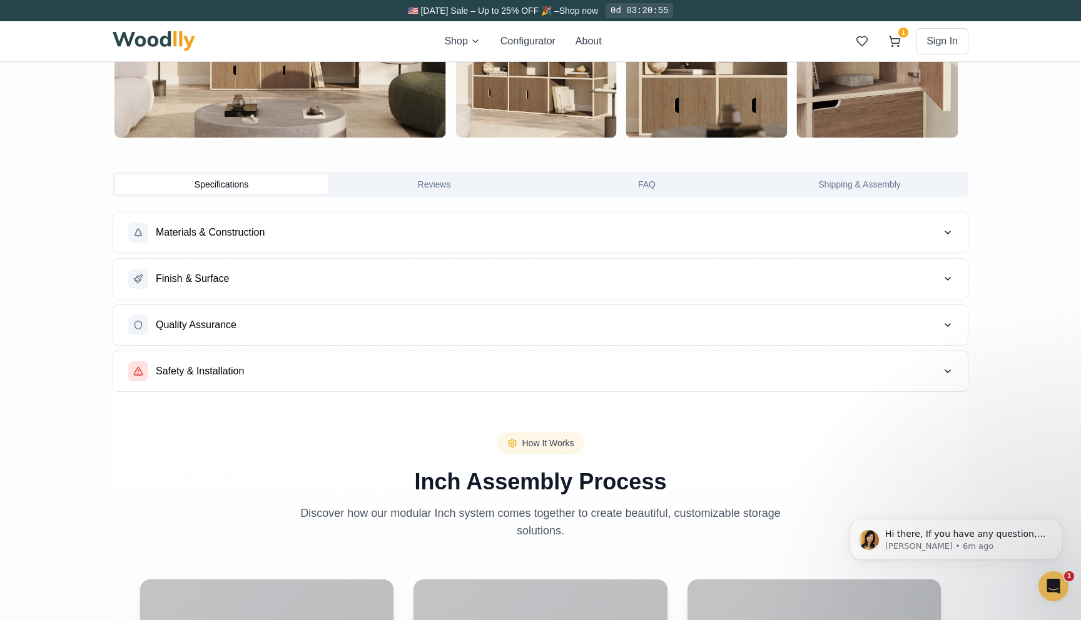
click at [301, 238] on button "Materials & Construction" at bounding box center [540, 233] width 854 height 40
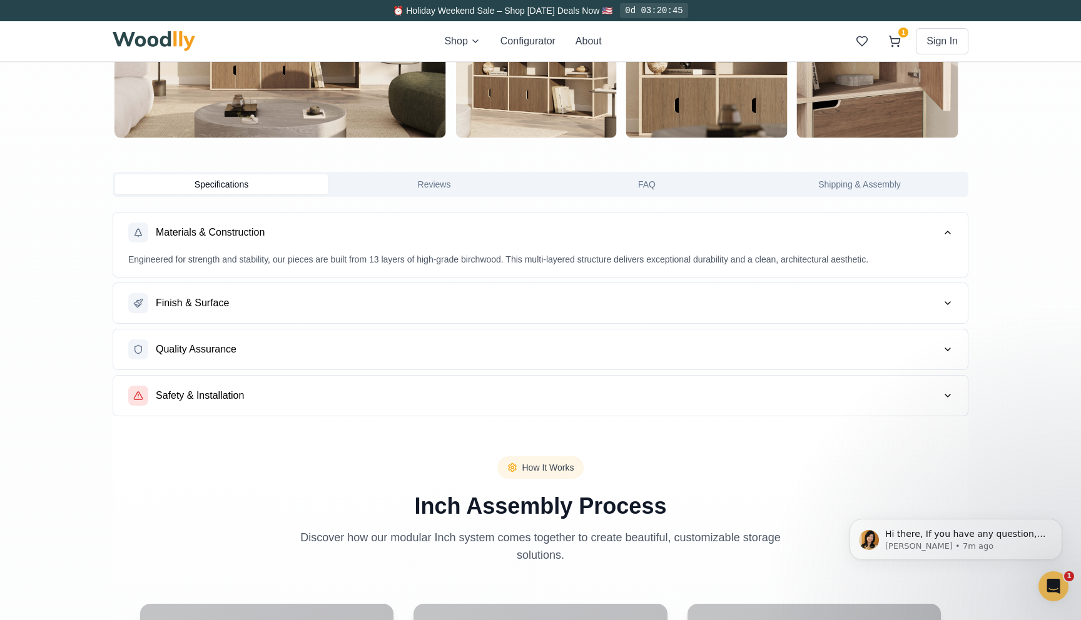
click at [654, 183] on button "FAQ" at bounding box center [646, 185] width 213 height 20
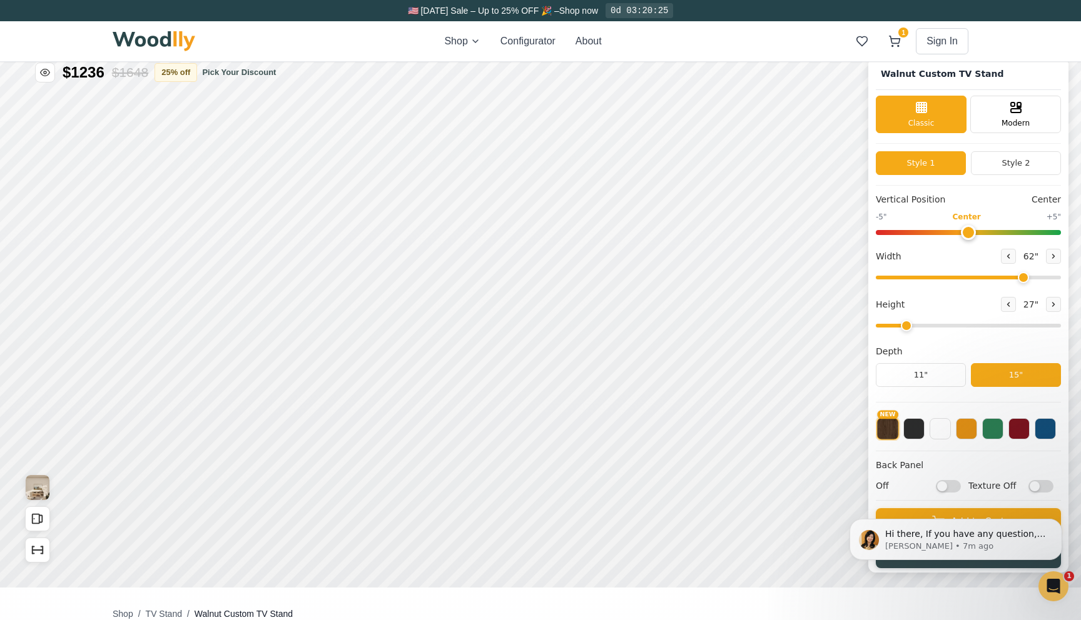
scroll to position [0, 0]
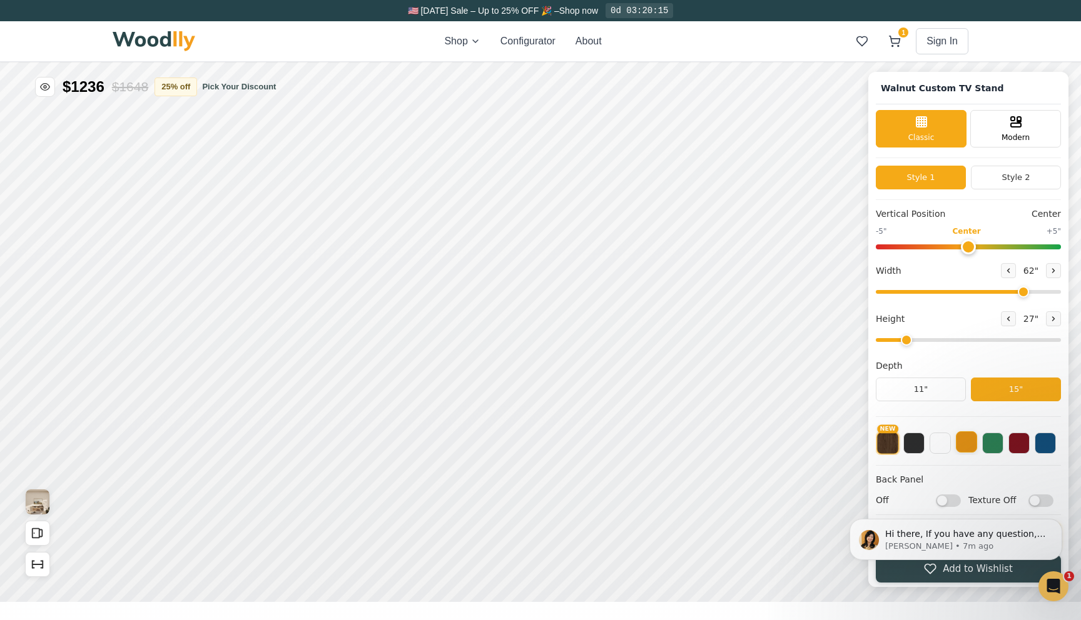
click at [962, 446] on button at bounding box center [966, 442] width 21 height 21
click at [884, 447] on button "NEW" at bounding box center [887, 442] width 21 height 21
drag, startPoint x: 1018, startPoint y: 291, endPoint x: 954, endPoint y: 291, distance: 64.4
click at [954, 291] on input "range" at bounding box center [968, 292] width 185 height 4
click at [1001, 274] on button at bounding box center [1008, 270] width 15 height 15
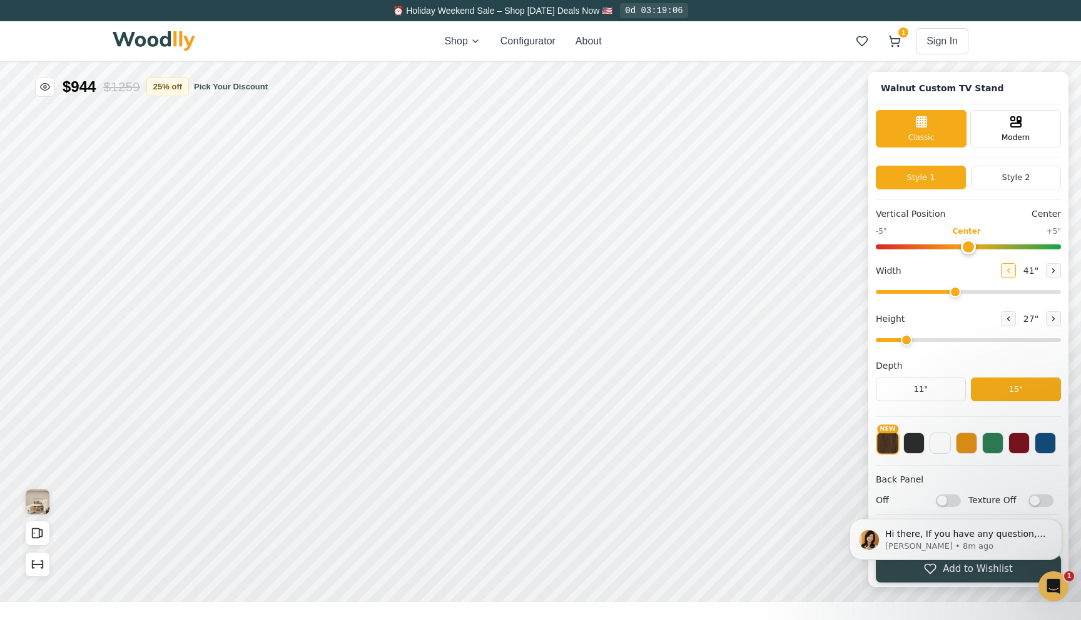
type input "40"
click at [1053, 321] on icon at bounding box center [1054, 319] width 2 height 4
type input "3"
click at [1050, 268] on icon at bounding box center [1054, 271] width 8 height 8
type input "41"
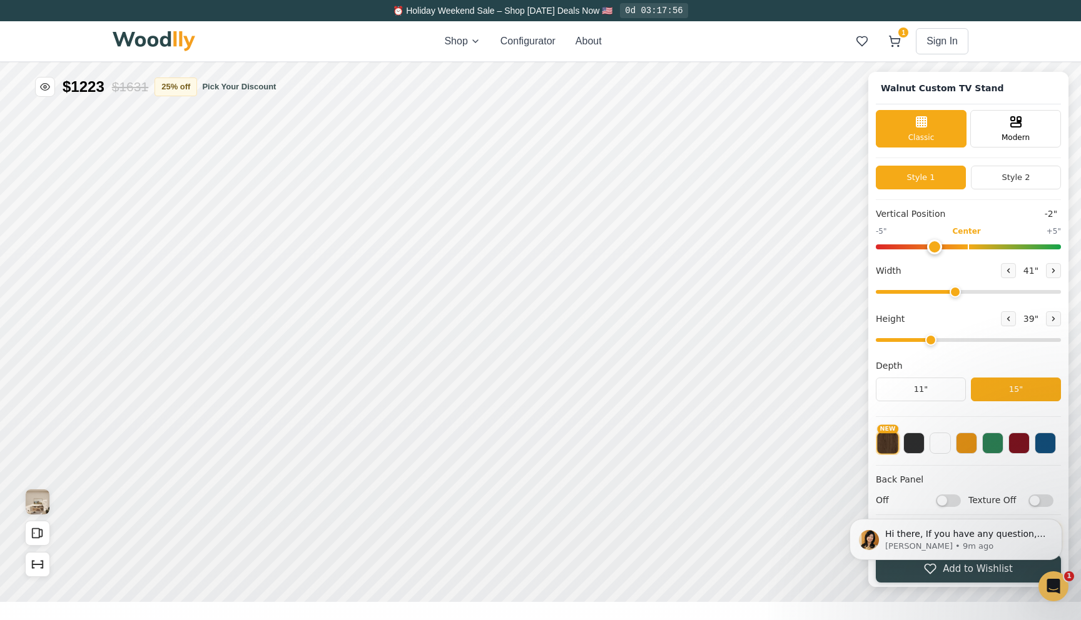
drag, startPoint x: 966, startPoint y: 248, endPoint x: 929, endPoint y: 250, distance: 37.0
click at [929, 250] on input "range" at bounding box center [968, 247] width 185 height 5
drag, startPoint x: 934, startPoint y: 248, endPoint x: 1009, endPoint y: 243, distance: 75.2
click at [1009, 245] on input "range" at bounding box center [968, 247] width 185 height 5
drag, startPoint x: 1009, startPoint y: 243, endPoint x: 946, endPoint y: 243, distance: 63.2
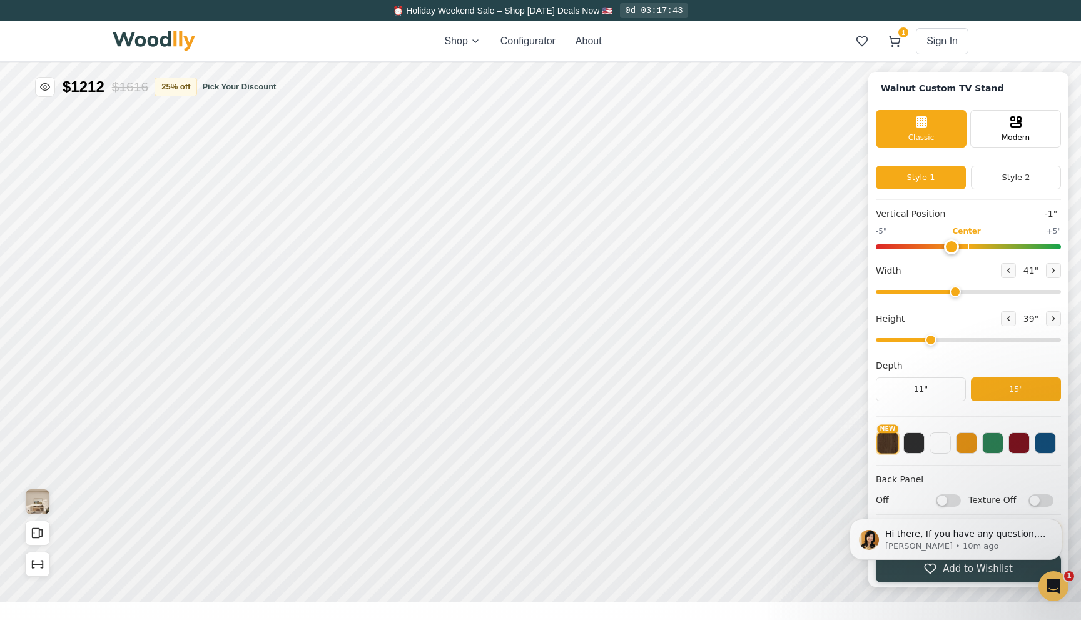
click at [946, 245] on input "range" at bounding box center [968, 247] width 185 height 5
drag, startPoint x: 946, startPoint y: 243, endPoint x: 1004, endPoint y: 252, distance: 58.3
type input "2"
click at [1004, 250] on input "range" at bounding box center [968, 247] width 185 height 5
drag, startPoint x: 967, startPoint y: 295, endPoint x: 1036, endPoint y: 295, distance: 69.4
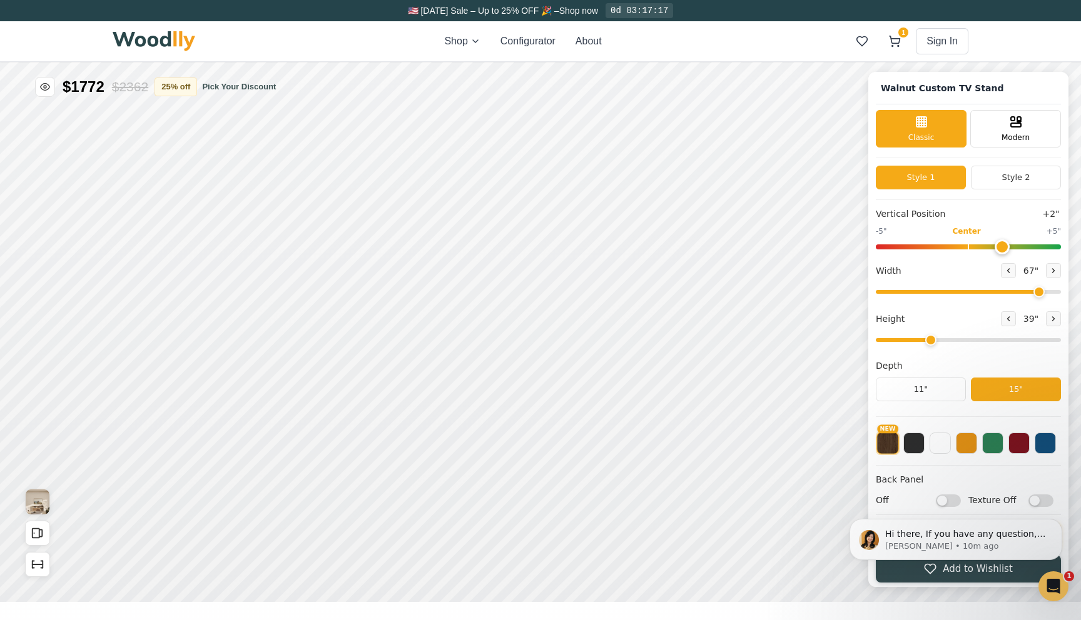
click at [1036, 294] on input "range" at bounding box center [968, 292] width 185 height 4
click at [939, 290] on input "range" at bounding box center [968, 292] width 185 height 4
click at [908, 291] on input "range" at bounding box center [968, 292] width 185 height 4
drag, startPoint x: 924, startPoint y: 291, endPoint x: 1054, endPoint y: 320, distance: 132.6
click at [1055, 294] on input "range" at bounding box center [968, 292] width 185 height 4
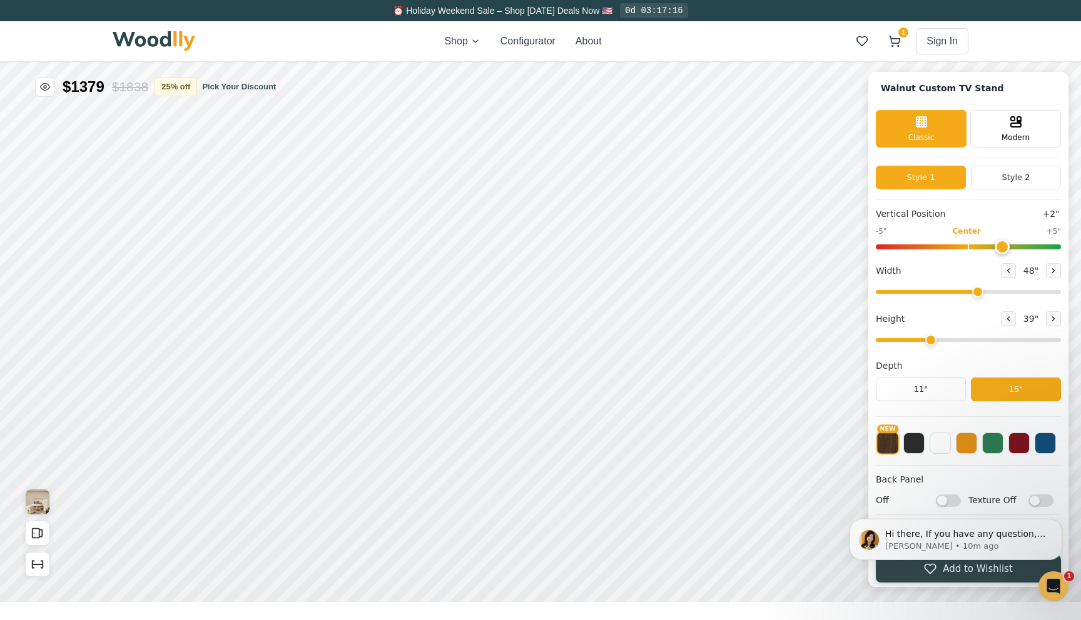
drag, startPoint x: 1048, startPoint y: 292, endPoint x: 976, endPoint y: 291, distance: 72.6
click at [976, 291] on input "range" at bounding box center [968, 292] width 185 height 4
type input "23"
click at [896, 291] on input "range" at bounding box center [968, 292] width 185 height 4
click at [1007, 321] on icon at bounding box center [1008, 319] width 8 height 8
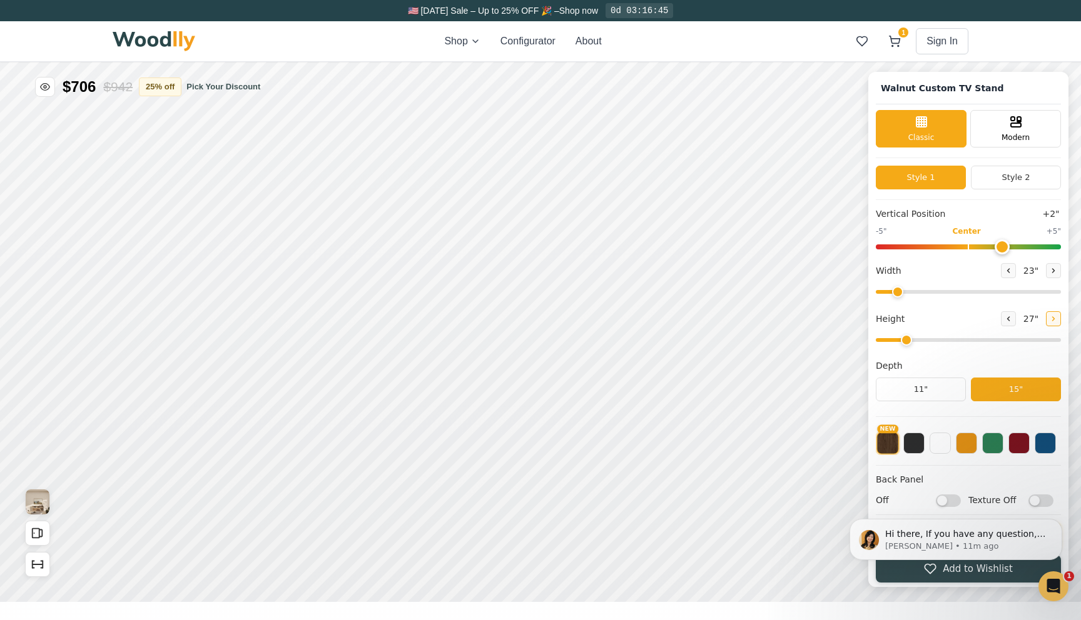
click at [1054, 321] on button at bounding box center [1053, 318] width 15 height 15
click at [1004, 319] on icon at bounding box center [1008, 319] width 8 height 8
type input "4"
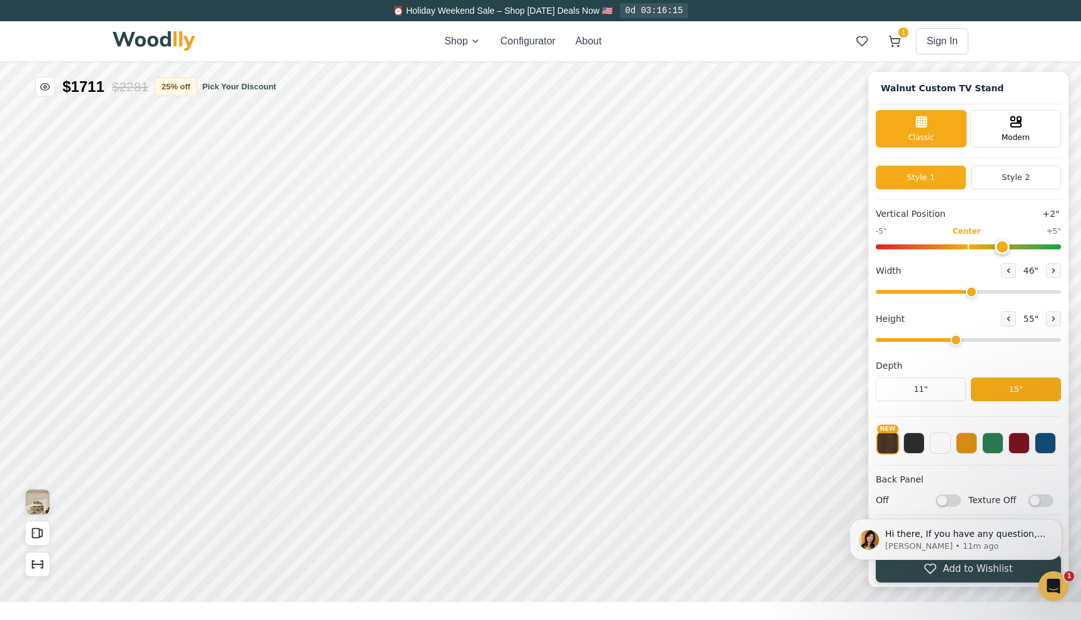
drag, startPoint x: 916, startPoint y: 292, endPoint x: 969, endPoint y: 298, distance: 54.2
type input "46"
click at [969, 294] on input "range" at bounding box center [968, 292] width 185 height 4
drag, startPoint x: 952, startPoint y: 342, endPoint x: 902, endPoint y: 342, distance: 50.0
click at [902, 342] on input "range" at bounding box center [968, 340] width 185 height 4
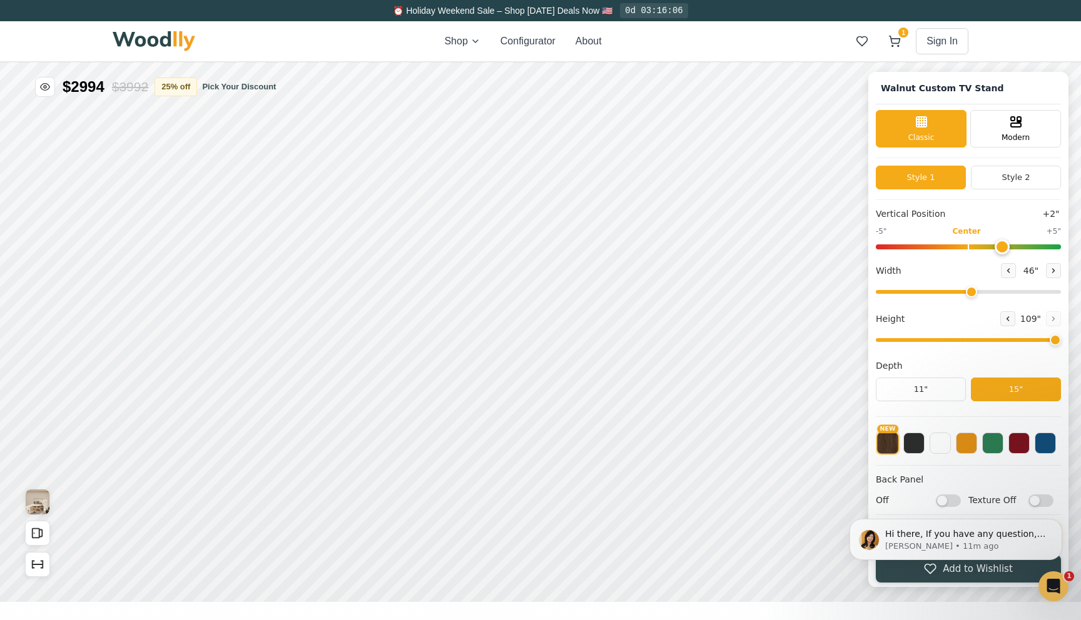
drag, startPoint x: 902, startPoint y: 342, endPoint x: 1038, endPoint y: 342, distance: 135.7
click at [1040, 342] on input "range" at bounding box center [968, 340] width 185 height 4
drag, startPoint x: 1038, startPoint y: 342, endPoint x: 936, endPoint y: 345, distance: 102.0
type input "3"
click at [936, 342] on input "range" at bounding box center [968, 340] width 185 height 4
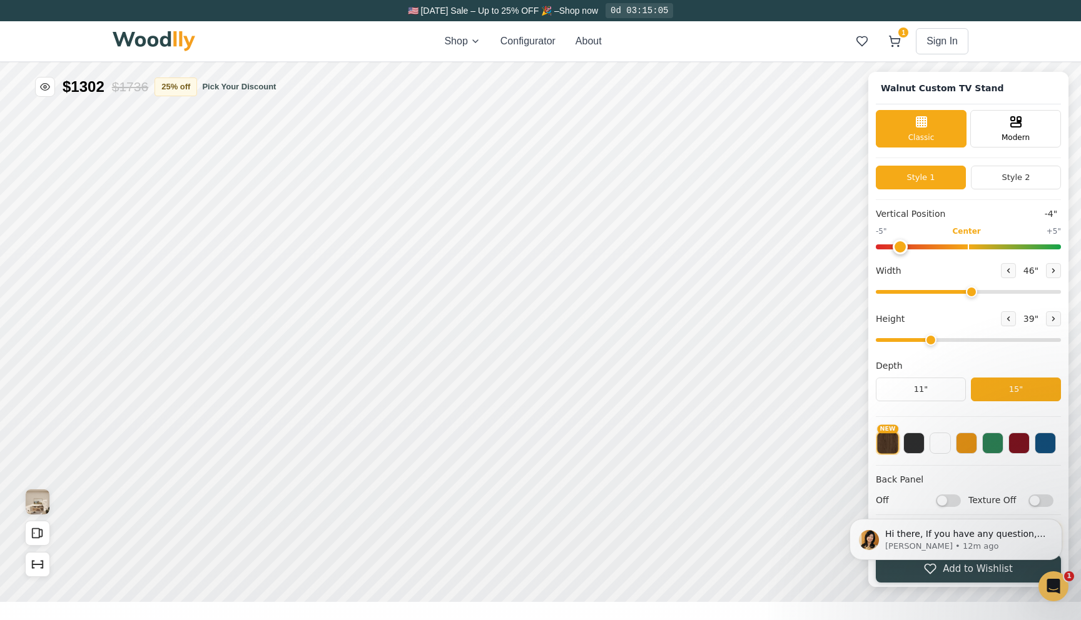
drag, startPoint x: 949, startPoint y: 246, endPoint x: 904, endPoint y: 246, distance: 45.0
click at [904, 246] on input "range" at bounding box center [968, 247] width 185 height 5
click at [1033, 238] on div "-5" Center +5"" at bounding box center [968, 238] width 185 height 24
type input "4"
click at [1031, 245] on input "range" at bounding box center [968, 247] width 185 height 5
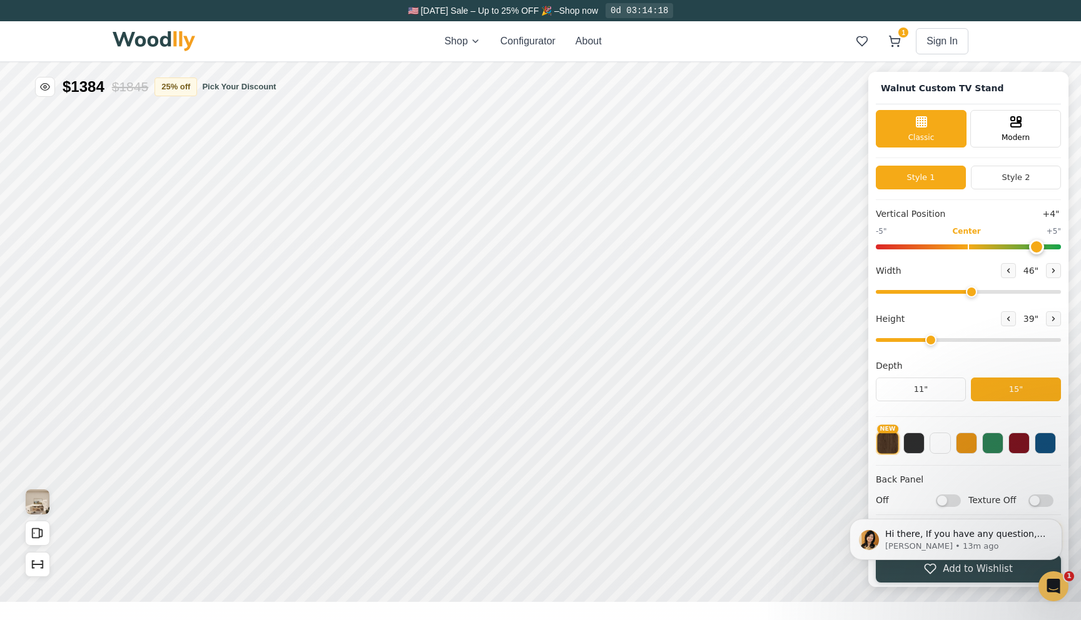
scroll to position [4, 0]
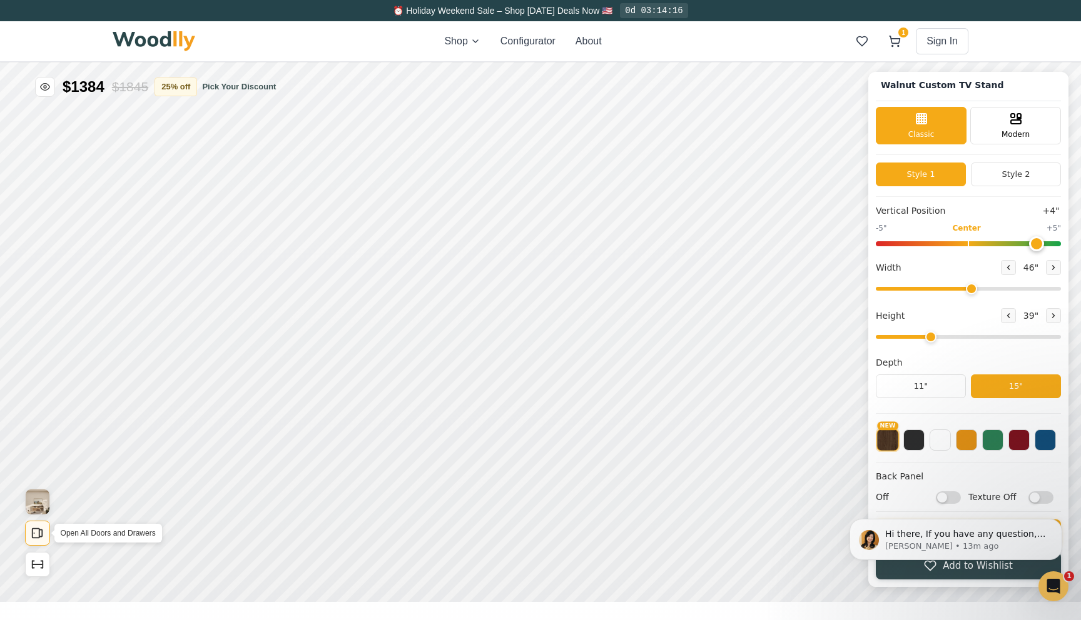
click at [33, 527] on icon "Open All Doors and Drawers" at bounding box center [38, 534] width 14 height 14
click at [966, 440] on button at bounding box center [966, 438] width 21 height 21
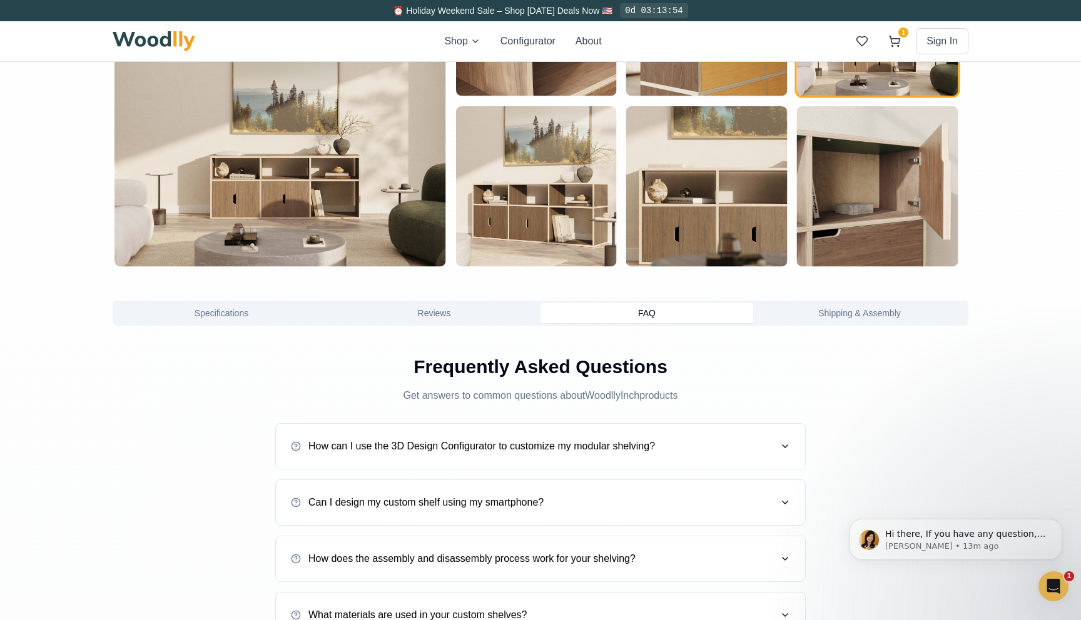
scroll to position [814, 0]
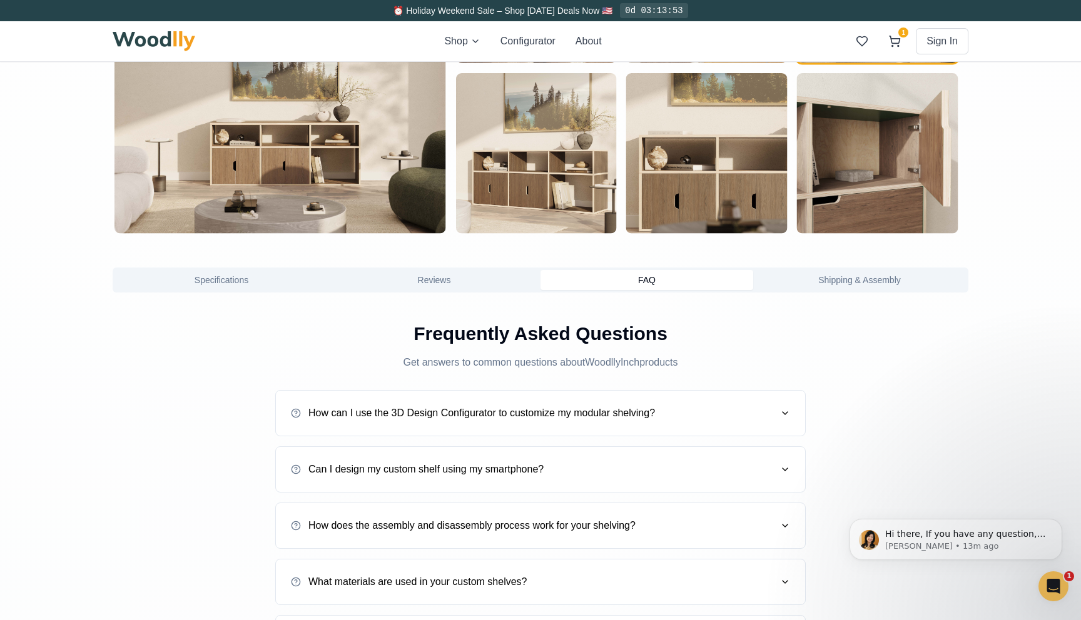
click at [847, 280] on button "Shipping & Assembly" at bounding box center [859, 280] width 213 height 20
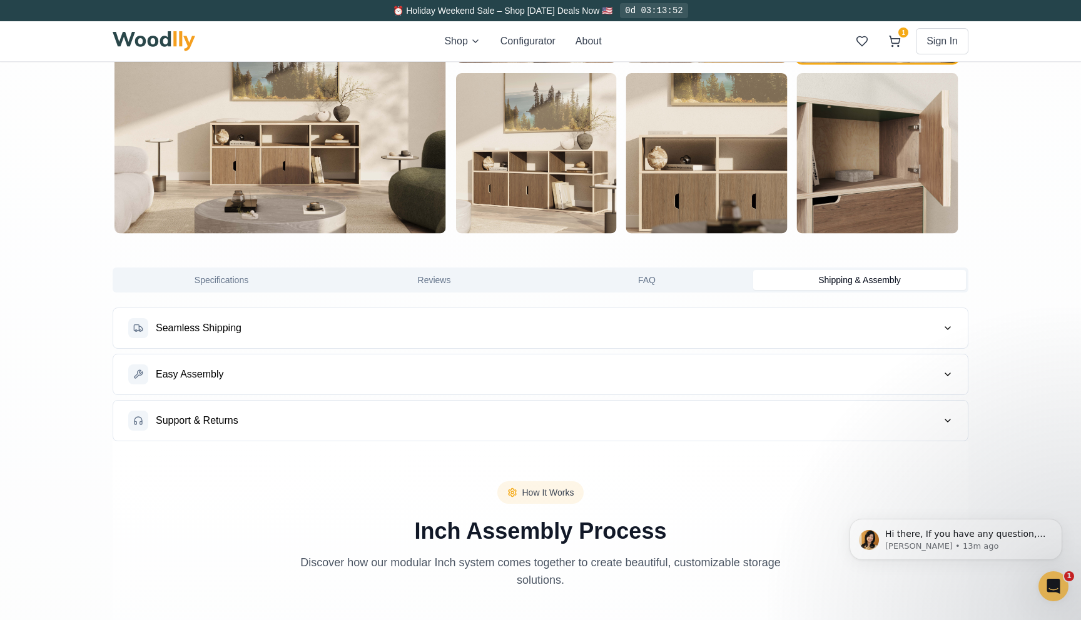
click at [477, 281] on button "Reviews" at bounding box center [434, 280] width 213 height 20
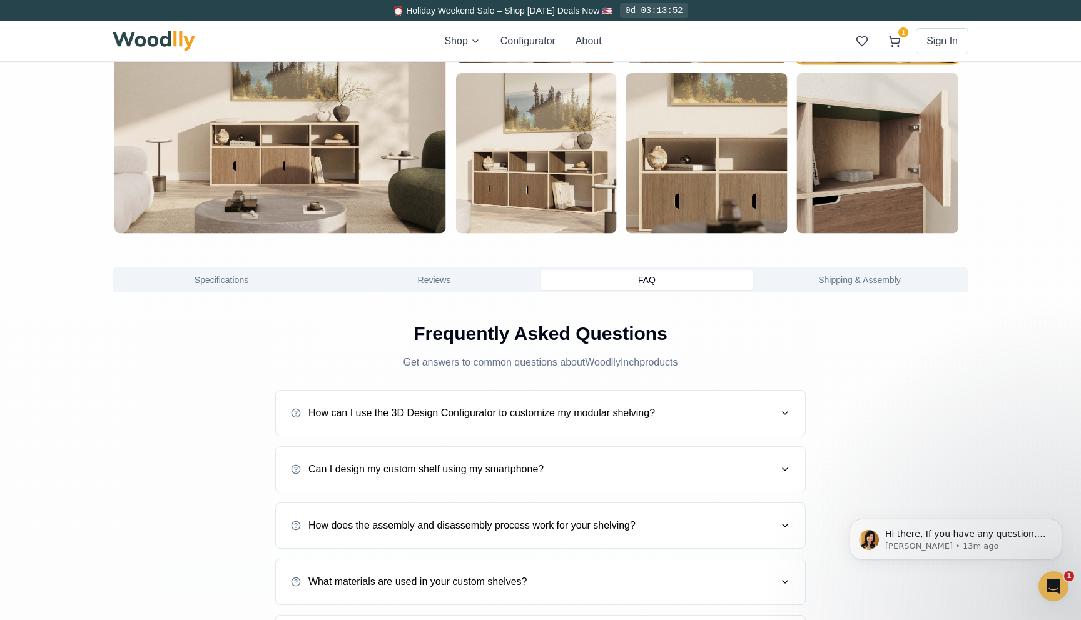
click at [637, 282] on button "FAQ" at bounding box center [646, 280] width 213 height 20
click at [141, 364] on div "Frequently Asked Questions Get answers to common questions about WoodllyInch pr…" at bounding box center [541, 577] width 856 height 538
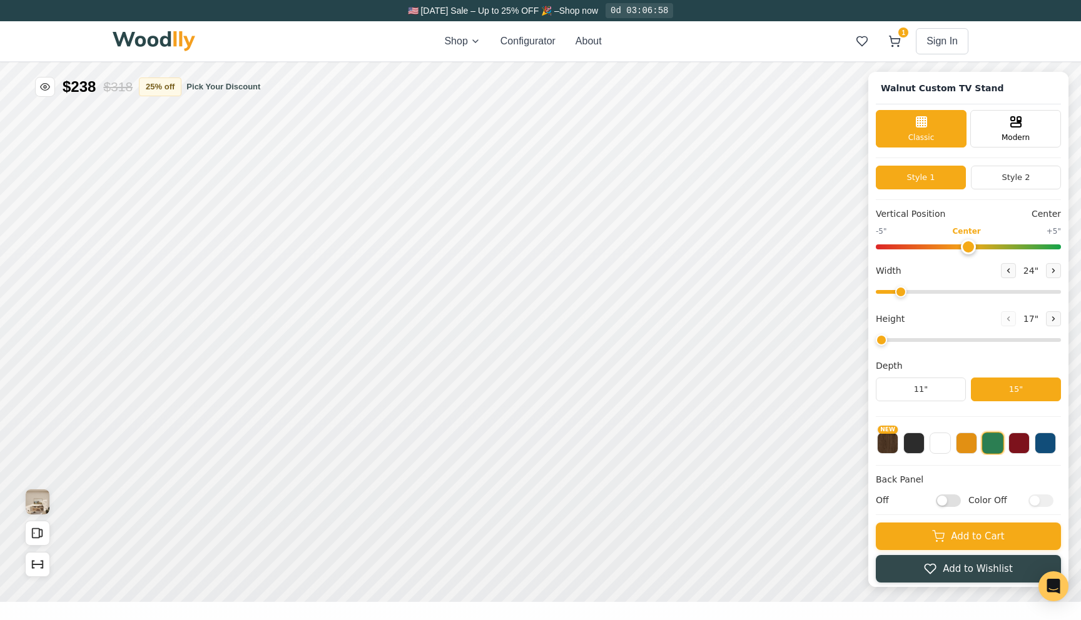
type input "62"
type input "2"
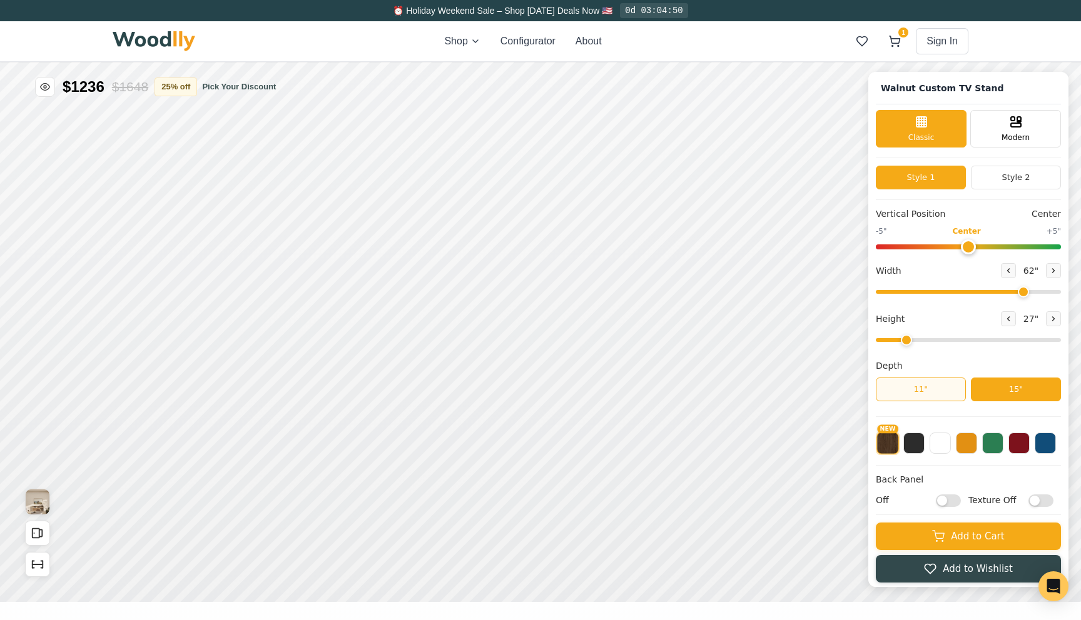
click at [944, 390] on button "11"" at bounding box center [921, 390] width 90 height 24
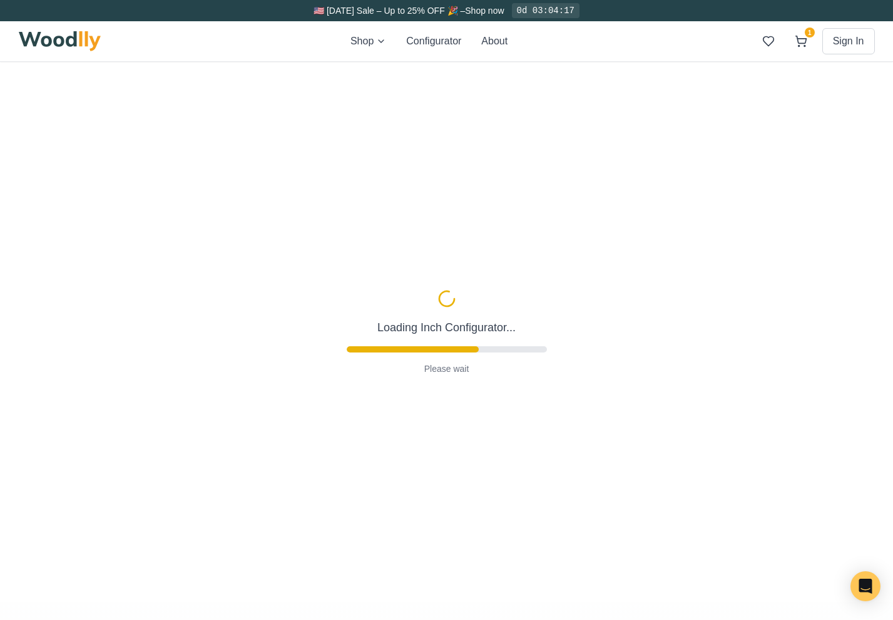
type input "62"
type input "2"
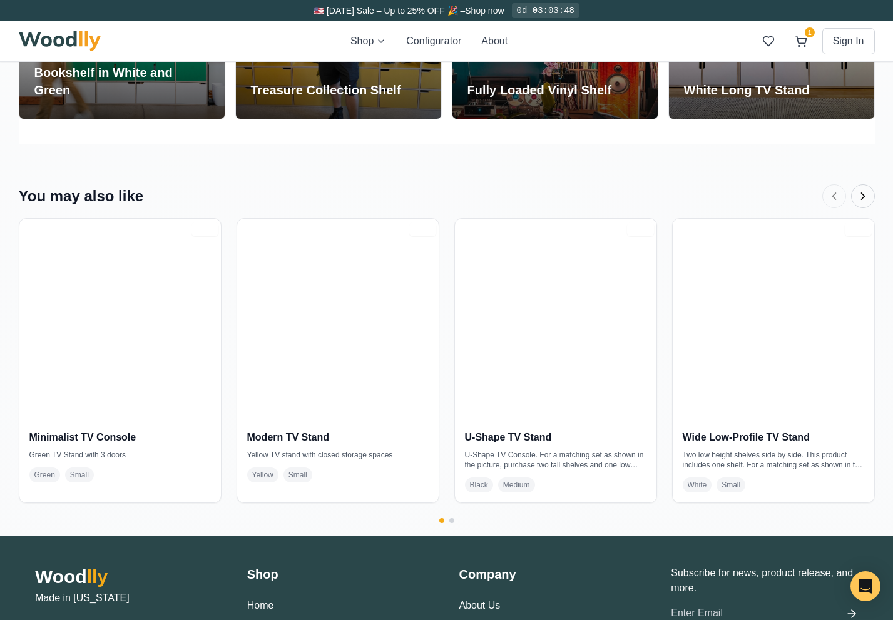
scroll to position [2789, 0]
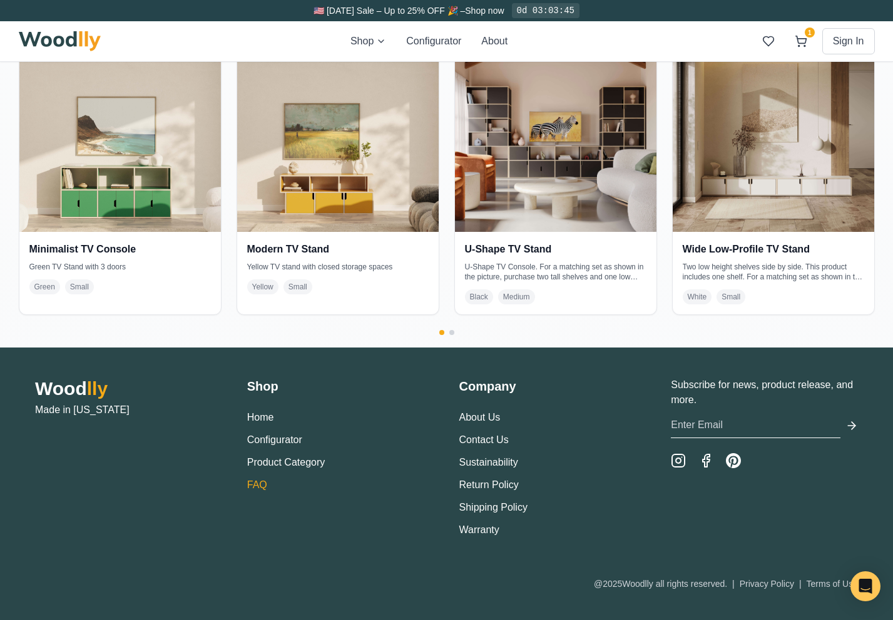
click at [260, 488] on link "FAQ" at bounding box center [257, 485] width 20 height 11
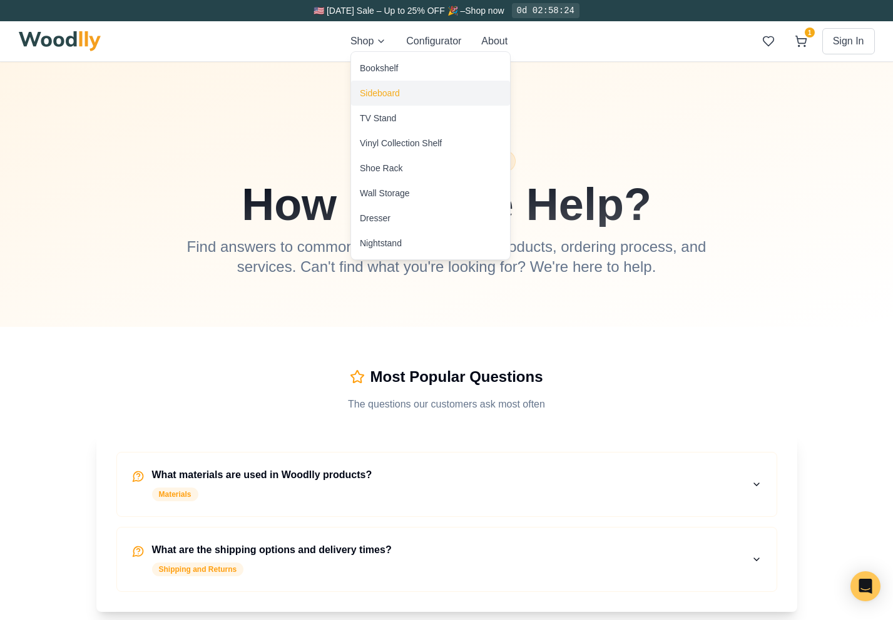
click at [375, 85] on div "Sideboard" at bounding box center [430, 93] width 159 height 25
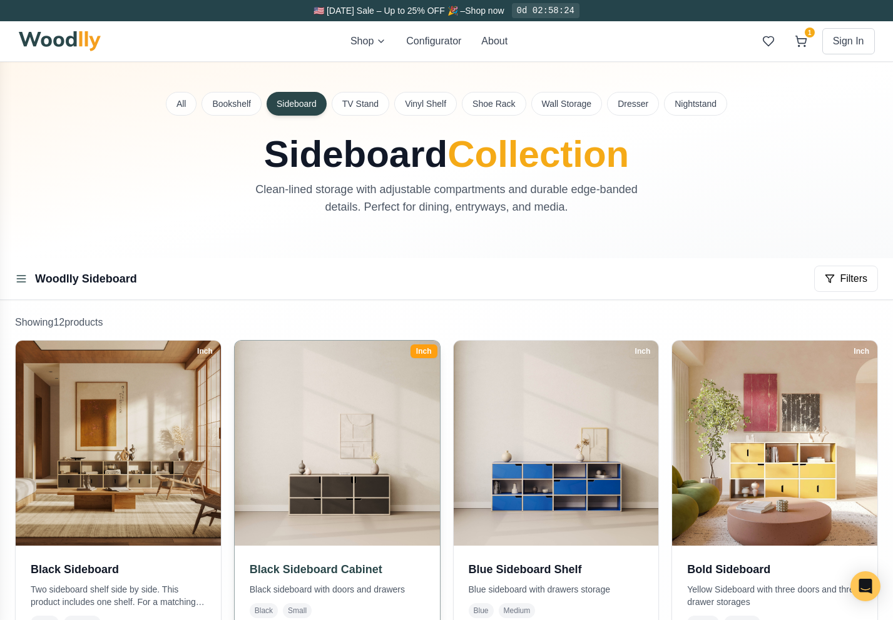
click at [398, 364] on img at bounding box center [337, 443] width 215 height 215
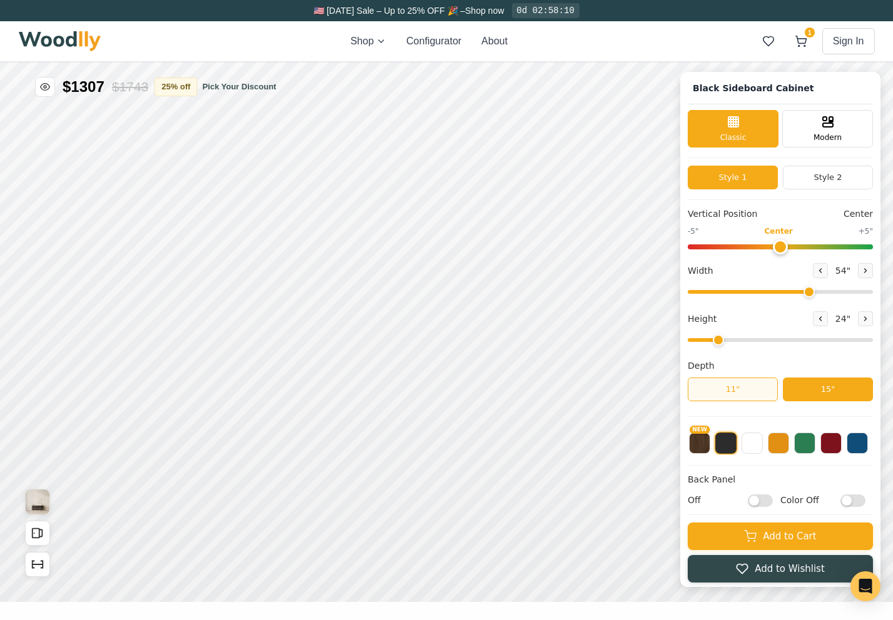
click at [732, 397] on button "11"" at bounding box center [732, 390] width 90 height 24
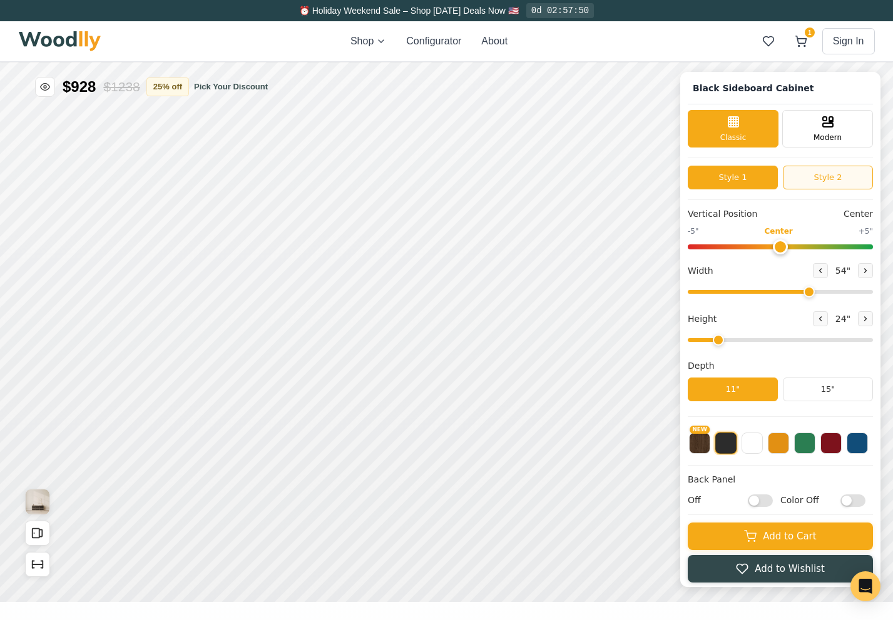
click at [806, 178] on button "Style 2" at bounding box center [827, 178] width 90 height 24
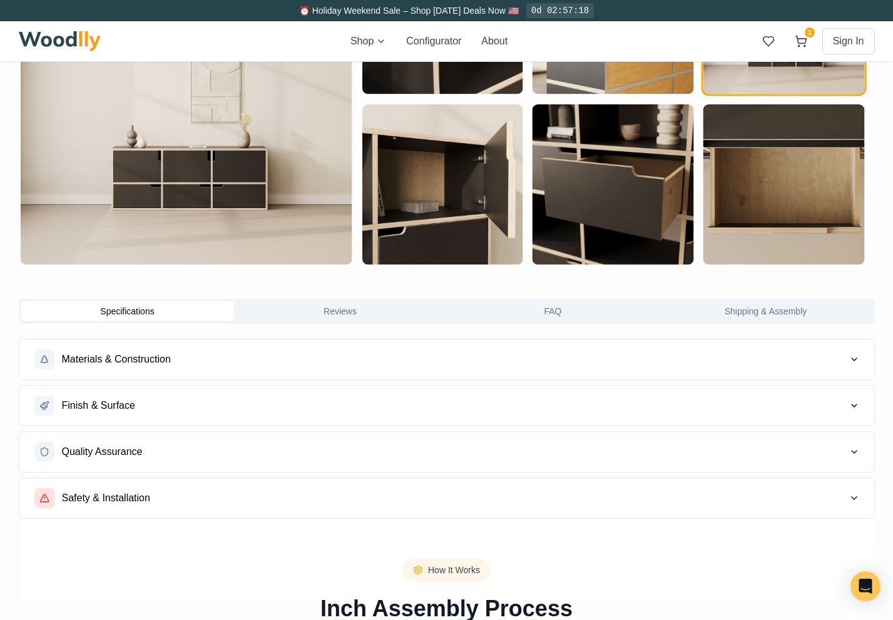
scroll to position [807, 0]
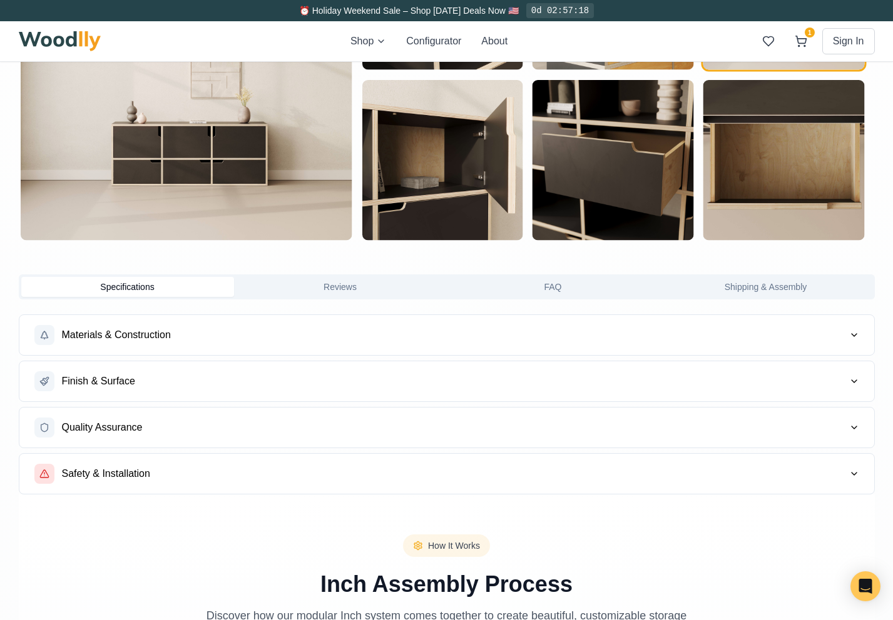
click at [565, 288] on button "FAQ" at bounding box center [553, 287] width 213 height 20
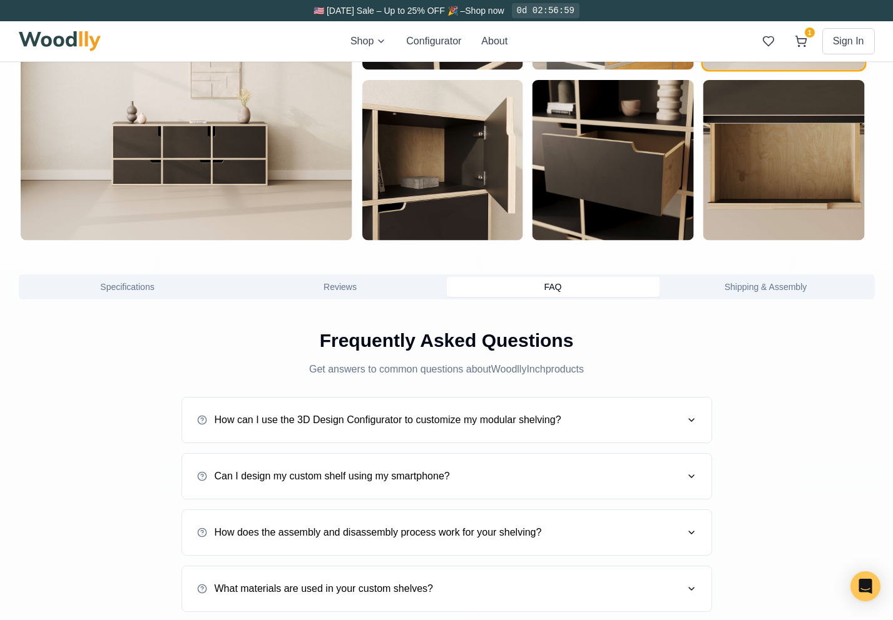
click at [726, 288] on button "Shipping & Assembly" at bounding box center [765, 287] width 213 height 20
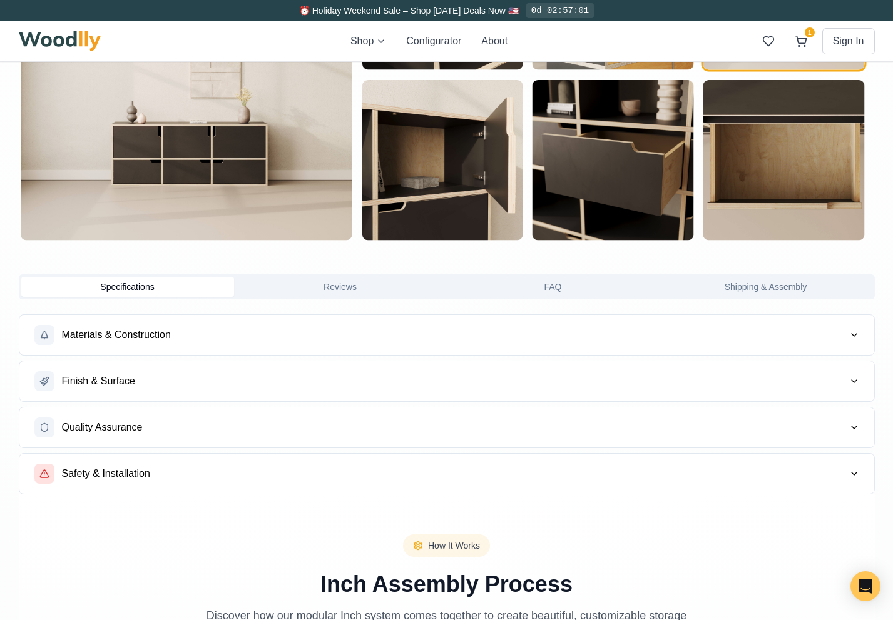
click at [153, 289] on button "Specifications" at bounding box center [127, 287] width 213 height 20
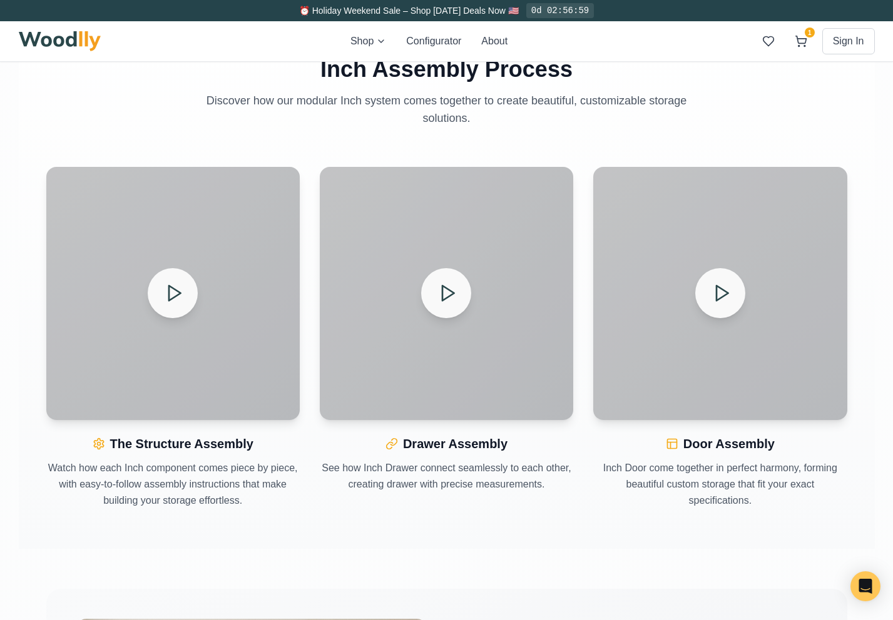
scroll to position [1334, 0]
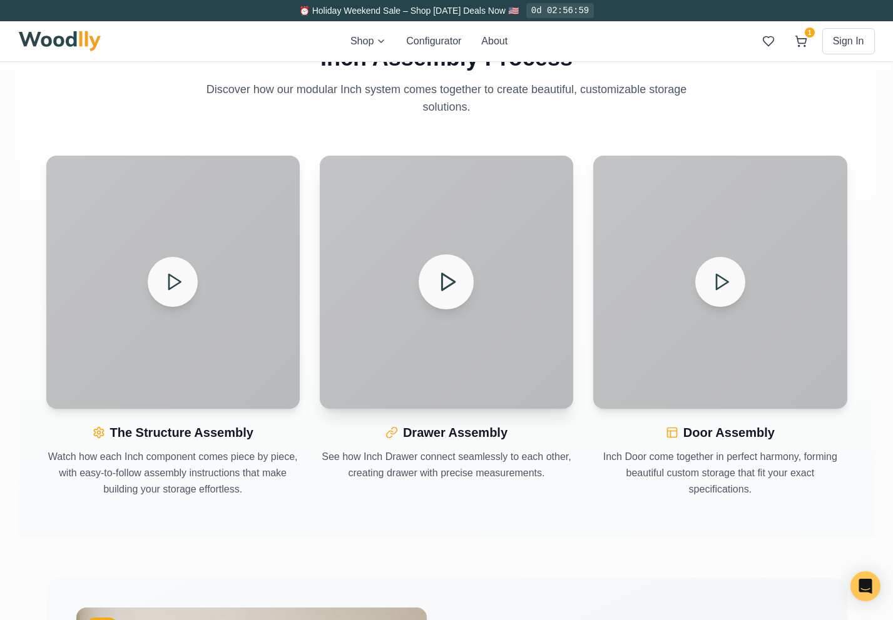
click at [440, 288] on icon at bounding box center [448, 282] width 22 height 22
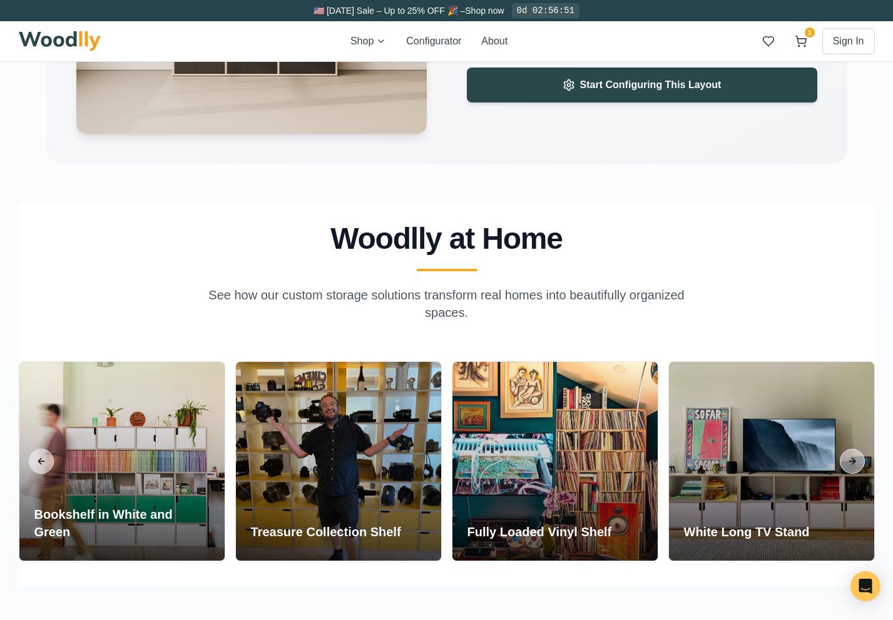
scroll to position [2270, 0]
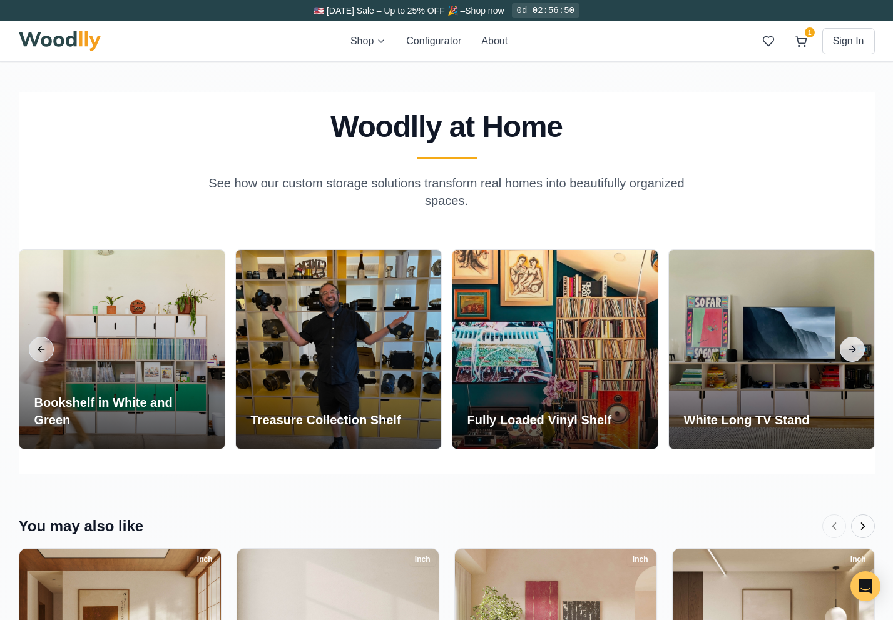
click at [856, 351] on button "Next slide" at bounding box center [851, 349] width 25 height 25
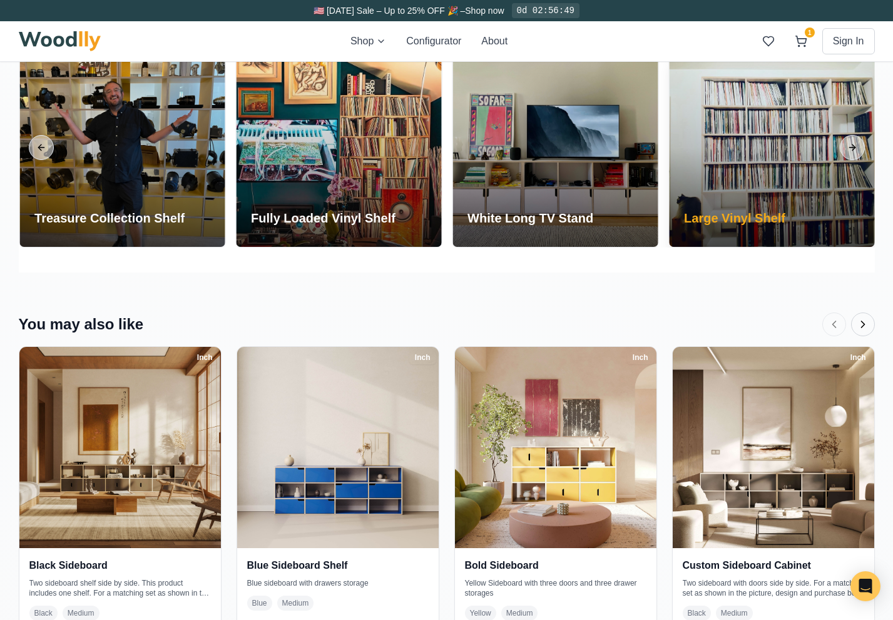
scroll to position [2575, 0]
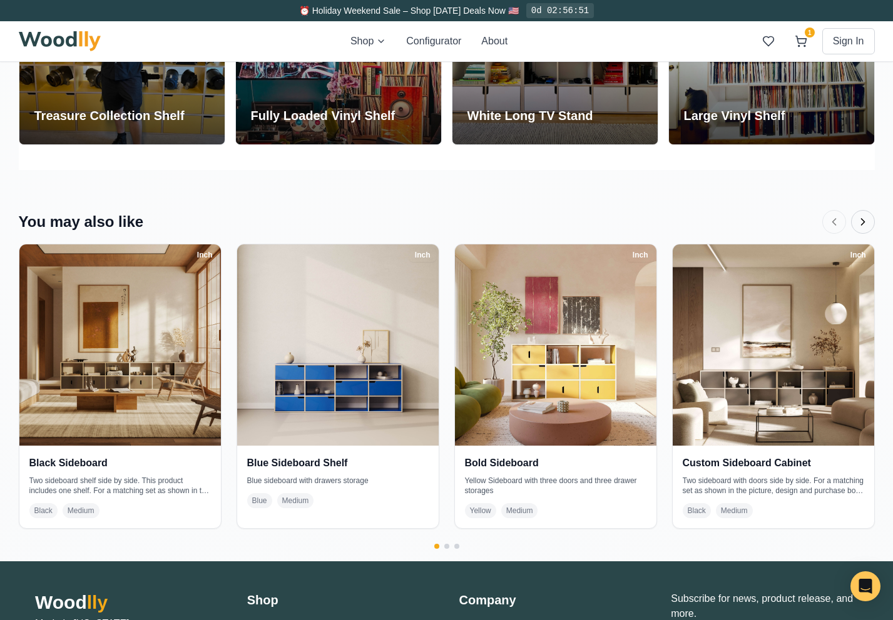
click at [858, 224] on icon "Next products" at bounding box center [862, 222] width 13 height 13
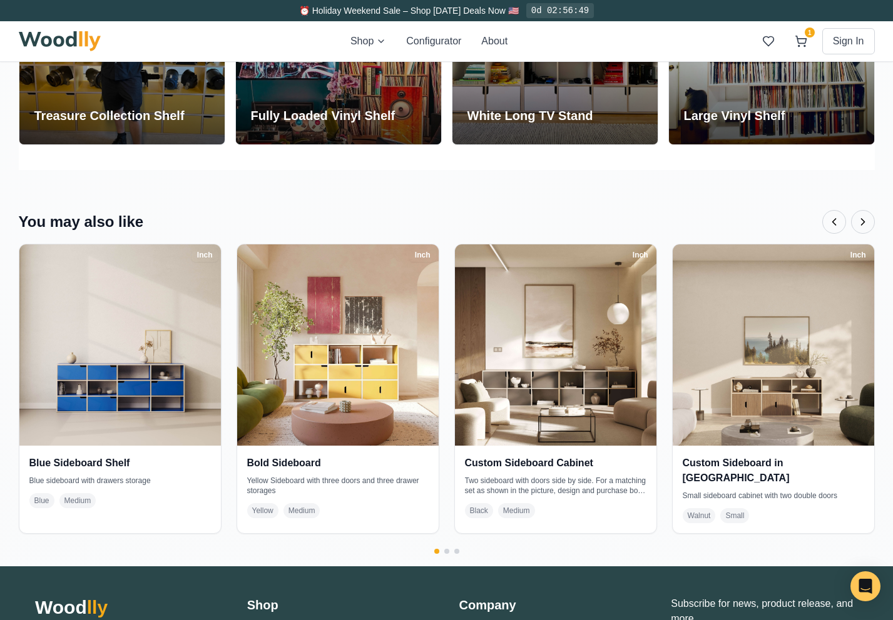
click at [857, 218] on icon "Next products" at bounding box center [862, 222] width 13 height 13
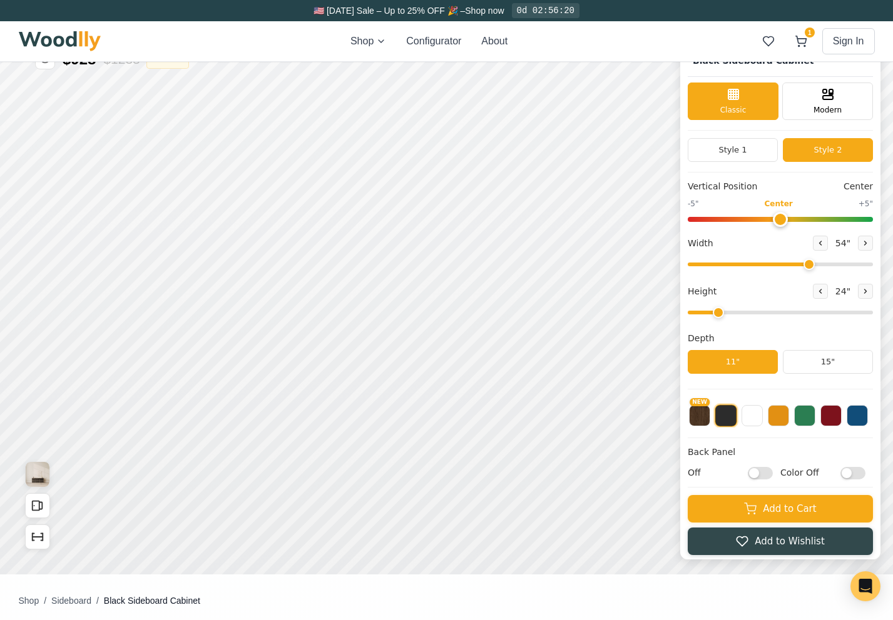
scroll to position [0, 0]
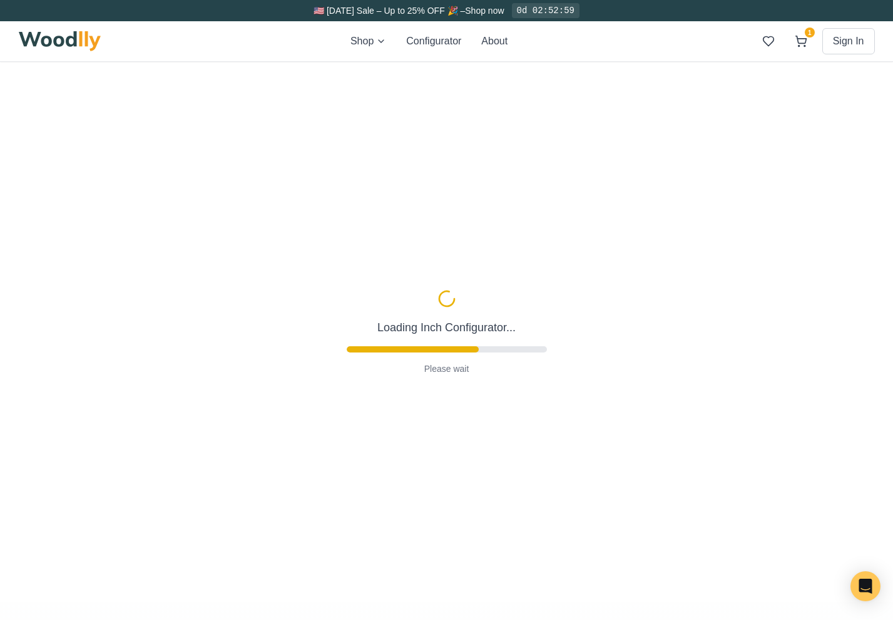
type input "54"
type input "2"
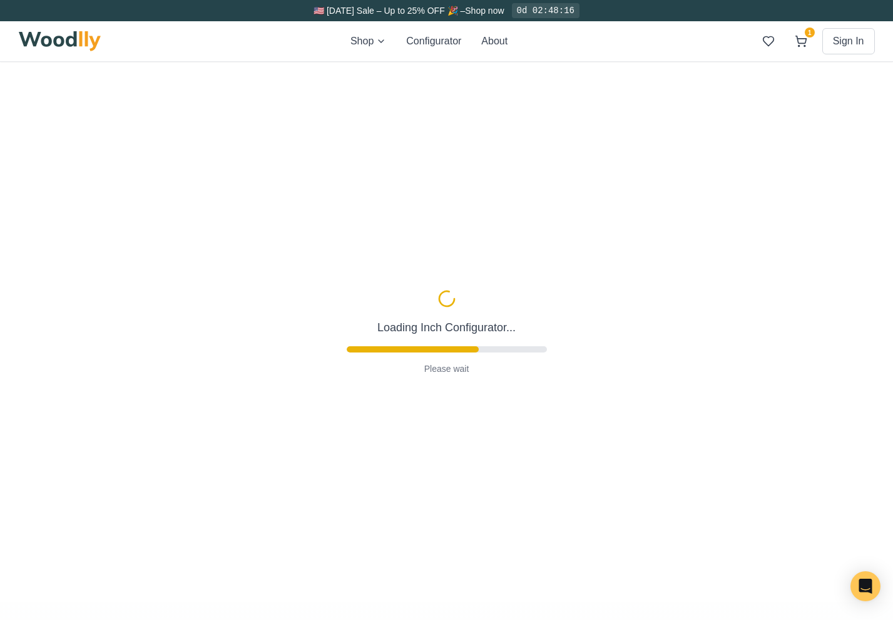
type input "54"
type input "2"
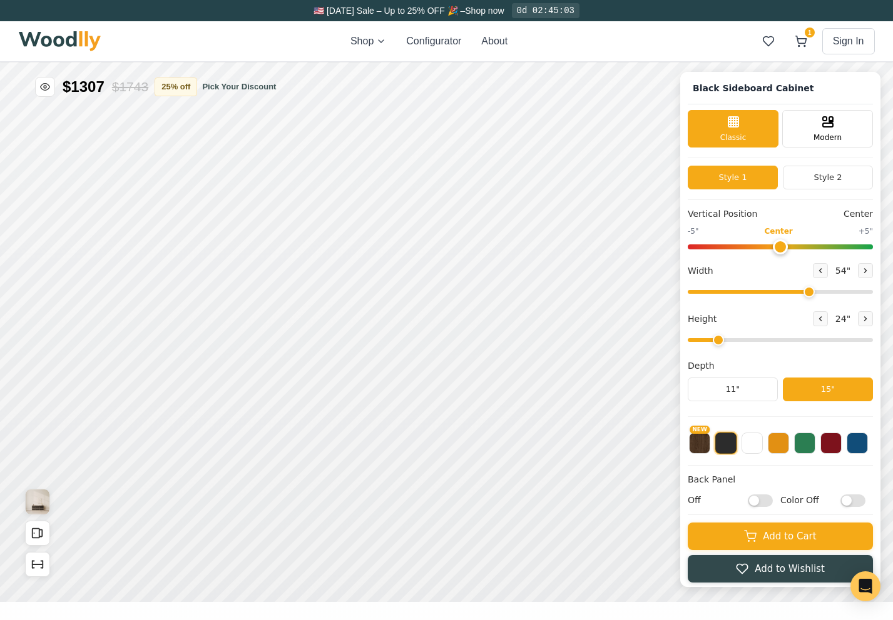
click at [156, 42] on div "Shop Configurator About 1 Sign In 1" at bounding box center [447, 41] width 856 height 40
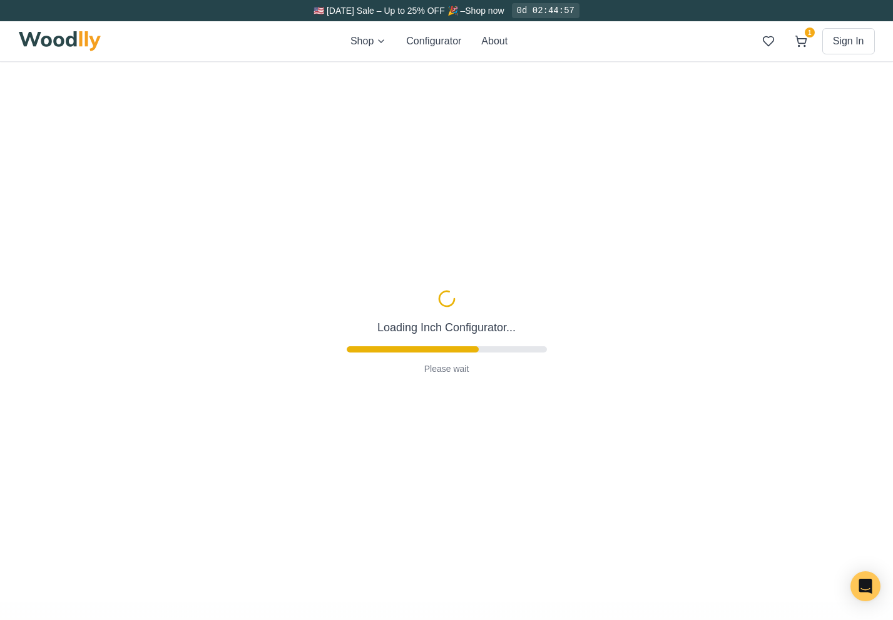
type input "54"
type input "2"
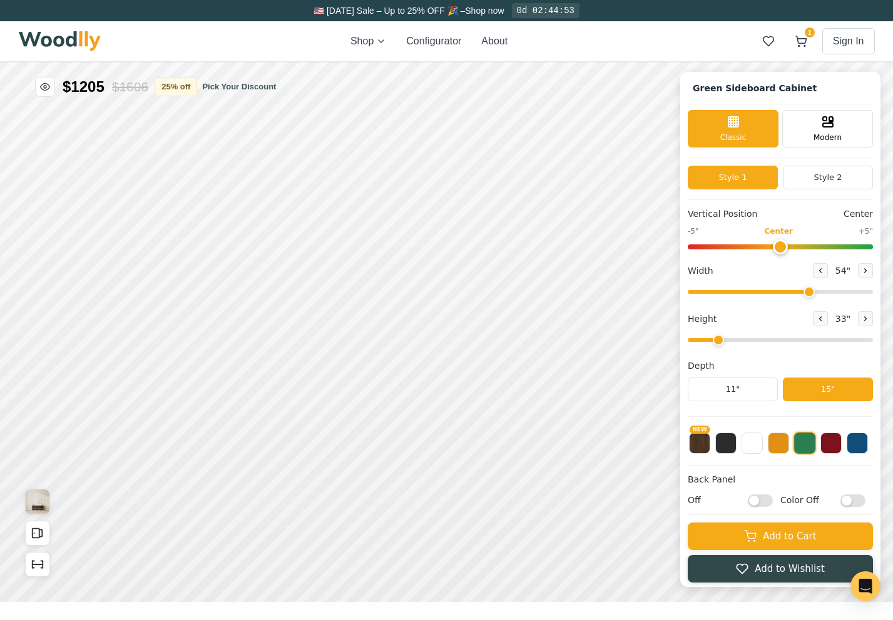
click at [191, 45] on div "Shop Configurator About 1 Sign In 1" at bounding box center [447, 41] width 856 height 40
